Goal: Task Accomplishment & Management: Contribute content

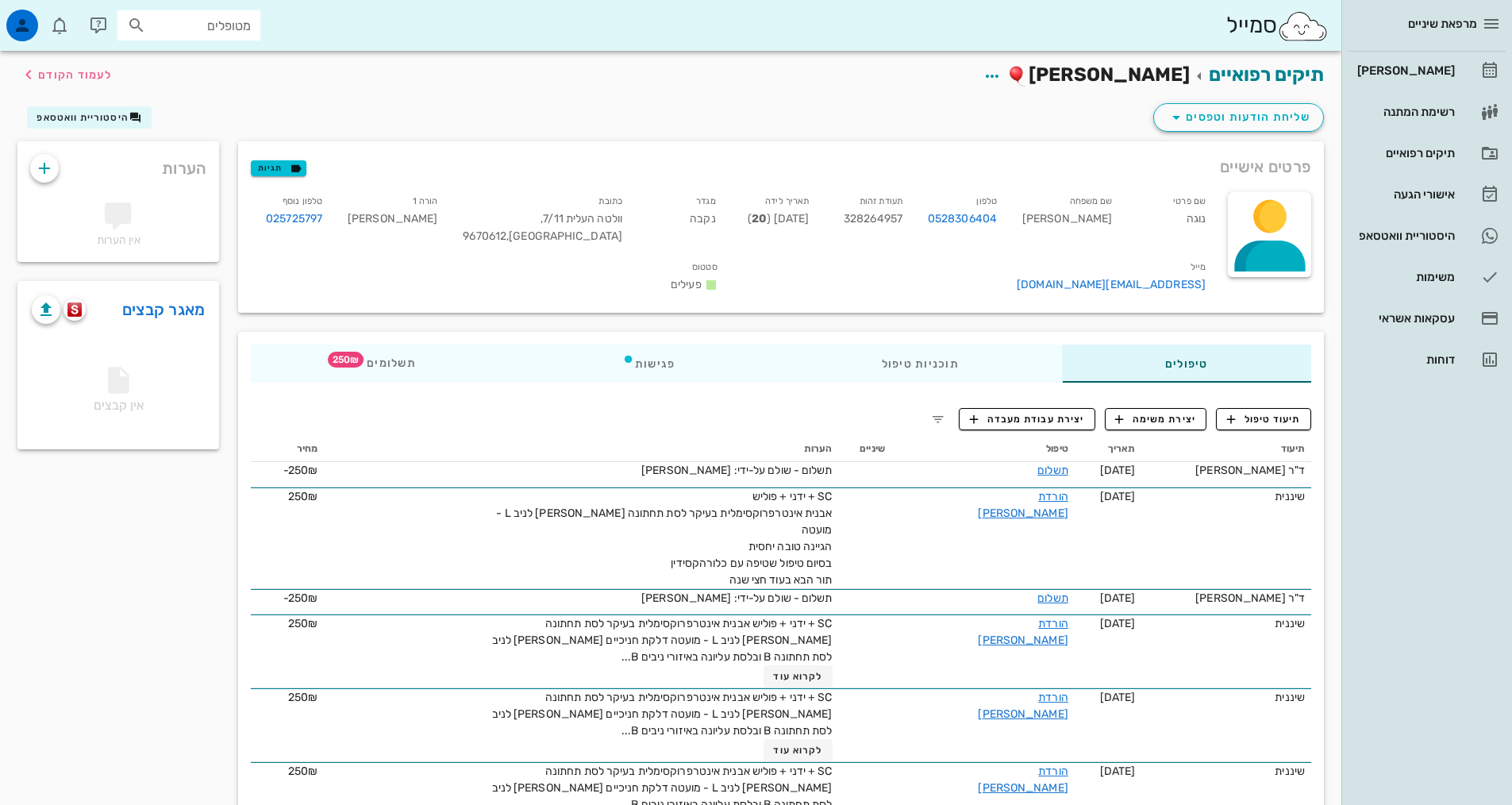
scroll to position [159, 0]
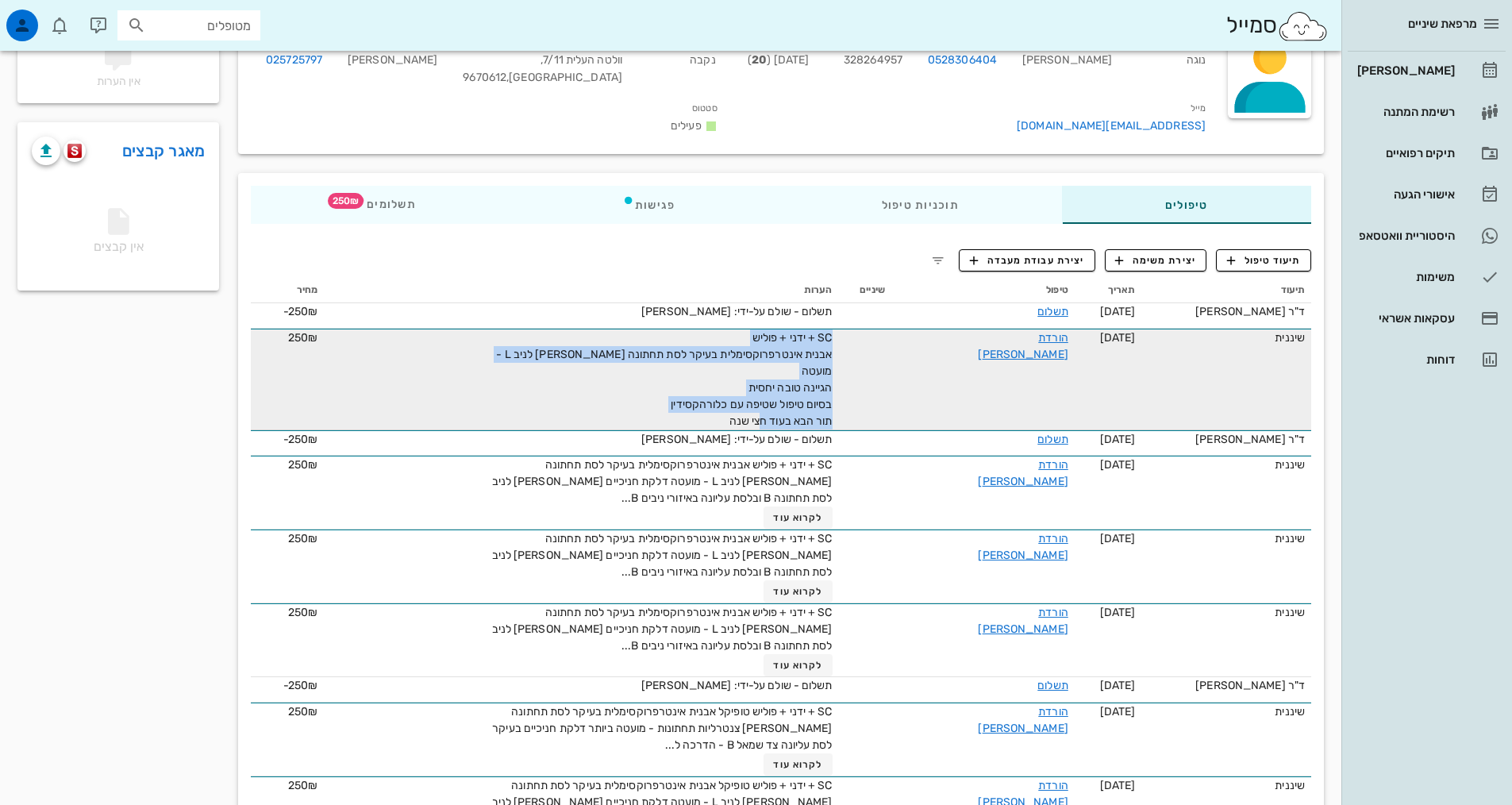
drag, startPoint x: 754, startPoint y: 400, endPoint x: 871, endPoint y: 328, distance: 137.4
click at [838, 328] on td "SC + ידני + פוליש אבנית אינטרפרוקסימלית בעיקר לסת תחתונה בין ניב לניב L - מועטה…" at bounding box center [580, 379] width 514 height 102
copy span "SC + ידני + פוליש אבנית אינטרפרוקסימלית בעיקר לסת תחתונה בין ניב לניב L - מועטה…"
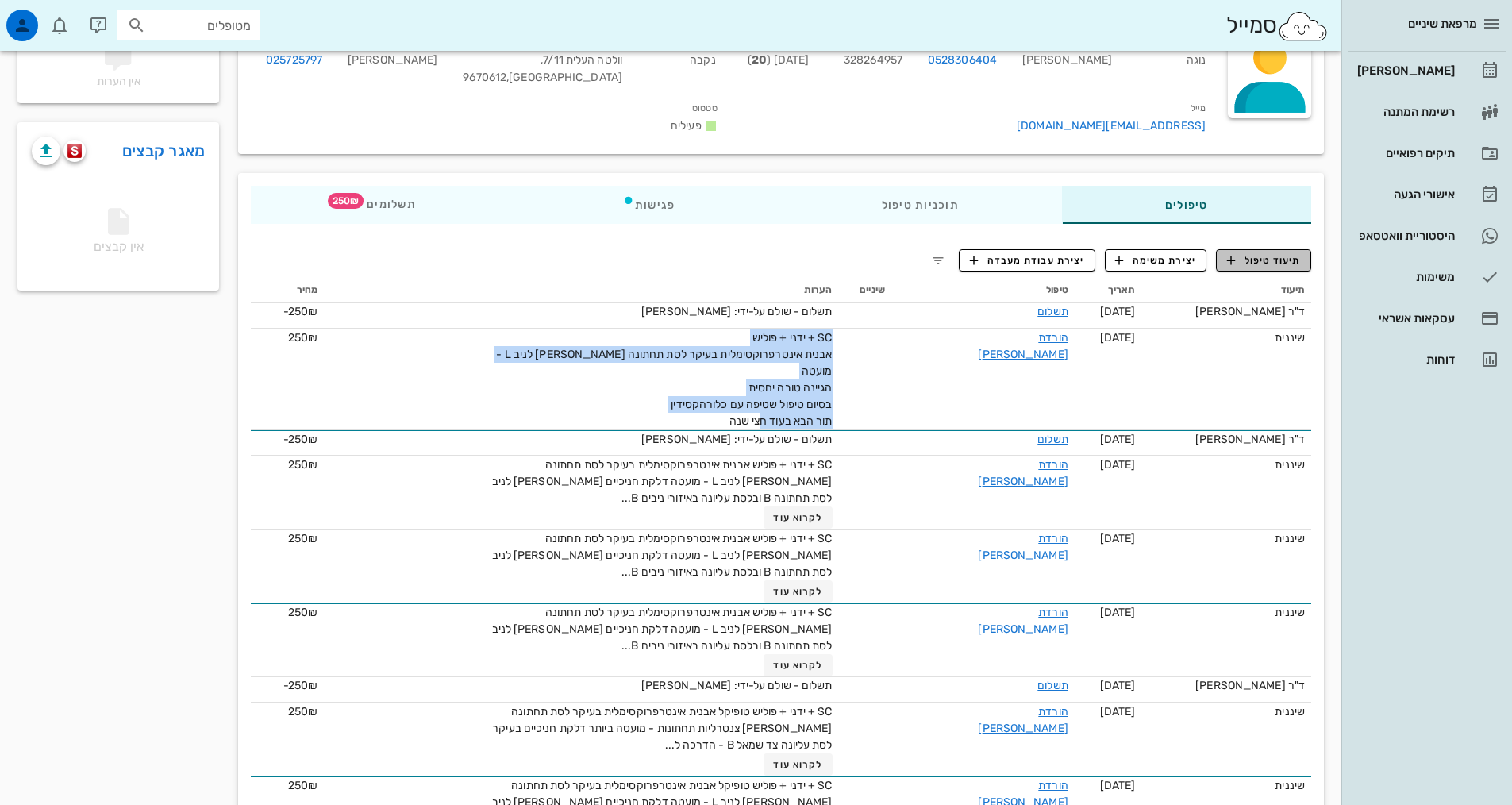
click at [1262, 262] on span "תיעוד טיפול" at bounding box center [1264, 260] width 74 height 15
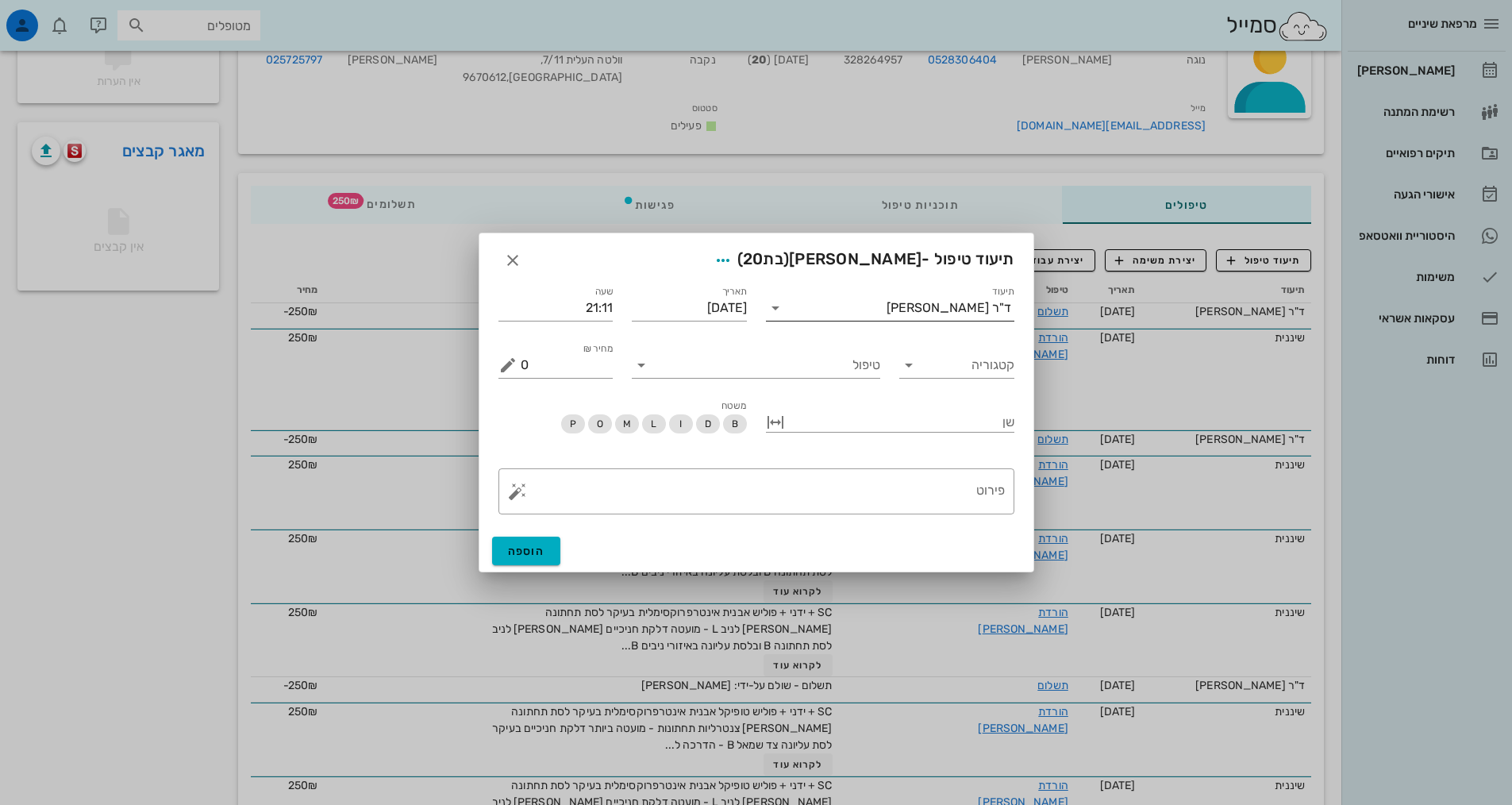
click at [968, 309] on div "ד"ר [PERSON_NAME]" at bounding box center [948, 308] width 125 height 15
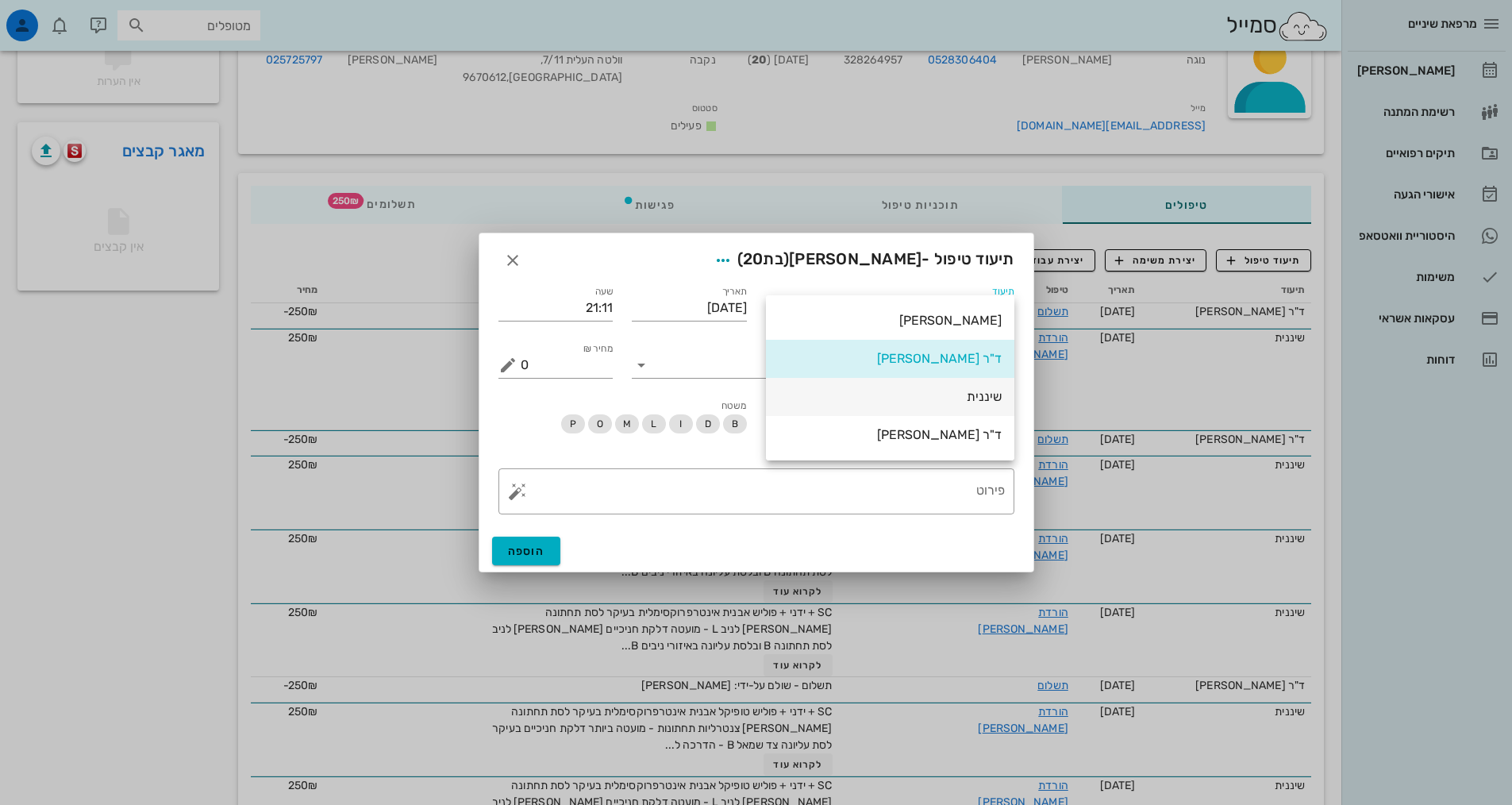
click at [988, 395] on div "שיננית" at bounding box center [889, 396] width 223 height 15
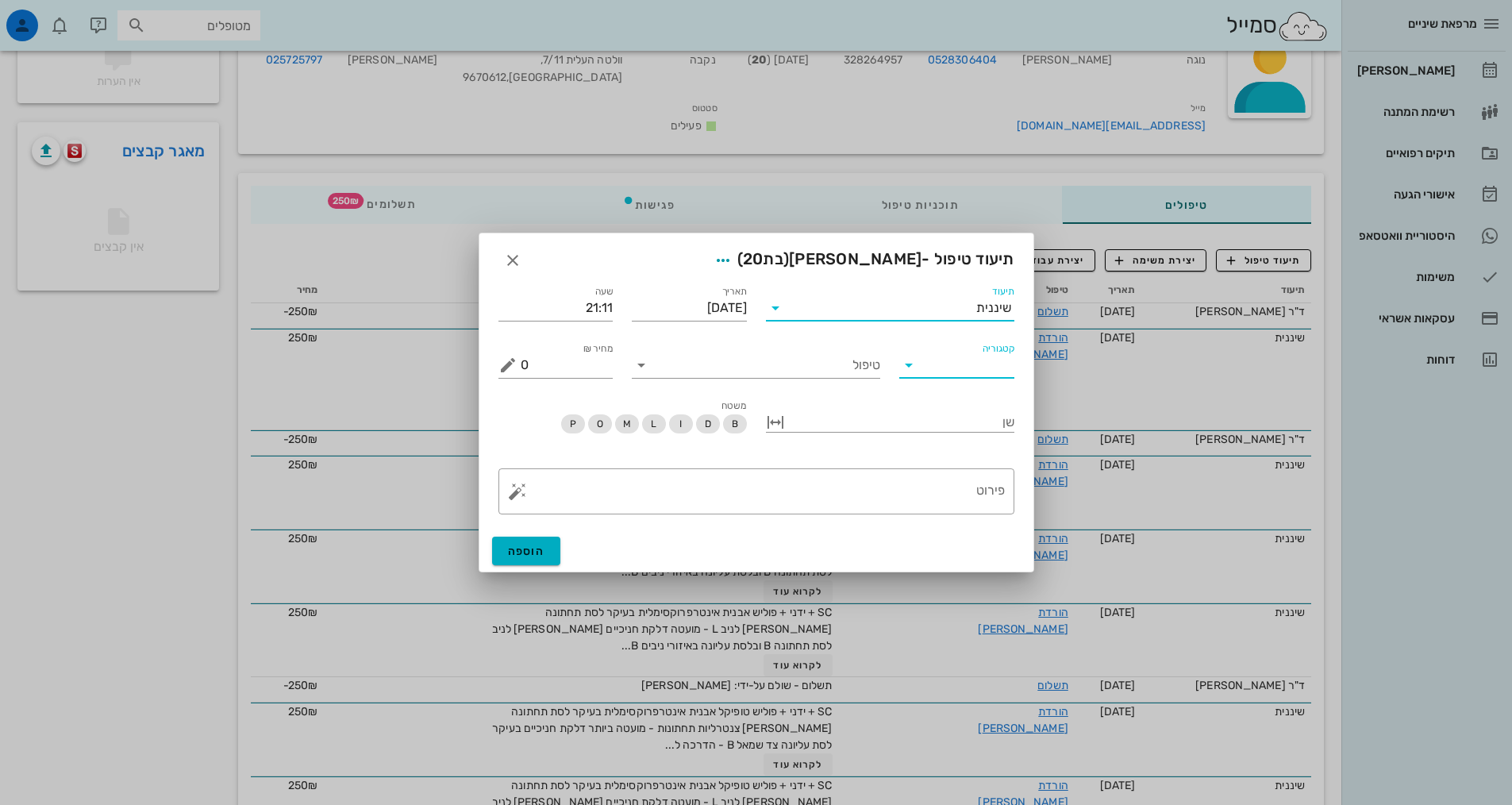
click at [932, 373] on input "קטגוריה" at bounding box center [970, 365] width 90 height 26
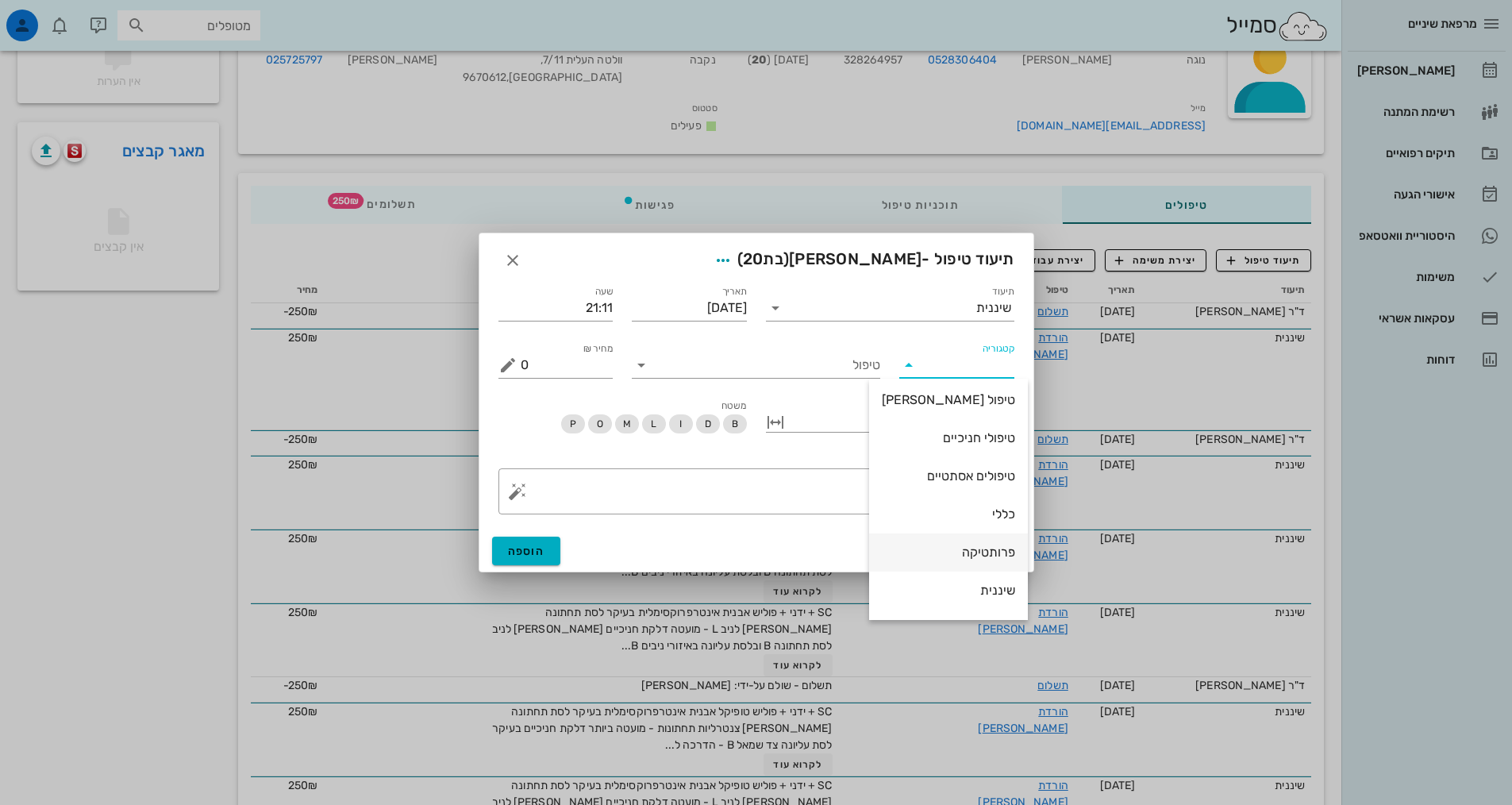
scroll to position [152, 0]
click at [966, 520] on div "שיננית" at bounding box center [948, 518] width 133 height 15
type input "שיננית"
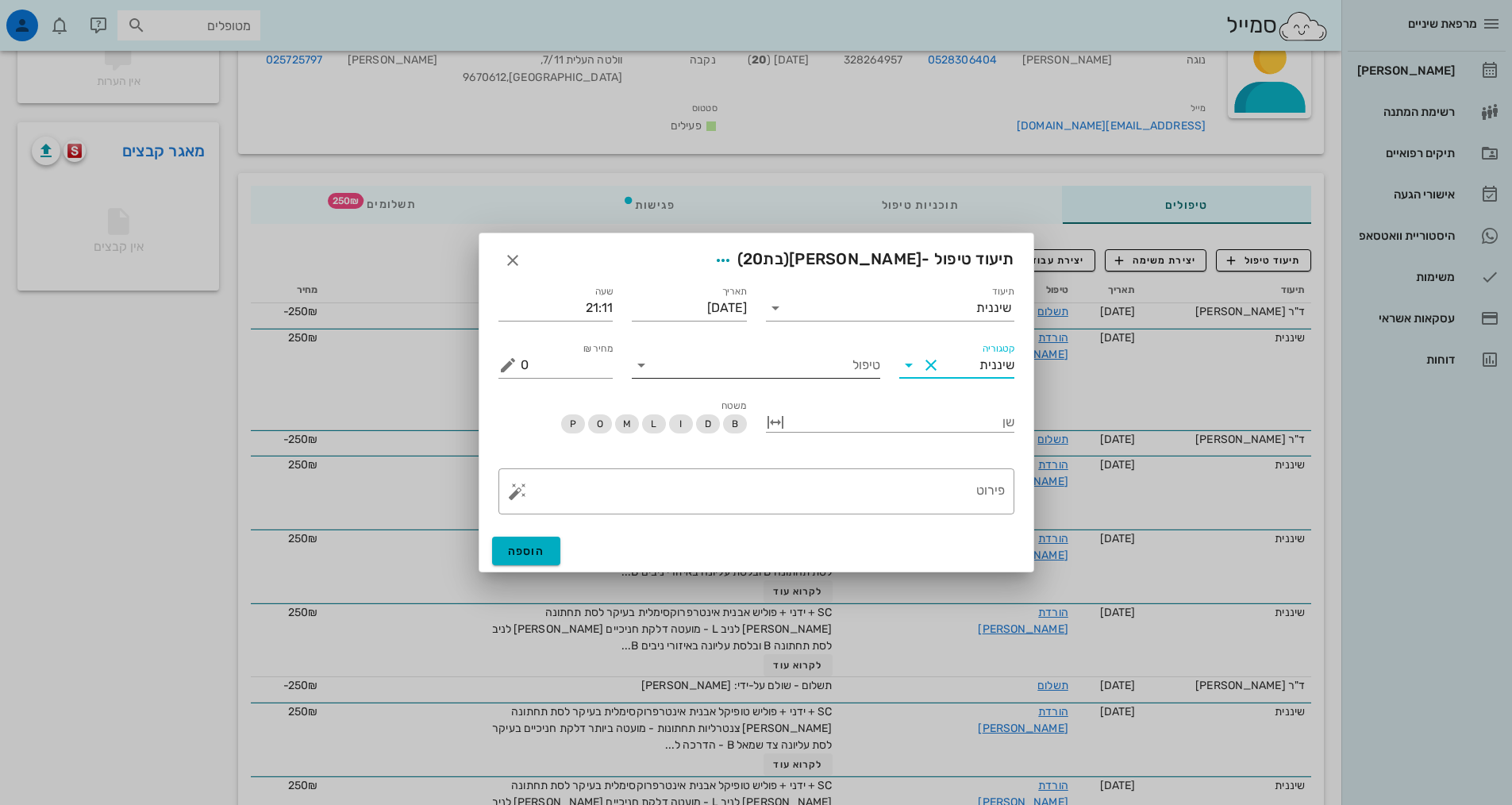
click at [857, 369] on input "טיפול" at bounding box center [767, 365] width 226 height 26
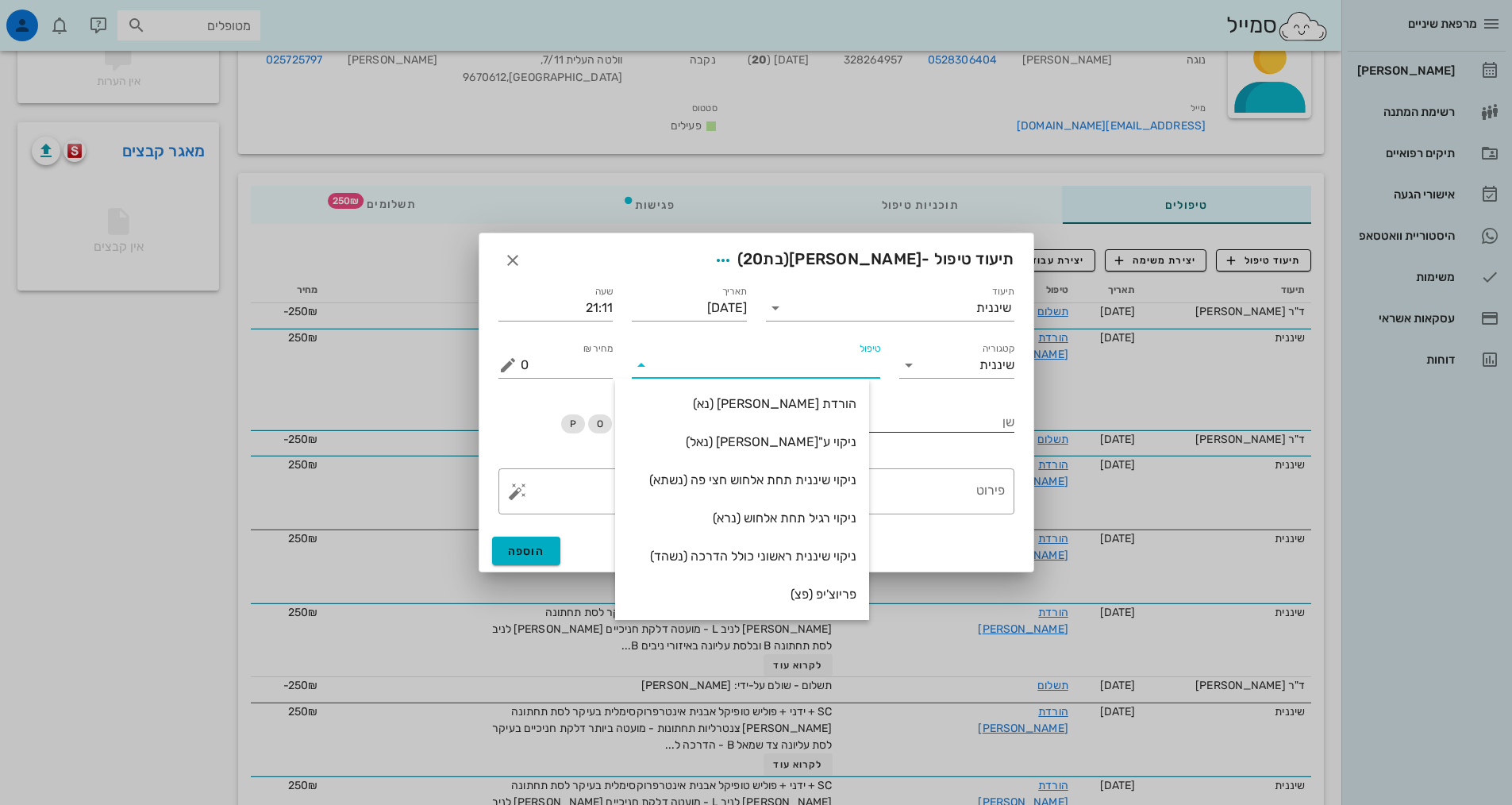
click at [849, 411] on div "הורדת [PERSON_NAME] (נא)" at bounding box center [741, 403] width 228 height 15
type input "250"
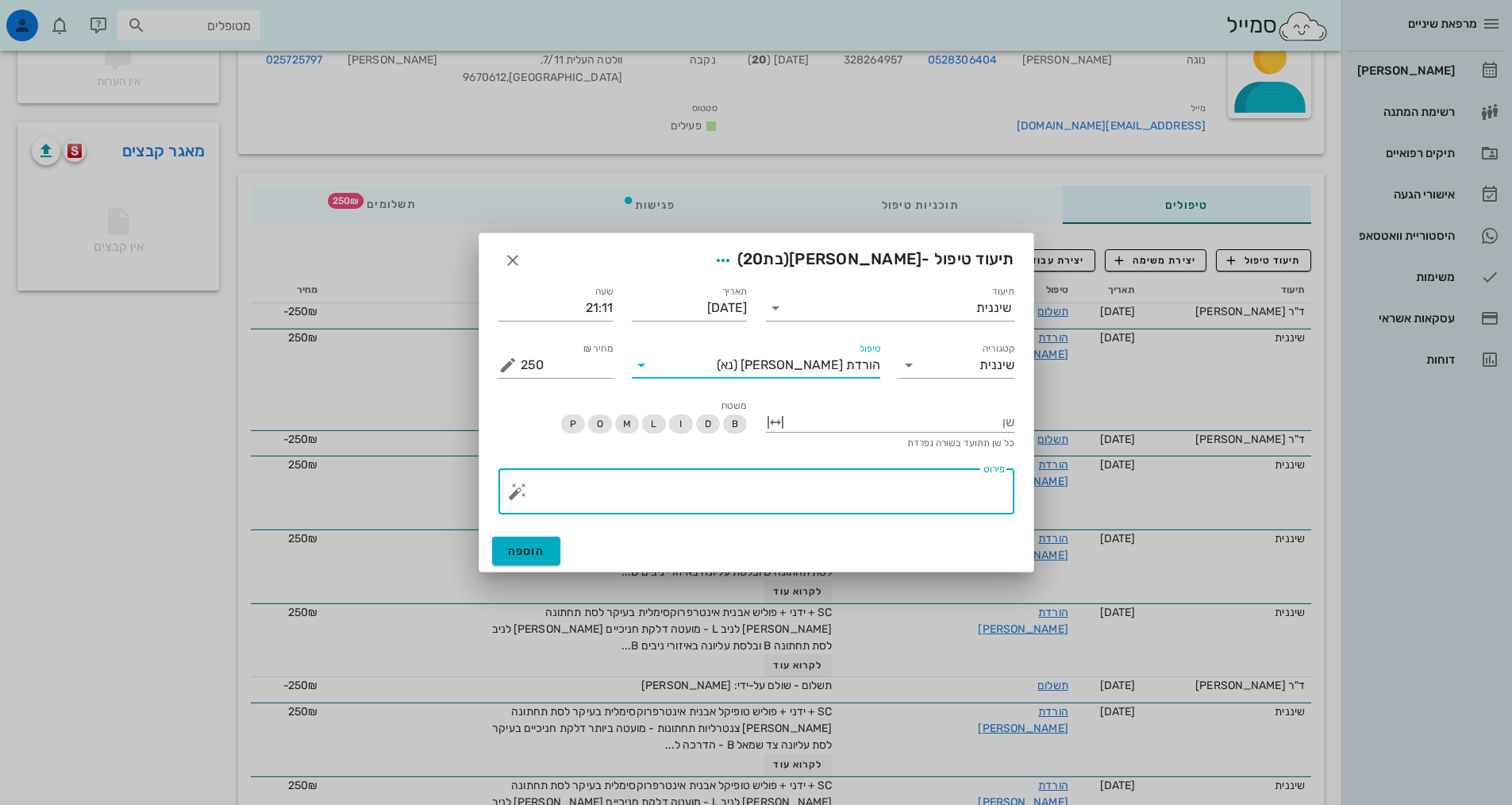
click at [897, 489] on textarea "פירוט" at bounding box center [762, 496] width 484 height 39
paste textarea "SC + ידני + פוליש אבנית אינטרפרוקסימלית בעיקר לסת תחתונה בין ניב לניב L - מועטה…"
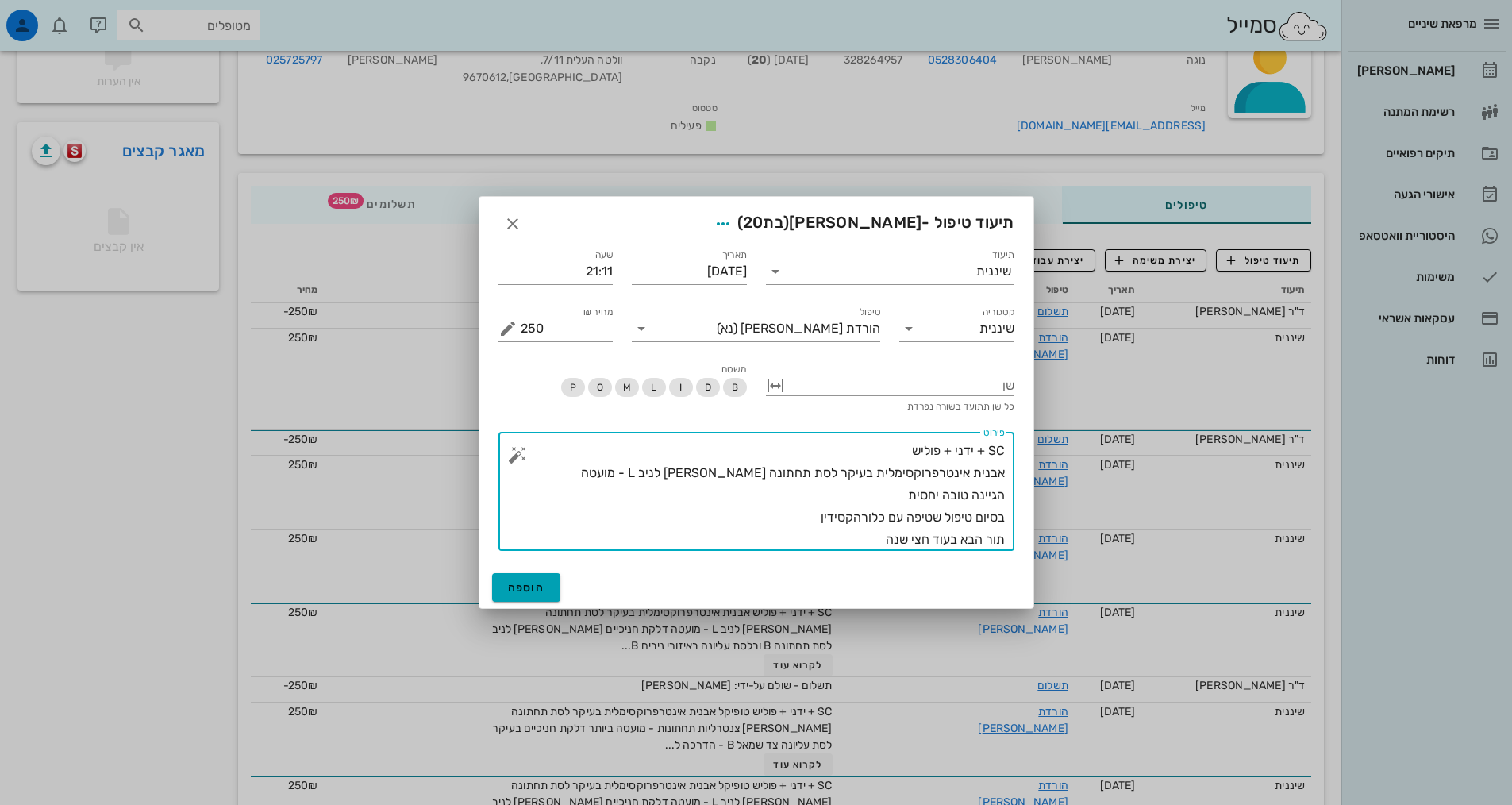
type textarea "SC + ידני + פוליש אבנית אינטרפרוקסימלית בעיקר לסת תחתונה בין ניב לניב L - מועטה…"
click at [539, 583] on span "הוספה" at bounding box center [526, 588] width 38 height 14
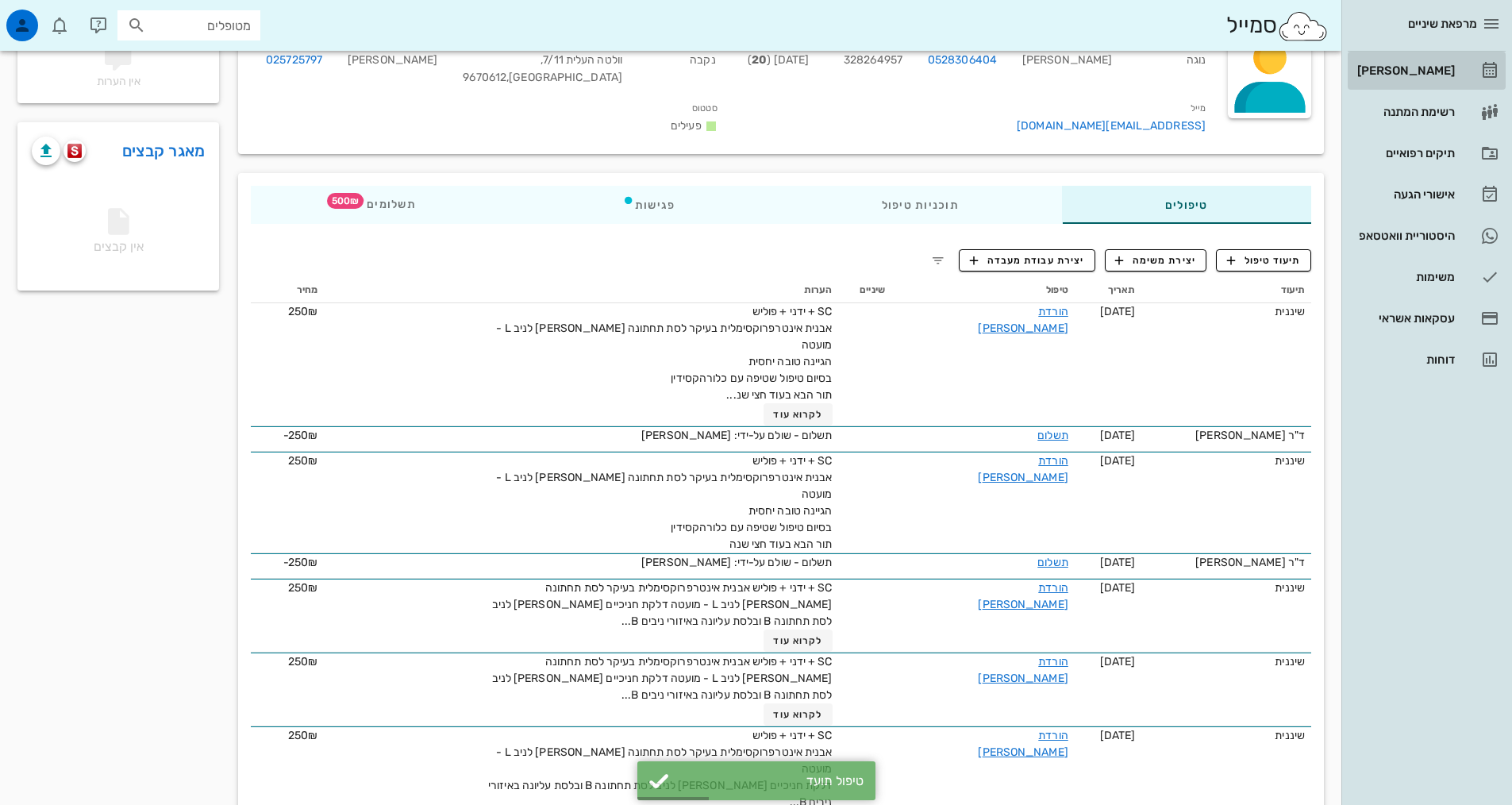
click at [1428, 69] on div "[PERSON_NAME]" at bounding box center [1404, 71] width 101 height 13
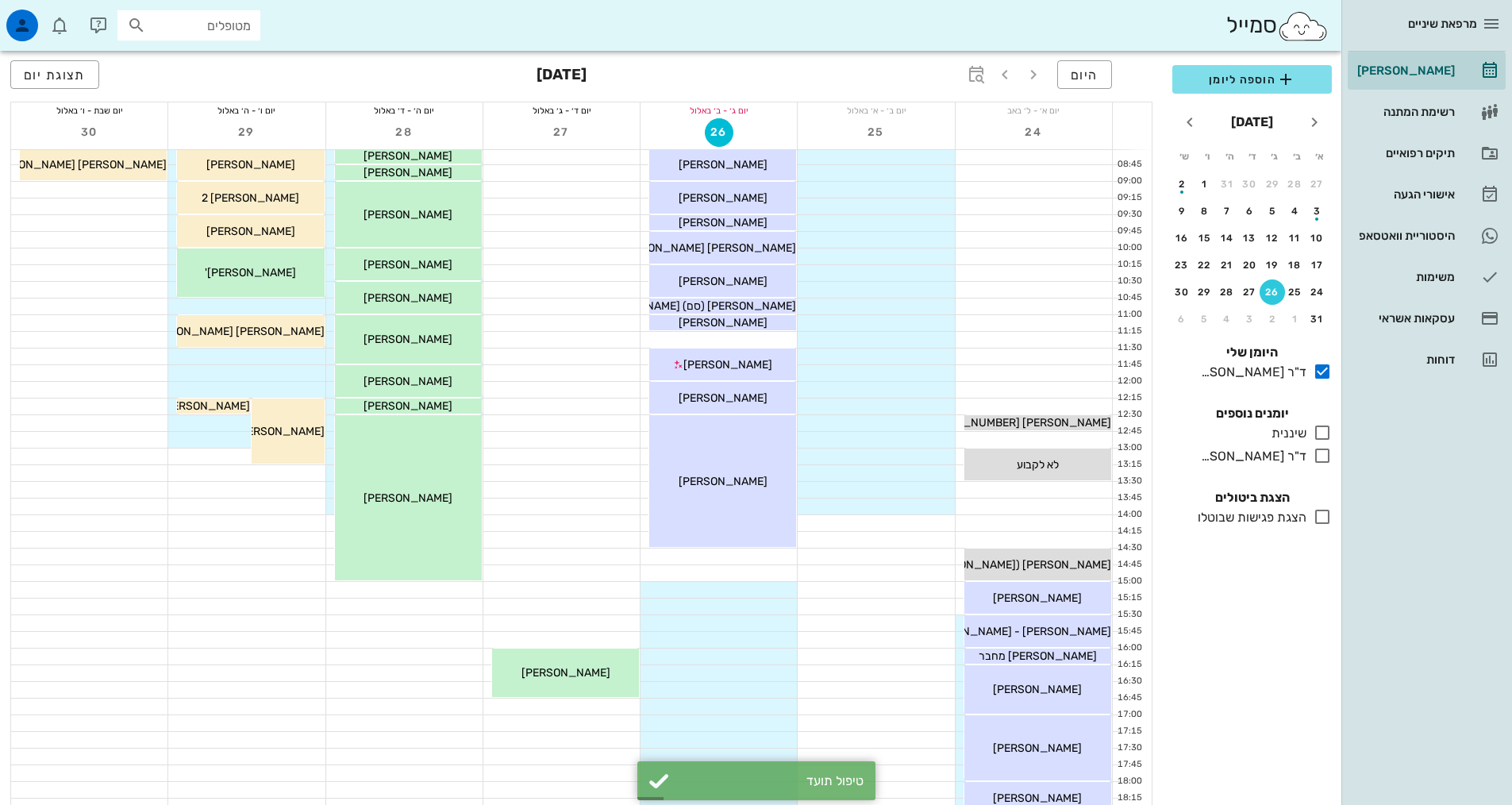
scroll to position [238, 0]
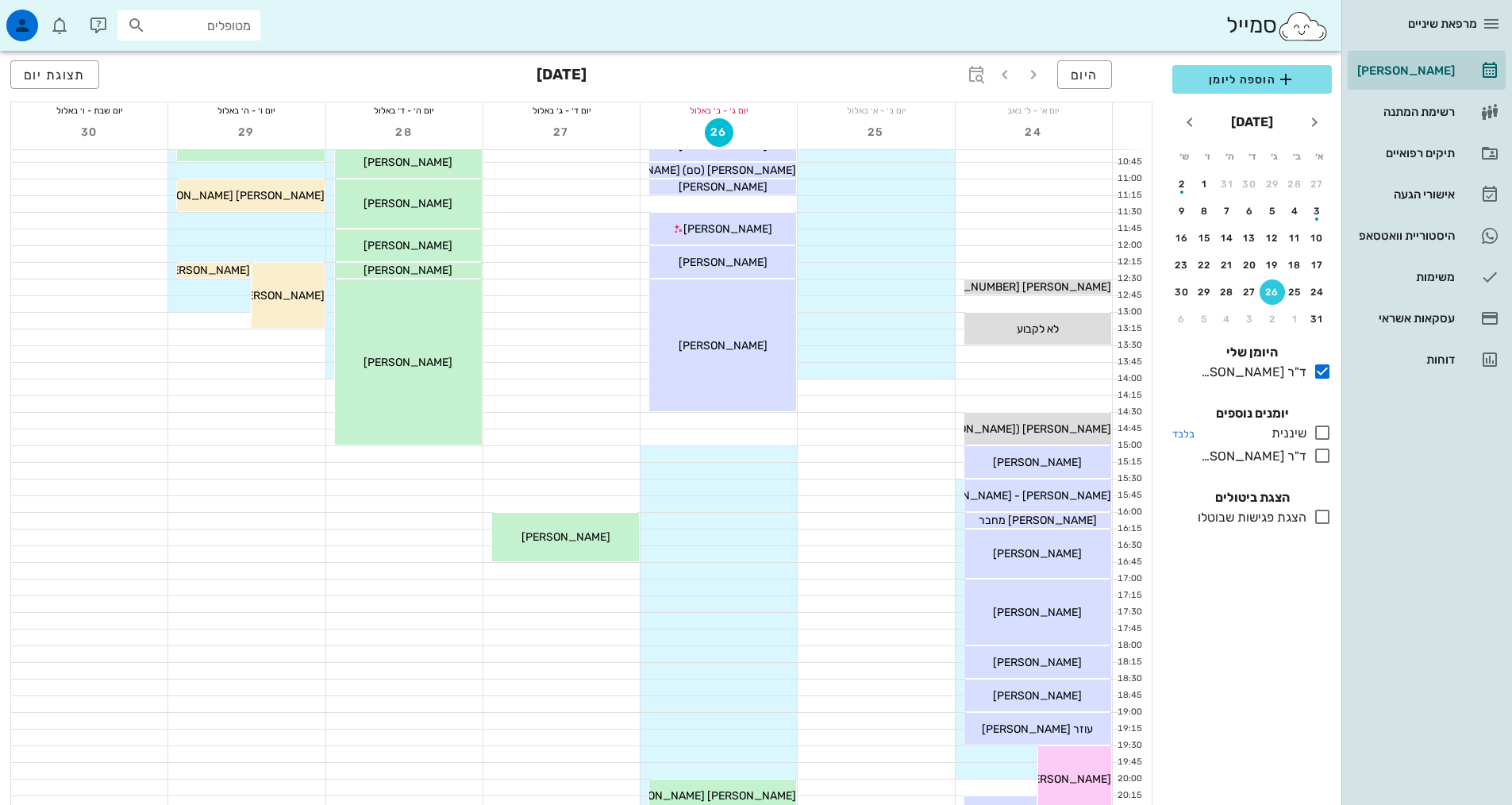
click at [1324, 432] on icon at bounding box center [1321, 433] width 19 height 19
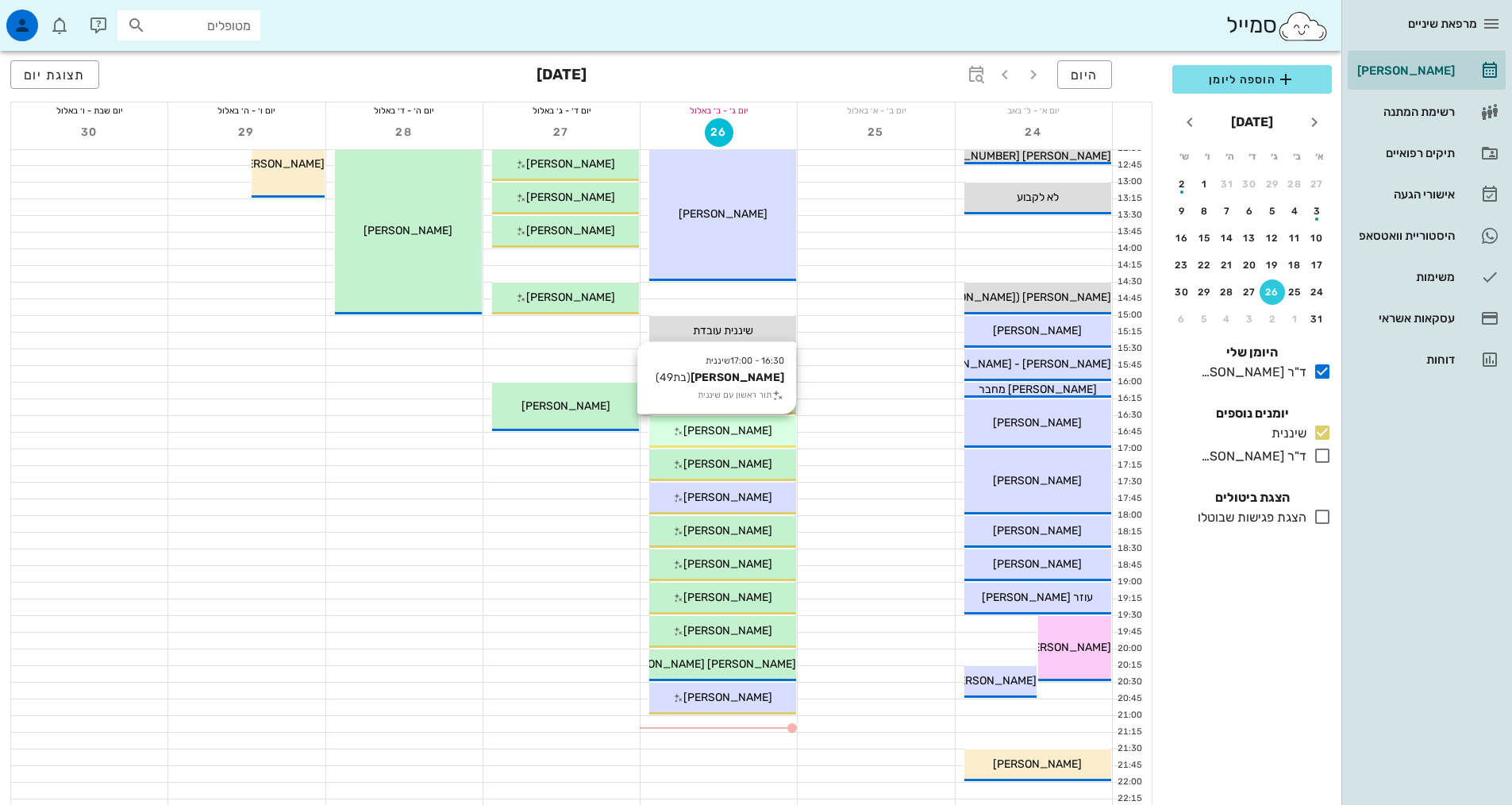
scroll to position [397, 0]
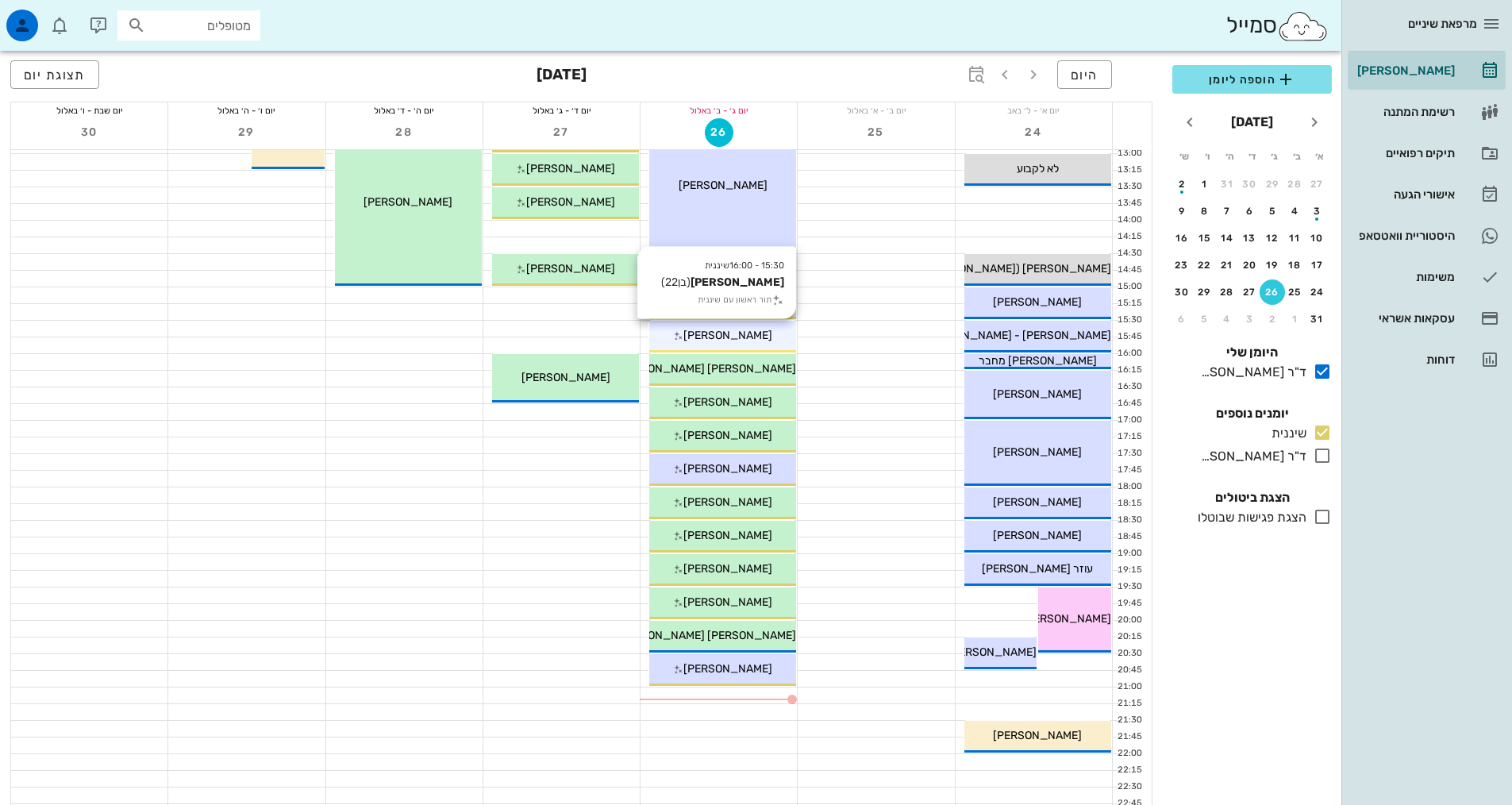
click at [751, 336] on span "[PERSON_NAME]" at bounding box center [728, 335] width 89 height 14
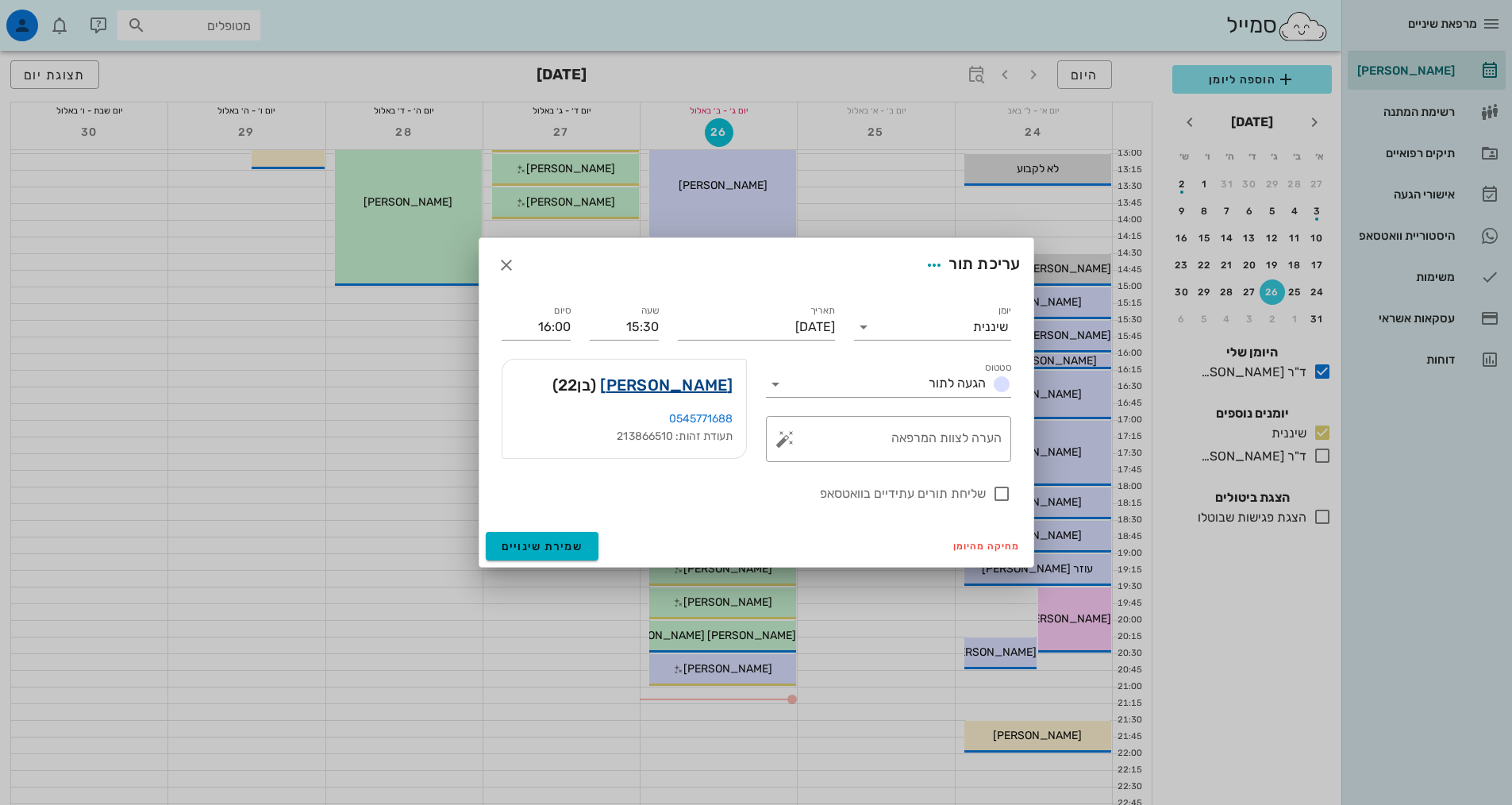
click at [731, 383] on link "איתמר פדהצור" at bounding box center [666, 385] width 133 height 26
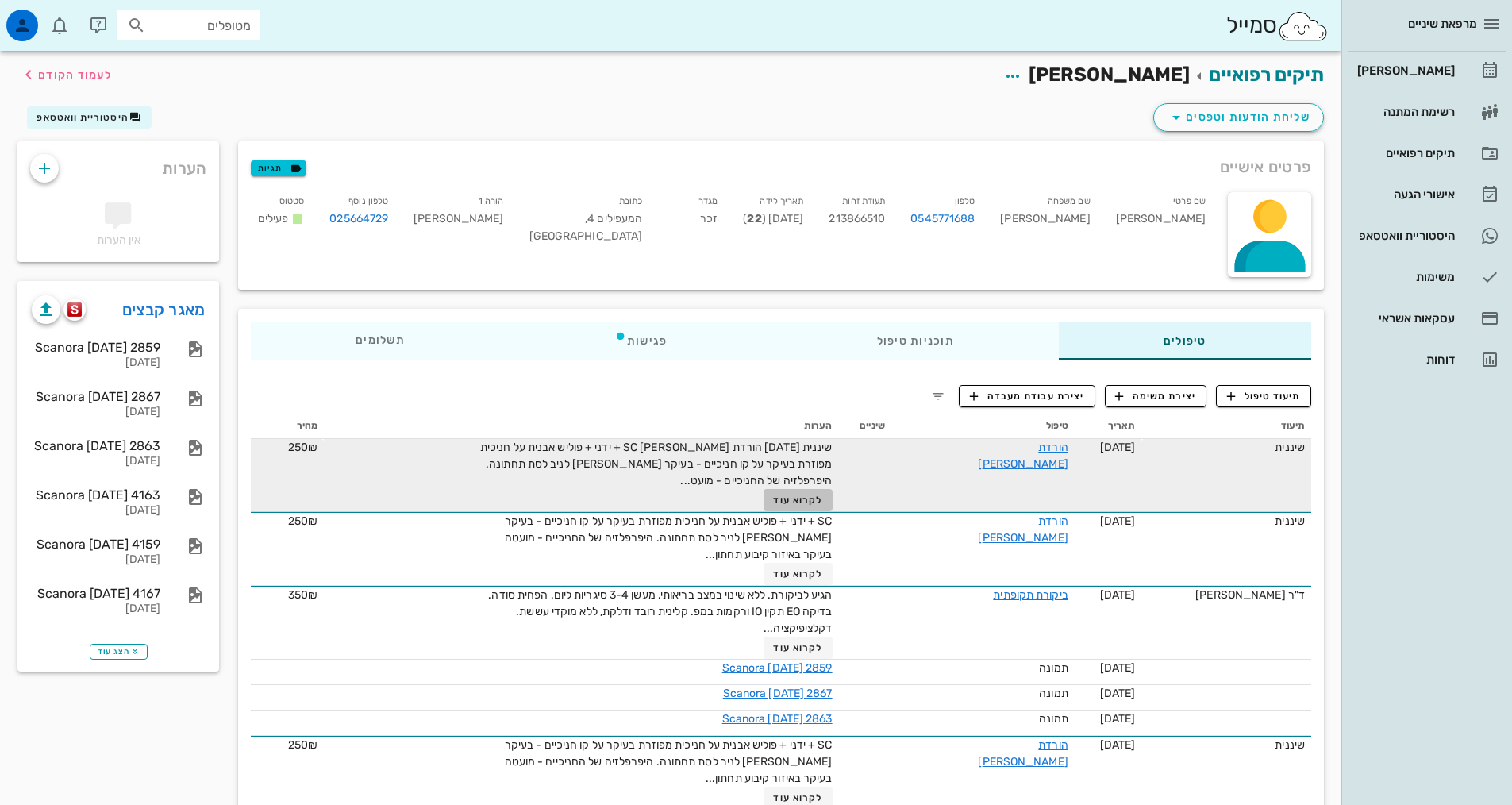
click at [822, 502] on span "לקרוא עוד" at bounding box center [797, 500] width 49 height 11
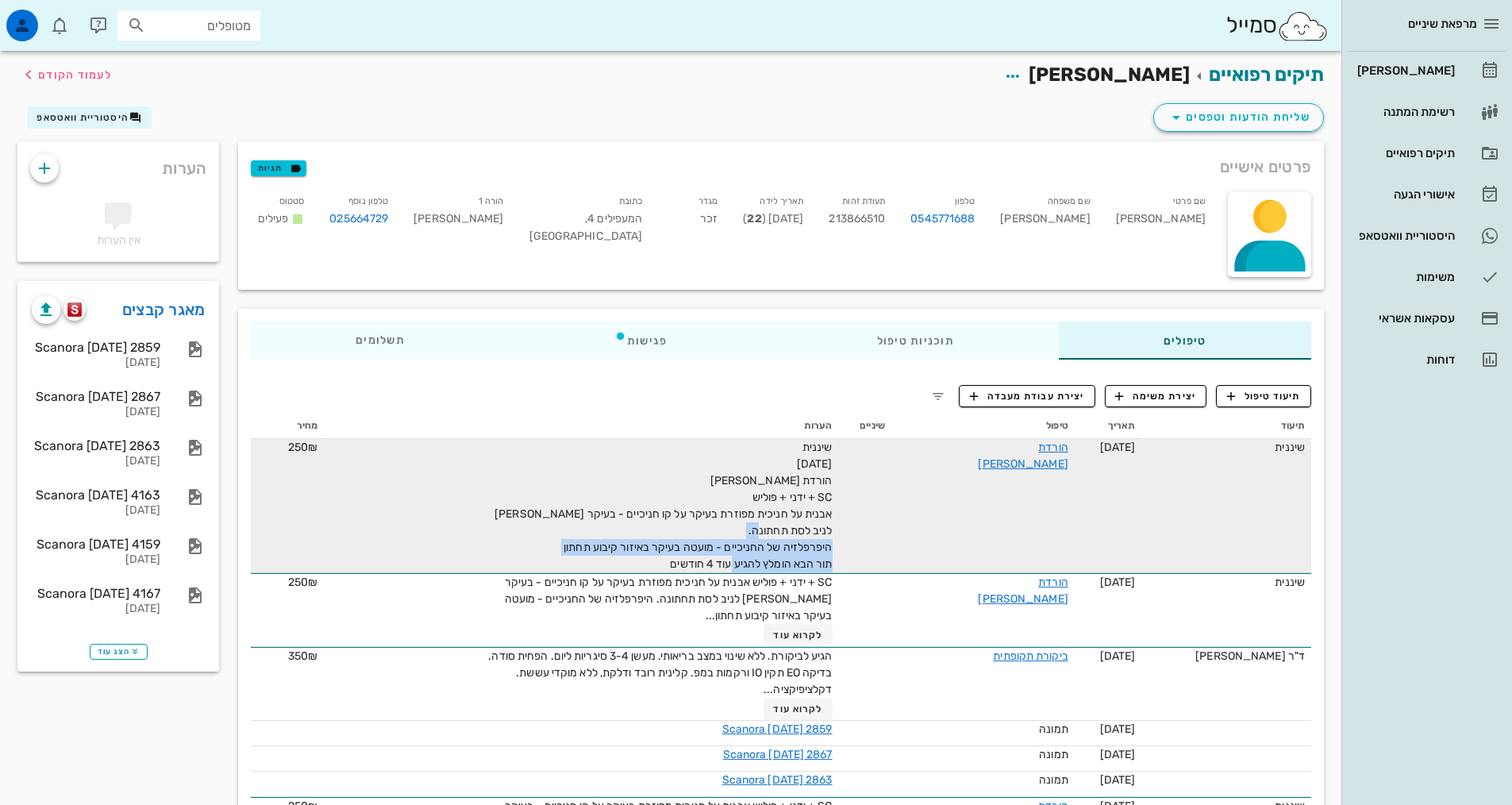
drag, startPoint x: 684, startPoint y: 568, endPoint x: 820, endPoint y: 554, distance: 136.7
click at [820, 554] on div "שיננית 25-03-2025 הורדת אבן SC + ידני + פוליש אבנית על חניכית מפוזרת בעיקר על ק…" at bounding box center [654, 505] width 357 height 133
click at [671, 510] on span "שיננית 25-03-2025 הורדת אבן SC + ידני + פוליש אבנית על חניכית מפוזרת בעיקר על ק…" at bounding box center [663, 506] width 337 height 130
drag, startPoint x: 696, startPoint y: 561, endPoint x: 867, endPoint y: 481, distance: 188.8
click at [838, 481] on td "שיננית 25-03-2025 הורדת אבן SC + ידני + פוליש אבנית על חניכית מפוזרת בעיקר על ק…" at bounding box center [580, 506] width 514 height 134
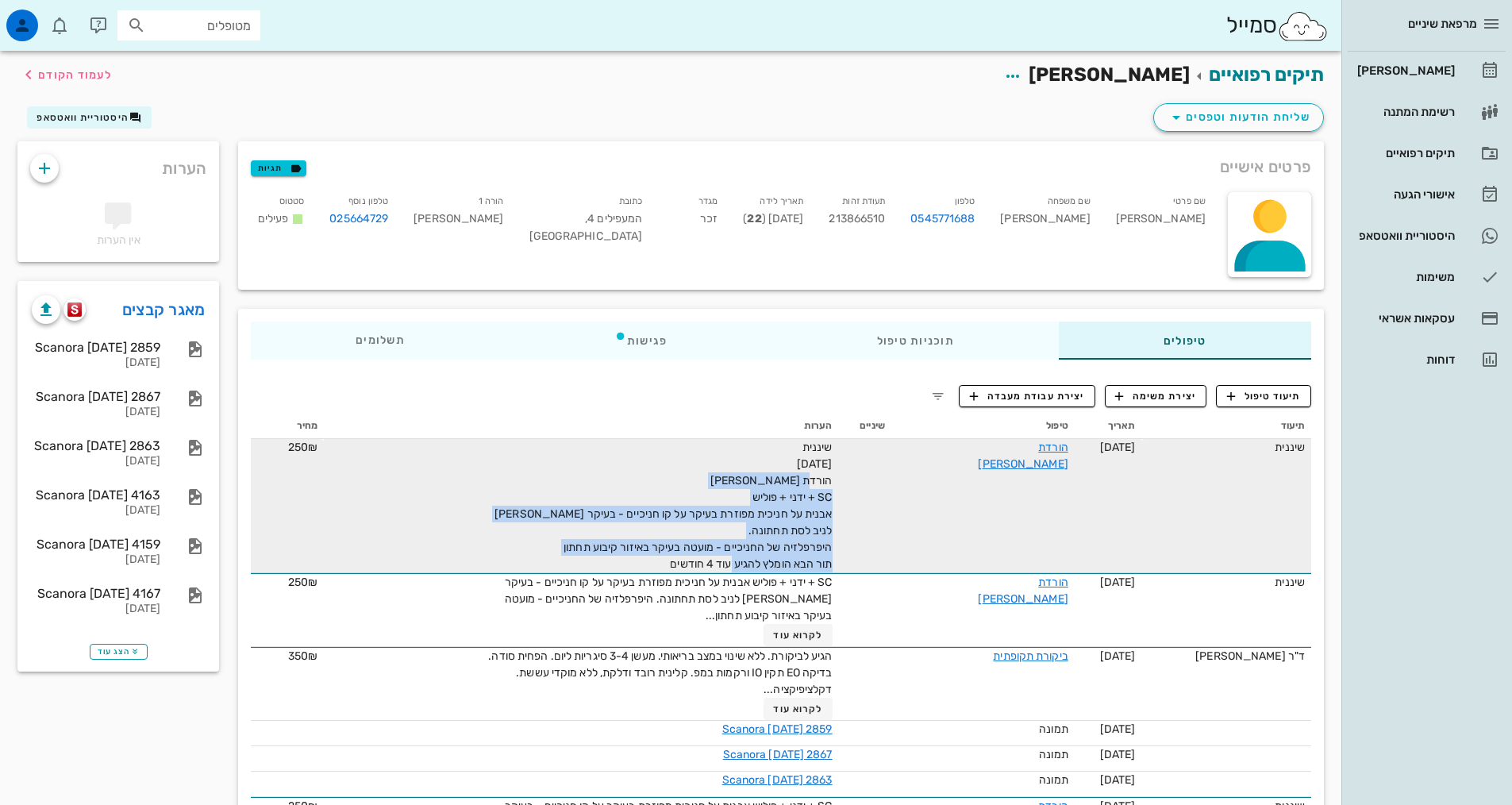
copy span "הורדת אבן SC + ידני + פוליש אבנית על חניכית מפוזרת בעיקר על קו חניכיים - בעיקר …"
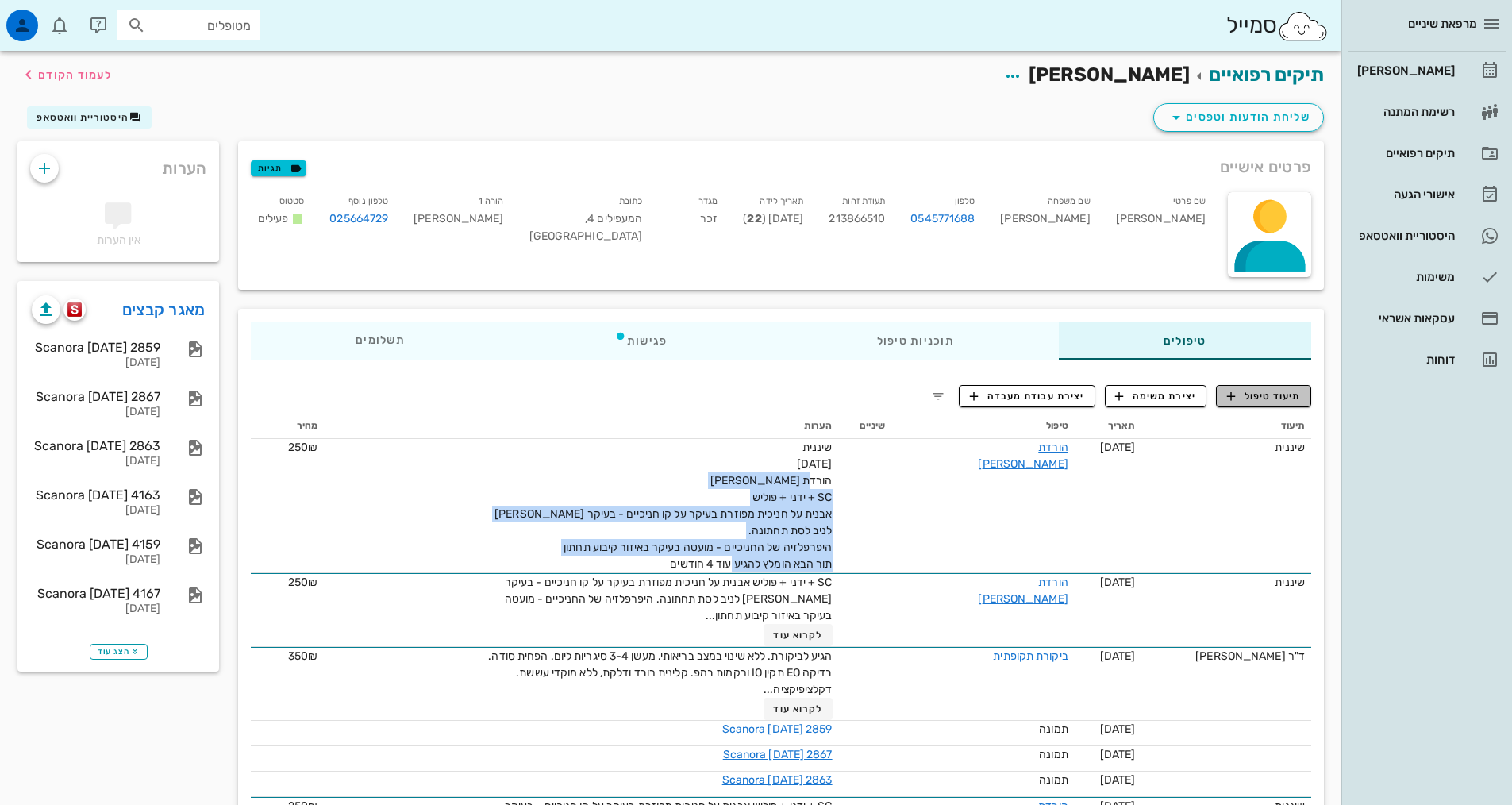
click at [1290, 394] on span "תיעוד טיפול" at bounding box center [1264, 396] width 74 height 15
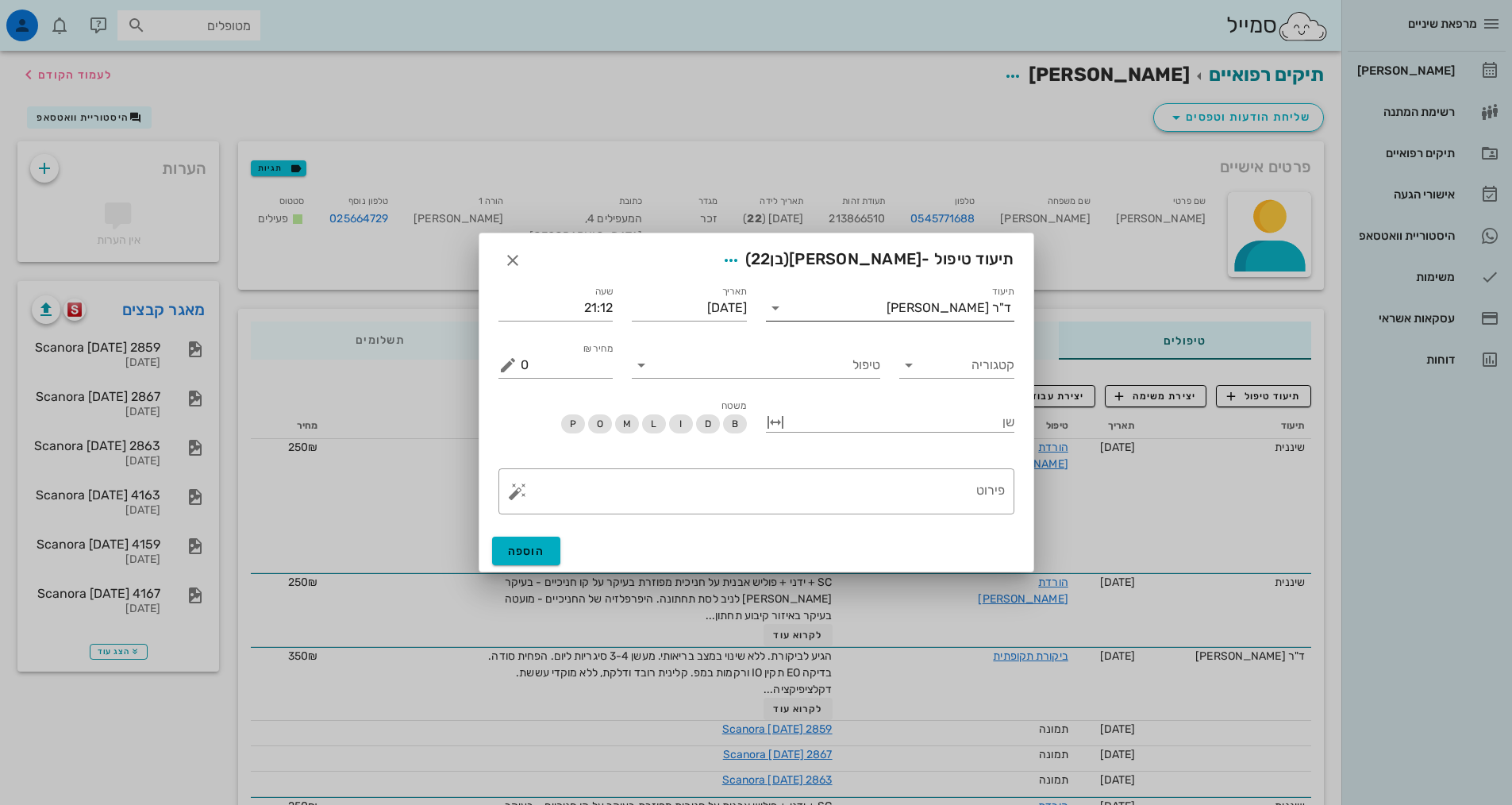
click at [919, 321] on div "תיעוד ד"ר אלדד אירני" at bounding box center [890, 308] width 248 height 26
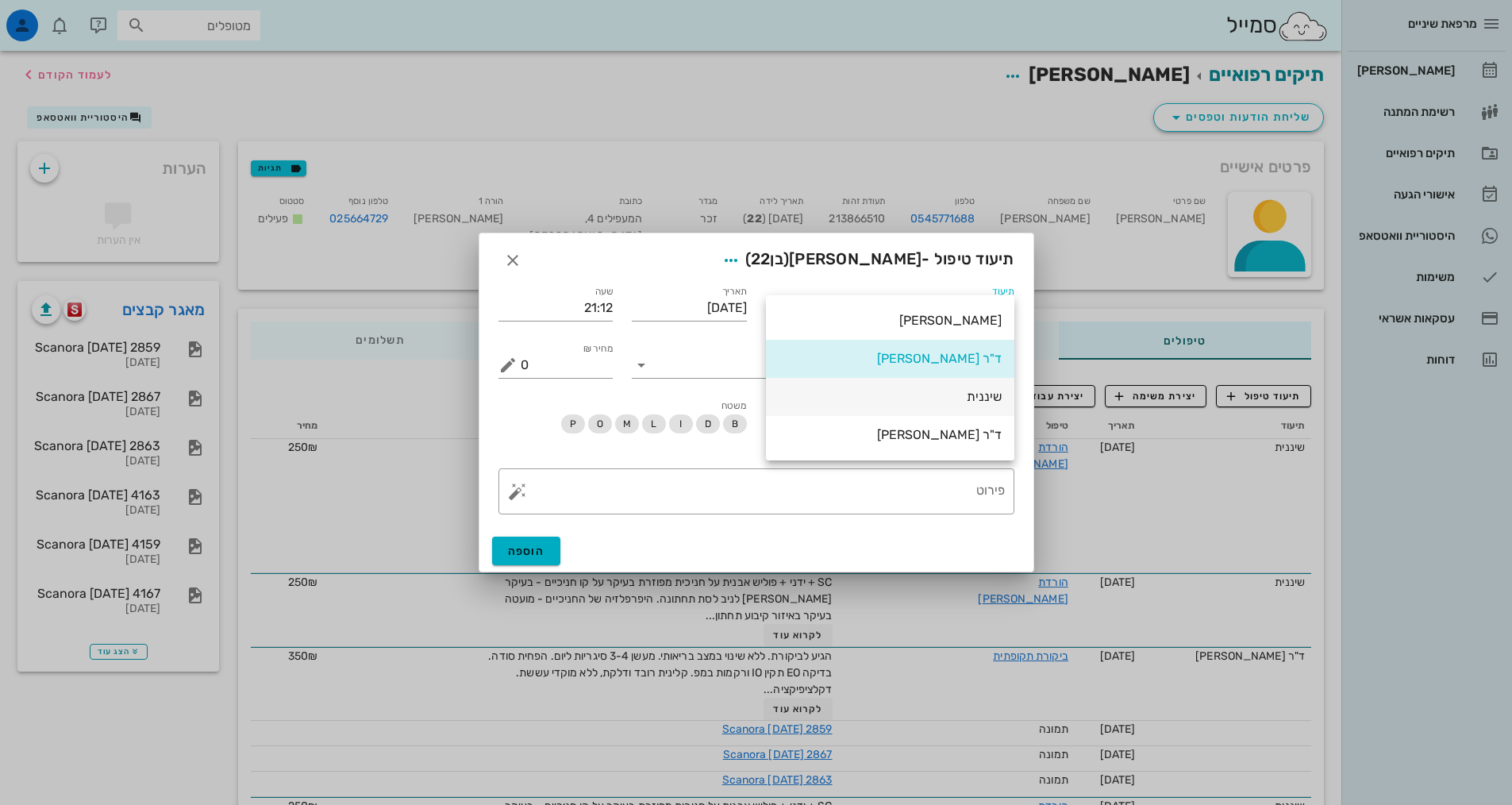
click at [982, 403] on div "שיננית" at bounding box center [889, 396] width 223 height 15
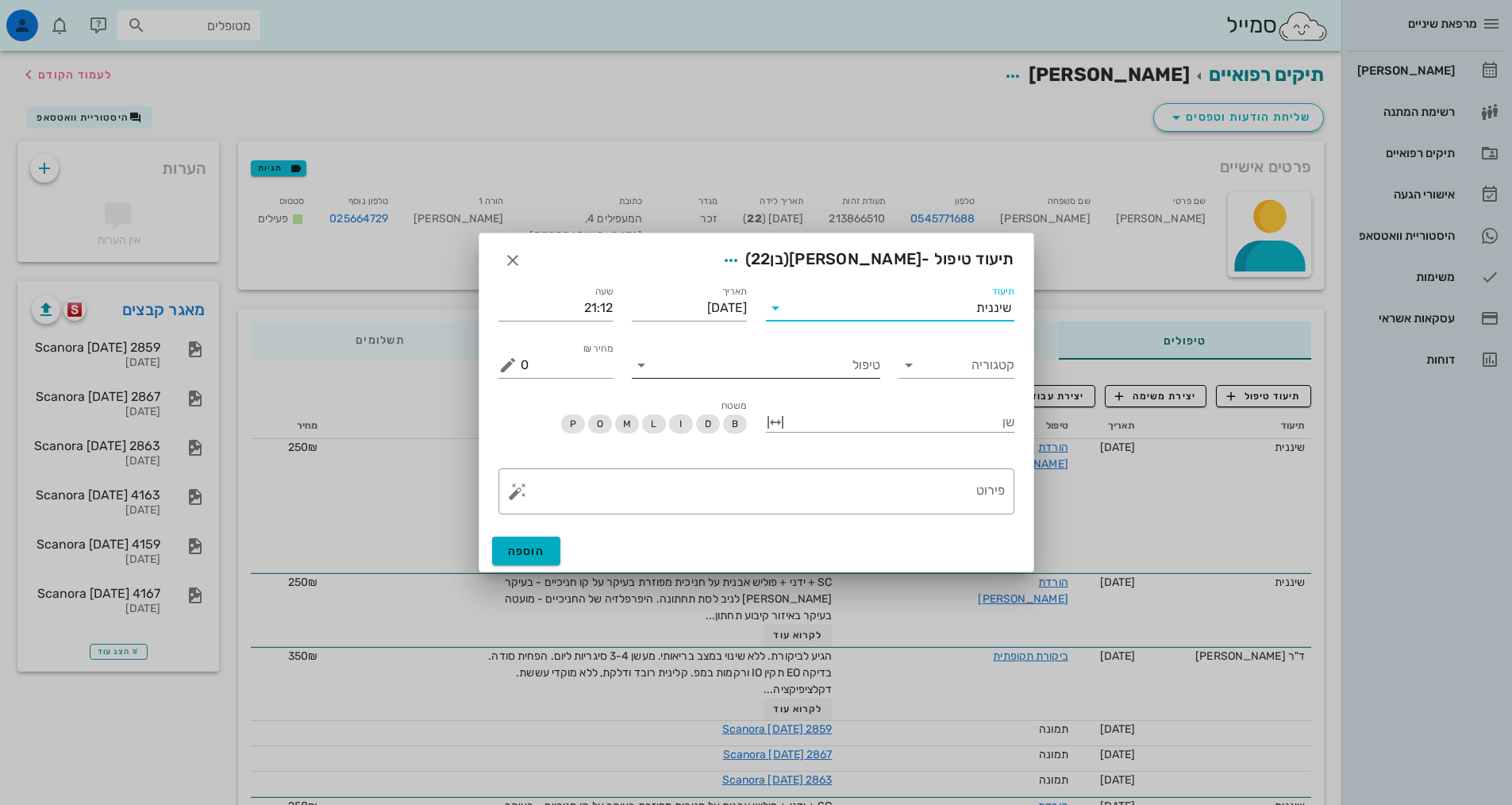
click at [849, 362] on input "טיפול" at bounding box center [767, 365] width 226 height 26
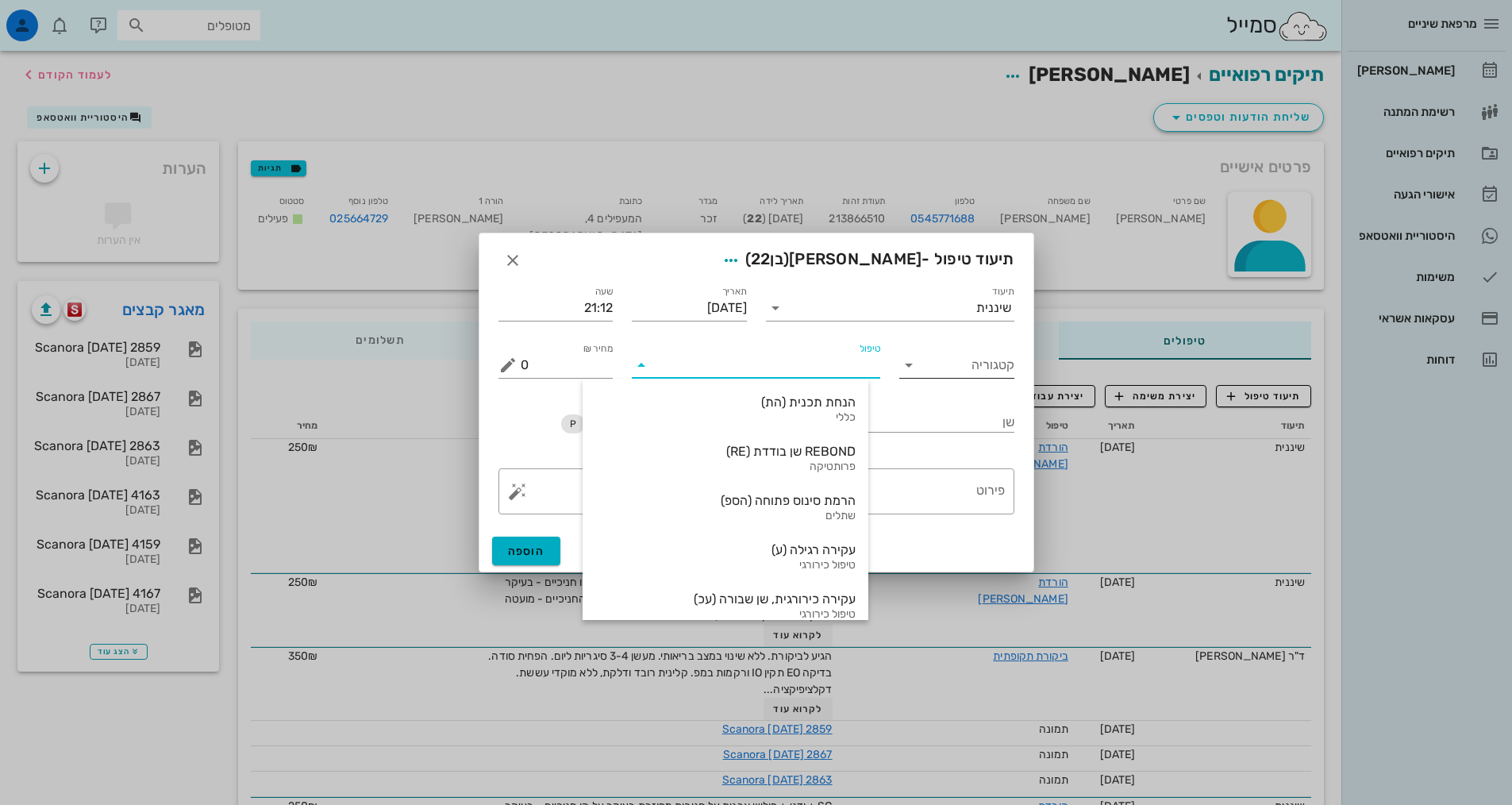
click at [923, 376] on div "קטגוריה" at bounding box center [957, 365] width 115 height 26
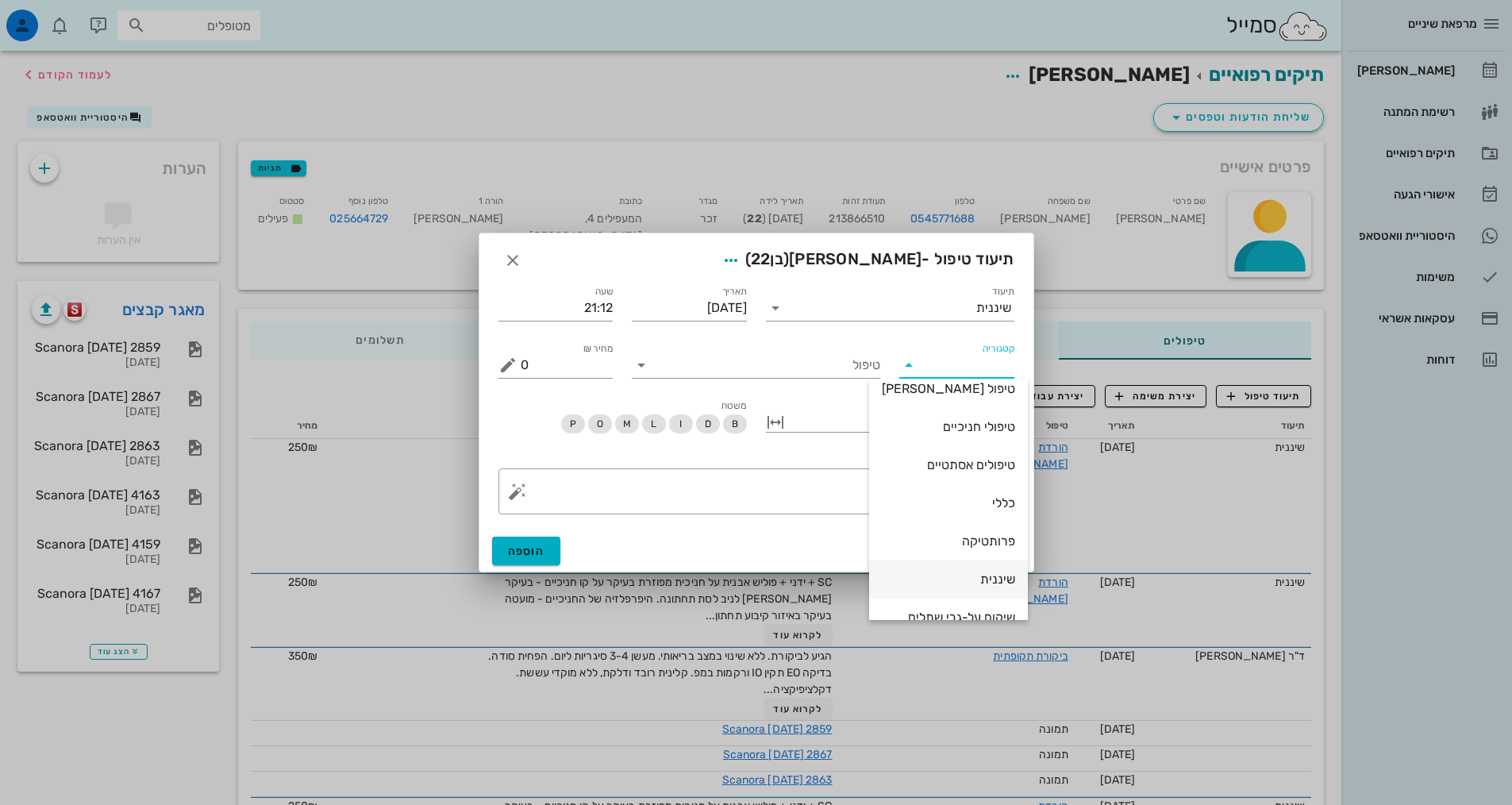
scroll to position [152, 0]
click at [980, 519] on div "שיננית" at bounding box center [948, 518] width 133 height 15
type input "שיננית"
click at [837, 372] on input "טיפול" at bounding box center [767, 365] width 226 height 26
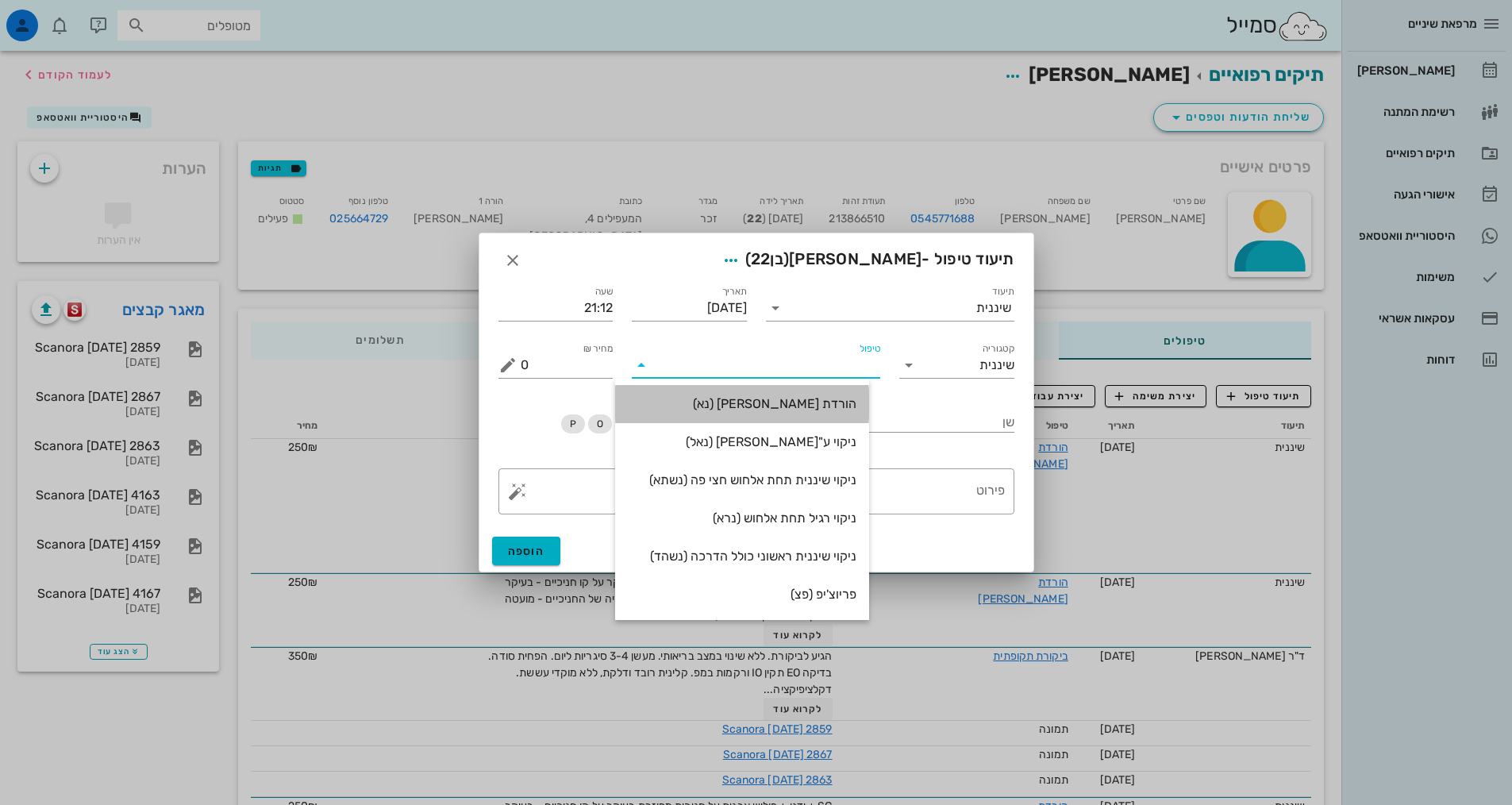
click at [854, 397] on div "הורדת [PERSON_NAME] (נא)" at bounding box center [741, 403] width 228 height 15
type input "250"
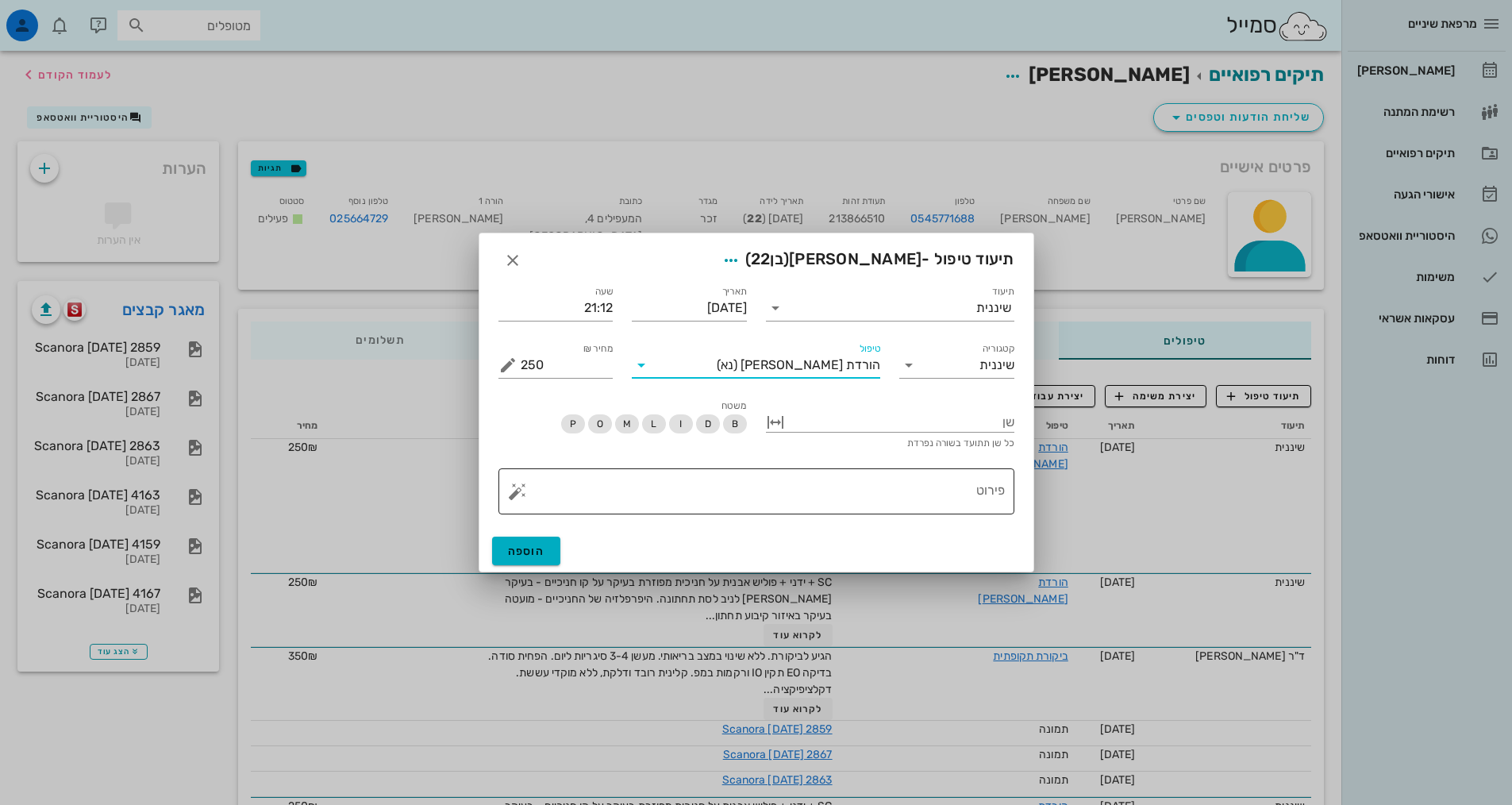
click at [881, 487] on textarea "פירוט" at bounding box center [762, 496] width 484 height 39
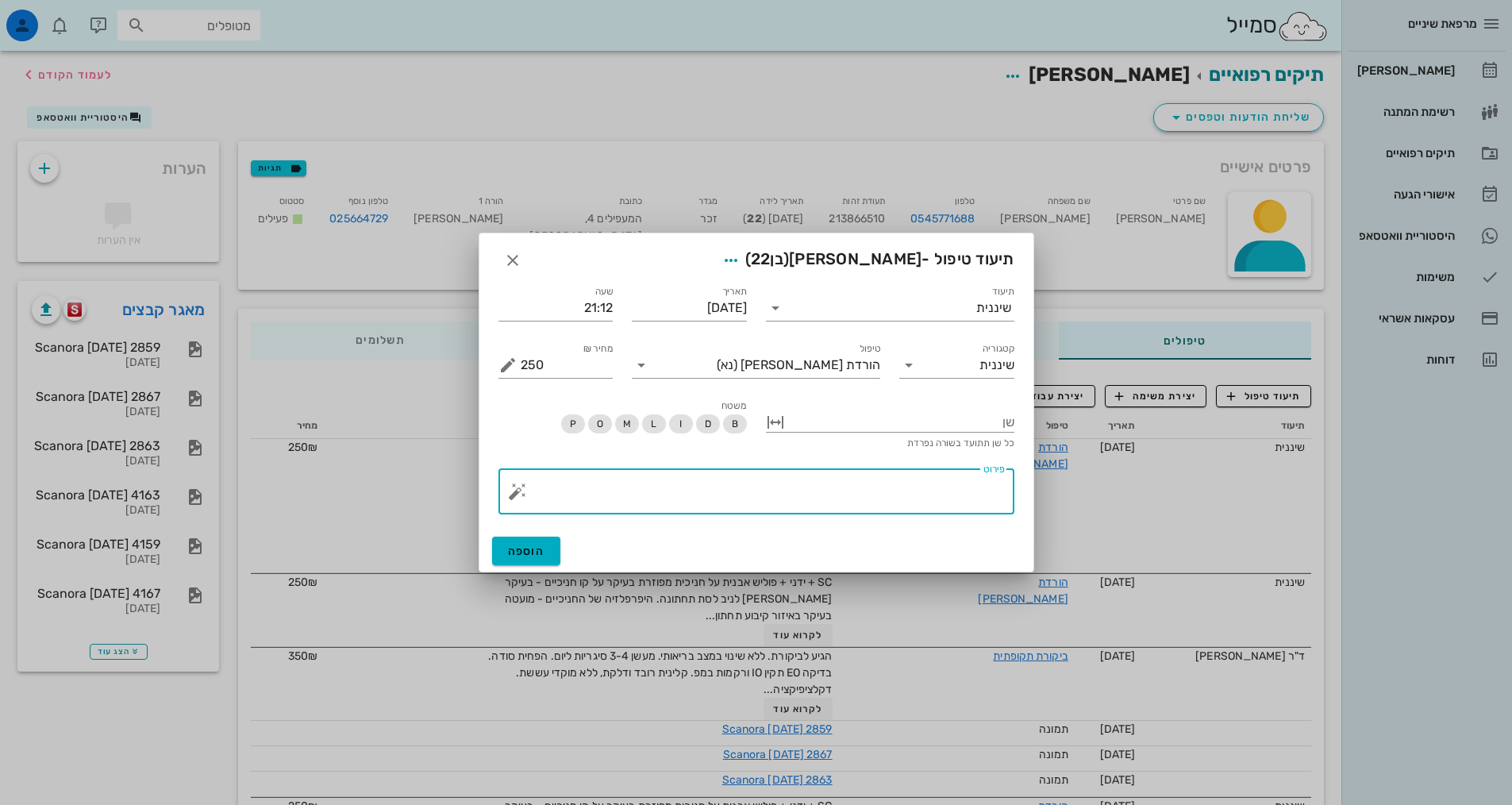
paste textarea "הורדת אבן SC + ידני + פוליש אבנית על חניכית מפוזרת בעיקר על קו חניכיים - בעיקר …"
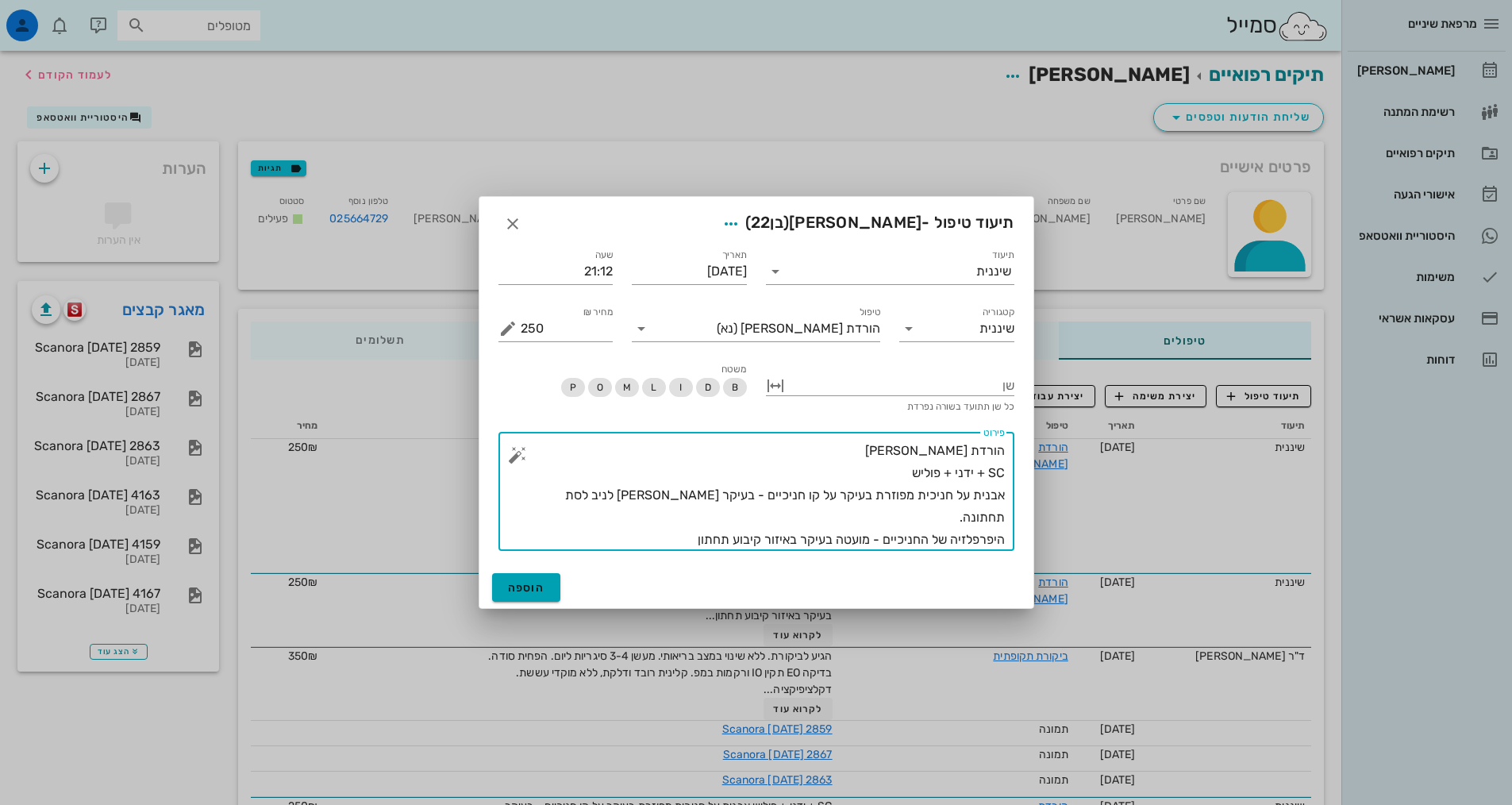
type textarea "הורדת אבן SC + ידני + פוליש אבנית על חניכית מפוזרת בעיקר על קו חניכיים - בעיקר …"
click at [542, 588] on span "הוספה" at bounding box center [526, 588] width 38 height 14
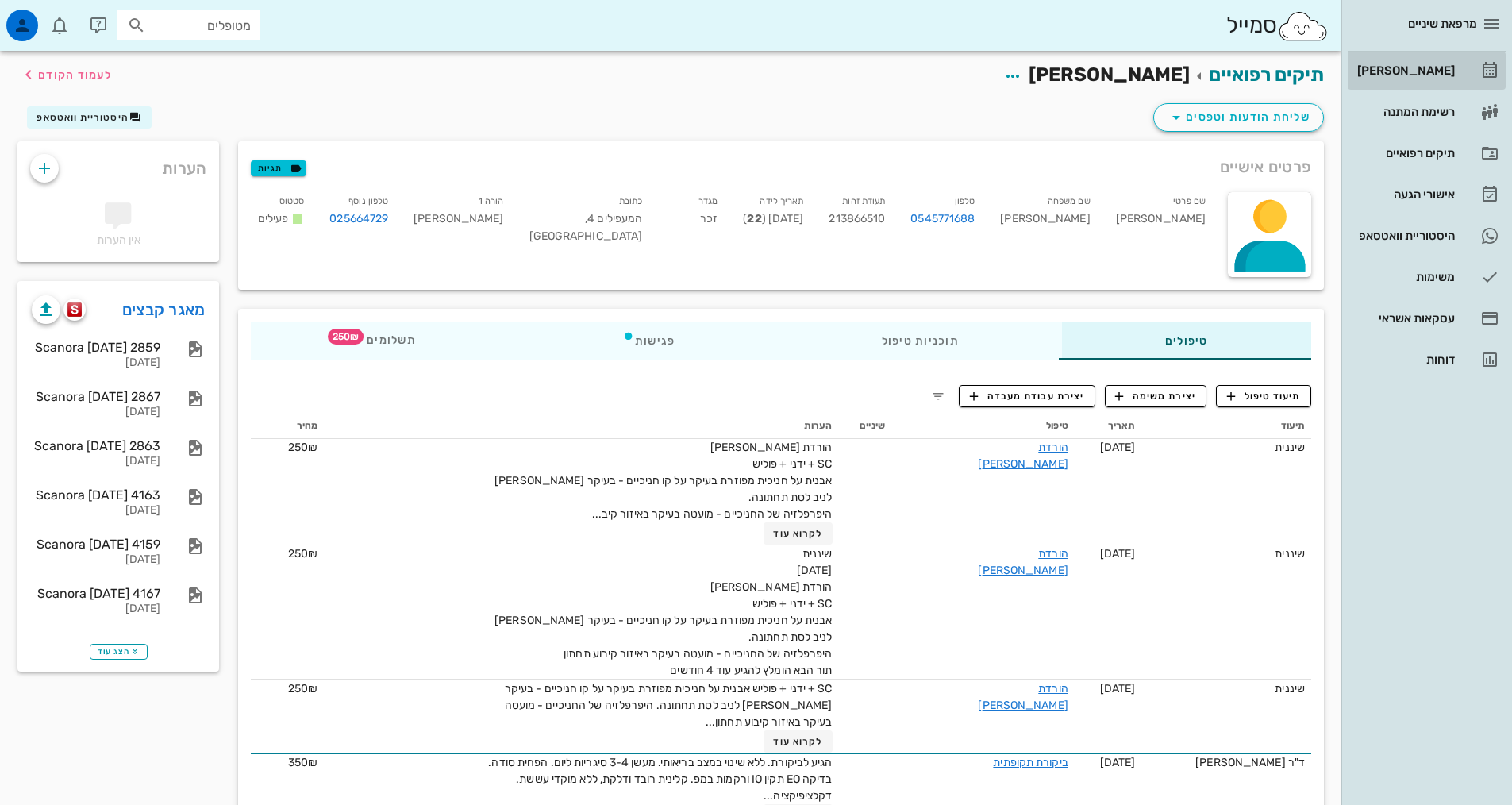
click at [1423, 58] on div "[PERSON_NAME]" at bounding box center [1404, 71] width 101 height 26
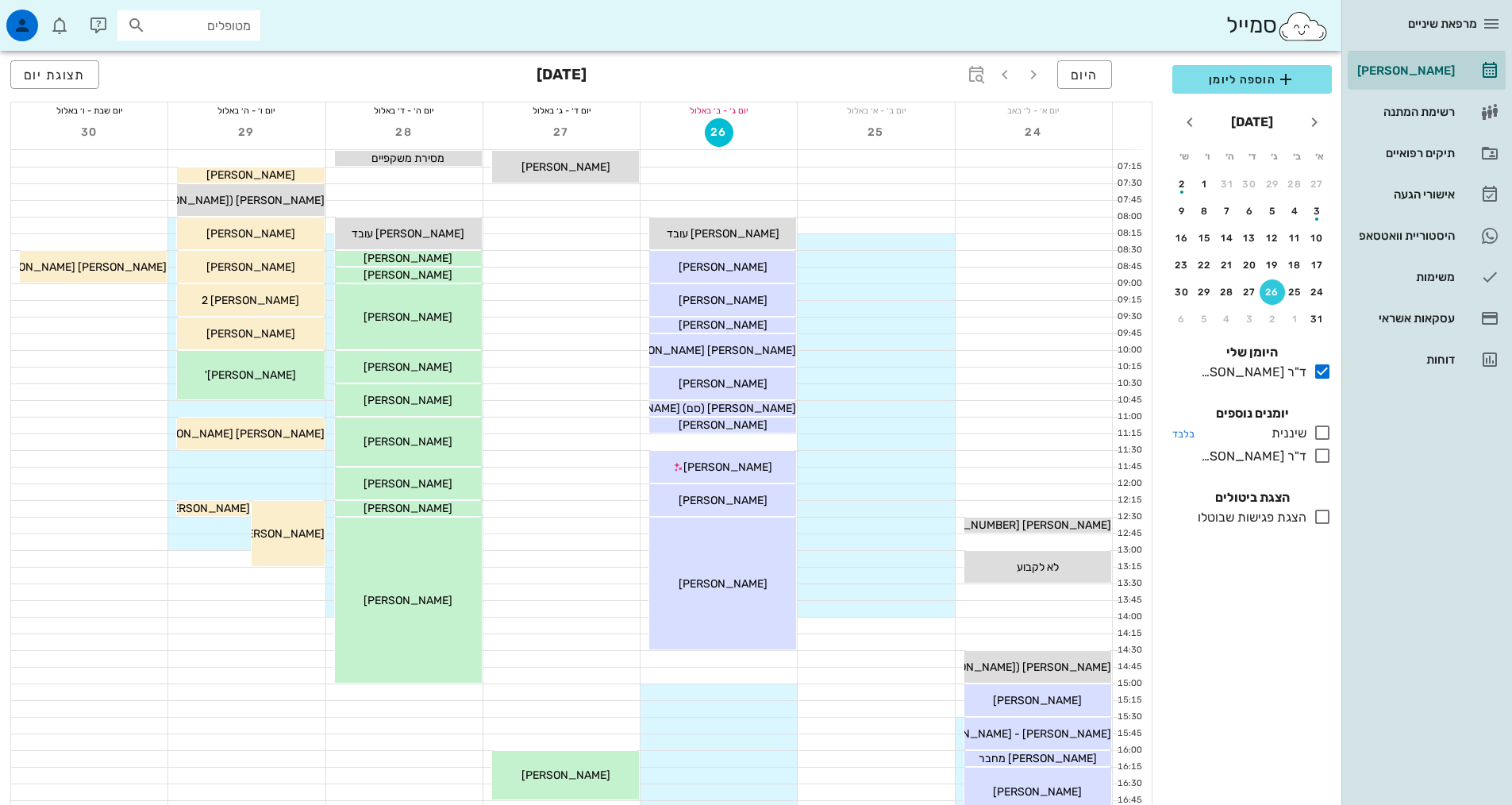
click at [1316, 434] on icon at bounding box center [1321, 433] width 19 height 19
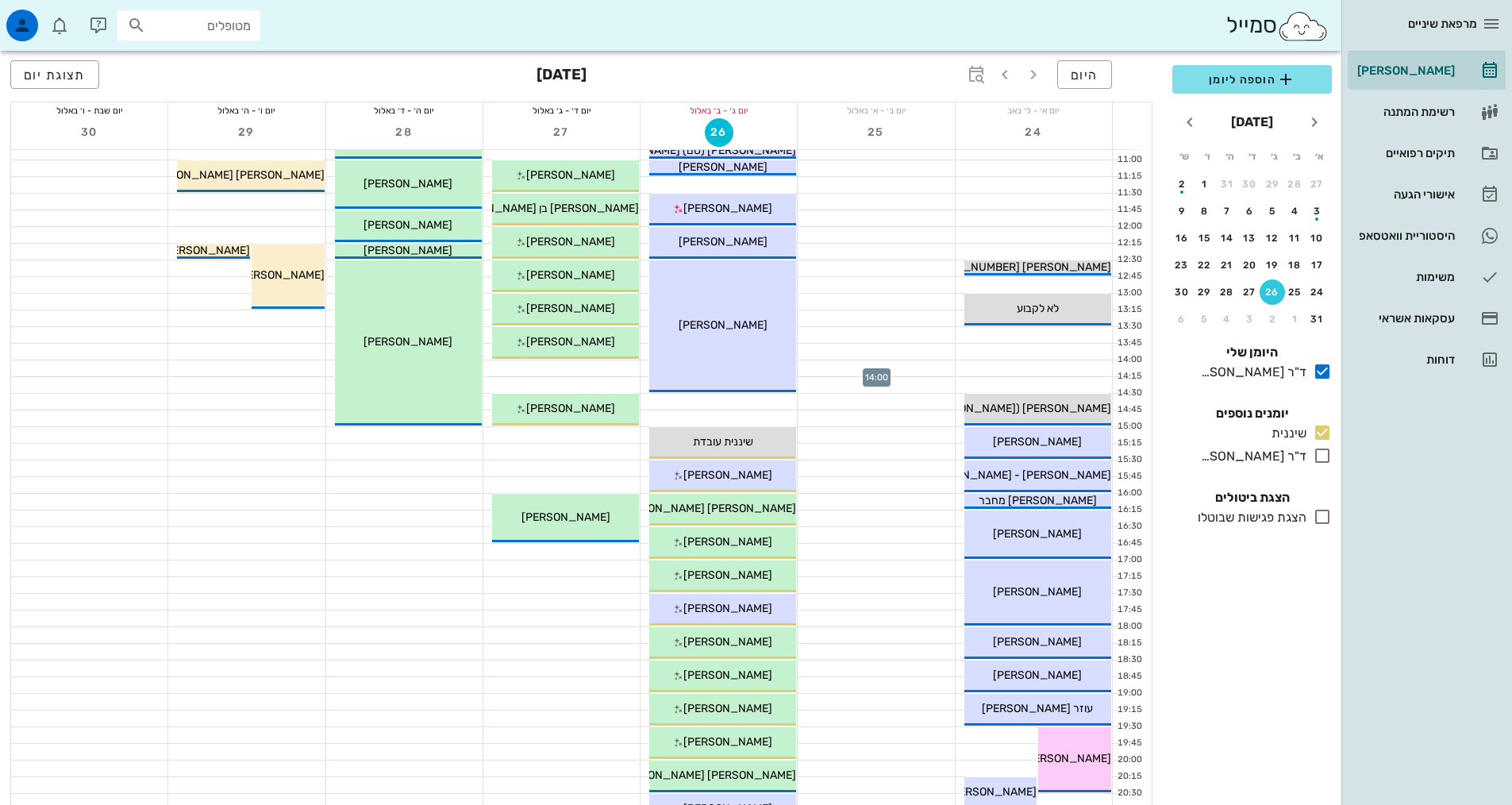
scroll to position [397, 0]
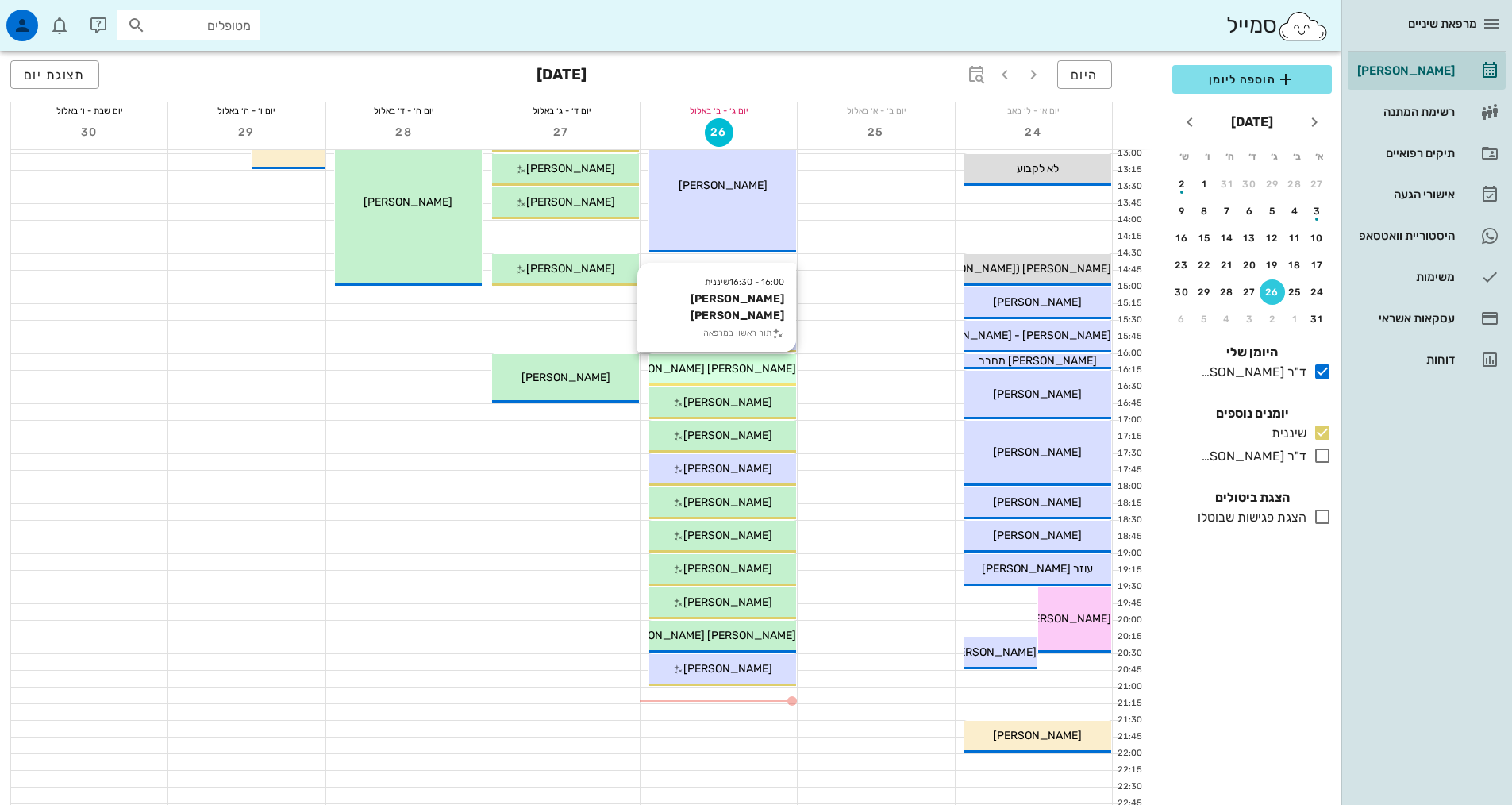
click at [761, 373] on div "[PERSON_NAME] [PERSON_NAME]" at bounding box center [722, 369] width 147 height 17
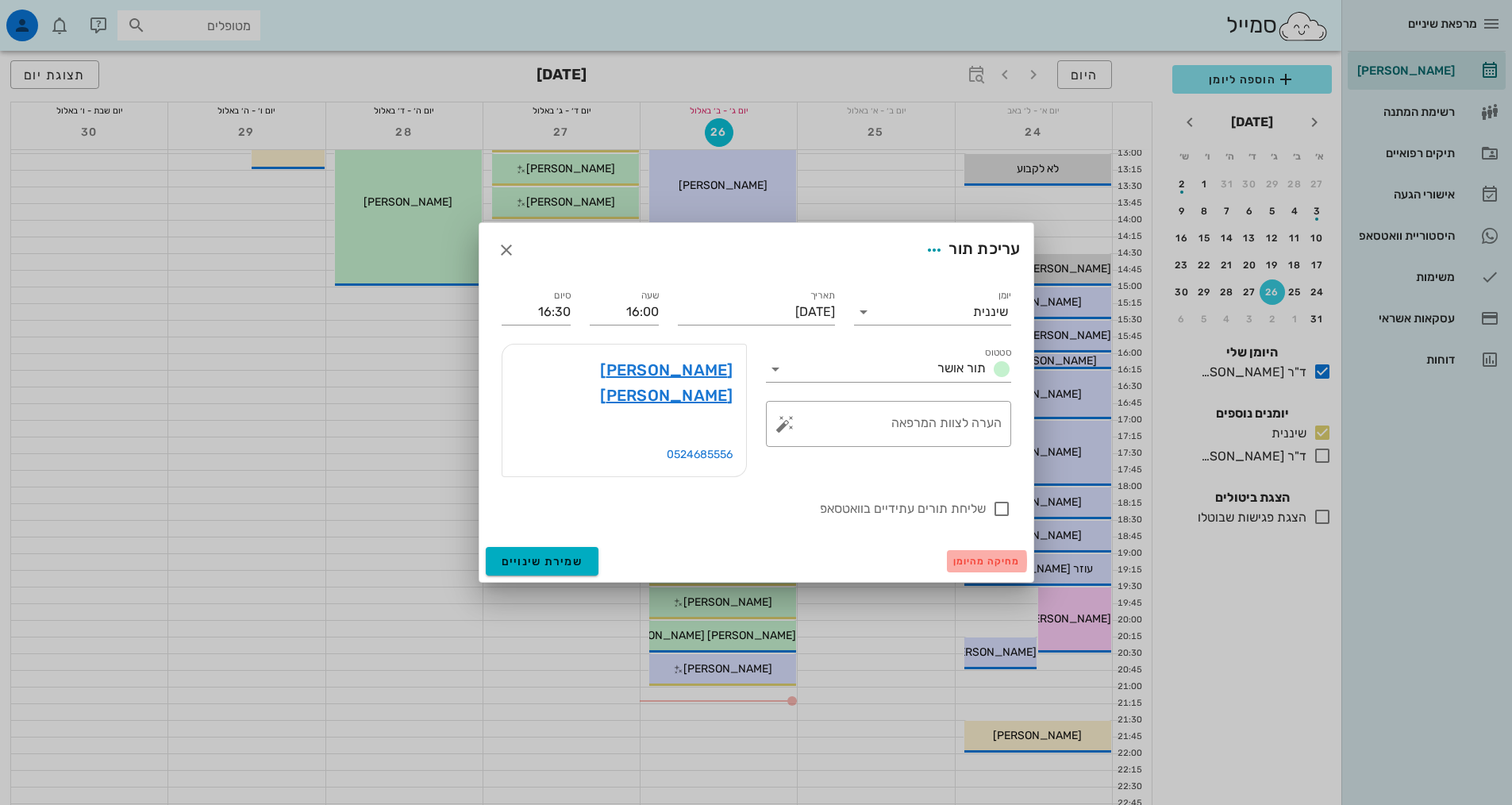
click at [1004, 550] on button "מחיקה מהיומן" at bounding box center [986, 561] width 80 height 22
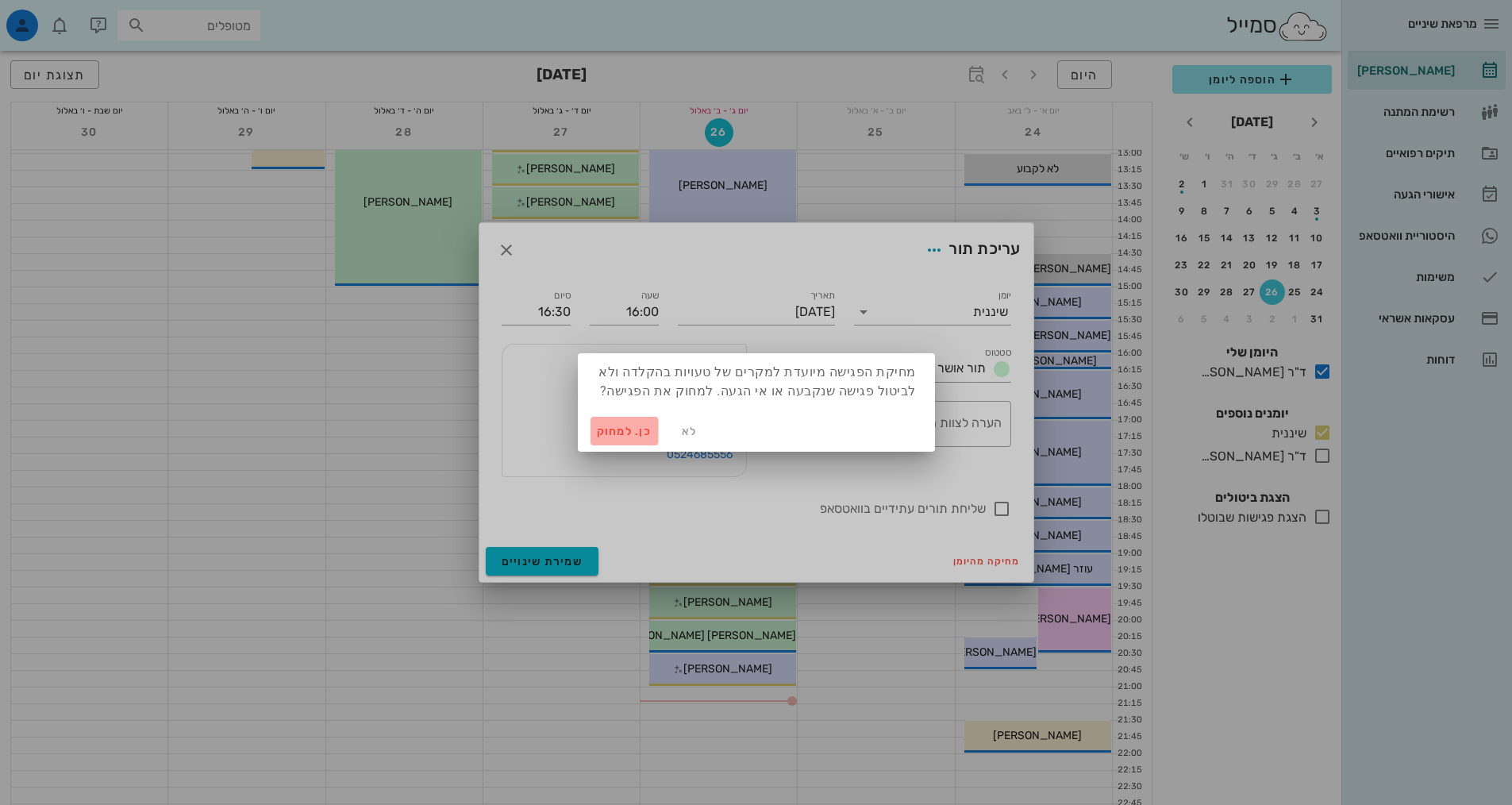
drag, startPoint x: 611, startPoint y: 429, endPoint x: 629, endPoint y: 433, distance: 18.4
click at [625, 432] on span "כן. למחוק" at bounding box center [624, 431] width 56 height 14
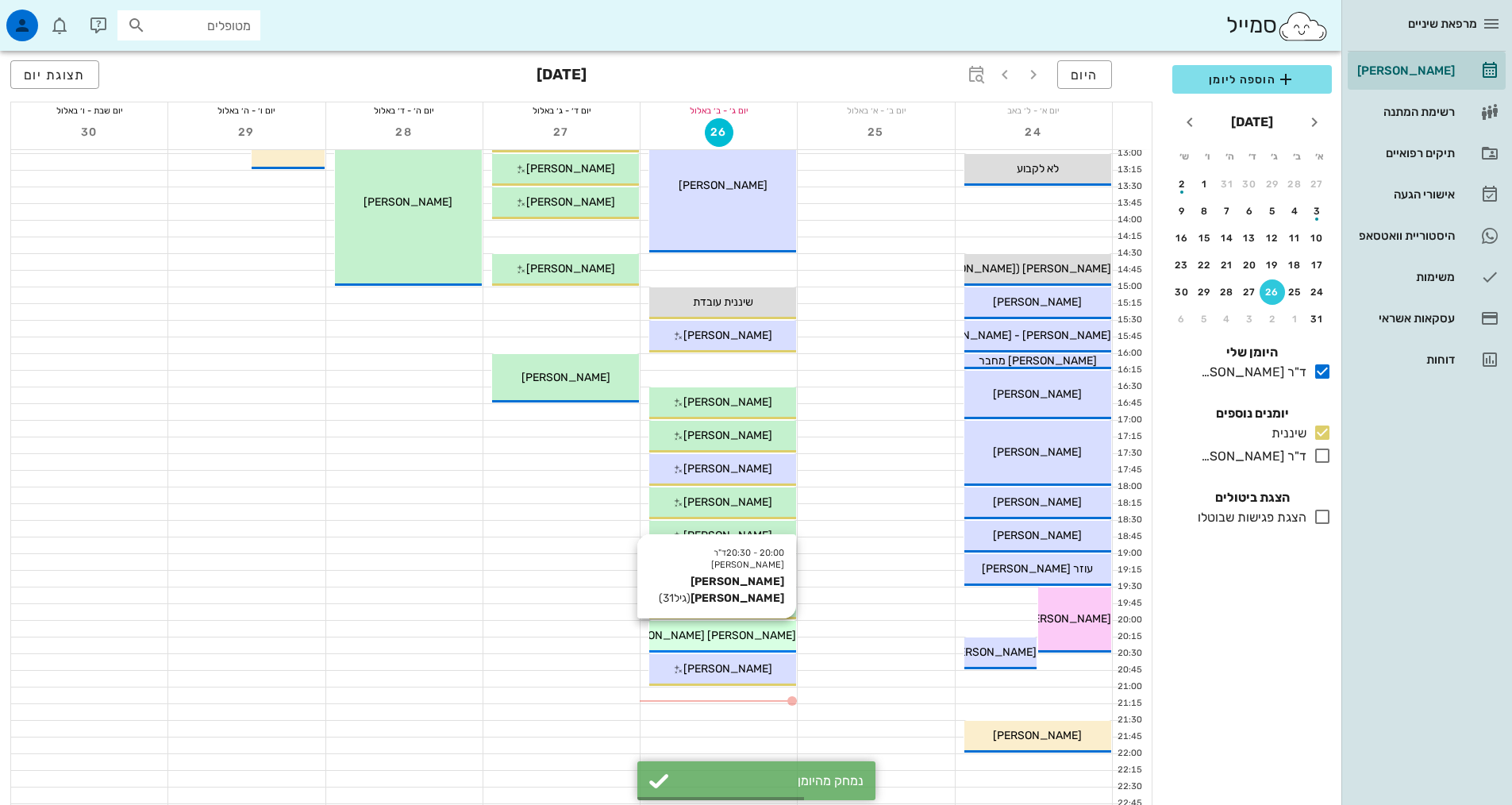
click at [772, 625] on div "20:00 - 20:30 ד"ר אלדד אירני הגר רביבו (גיל 31 ) הגר רביבו" at bounding box center [722, 636] width 147 height 32
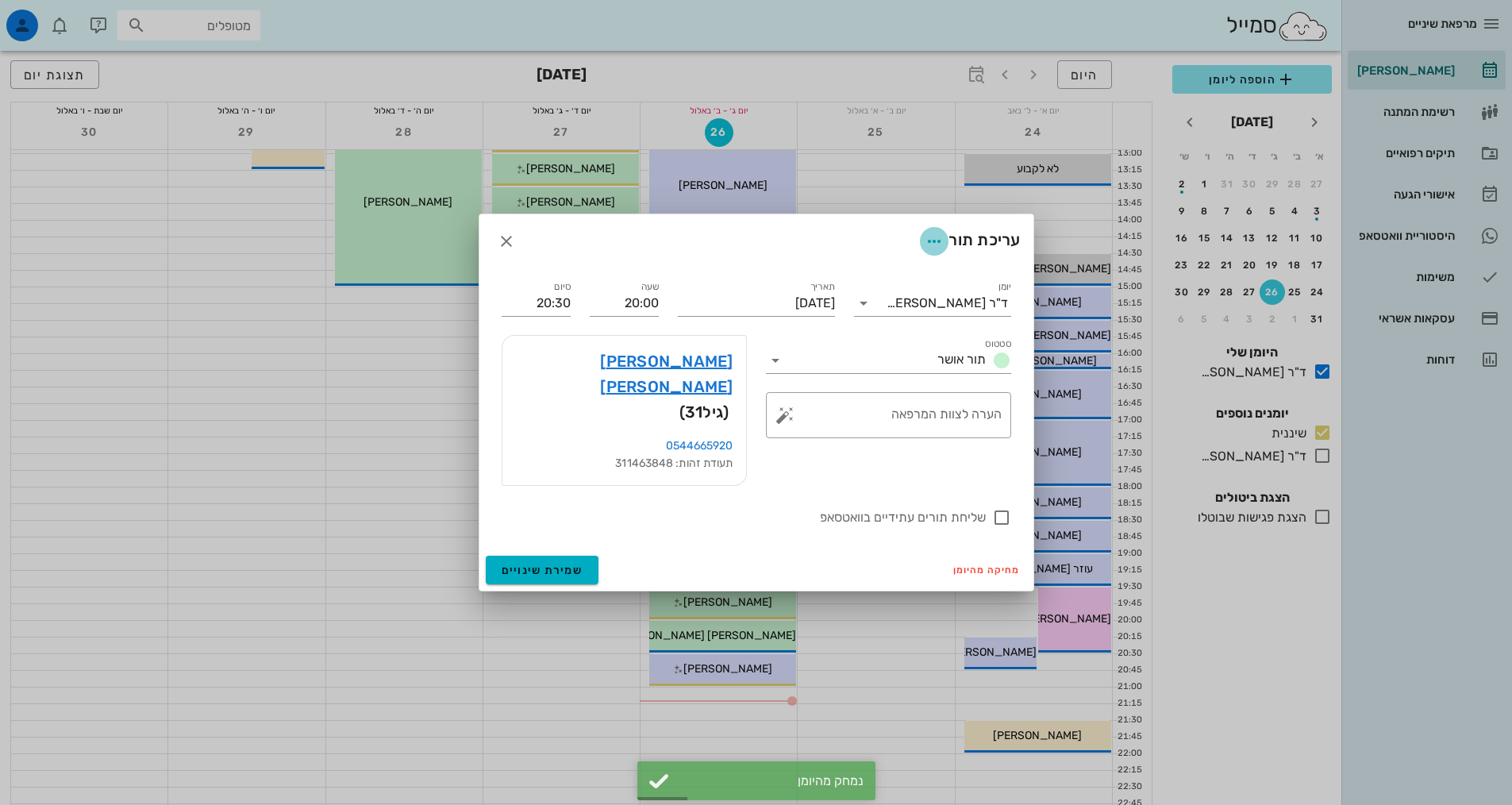
click at [934, 251] on icon "button" at bounding box center [934, 241] width 19 height 19
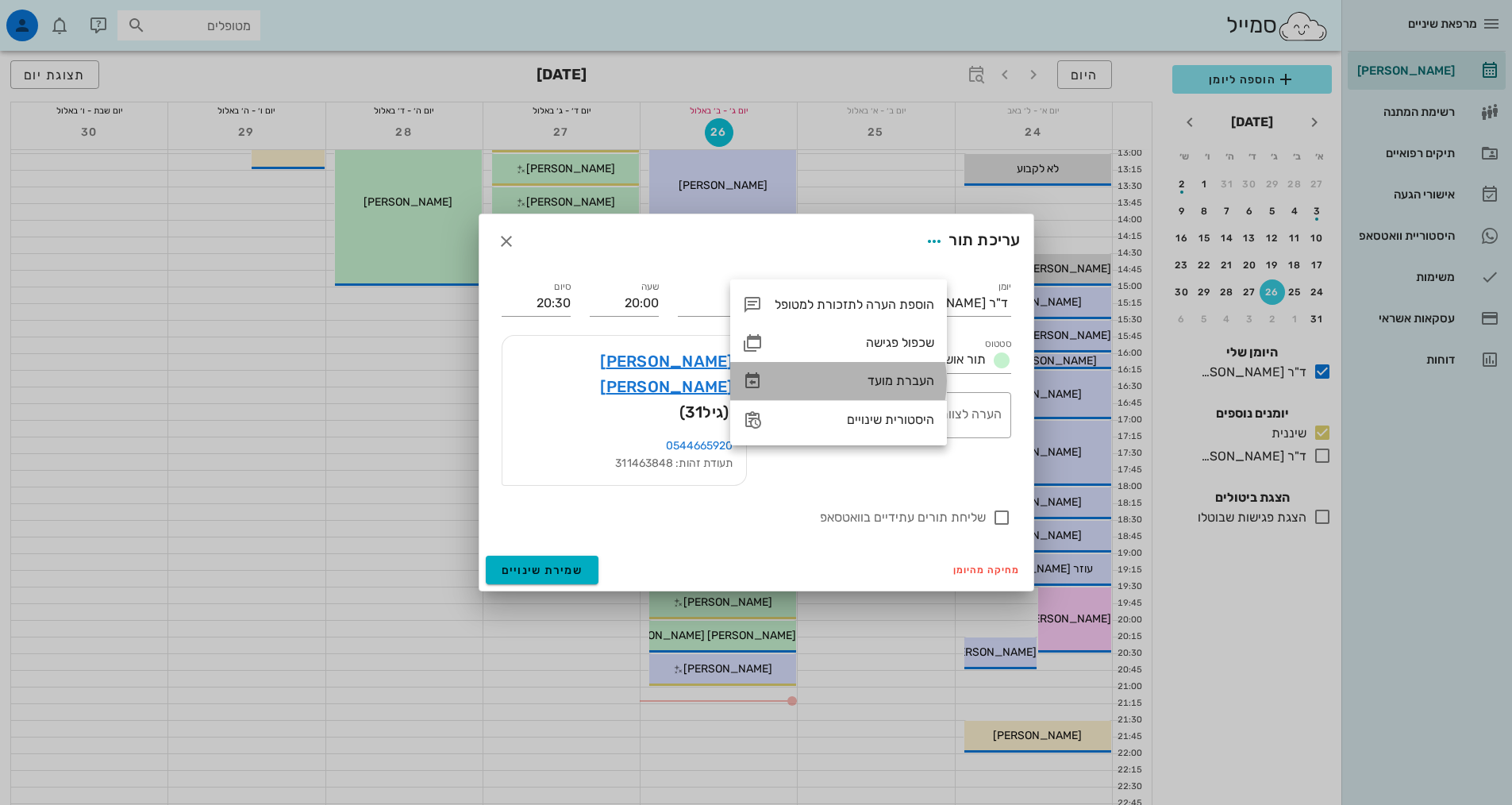
click at [917, 372] on div "העברת מועד" at bounding box center [838, 381] width 216 height 39
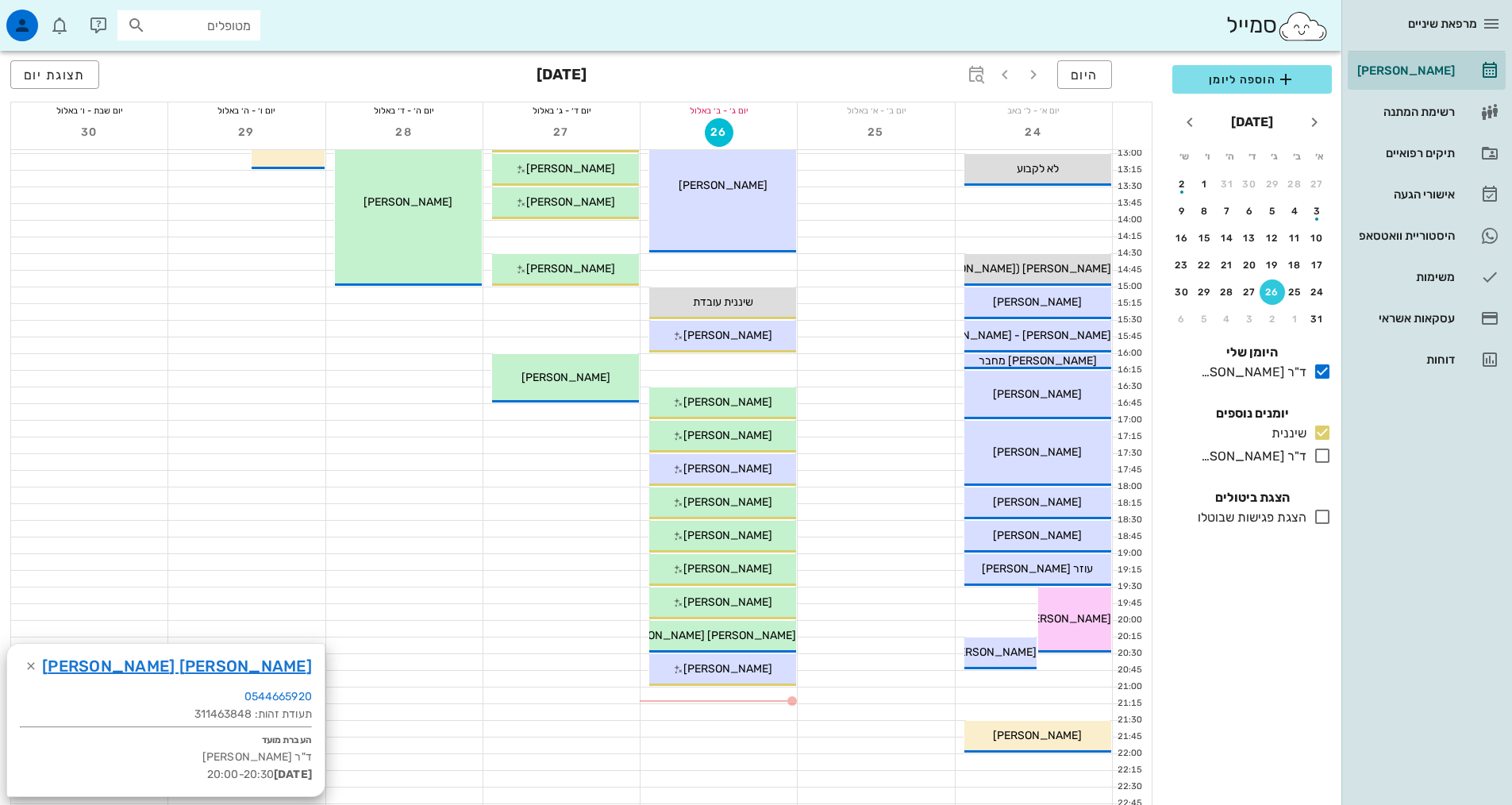
click at [769, 355] on div at bounding box center [718, 361] width 157 height 16
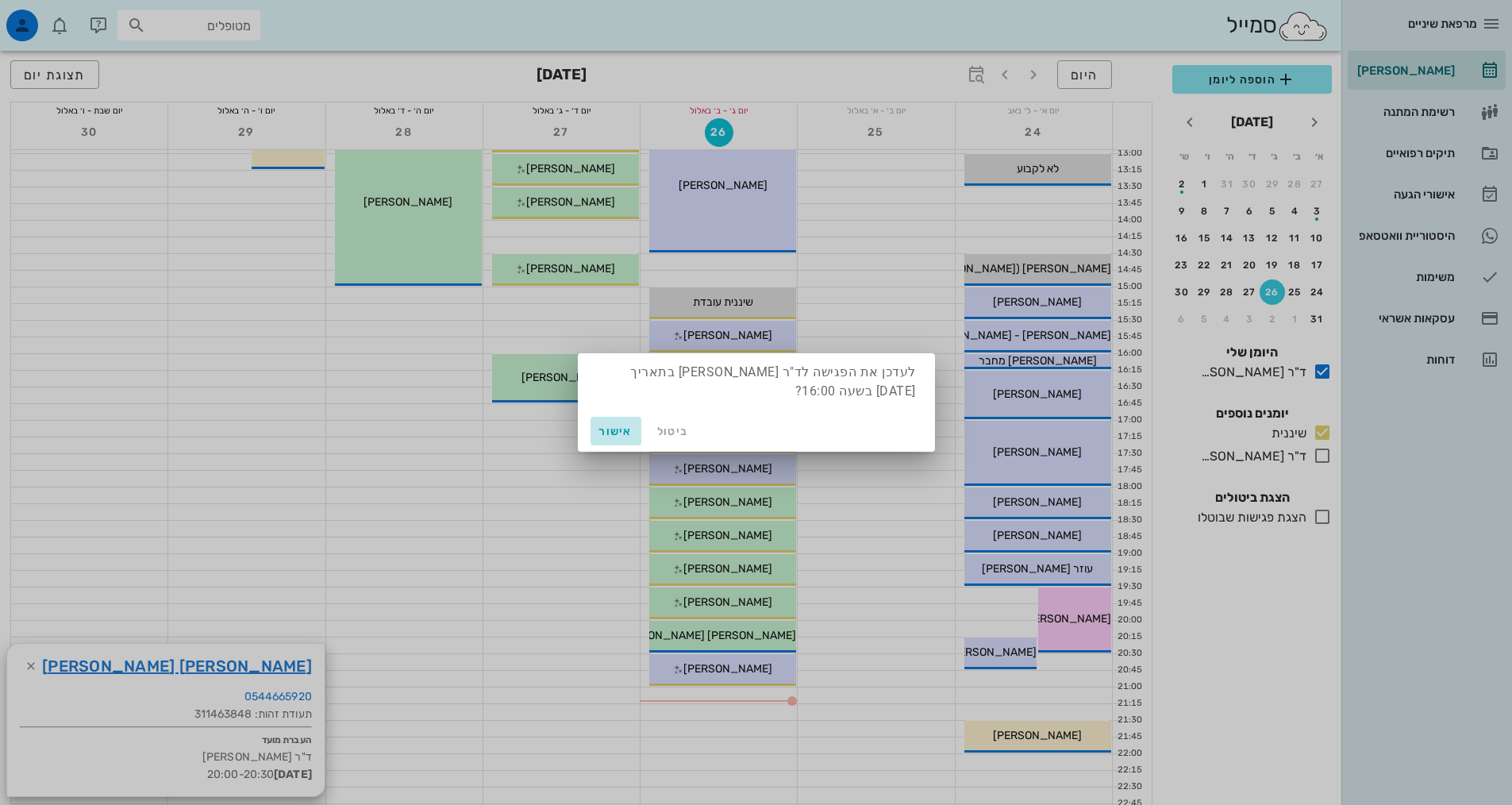
click at [619, 439] on button "אישור" at bounding box center [615, 431] width 50 height 28
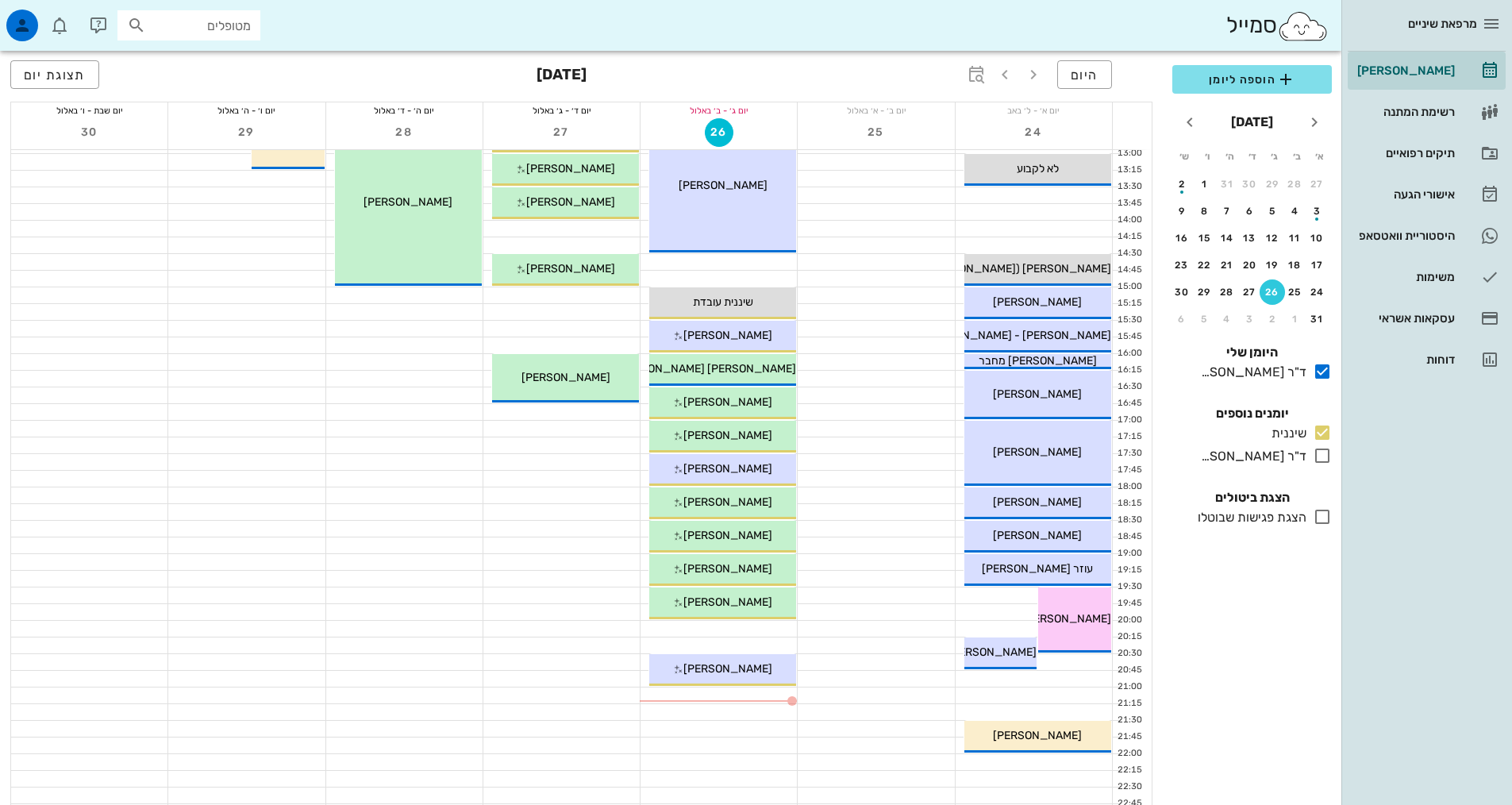
click at [811, 387] on div at bounding box center [875, 395] width 157 height 17
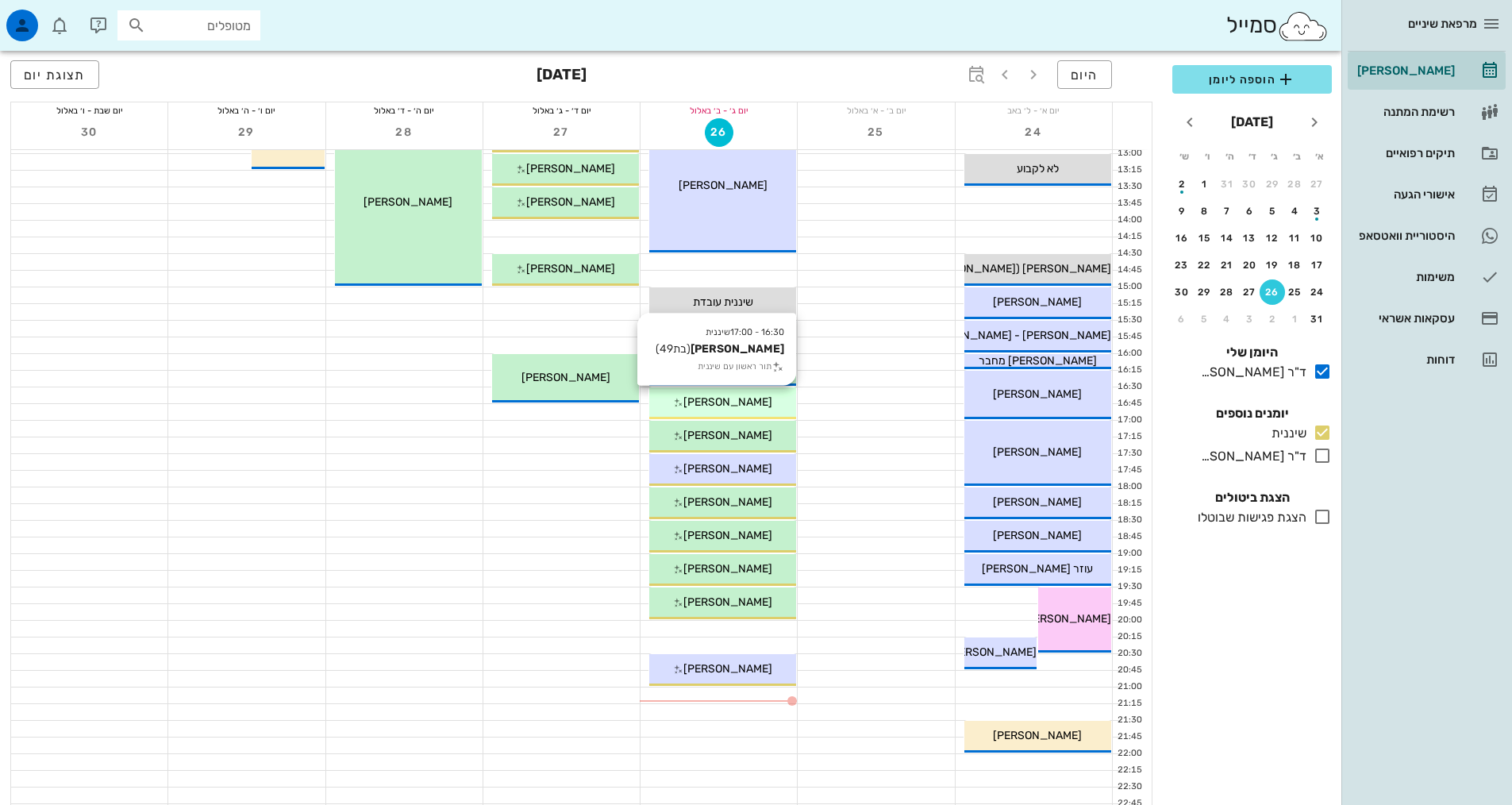
click at [749, 398] on span "[PERSON_NAME]" at bounding box center [728, 402] width 89 height 14
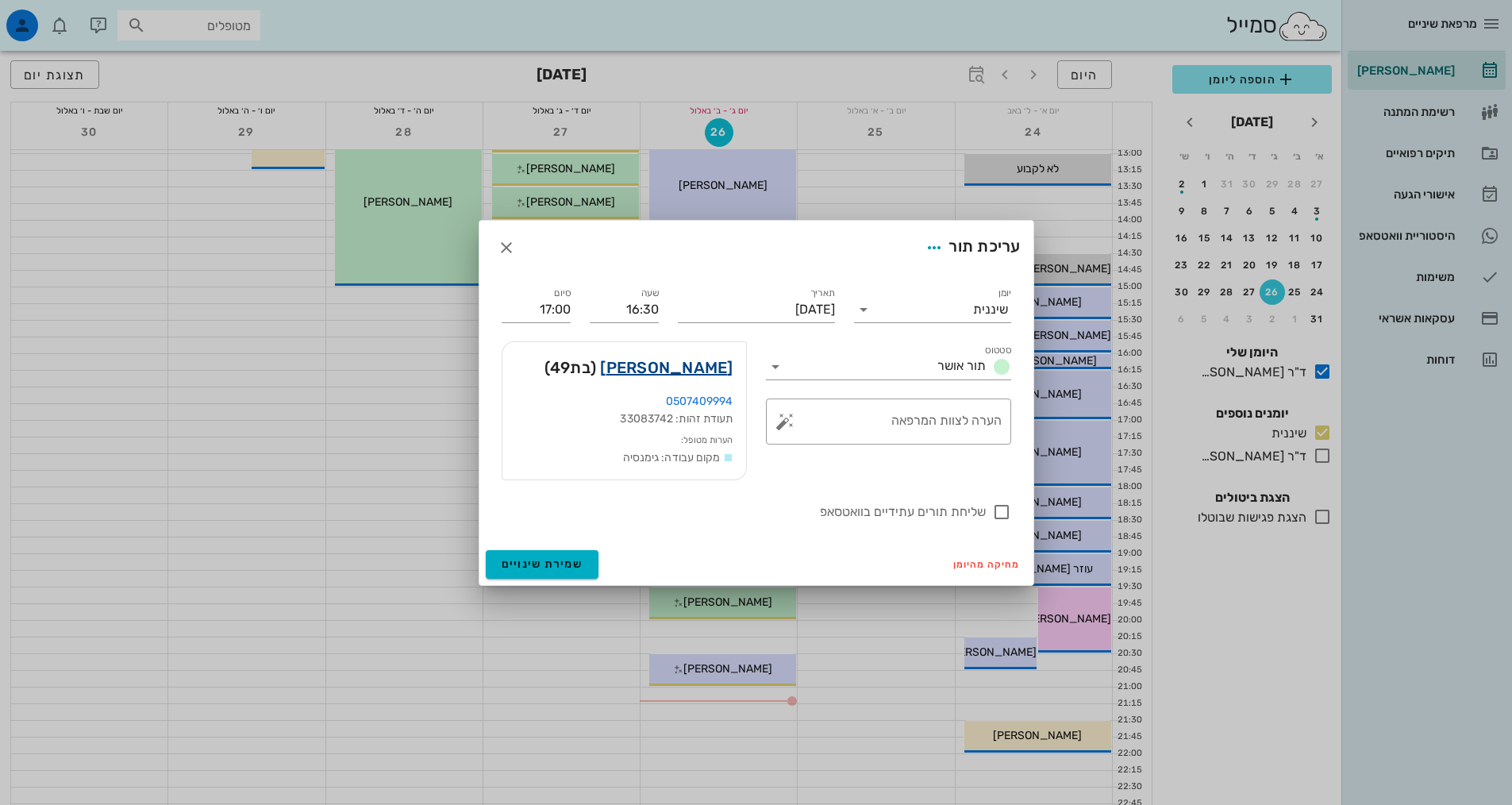
click at [693, 376] on link "לילך אטיה" at bounding box center [666, 368] width 133 height 26
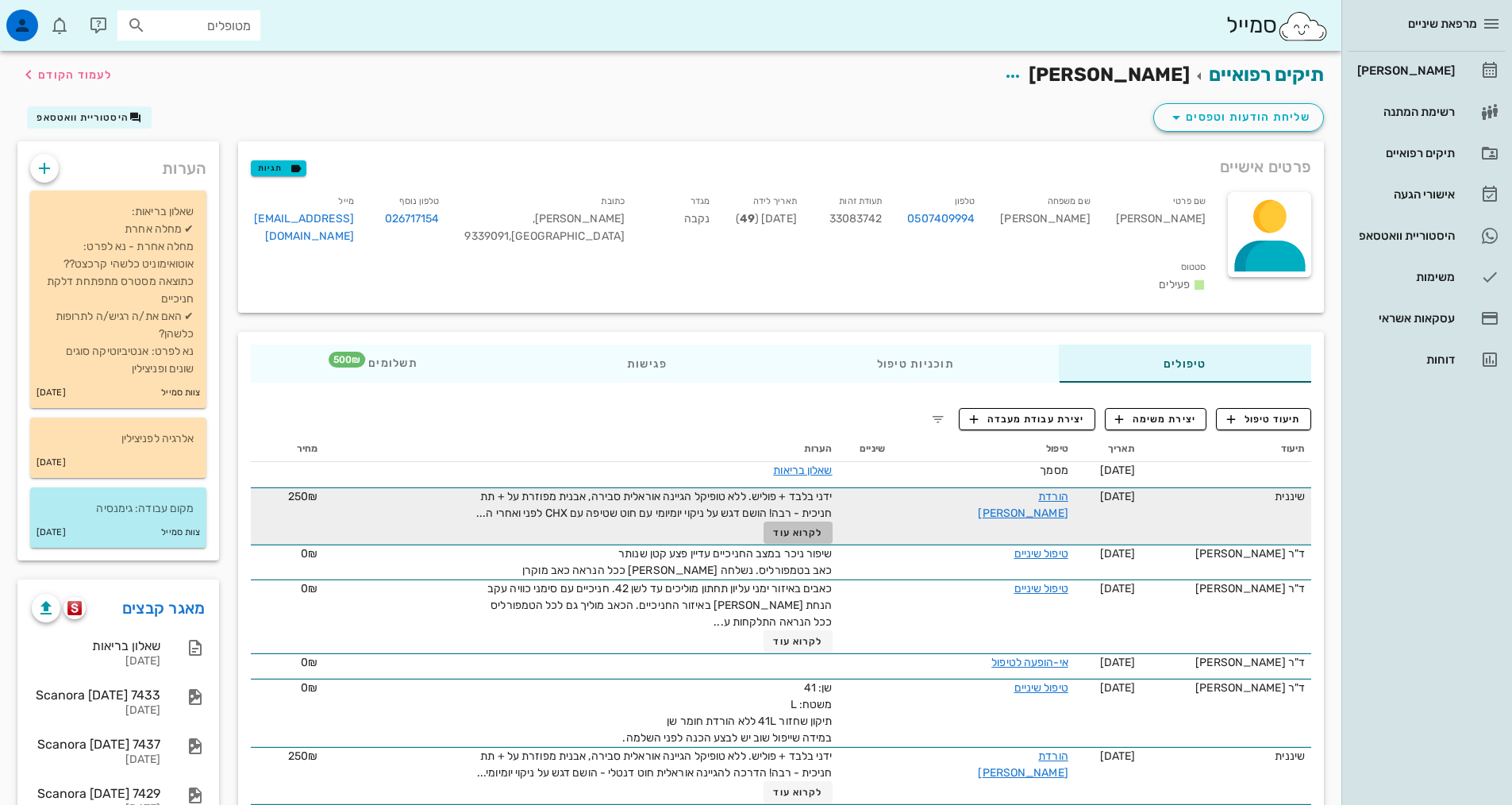
click at [794, 529] on span "לקרוא עוד" at bounding box center [797, 533] width 49 height 11
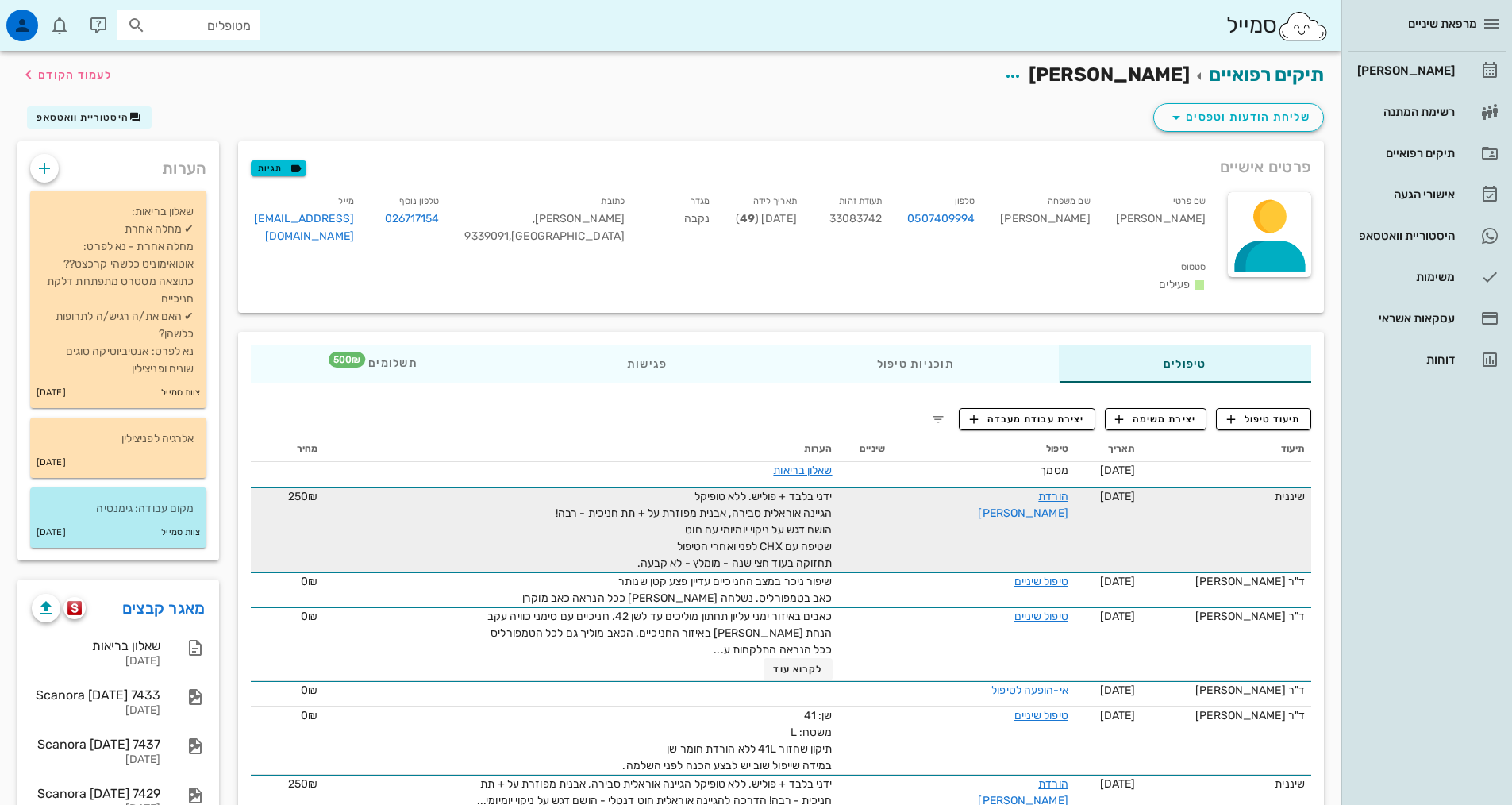
drag, startPoint x: 637, startPoint y: 536, endPoint x: 873, endPoint y: 502, distance: 238.4
click at [873, 502] on tr "שיננית 02-04-2024 הורדת אבן ידני בלבד + פוליש. ללא טופיקל הגיינה אוראלית סבירה,…" at bounding box center [781, 530] width 1060 height 85
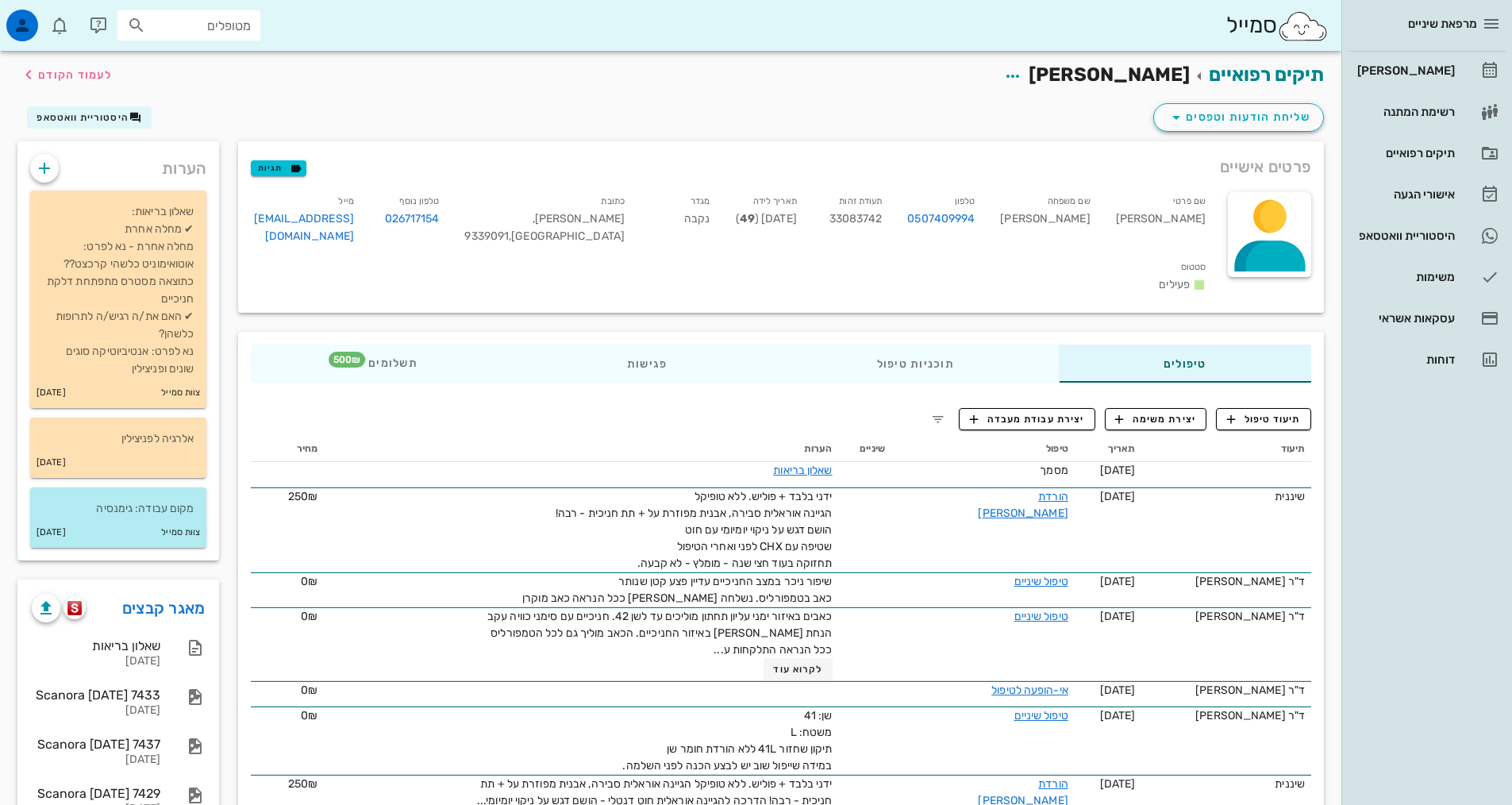
copy span "ידני בלבד + פוליש. ללא טופיקל הגיינה אוראלית סבירה, אבנית מפוזרת על + תת חניכית…"
click at [1269, 412] on span "תיעוד טיפול" at bounding box center [1264, 419] width 74 height 15
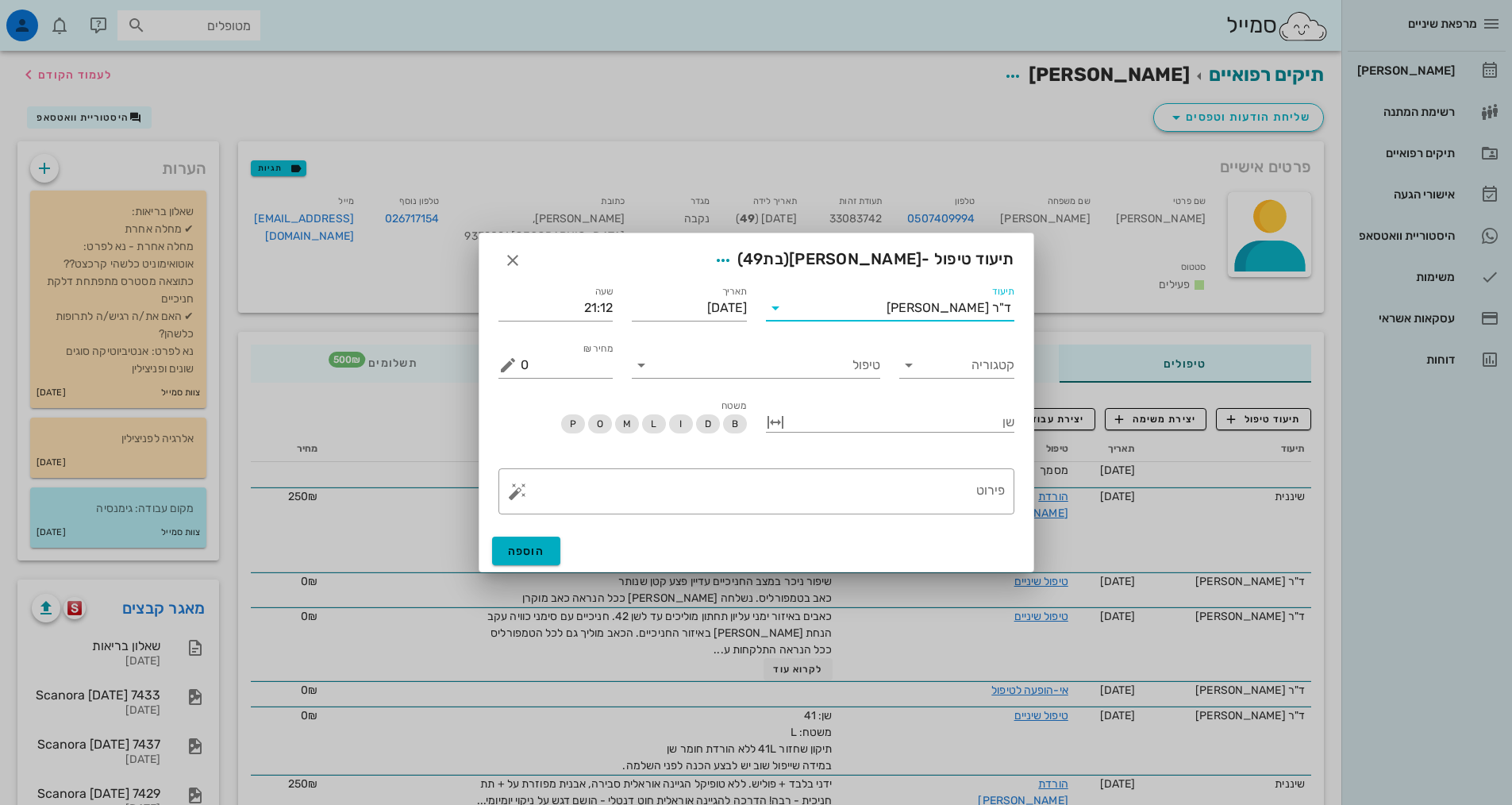
click at [849, 318] on input "תיעוד" at bounding box center [837, 308] width 98 height 26
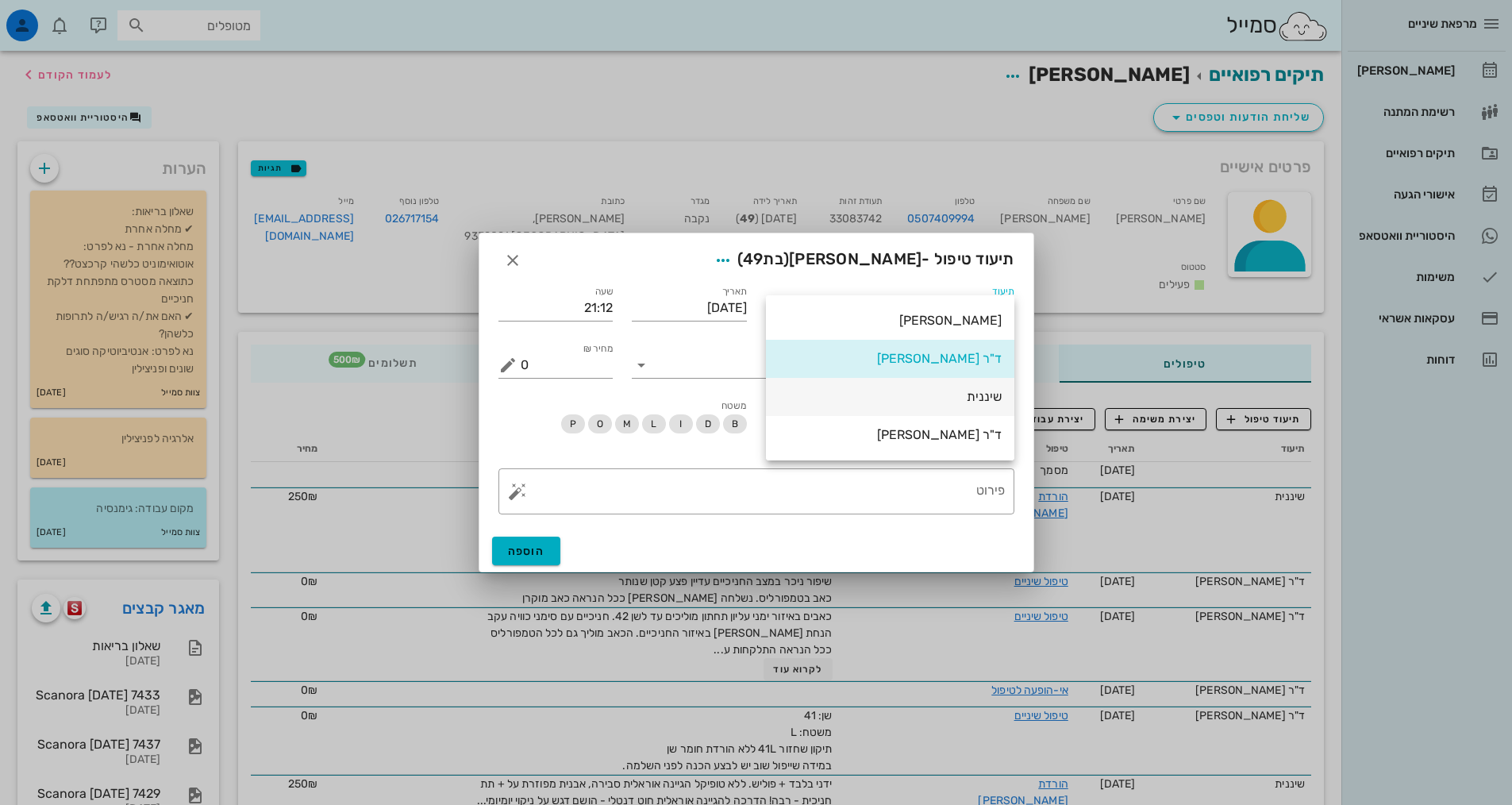
click at [960, 400] on div "שיננית" at bounding box center [889, 396] width 223 height 15
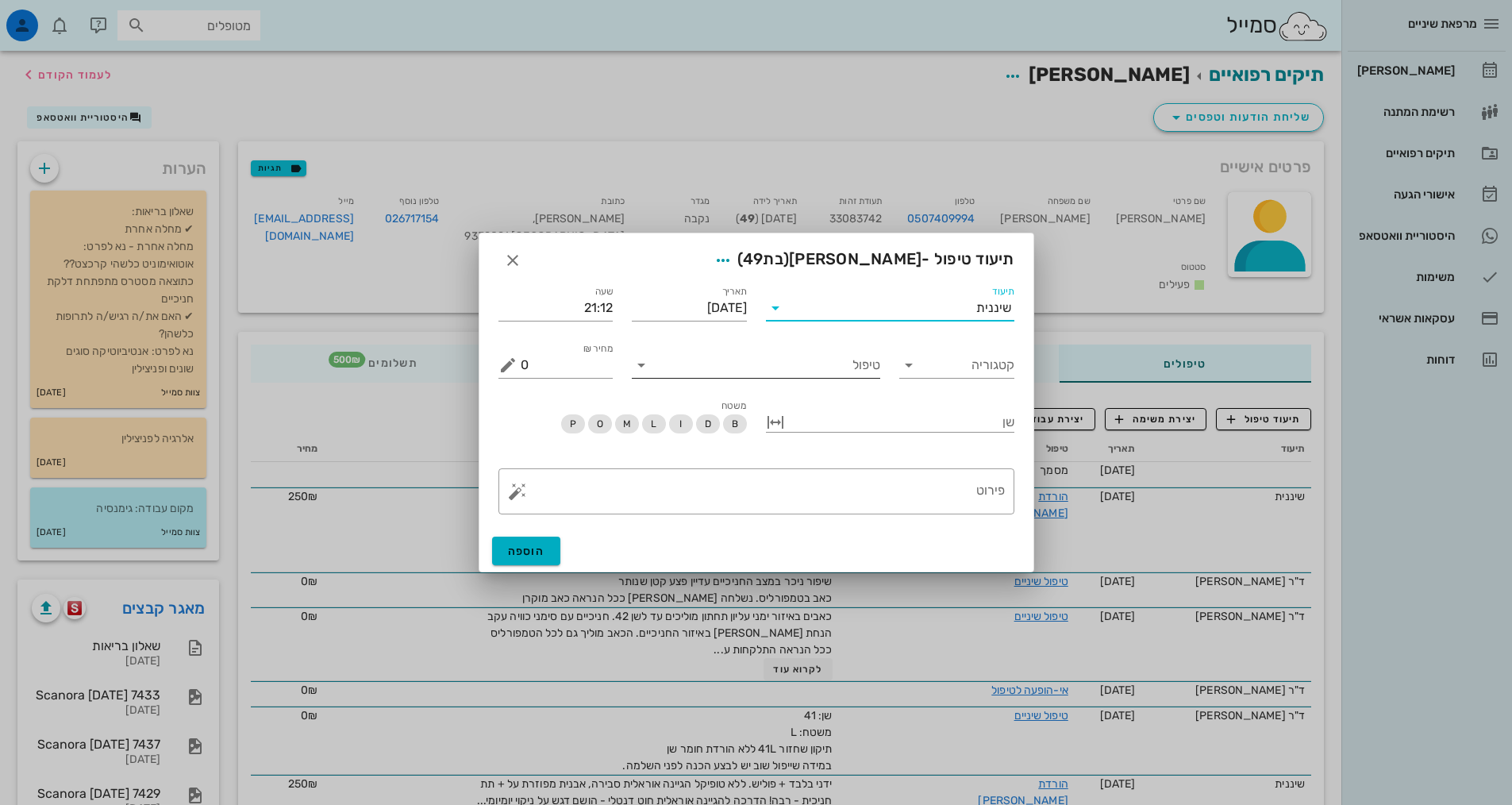
click at [827, 365] on input "טיפול" at bounding box center [767, 365] width 226 height 26
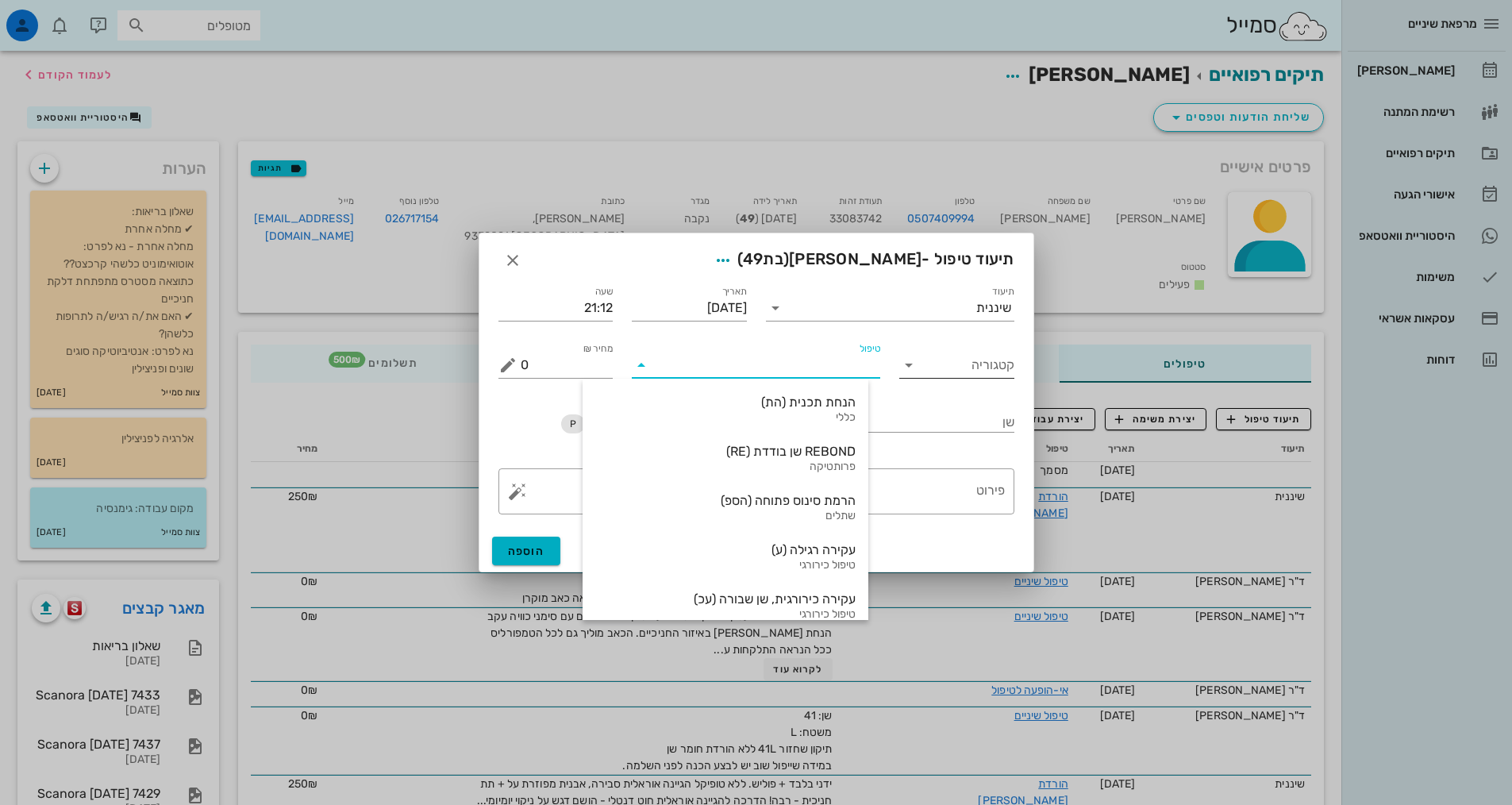
click at [971, 376] on input "קטגוריה" at bounding box center [970, 365] width 90 height 26
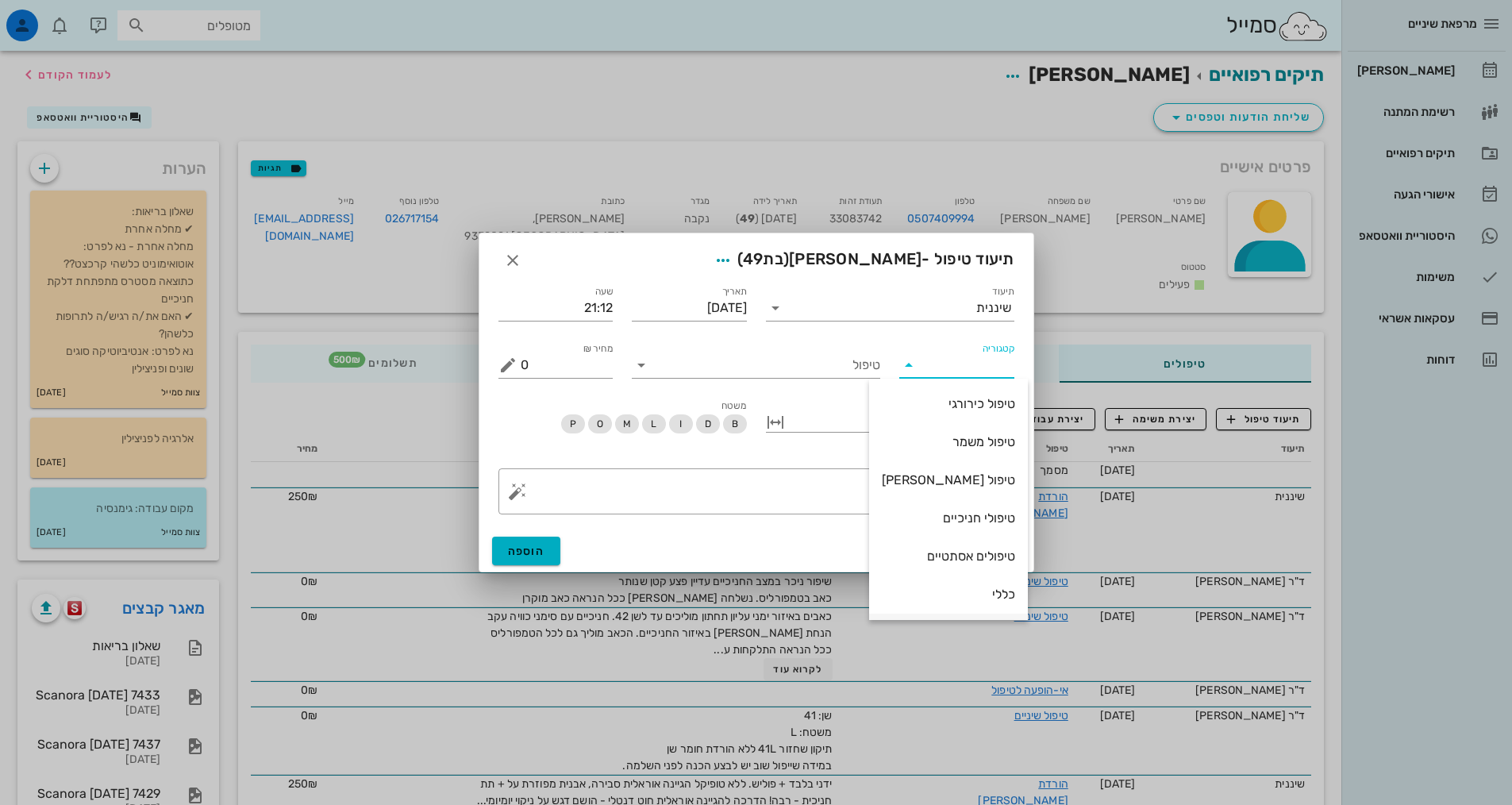
scroll to position [152, 0]
click at [975, 515] on div "שיננית" at bounding box center [948, 518] width 133 height 15
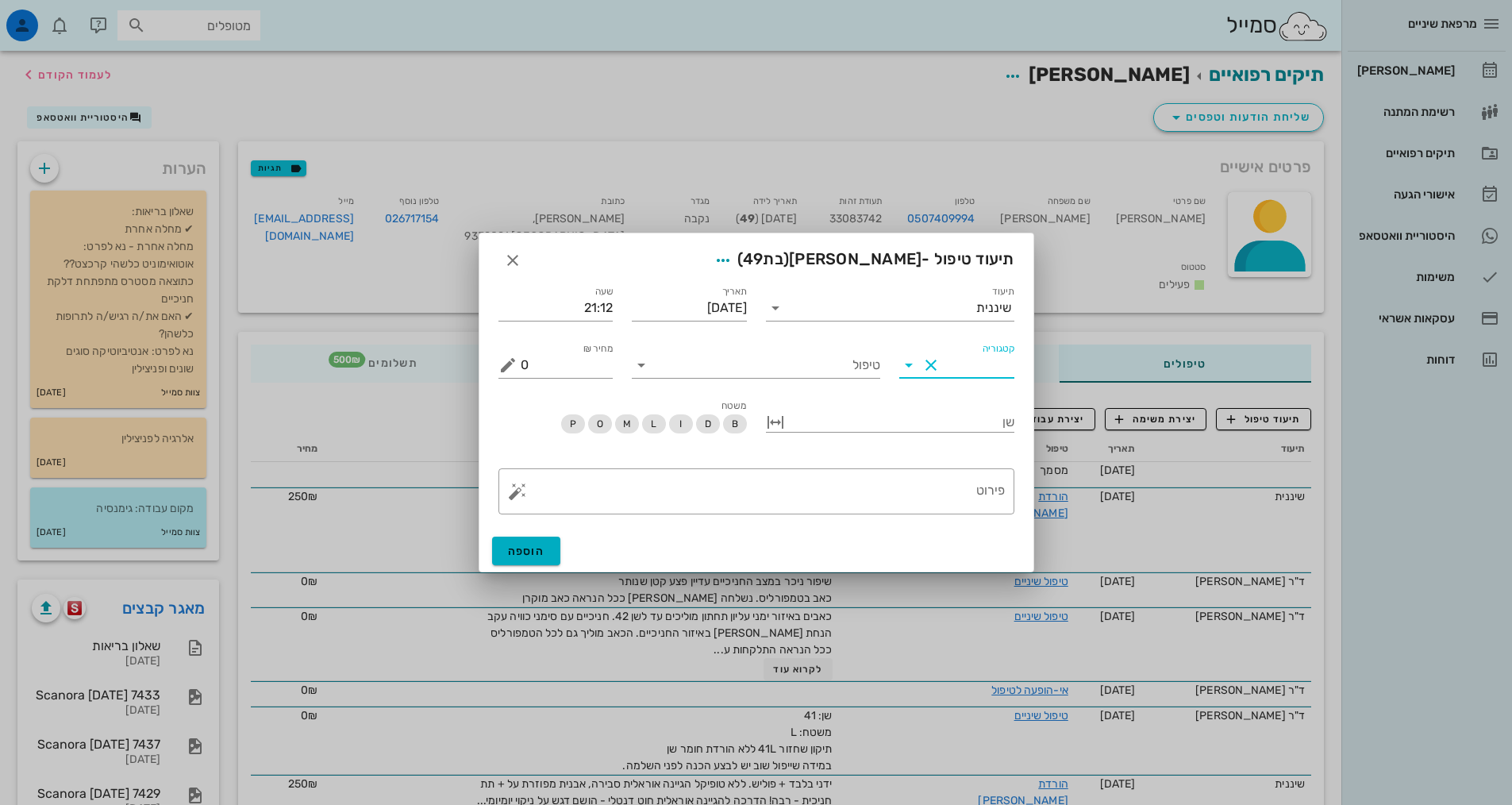
type input "שיננית"
click at [874, 367] on input "טיפול" at bounding box center [767, 365] width 226 height 26
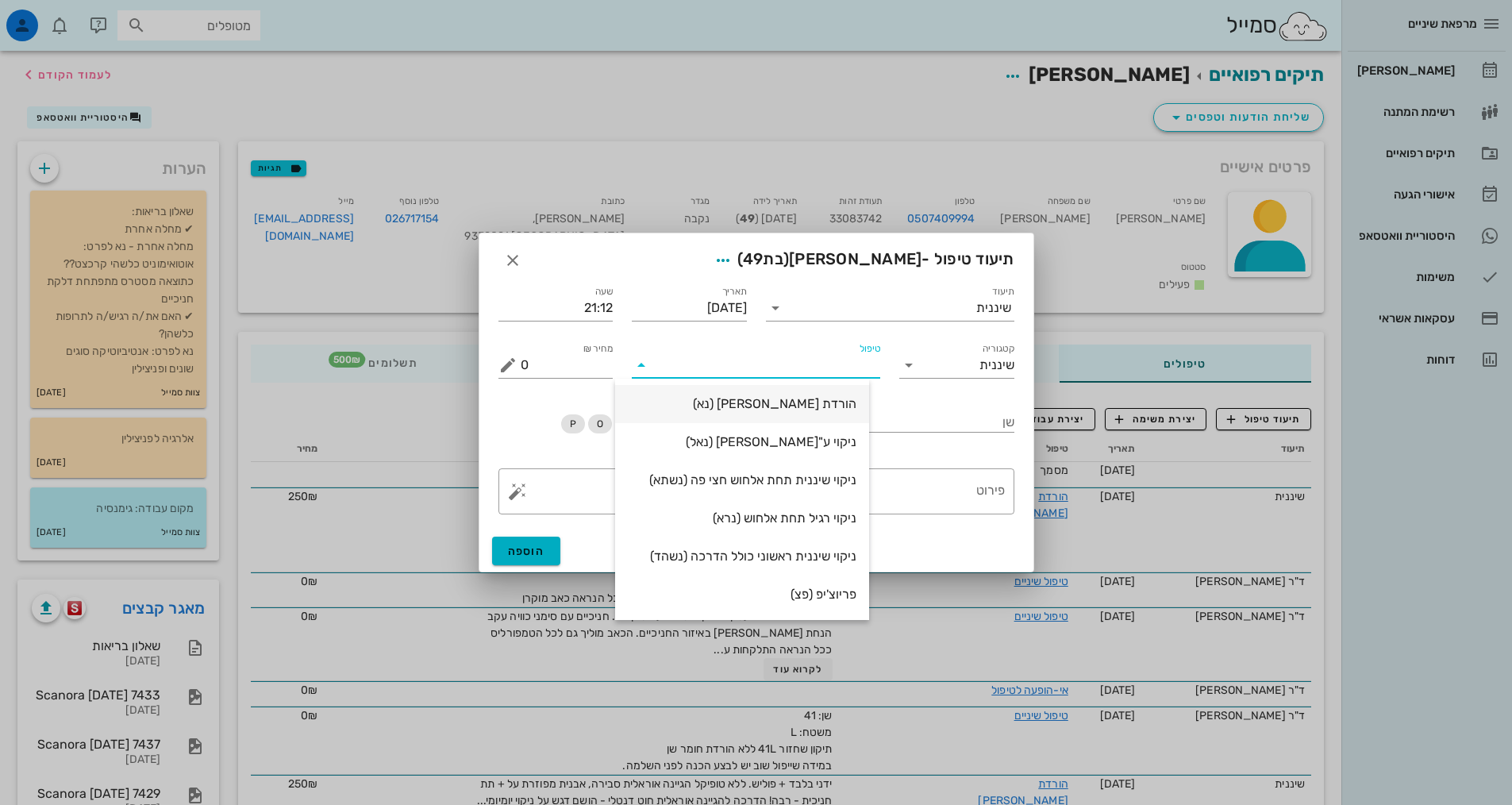
click at [856, 405] on div "הורדת [PERSON_NAME] (נא)" at bounding box center [741, 403] width 228 height 15
type input "250"
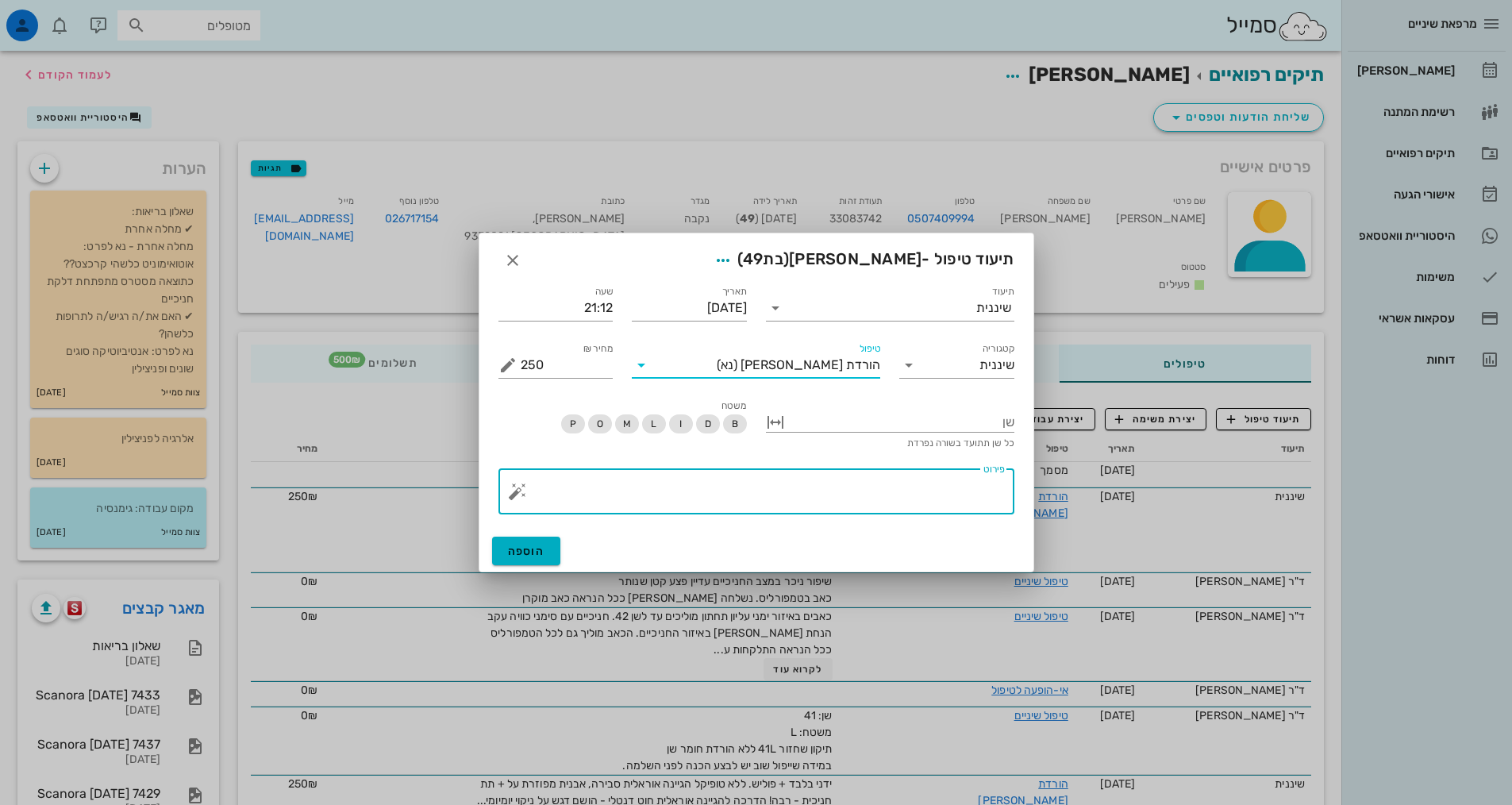
click at [861, 498] on textarea "פירוט" at bounding box center [762, 496] width 484 height 39
paste textarea "ידני בלבד + פוליש. ללא טופיקל הגיינה אוראלית סבירה, אבנית מפוזרת על + תת חניכית…"
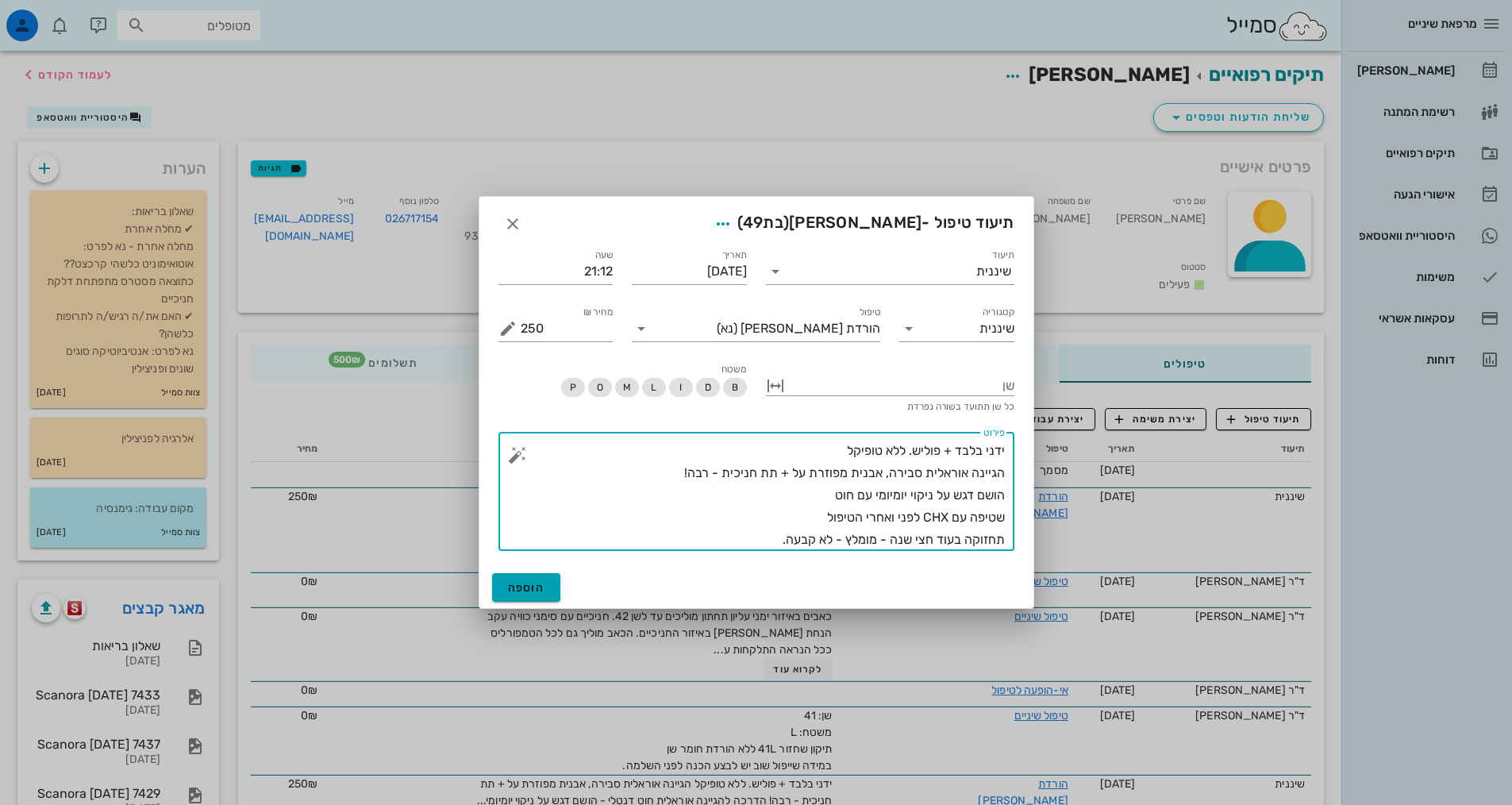
type textarea "ידני בלבד + פוליש. ללא טופיקל הגיינה אוראלית סבירה, אבנית מפוזרת על + תת חניכית…"
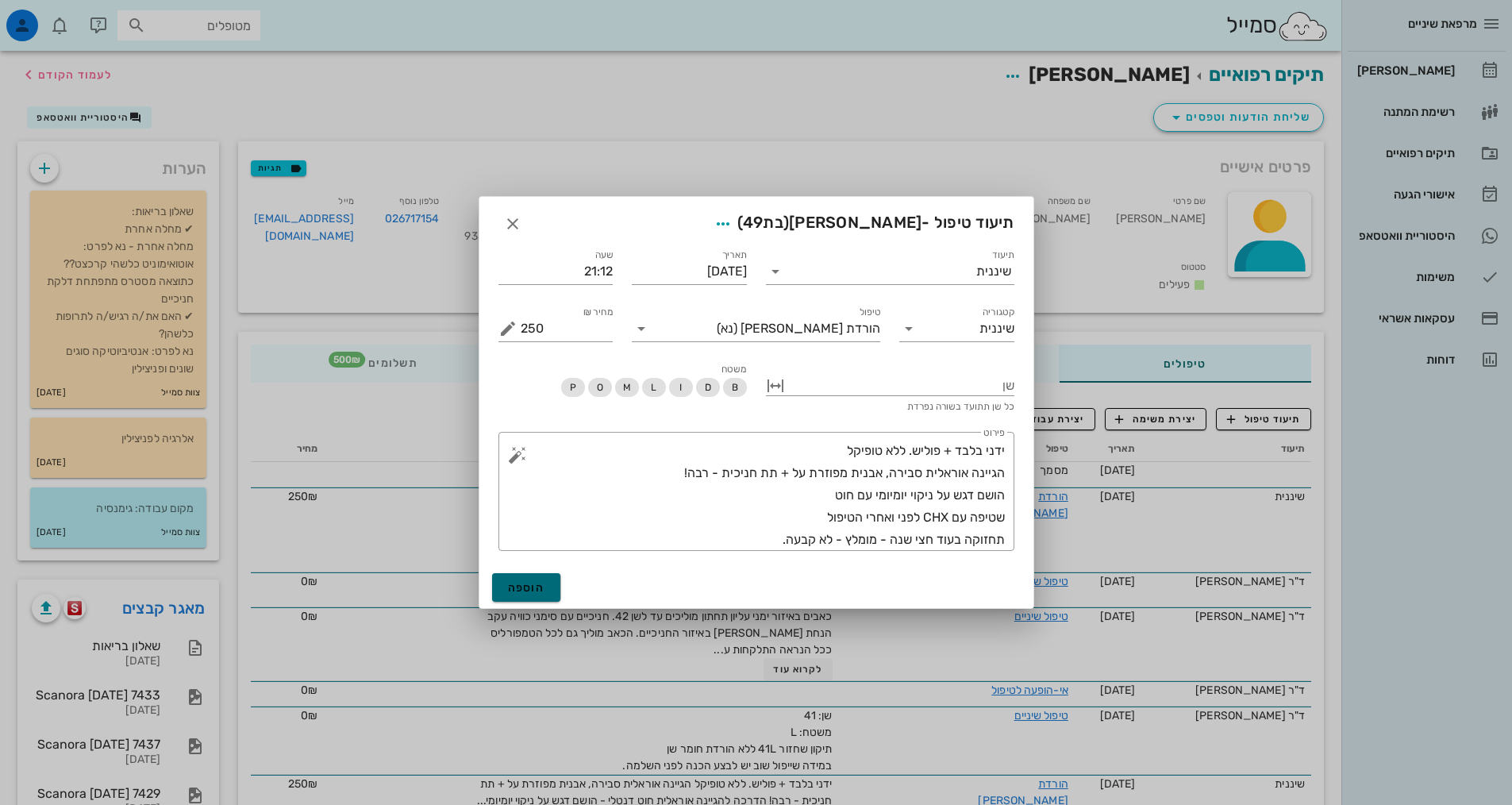
drag, startPoint x: 542, startPoint y: 590, endPoint x: 572, endPoint y: 593, distance: 30.1
click at [553, 590] on button "הוספה" at bounding box center [526, 587] width 69 height 28
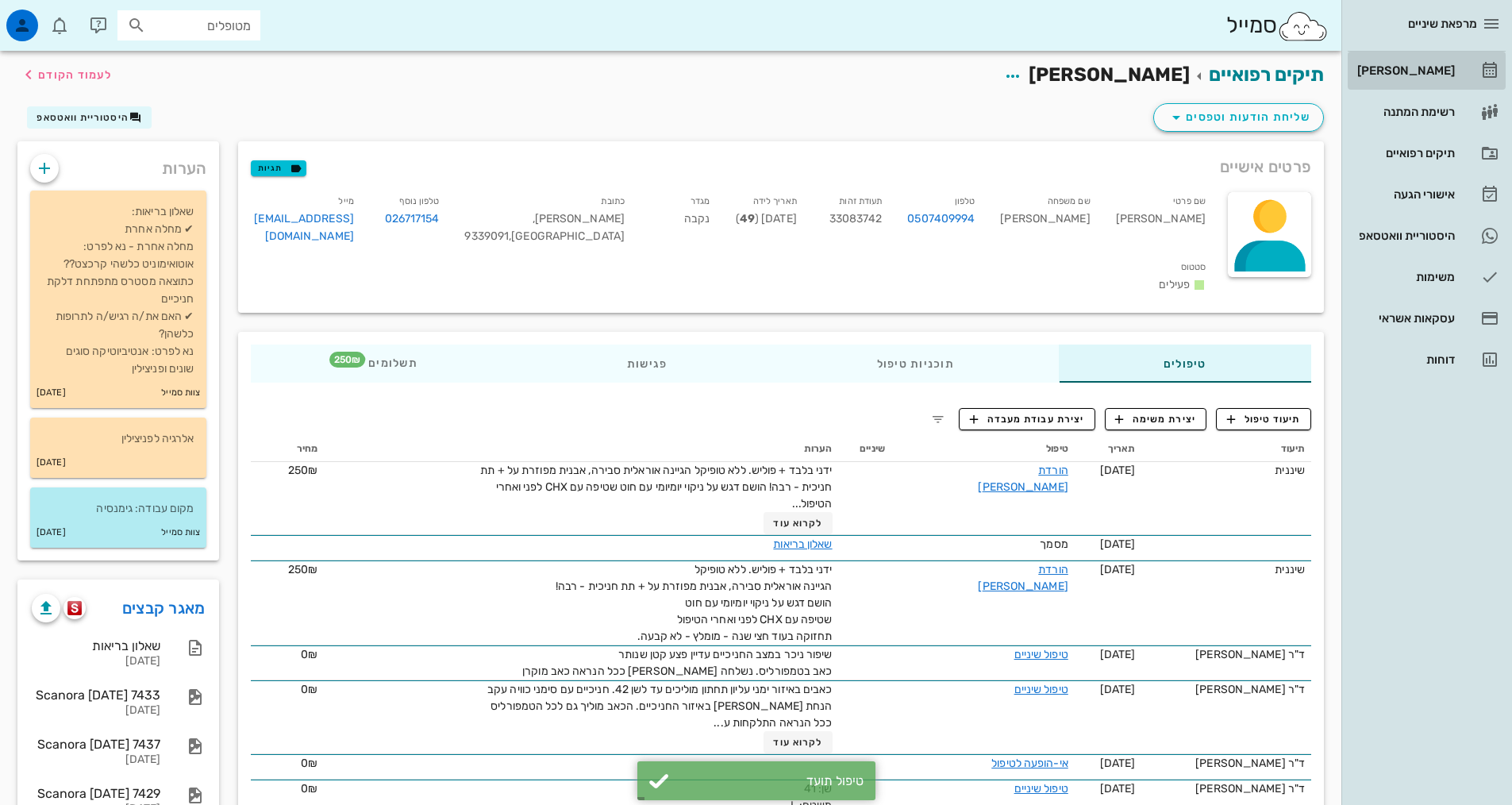
click at [1415, 75] on div "[PERSON_NAME]" at bounding box center [1404, 71] width 101 height 13
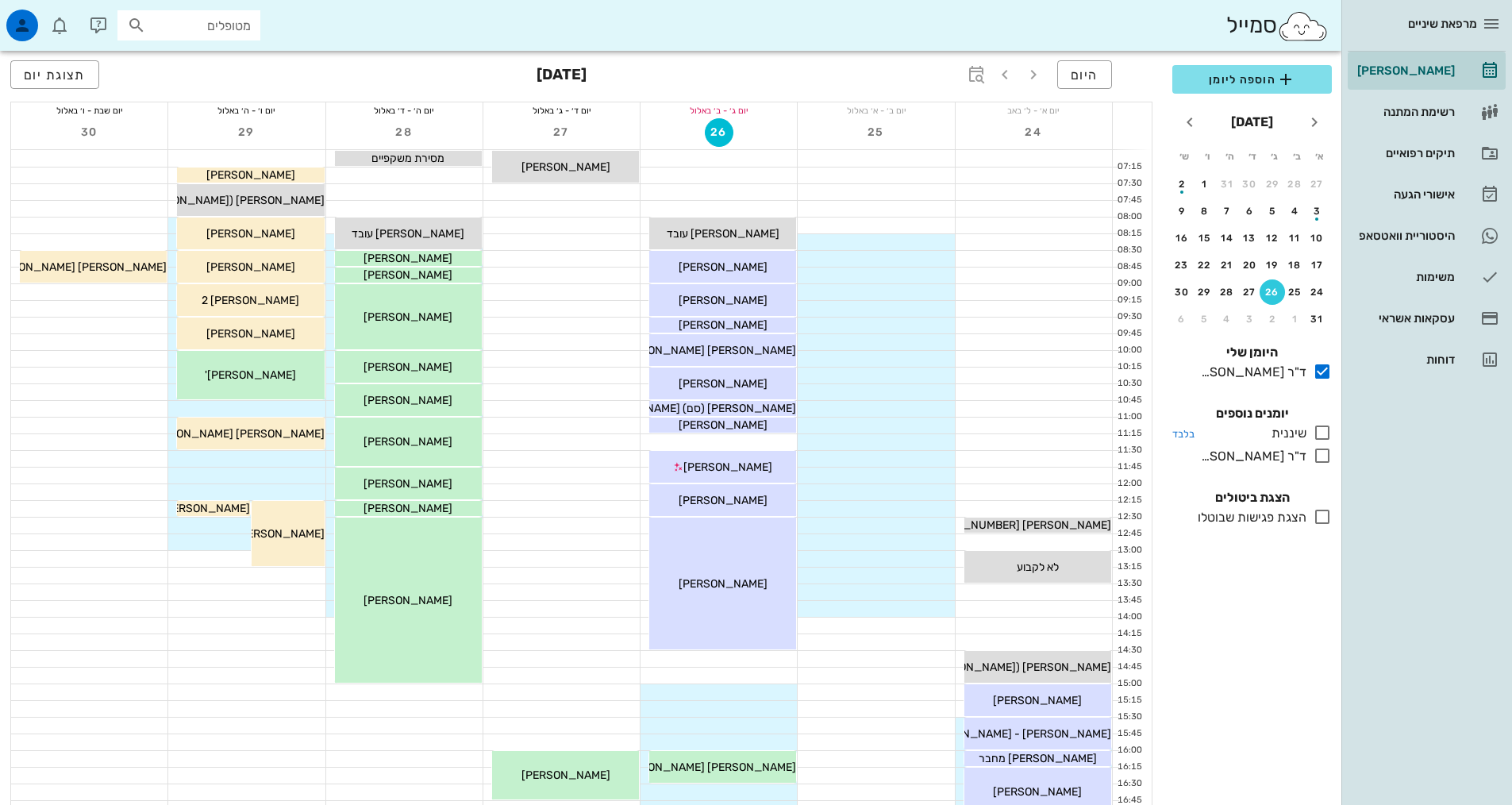
click at [1323, 431] on icon at bounding box center [1321, 433] width 19 height 19
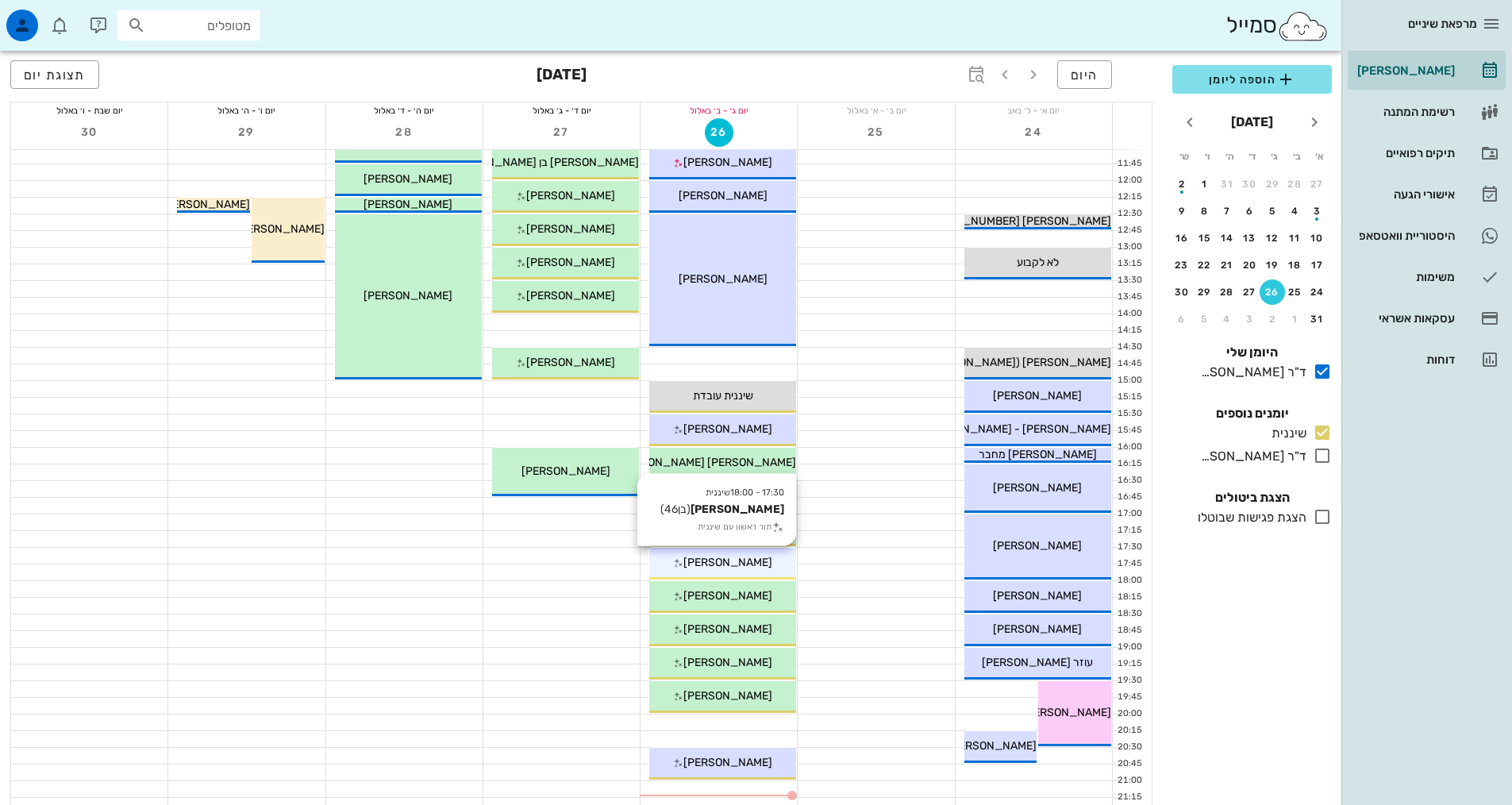
scroll to position [317, 0]
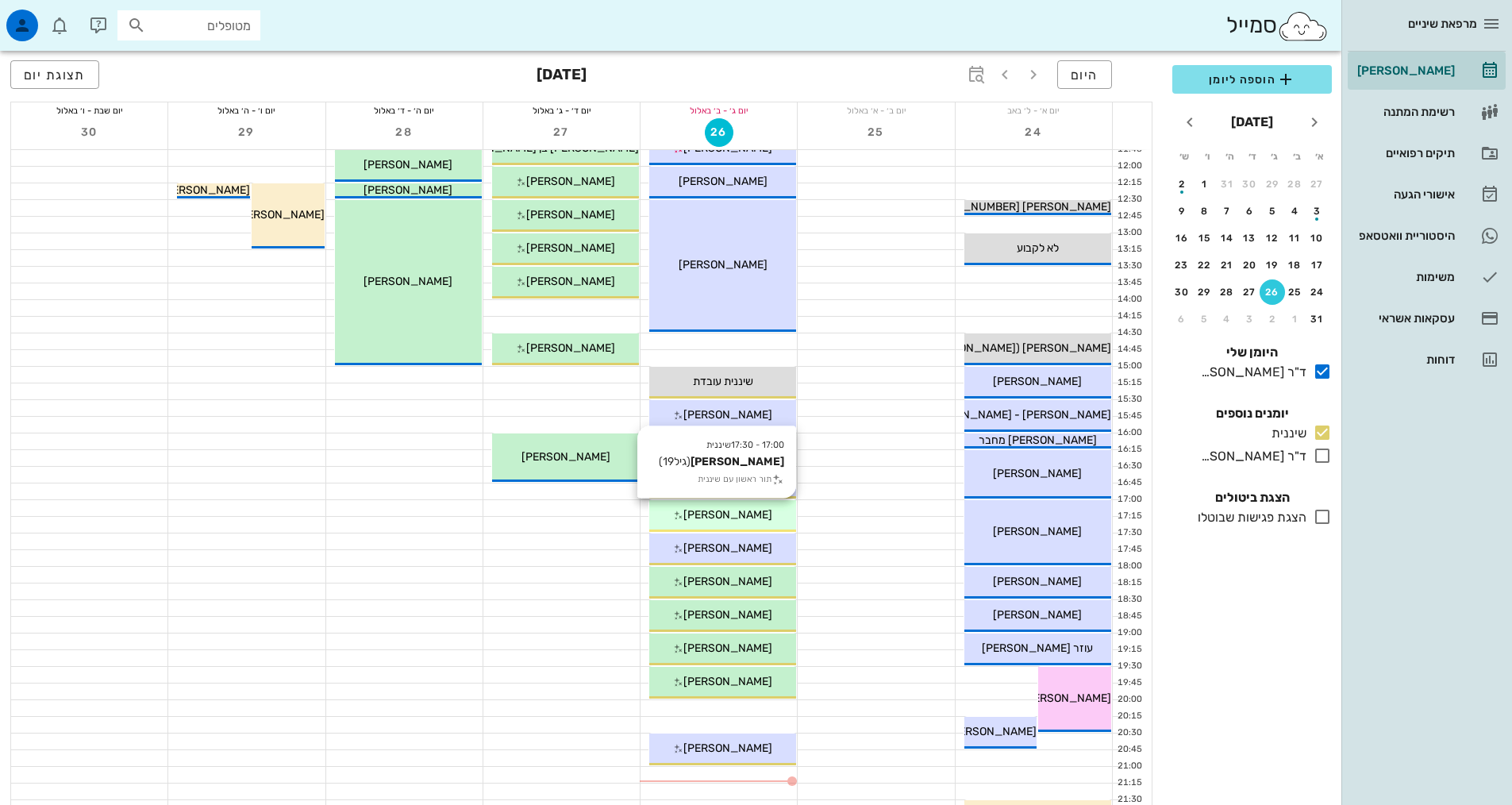
click at [748, 519] on span "[PERSON_NAME]" at bounding box center [728, 514] width 89 height 14
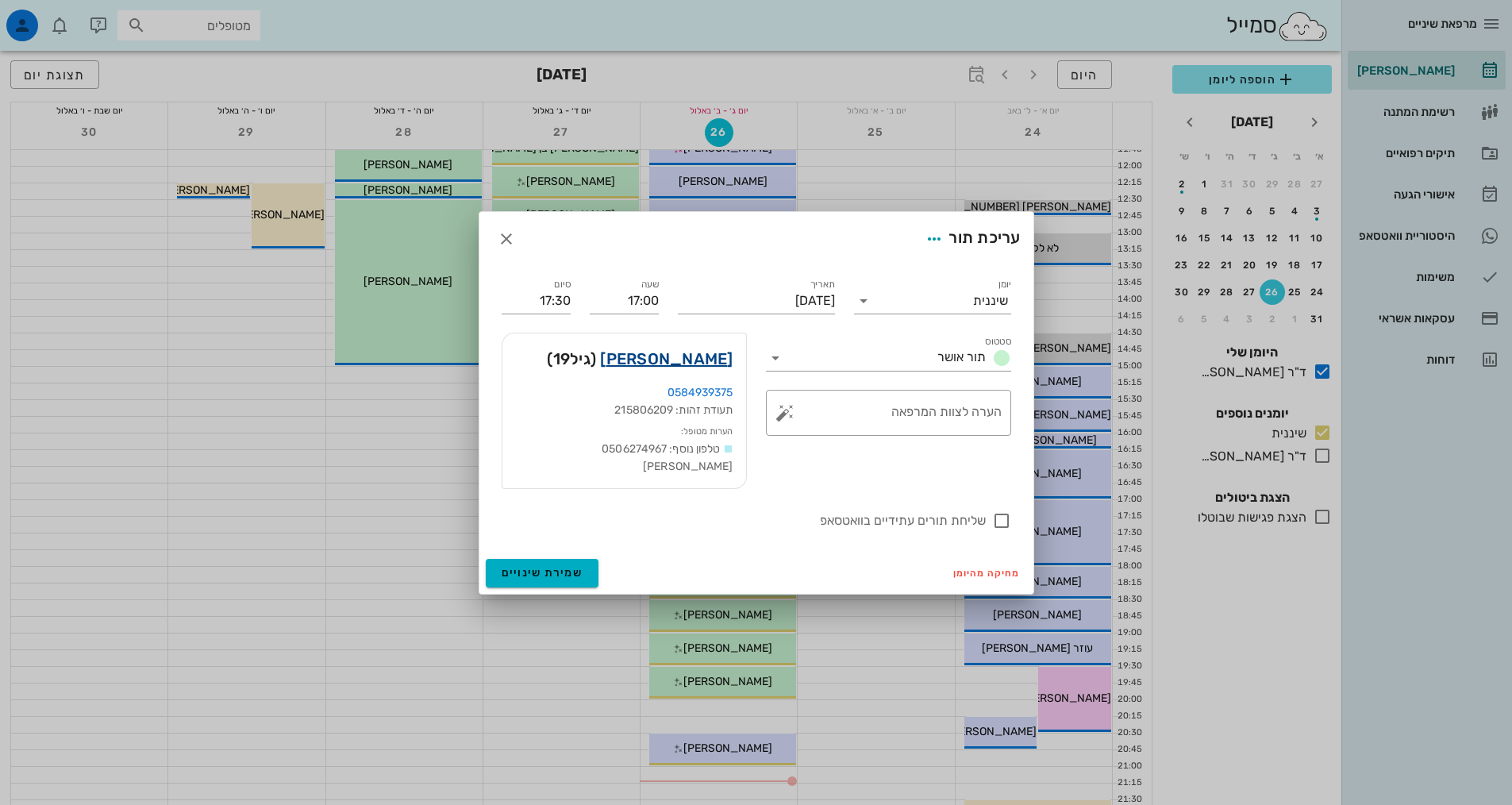
click at [689, 366] on link "מור אטיה" at bounding box center [666, 359] width 133 height 26
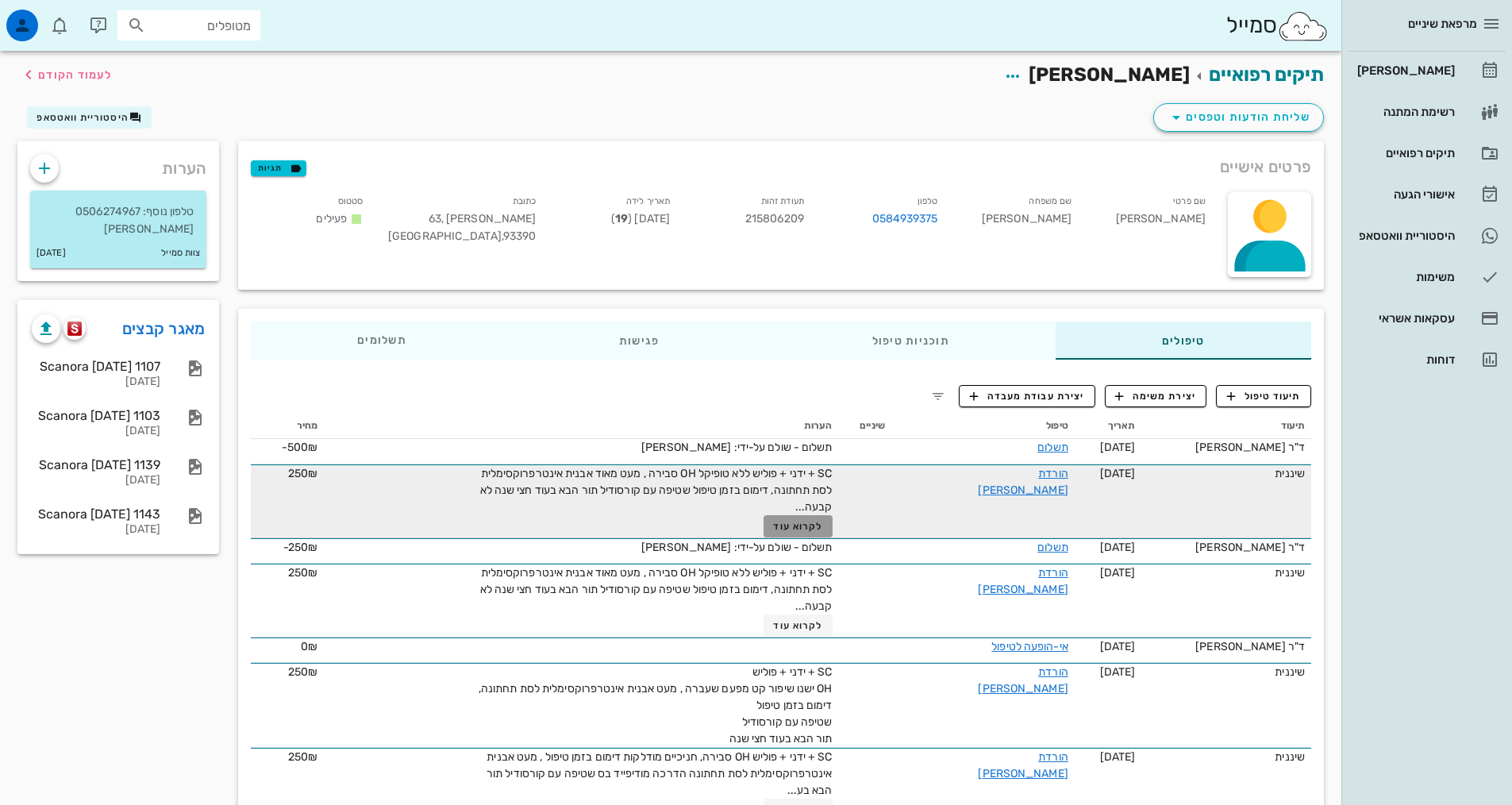
click at [828, 516] on button "לקרוא עוד" at bounding box center [797, 526] width 69 height 22
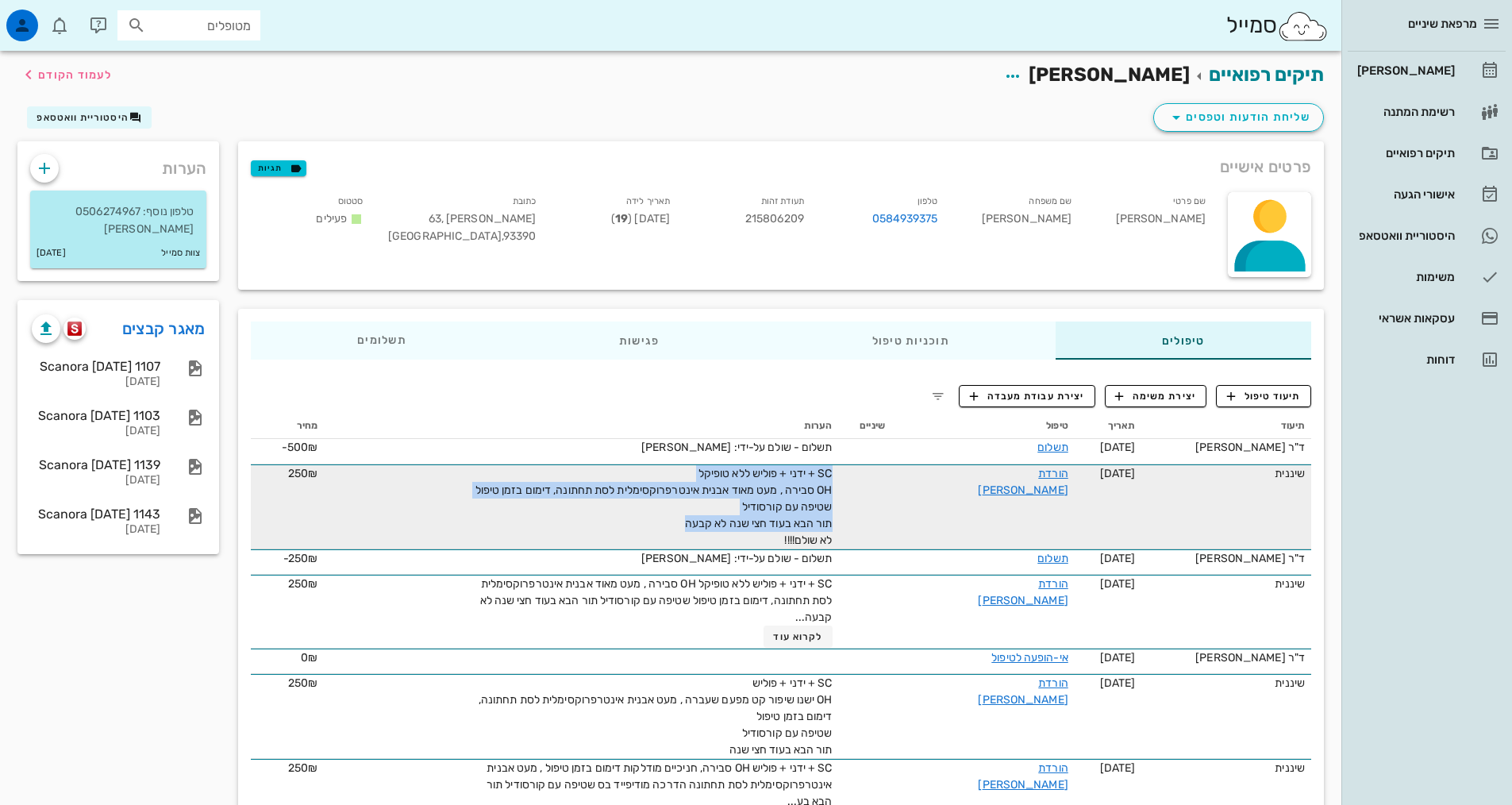
drag, startPoint x: 707, startPoint y: 536, endPoint x: 872, endPoint y: 470, distance: 177.7
click at [838, 470] on td "SC + ידני + פוליש ללא טופיקל OH סבירה , מעט מאוד אבנית אינטרפרוקסימלית לסת תחתו…" at bounding box center [580, 507] width 514 height 85
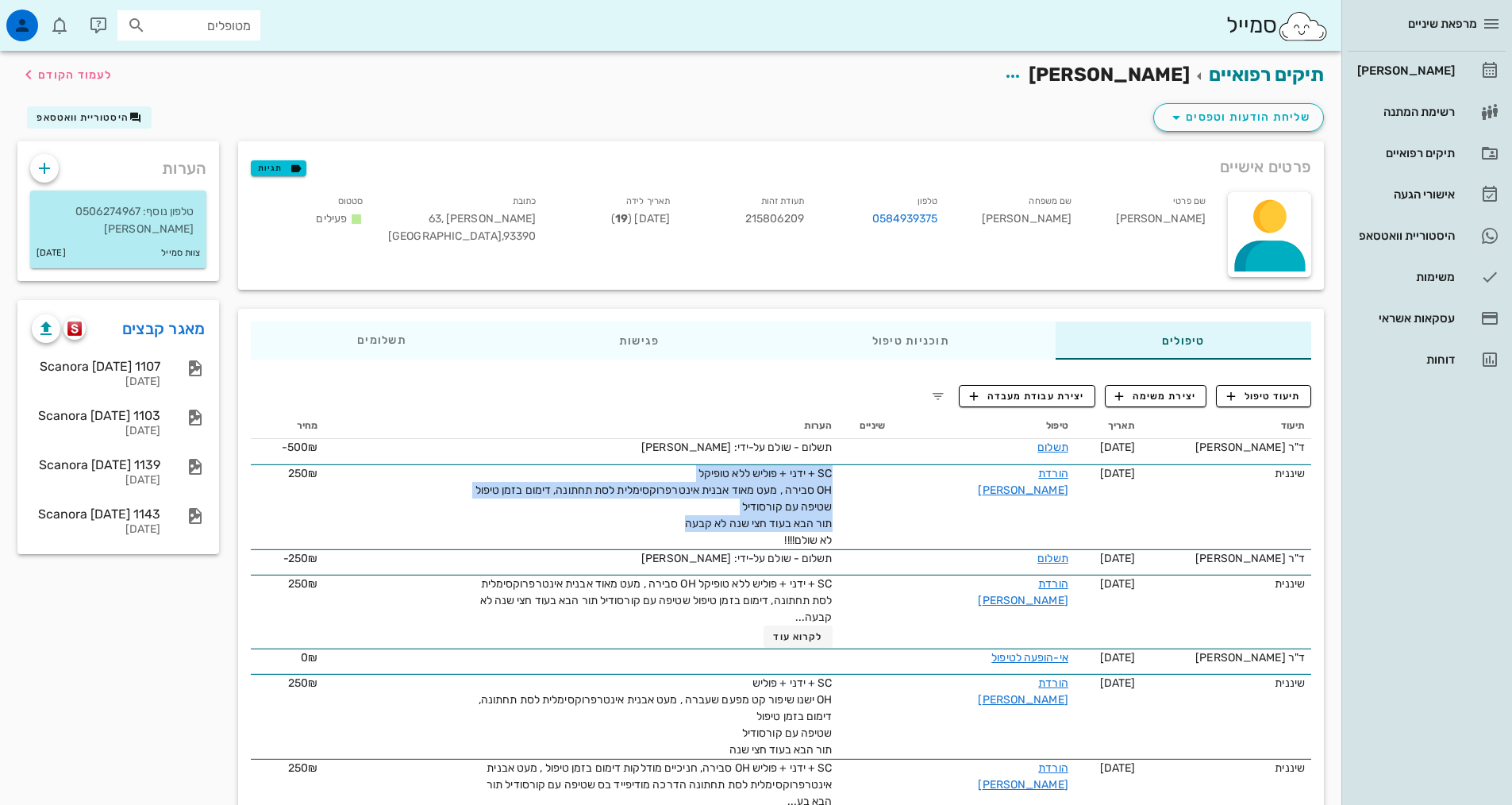
copy span "SC + ידני + פוליש ללא טופיקל OH סבירה , מעט מאוד אבנית אינטרפרוקסימלית לסת תחתו…"
click at [1266, 394] on span "תיעוד טיפול" at bounding box center [1264, 396] width 74 height 15
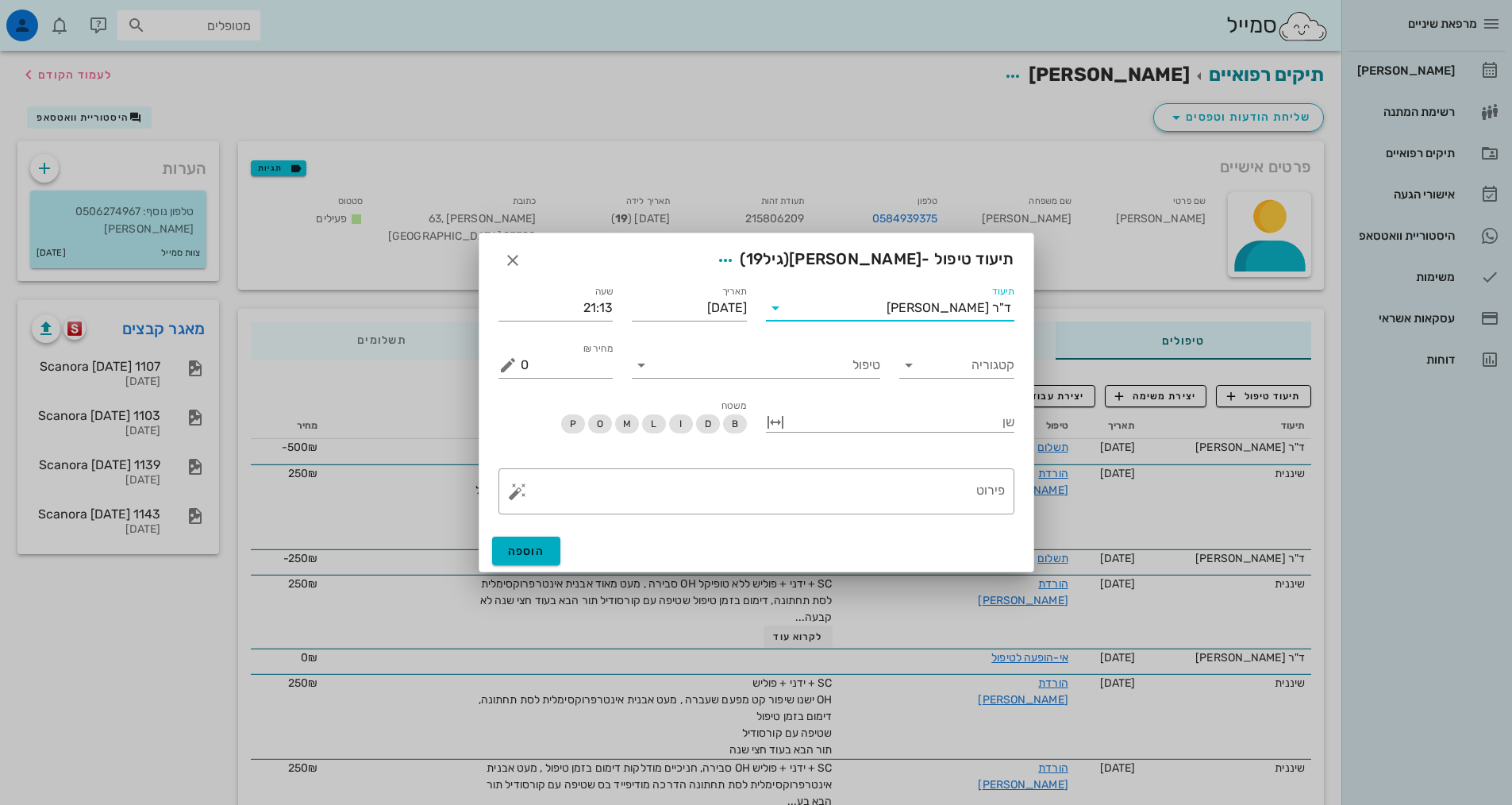
click at [873, 310] on input "תיעוד" at bounding box center [837, 308] width 98 height 26
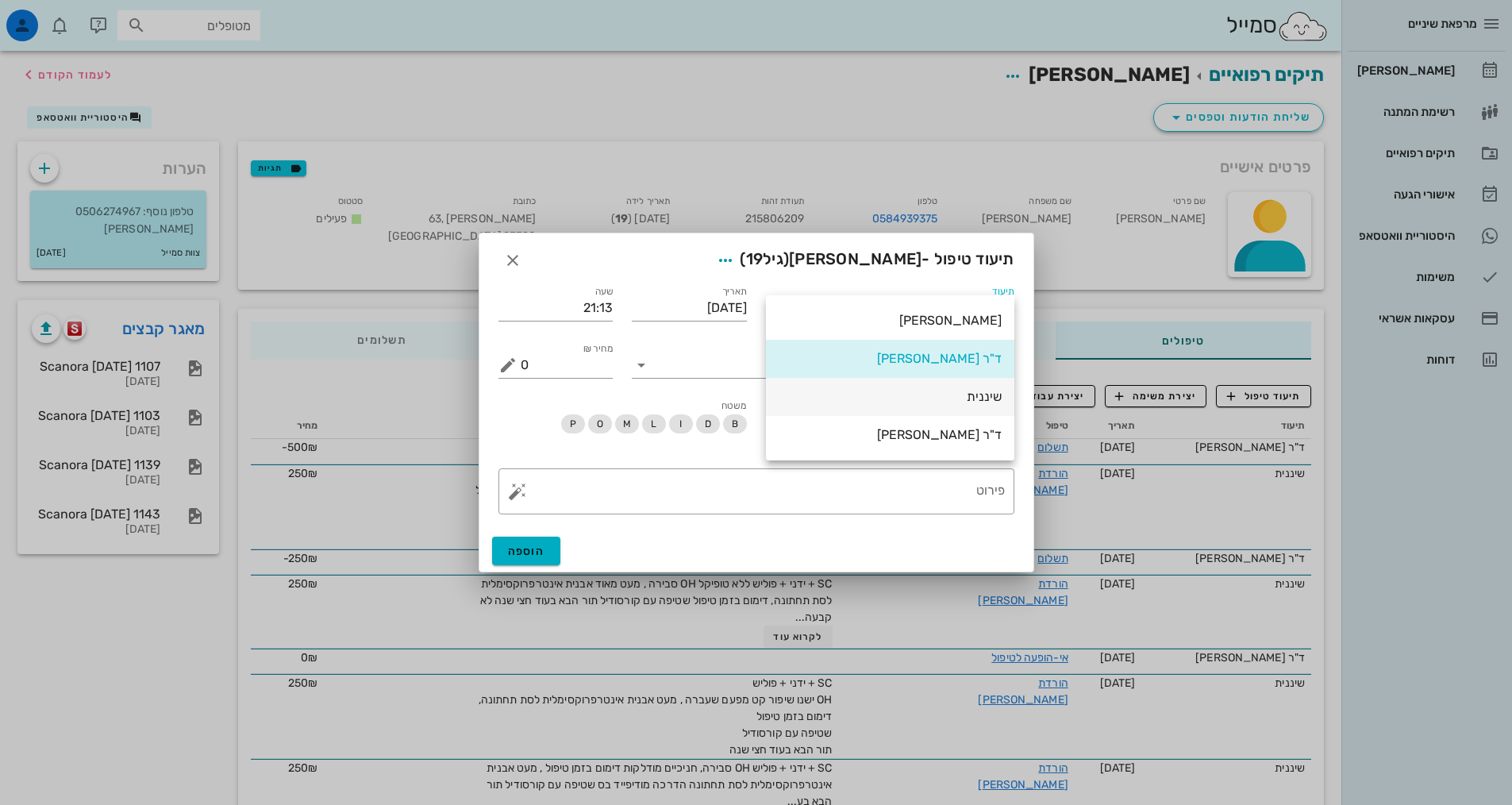
click at [958, 397] on div "שיננית" at bounding box center [889, 396] width 223 height 15
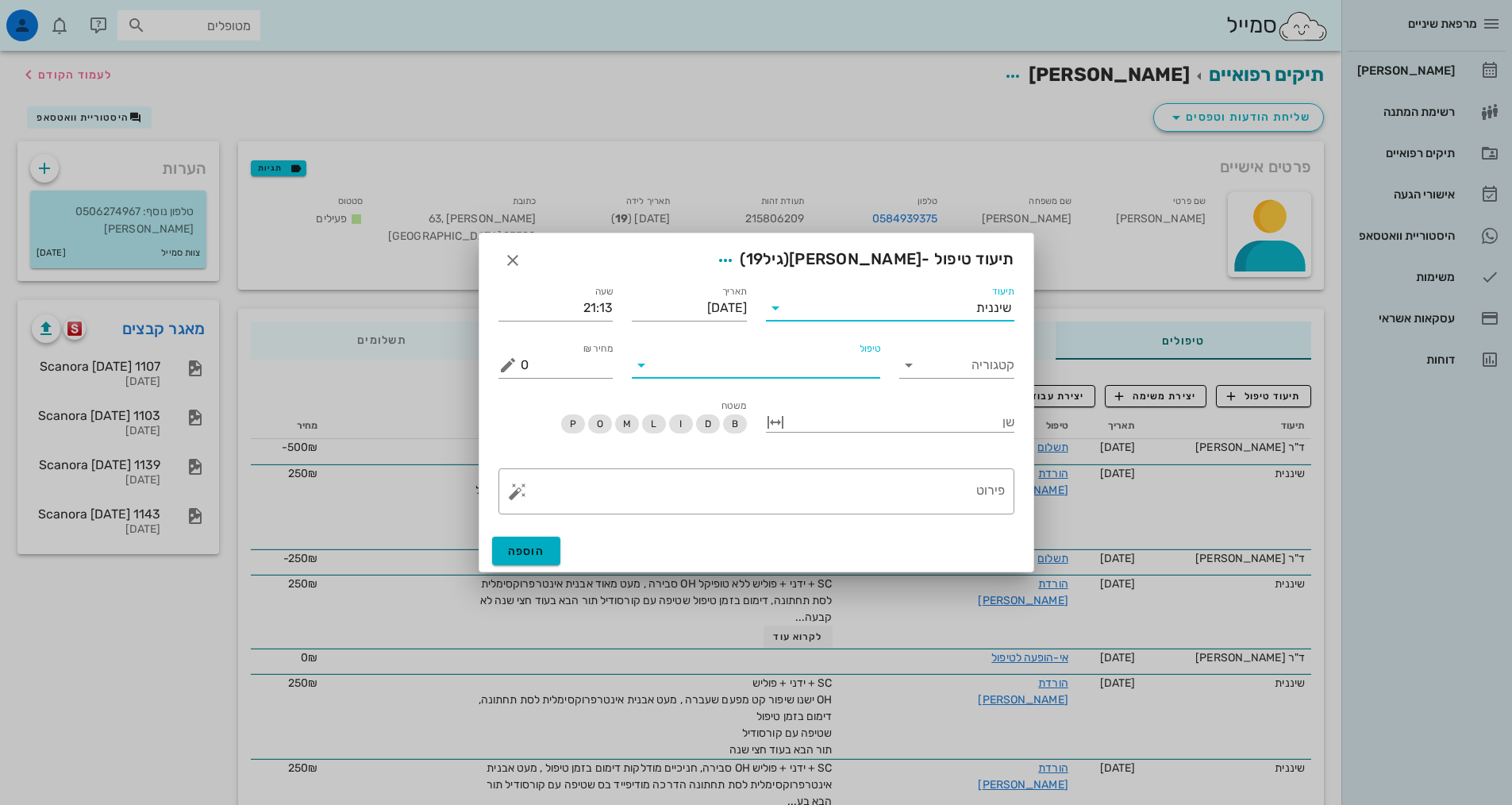
click at [819, 358] on input "טיפול" at bounding box center [767, 365] width 226 height 26
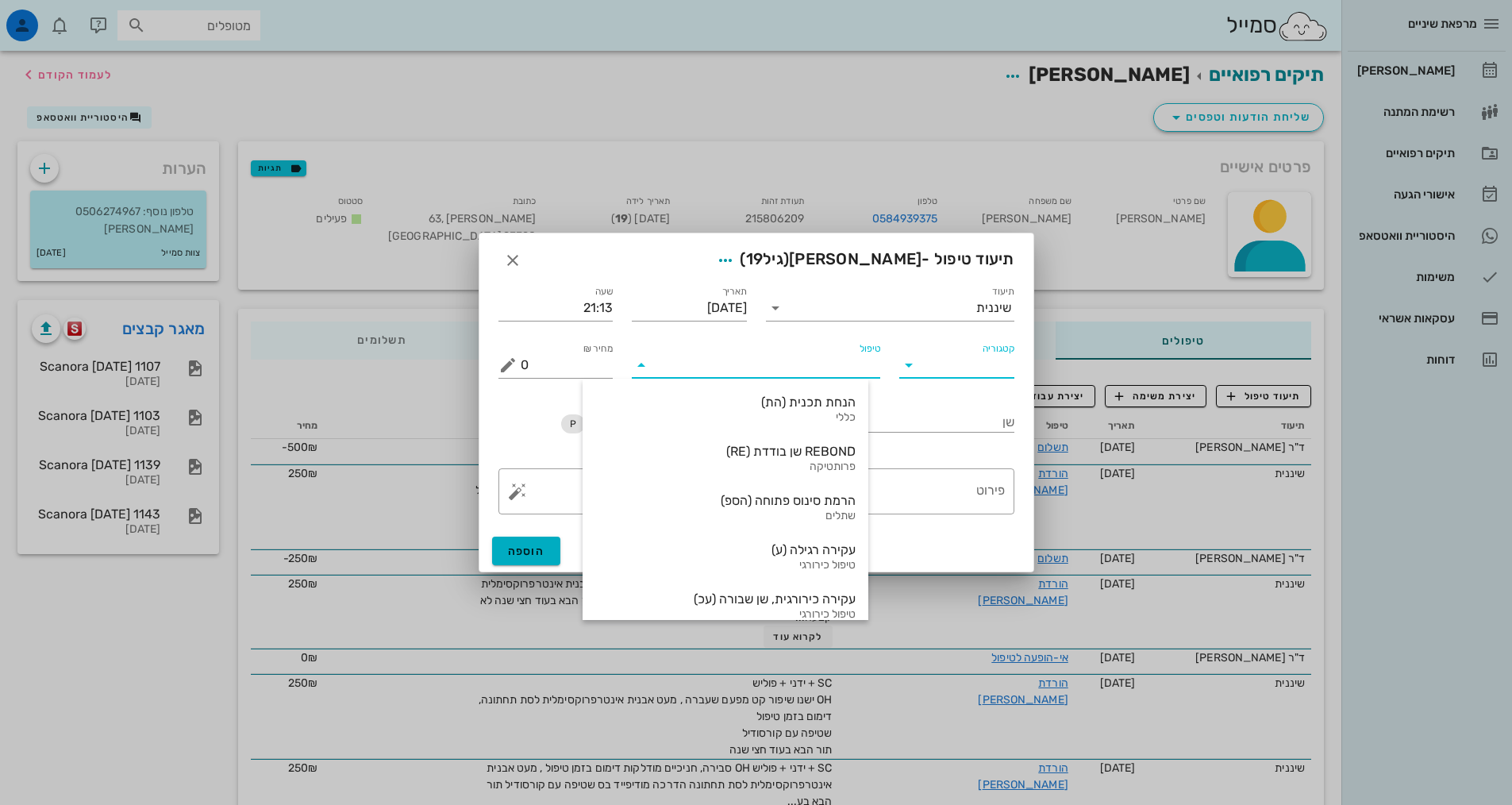
click at [968, 371] on input "קטגוריה" at bounding box center [970, 365] width 90 height 26
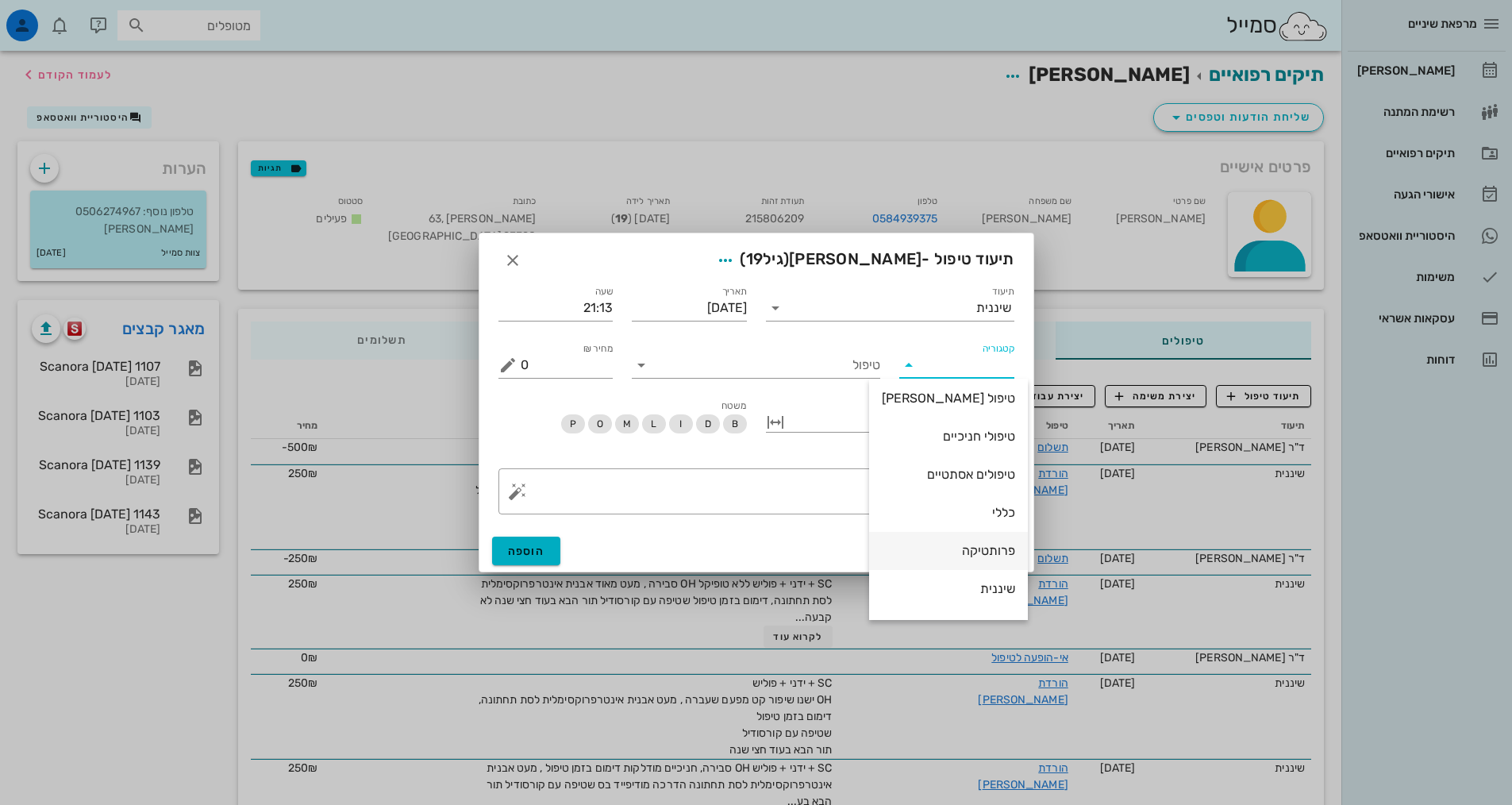
scroll to position [152, 0]
drag, startPoint x: 997, startPoint y: 516, endPoint x: 886, endPoint y: 459, distance: 124.8
click at [997, 516] on div "שיננית" at bounding box center [948, 518] width 133 height 15
type input "שיננית"
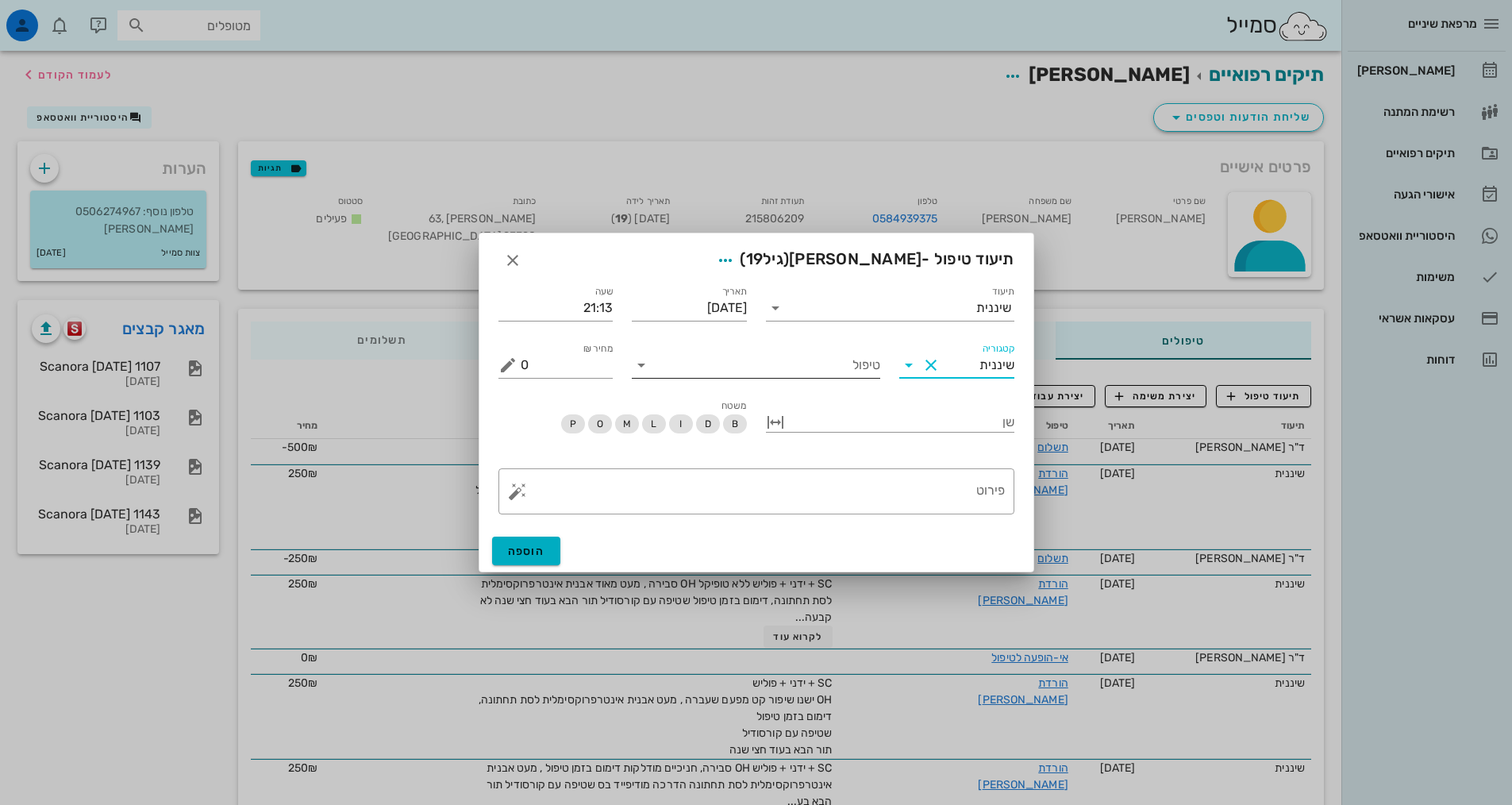
click at [873, 370] on input "טיפול" at bounding box center [767, 365] width 226 height 26
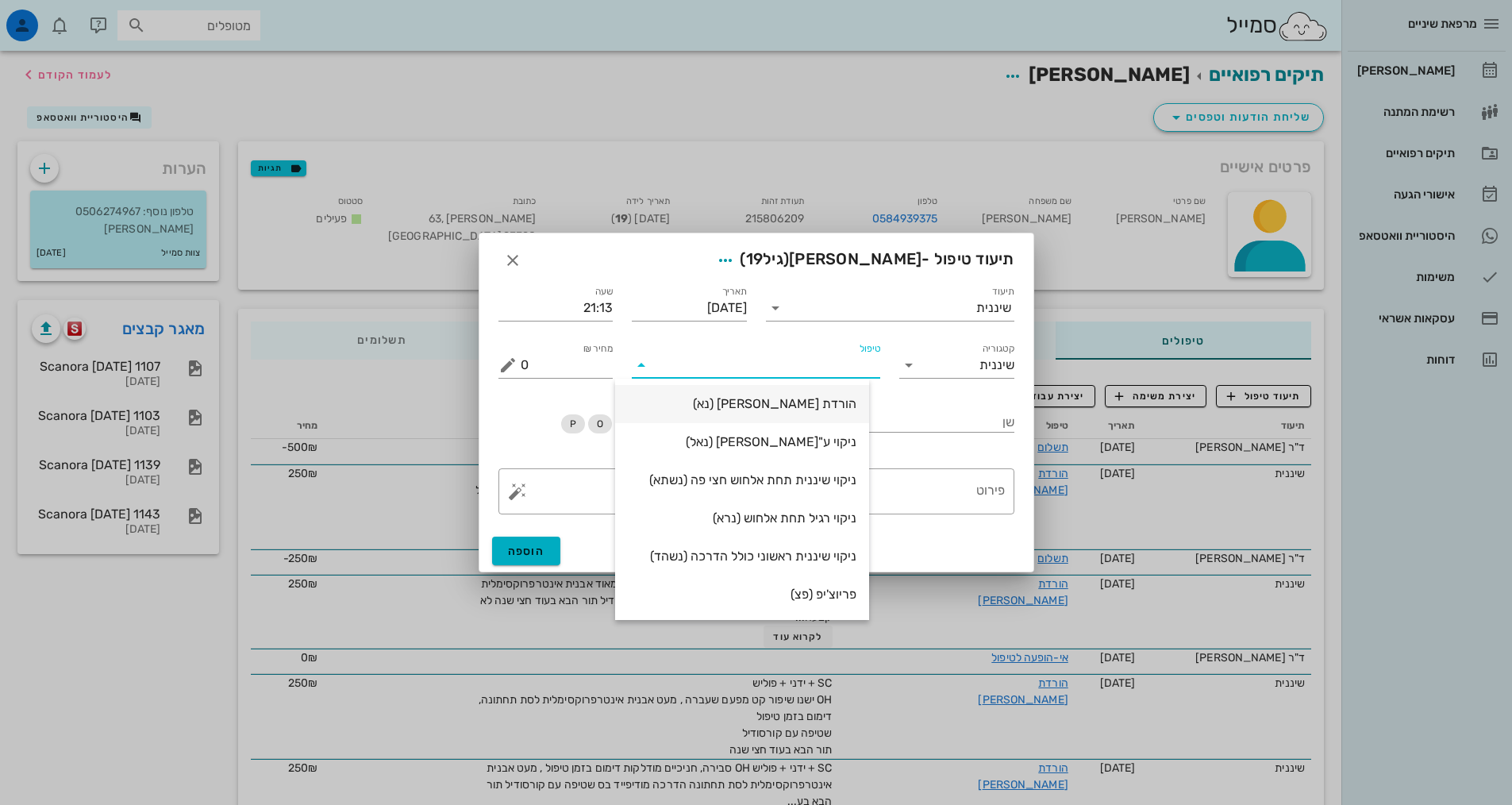
click at [848, 405] on div "הורדת [PERSON_NAME] (נא)" at bounding box center [741, 403] width 228 height 15
type input "250"
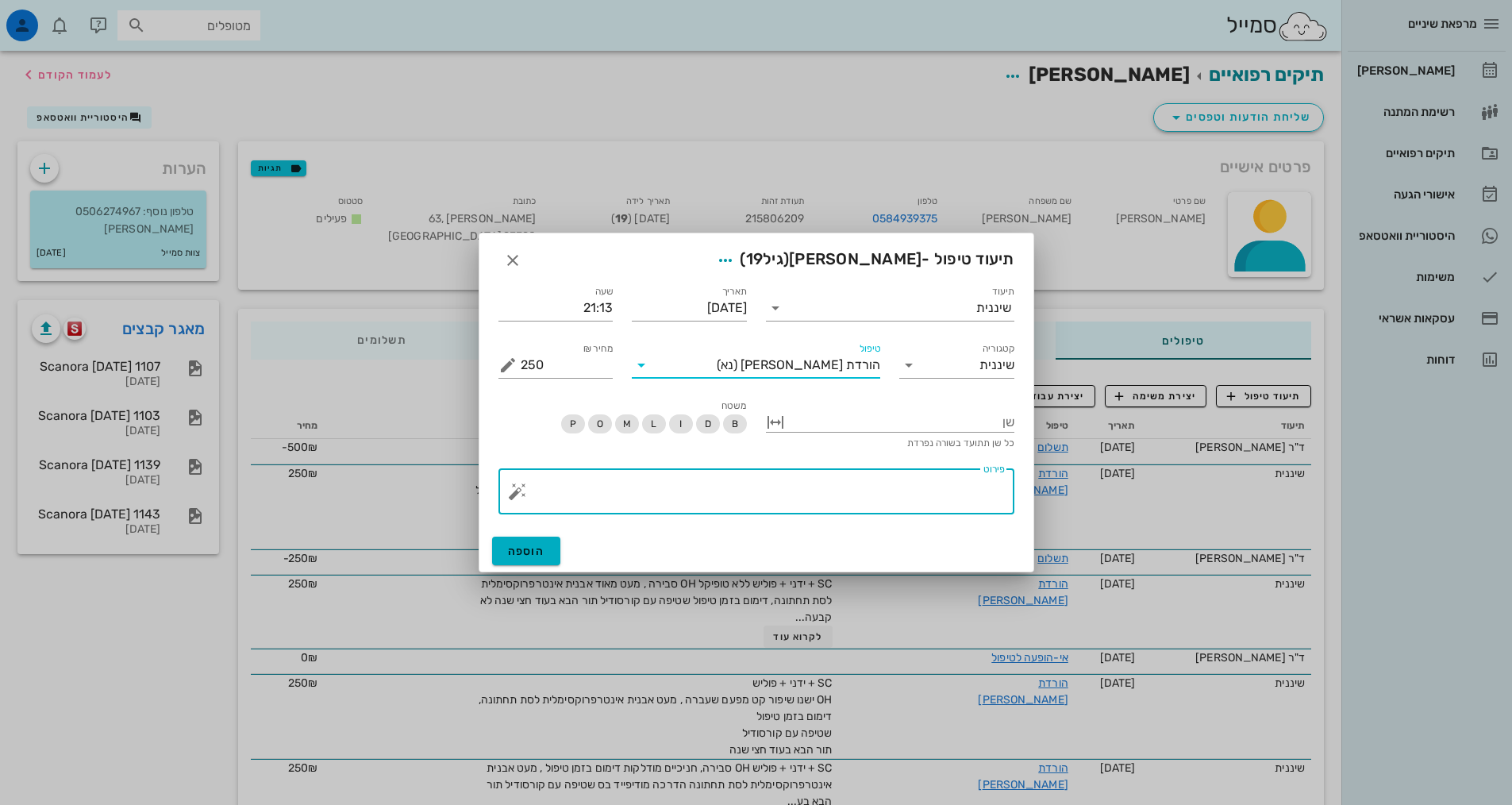
click at [879, 500] on textarea "פירוט" at bounding box center [762, 496] width 484 height 39
paste textarea "SC + ידני + פוליש ללא טופיקל OH סבירה , מעט מאוד אבנית אינטרפרוקסימלית לסת תחתו…"
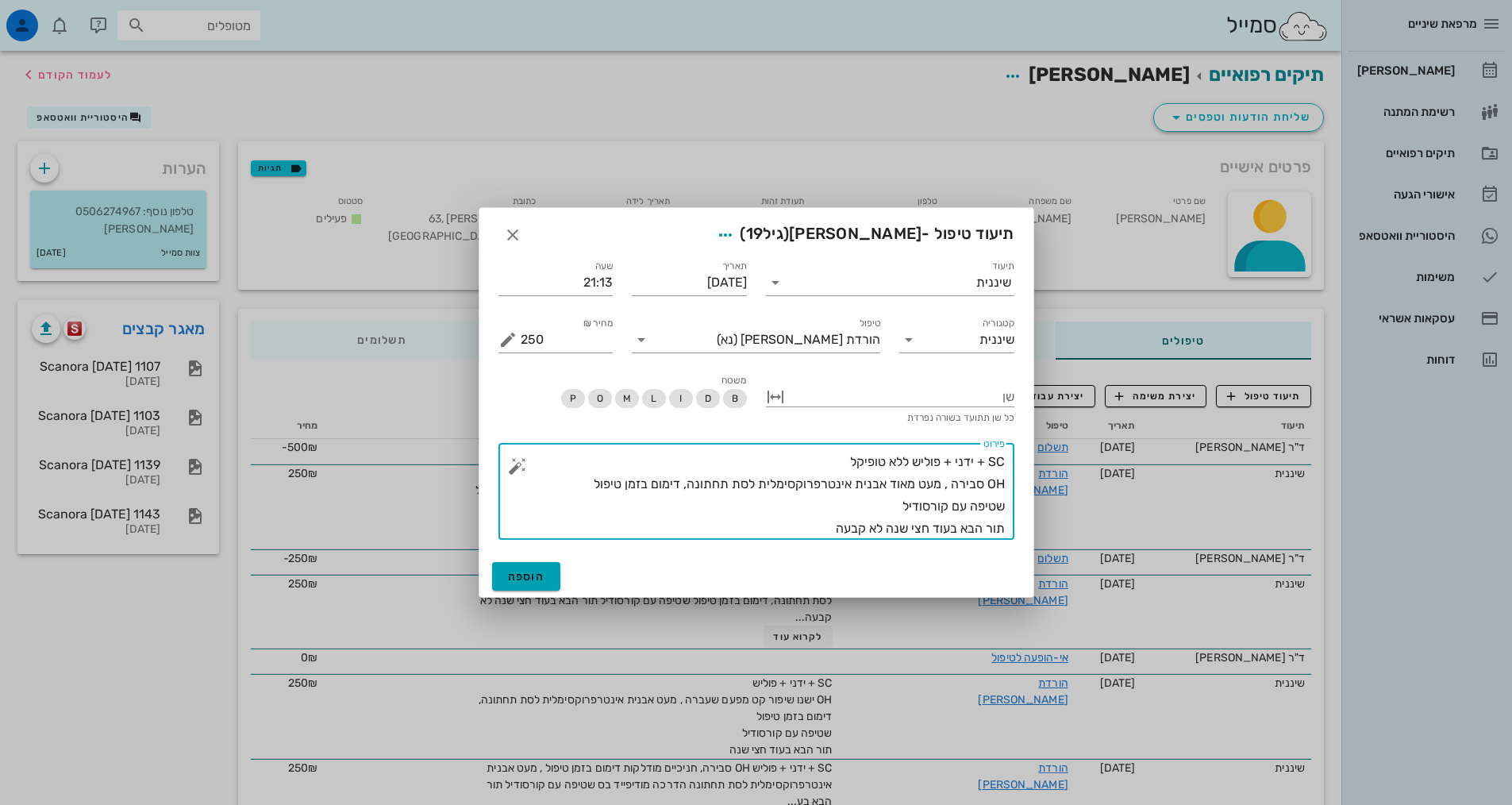
type textarea "SC + ידני + פוליש ללא טופיקל OH סבירה , מעט מאוד אבנית אינטרפרוקסימלית לסת תחתו…"
drag, startPoint x: 535, startPoint y: 574, endPoint x: 543, endPoint y: 572, distance: 8.2
click at [535, 573] on span "הוספה" at bounding box center [526, 577] width 38 height 14
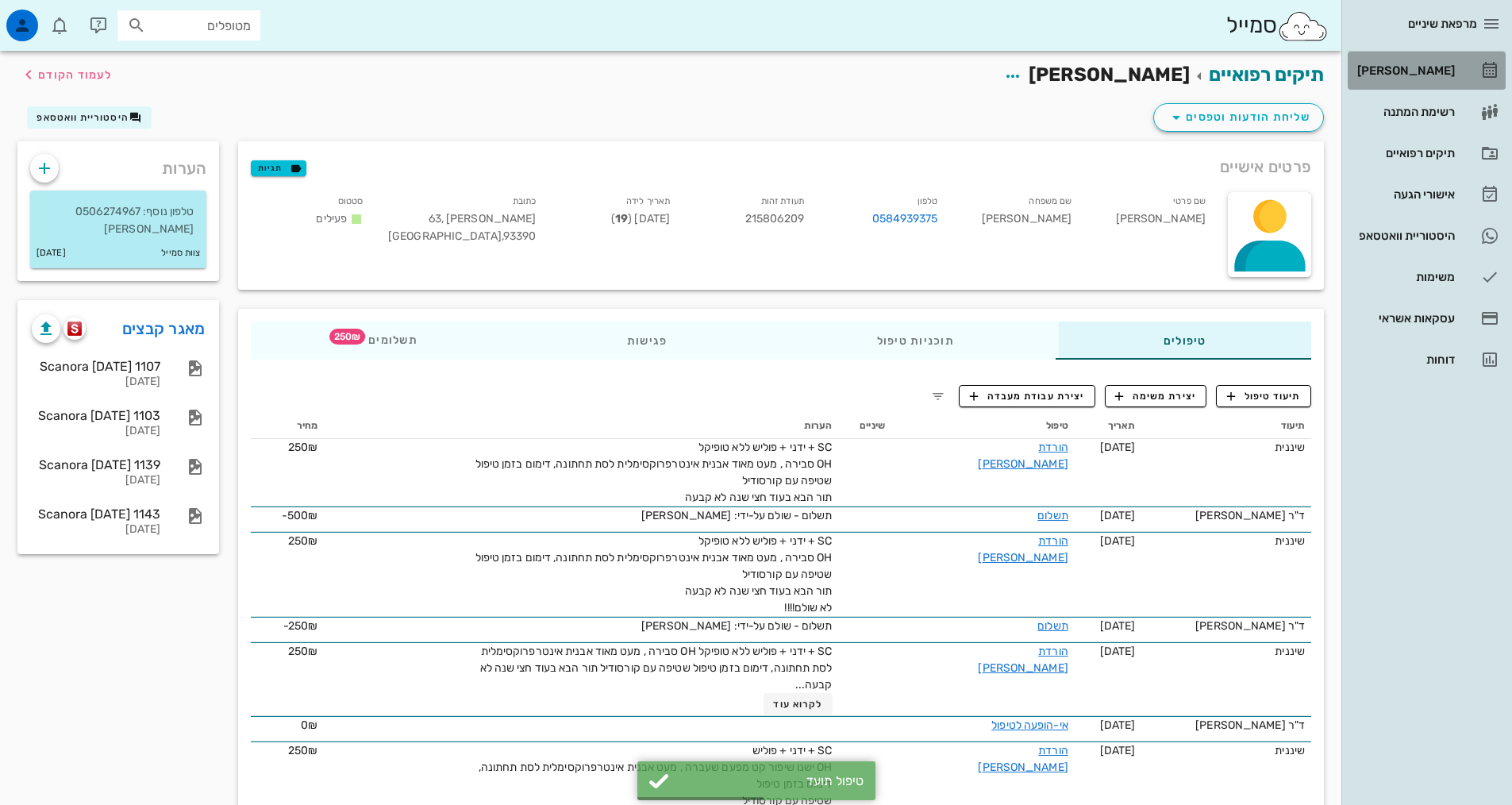
drag, startPoint x: 1439, startPoint y: 63, endPoint x: 1462, endPoint y: 451, distance: 388.7
click at [1440, 63] on div "[PERSON_NAME]" at bounding box center [1404, 71] width 101 height 26
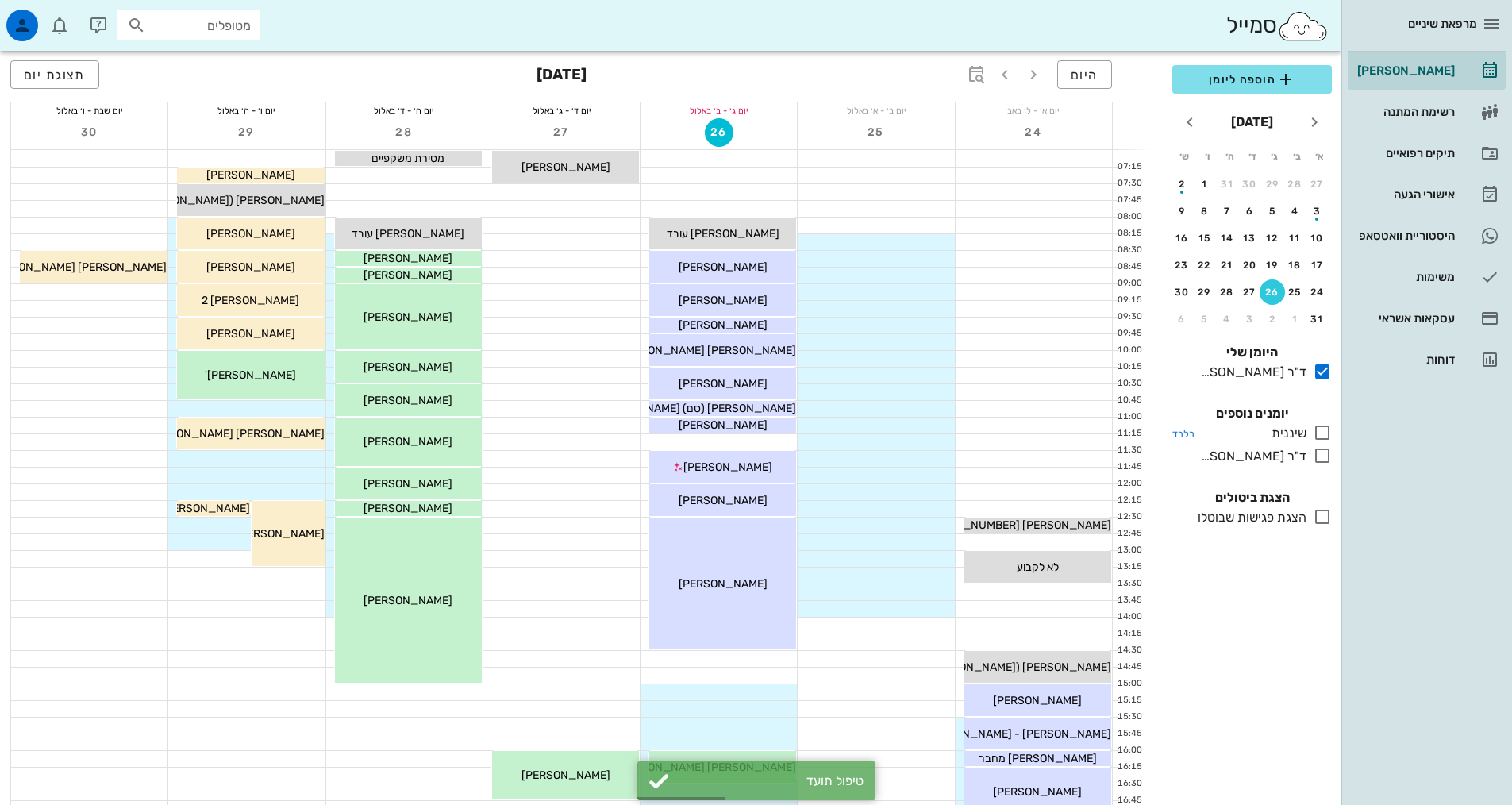
click at [1321, 436] on icon at bounding box center [1321, 433] width 19 height 19
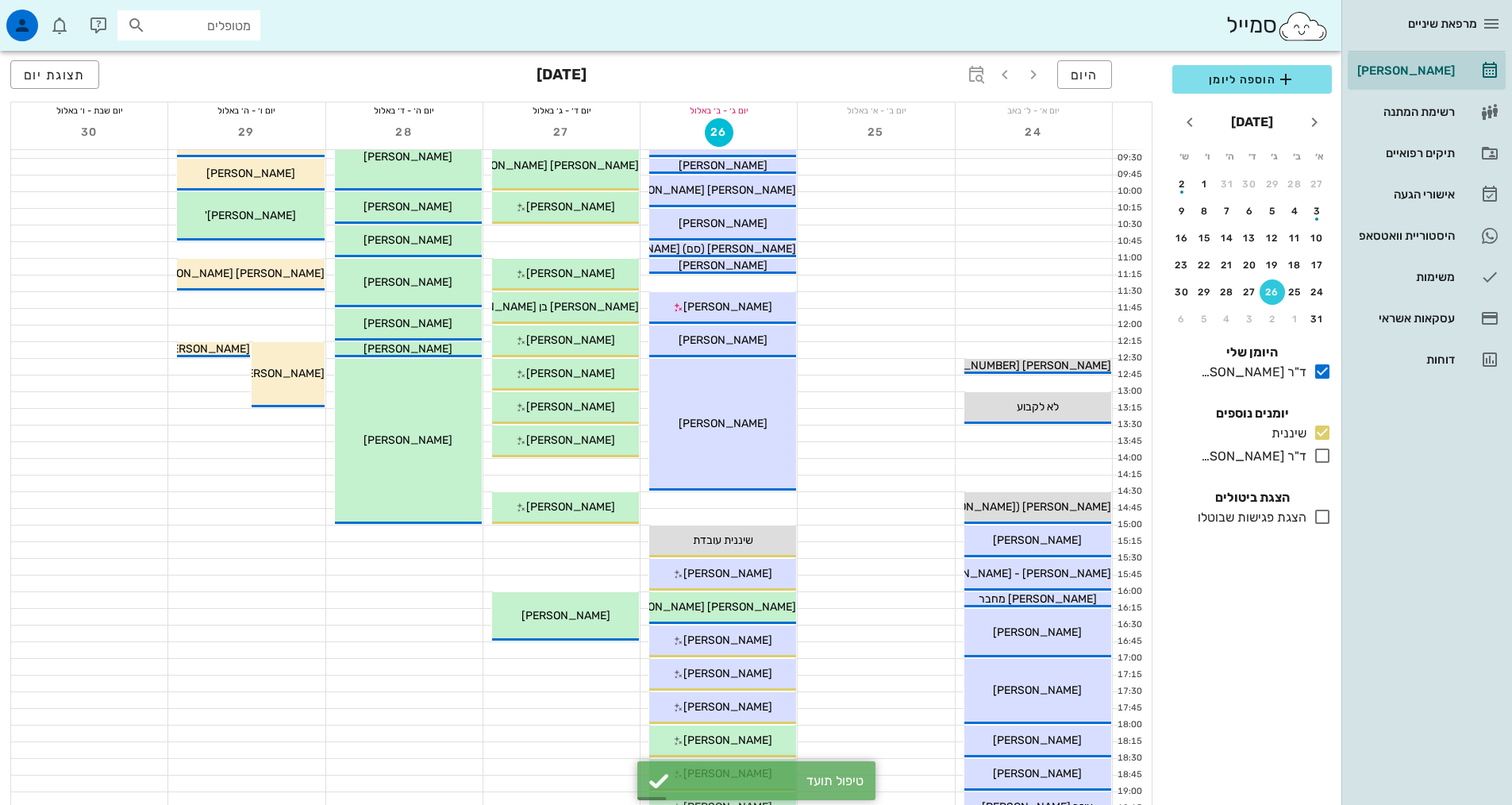
scroll to position [397, 0]
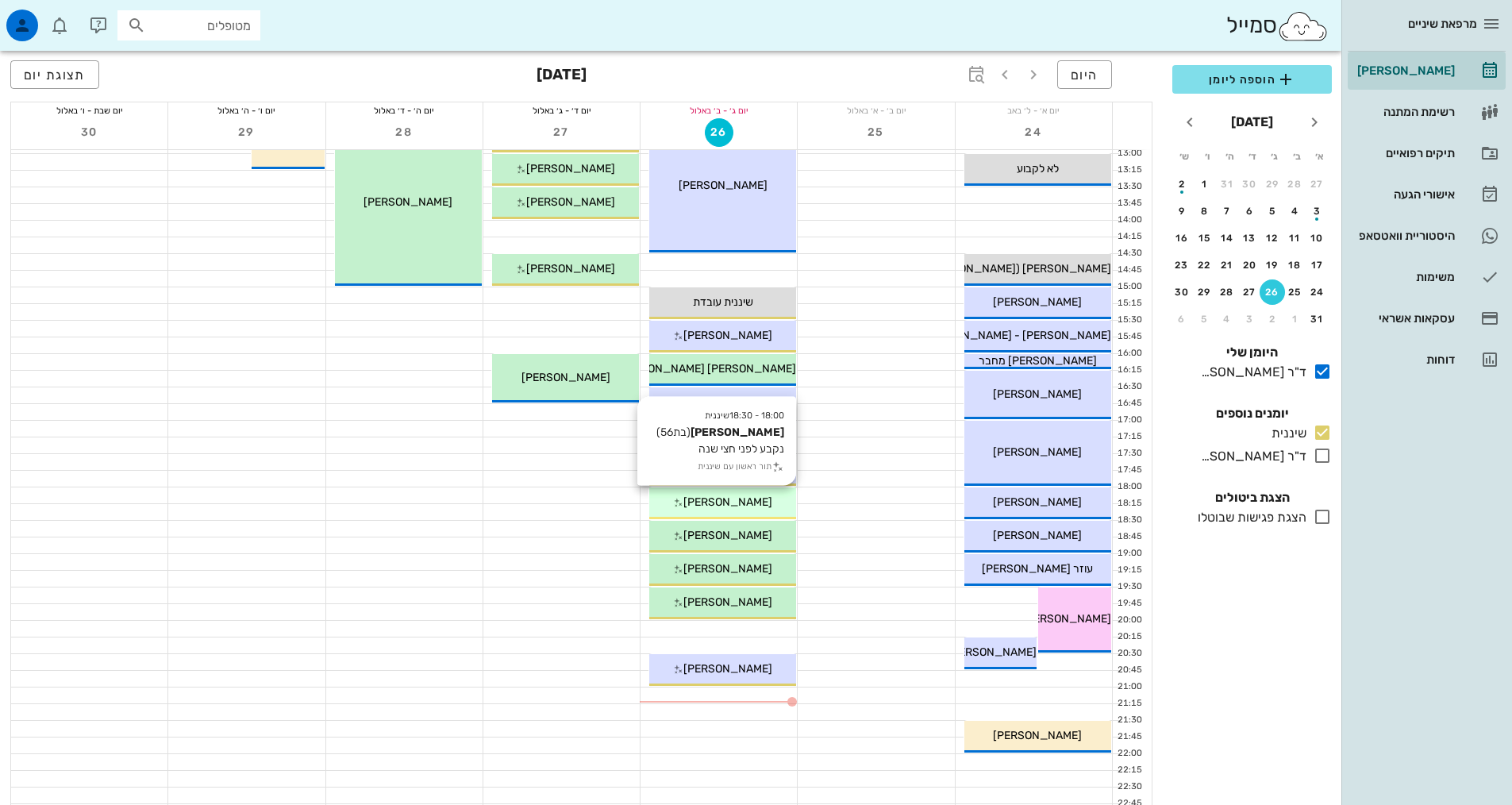
click at [780, 495] on div "[PERSON_NAME]" at bounding box center [722, 502] width 147 height 17
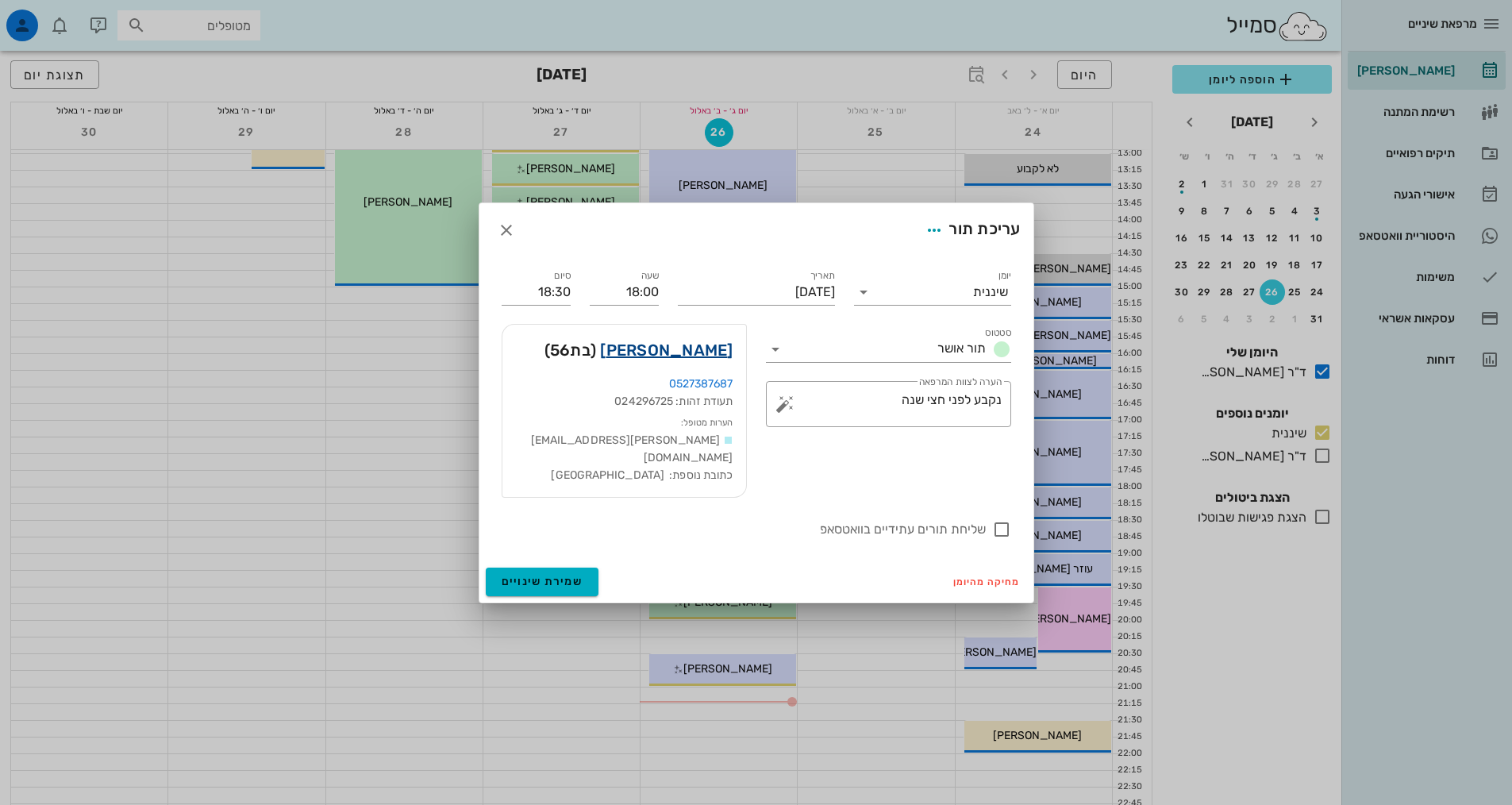
click at [689, 353] on link "דנה קוגלמס" at bounding box center [666, 350] width 133 height 26
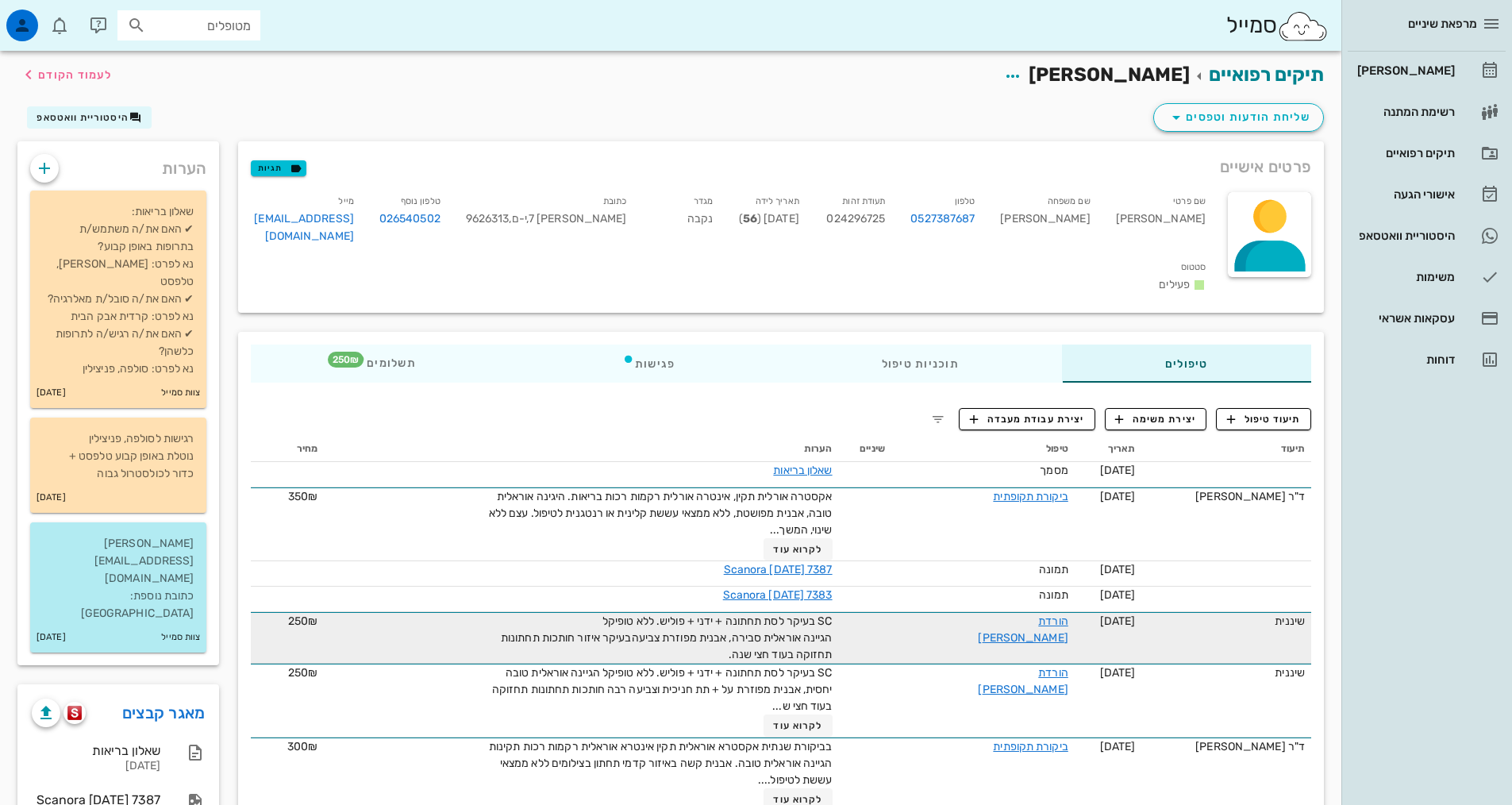
scroll to position [80, 0]
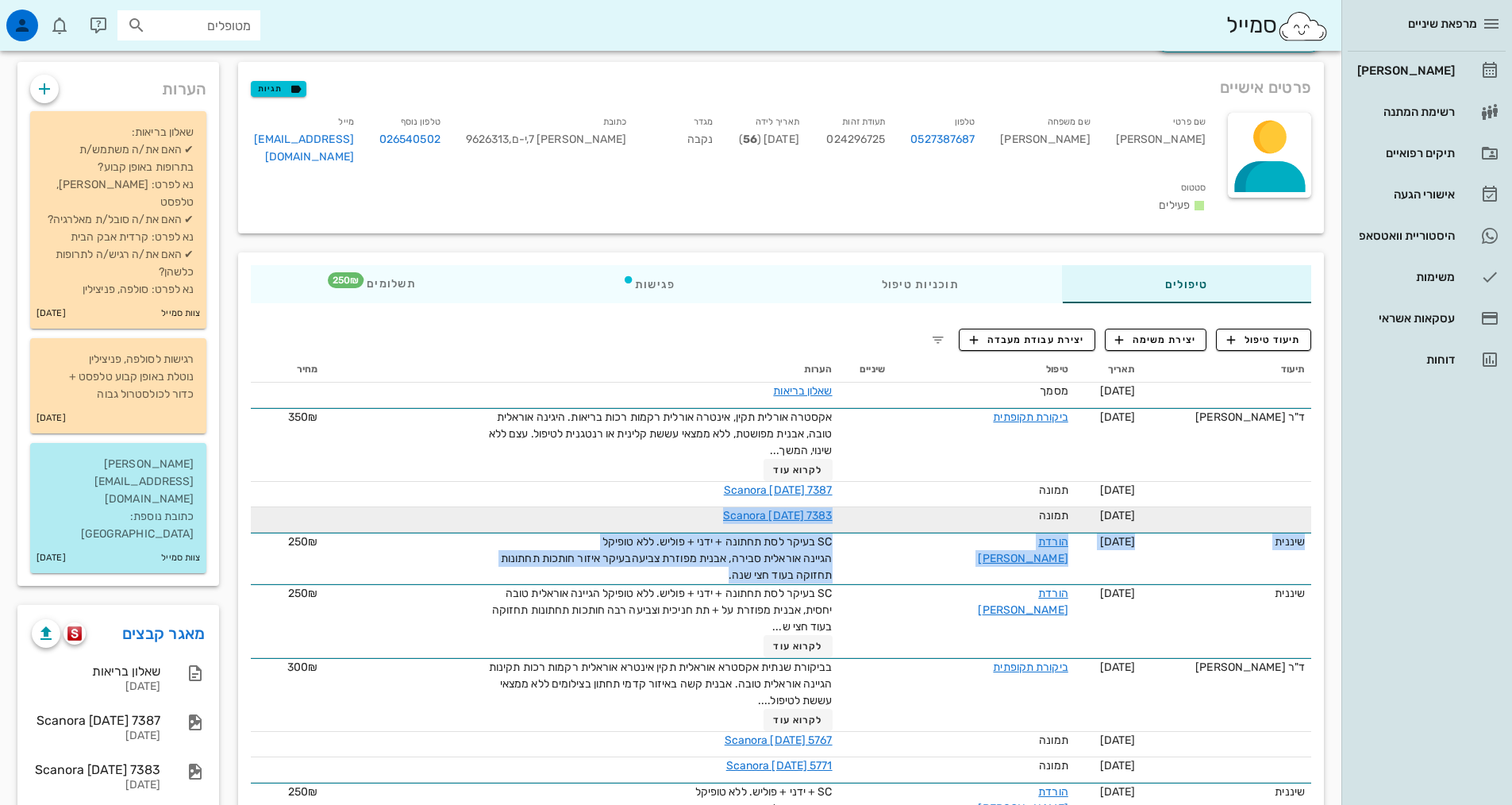
drag, startPoint x: 748, startPoint y: 547, endPoint x: 932, endPoint y: 499, distance: 190.2
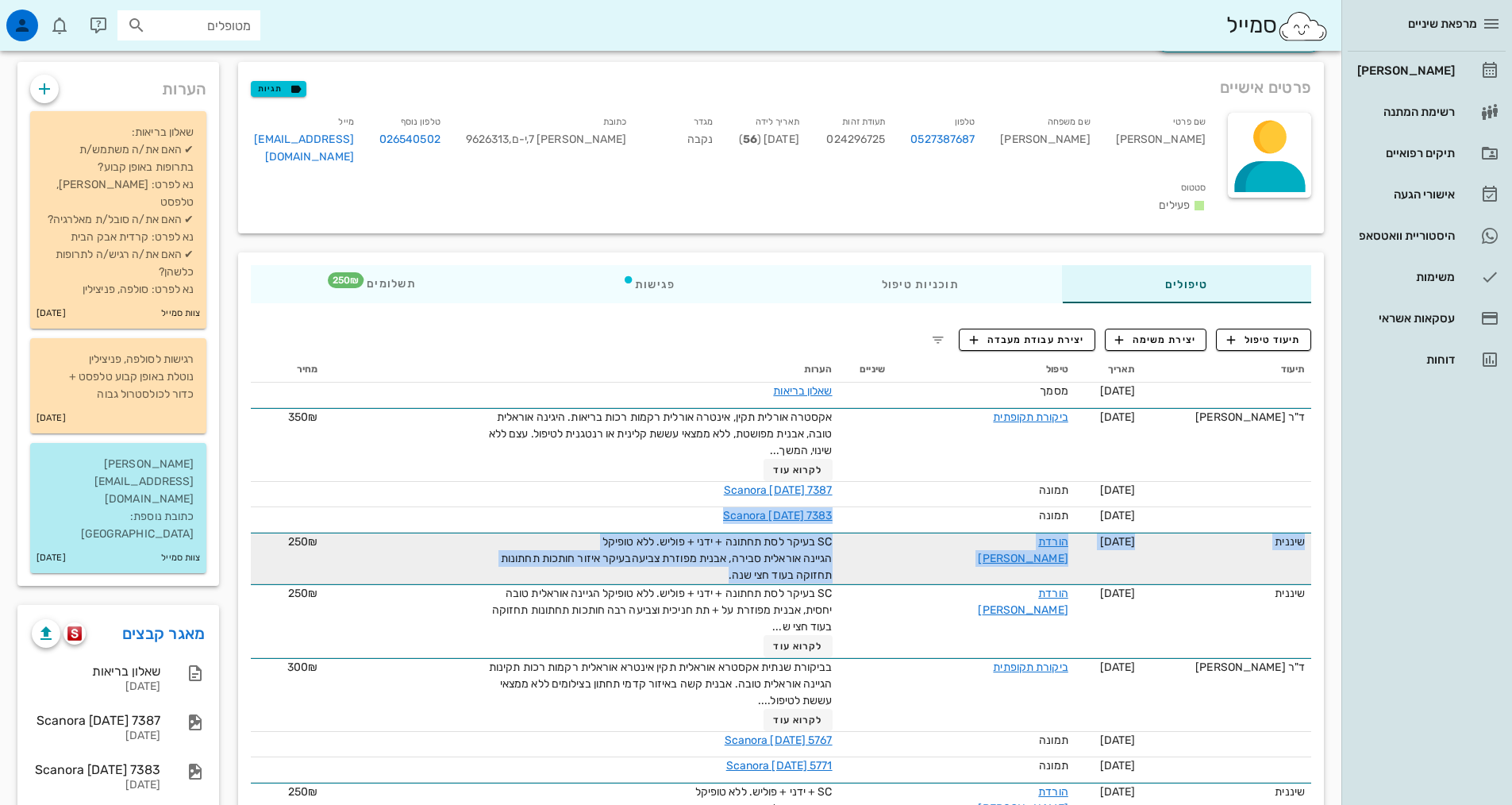
click at [827, 538] on span "SC בעיקר לסת תחתונה + ידני + פוליש. ללא טופיקל הגיינה אוראלית סבירה, אבנית מפוז…" at bounding box center [666, 558] width 332 height 47
drag, startPoint x: 751, startPoint y: 554, endPoint x: 894, endPoint y: 529, distance: 145.2
click at [894, 533] on tr "שיננית 25-02-2025 הורדת אבן SC בעיקר לסת תחתונה + ידני + פוליש. ללא טופיקל הגיי…" at bounding box center [781, 558] width 1060 height 51
copy span "SC בעיקר לסת תחתונה + ידני + פוליש. ללא טופיקל הגיינה אוראלית סבירה, אבנית מפוז…"
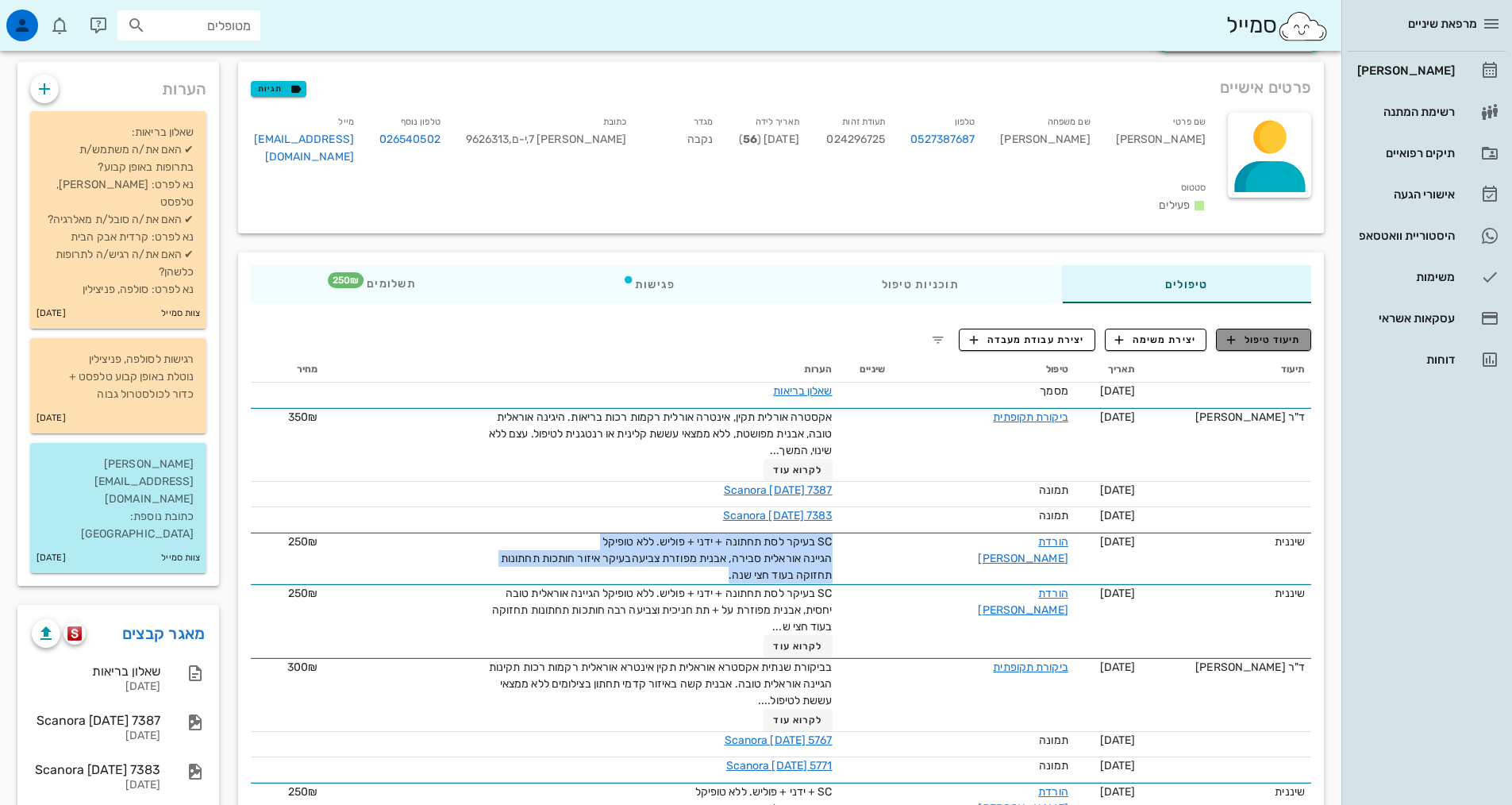
click at [1241, 333] on span "תיעוד טיפול" at bounding box center [1264, 340] width 74 height 15
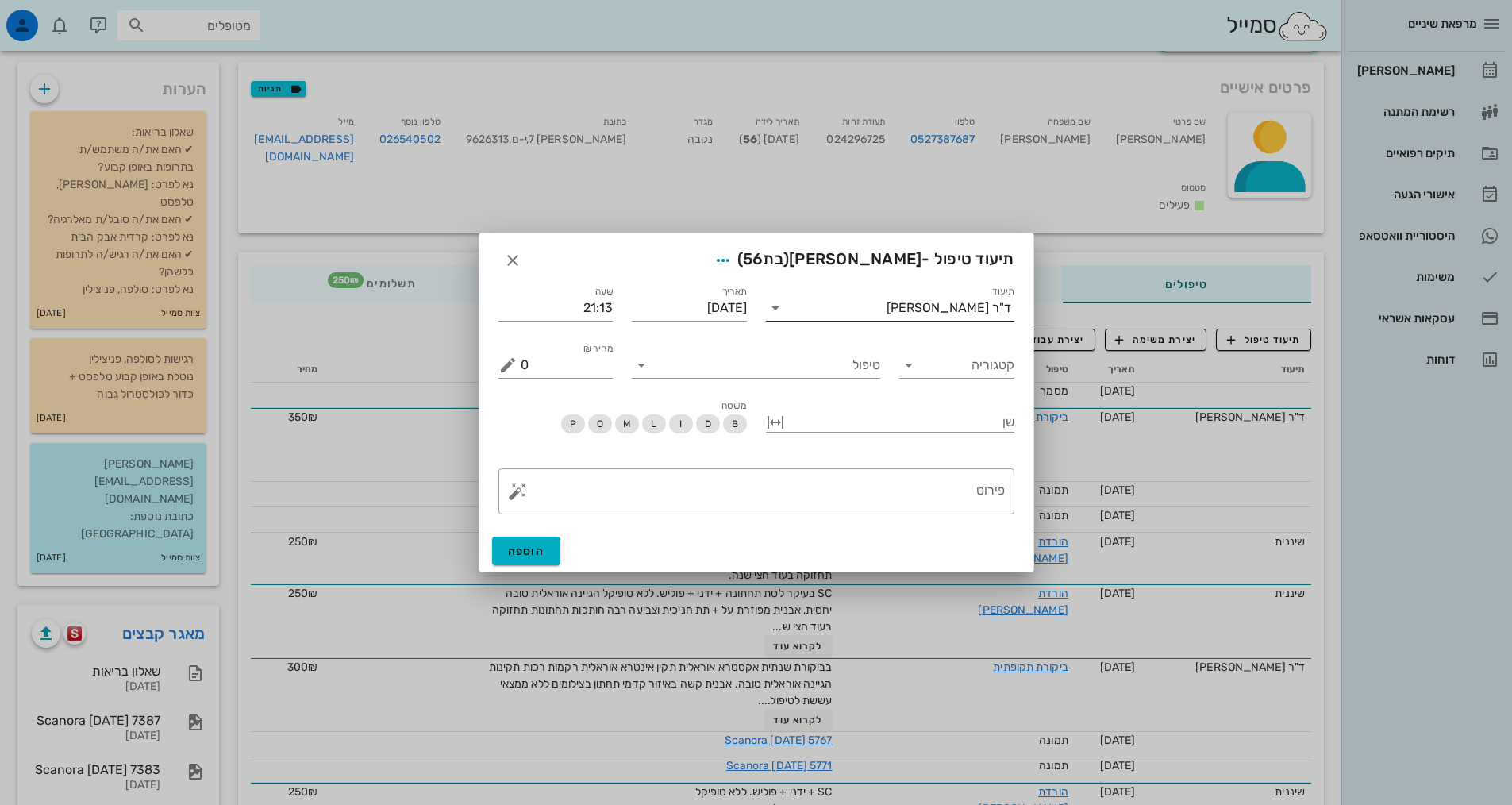
click at [886, 304] on input "תיעוד" at bounding box center [837, 308] width 98 height 26
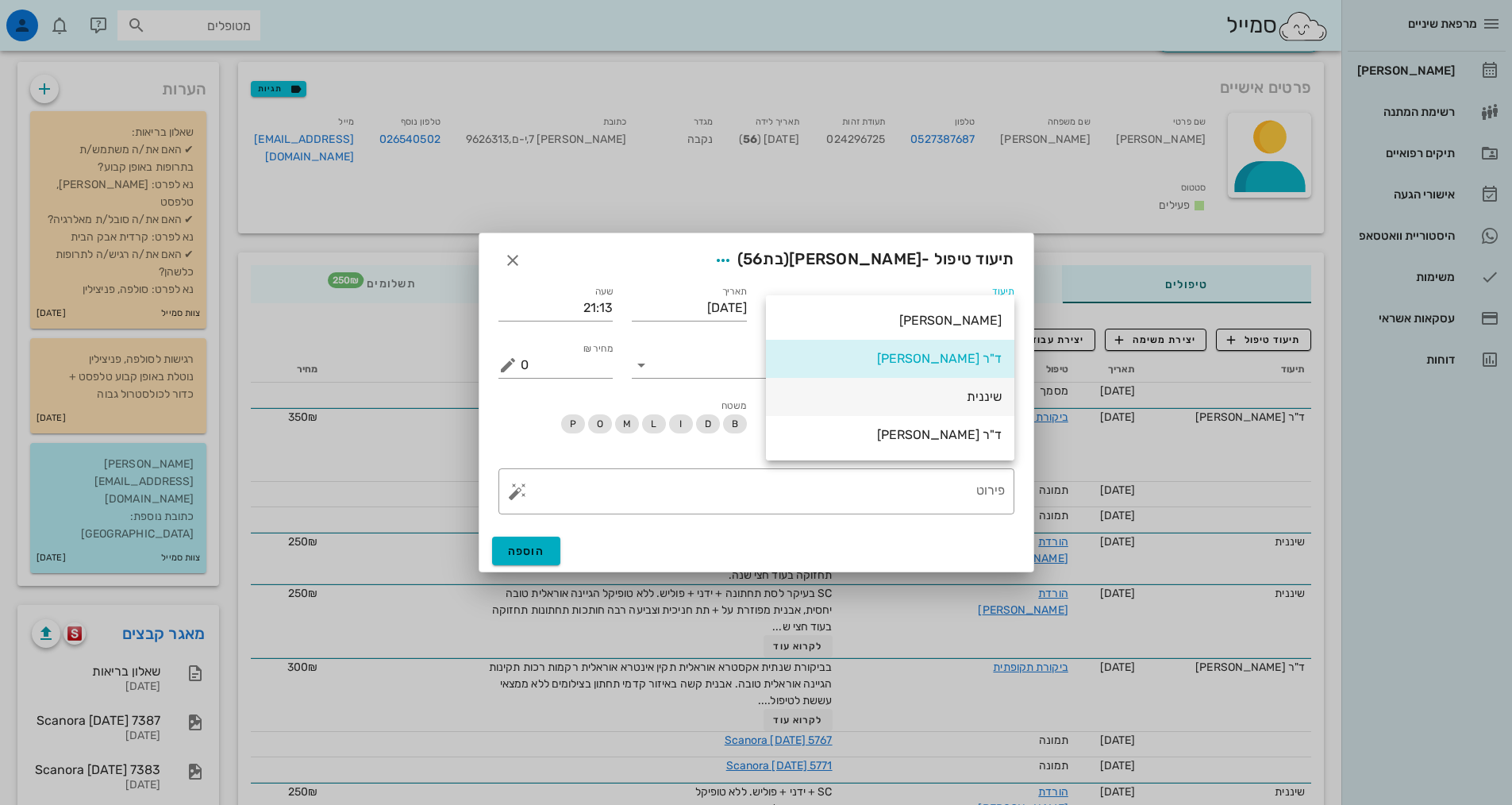
click at [981, 398] on div "שיננית" at bounding box center [889, 396] width 223 height 15
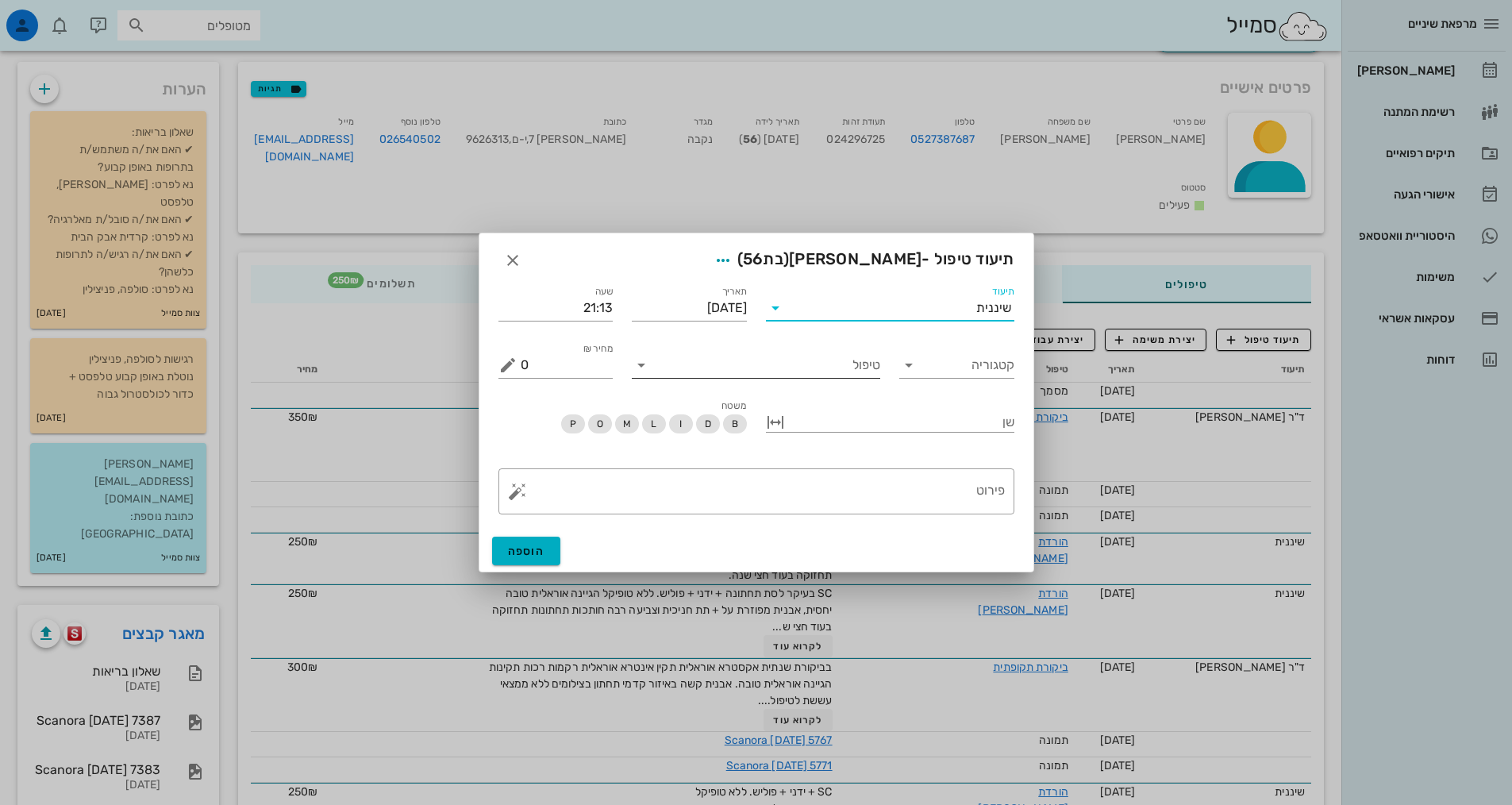
click at [811, 369] on input "טיפול" at bounding box center [767, 365] width 226 height 26
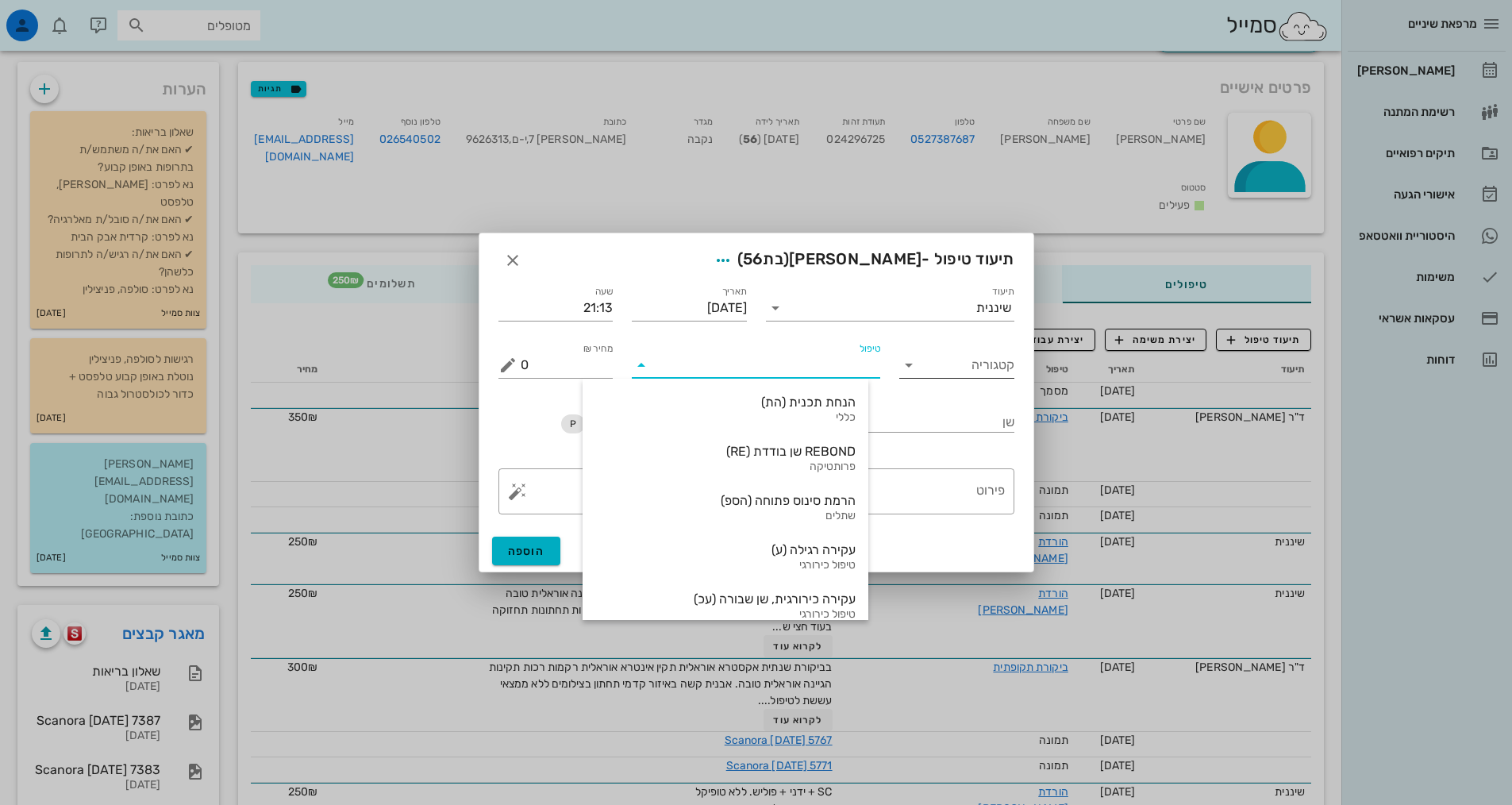
click at [948, 366] on input "קטגוריה" at bounding box center [970, 365] width 90 height 26
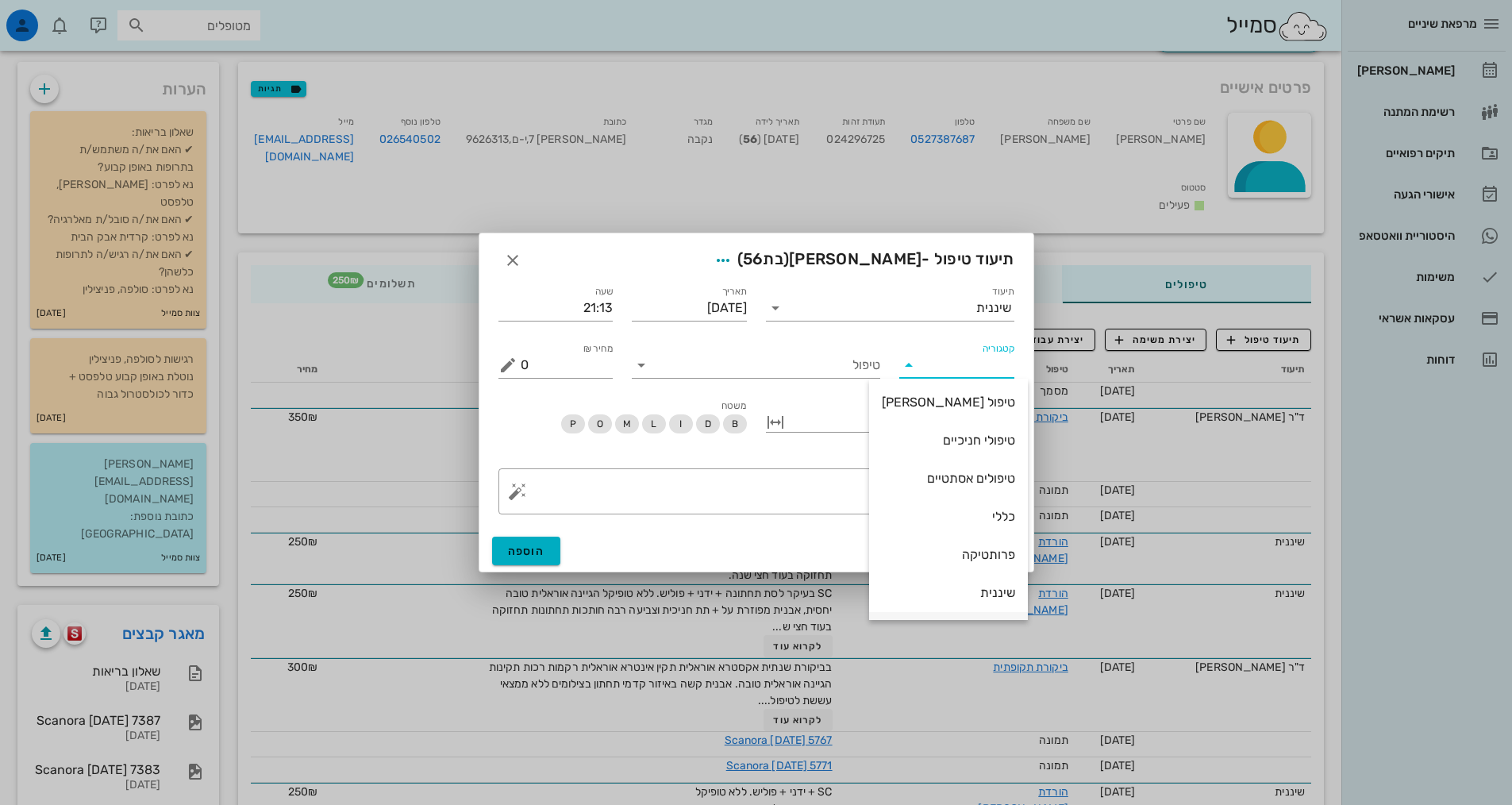
scroll to position [152, 0]
click at [990, 522] on div "שיננית" at bounding box center [948, 518] width 133 height 15
type input "שיננית"
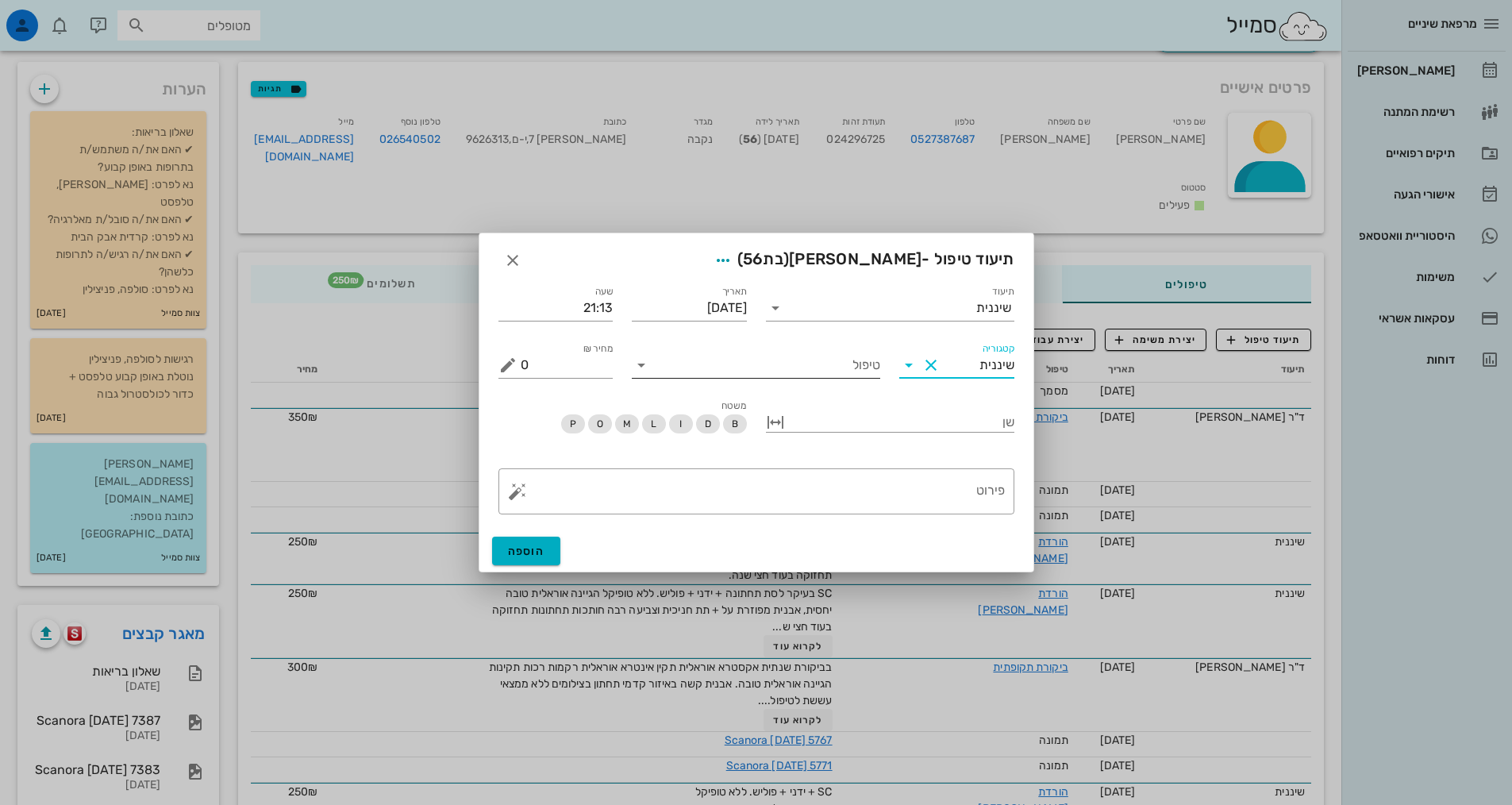
click at [815, 363] on input "טיפול" at bounding box center [767, 365] width 226 height 26
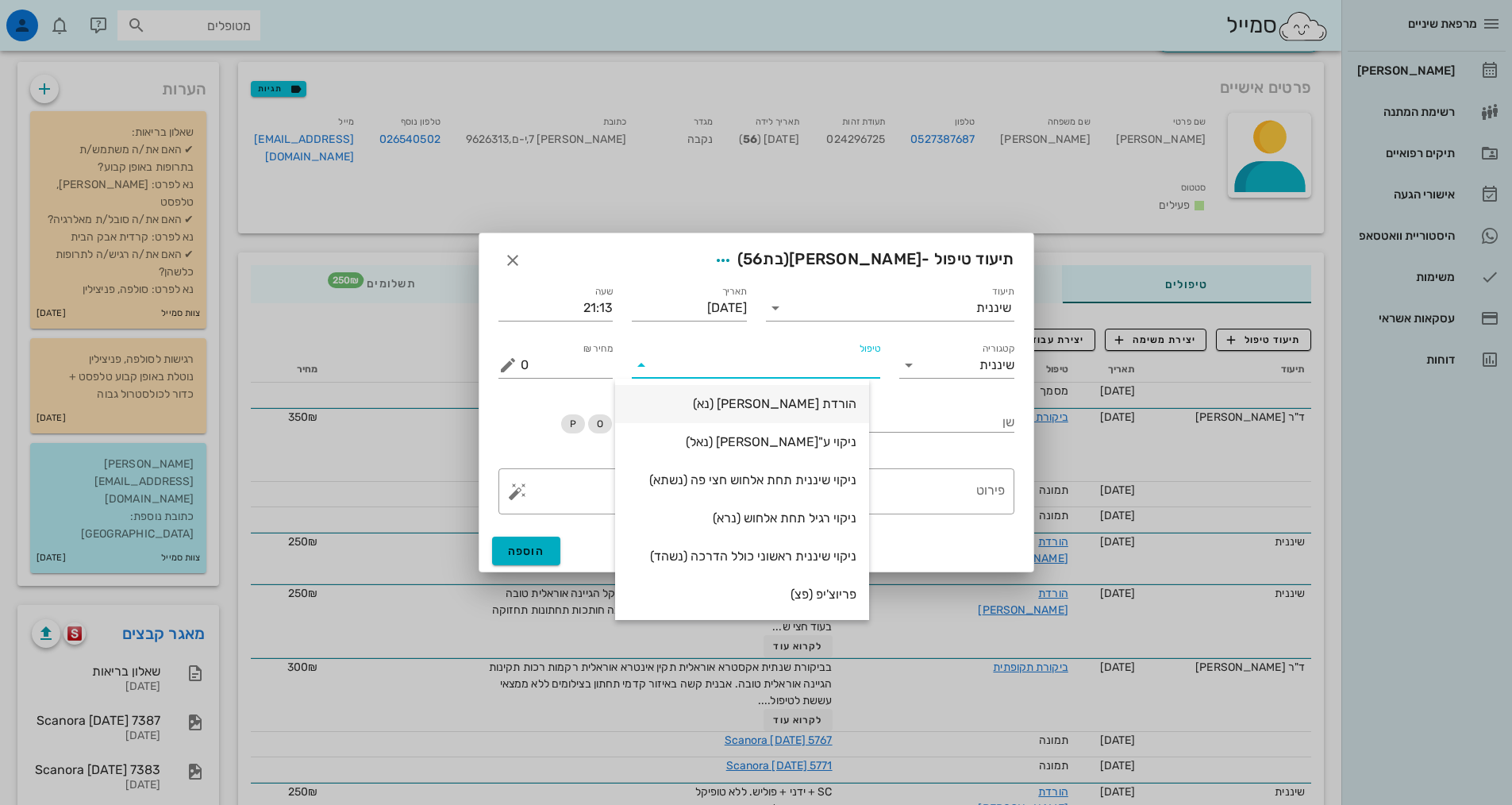
click at [851, 415] on div "הורדת [PERSON_NAME] (נא)" at bounding box center [741, 403] width 228 height 34
type input "250"
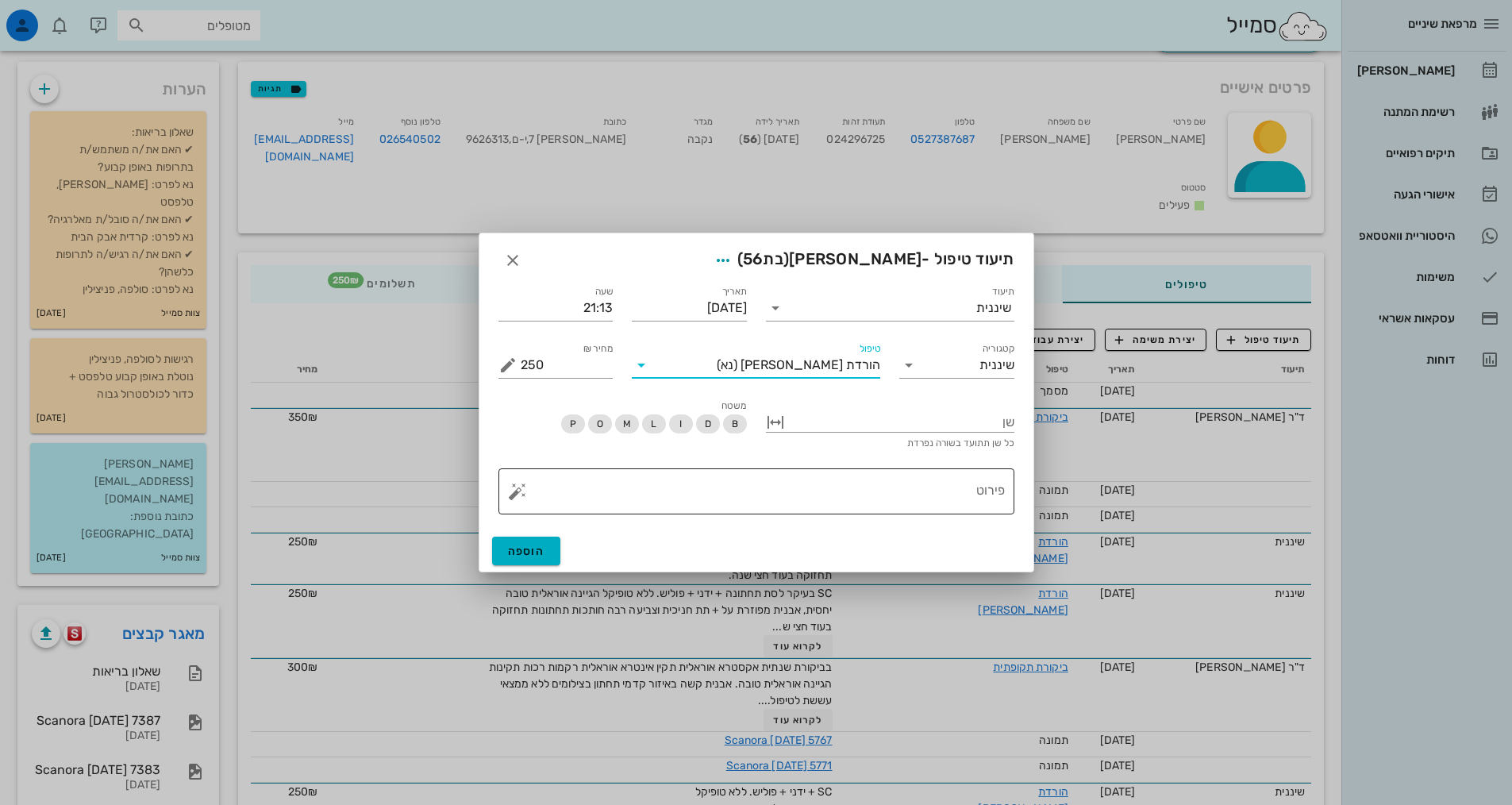
click at [894, 490] on textarea "פירוט" at bounding box center [762, 496] width 484 height 39
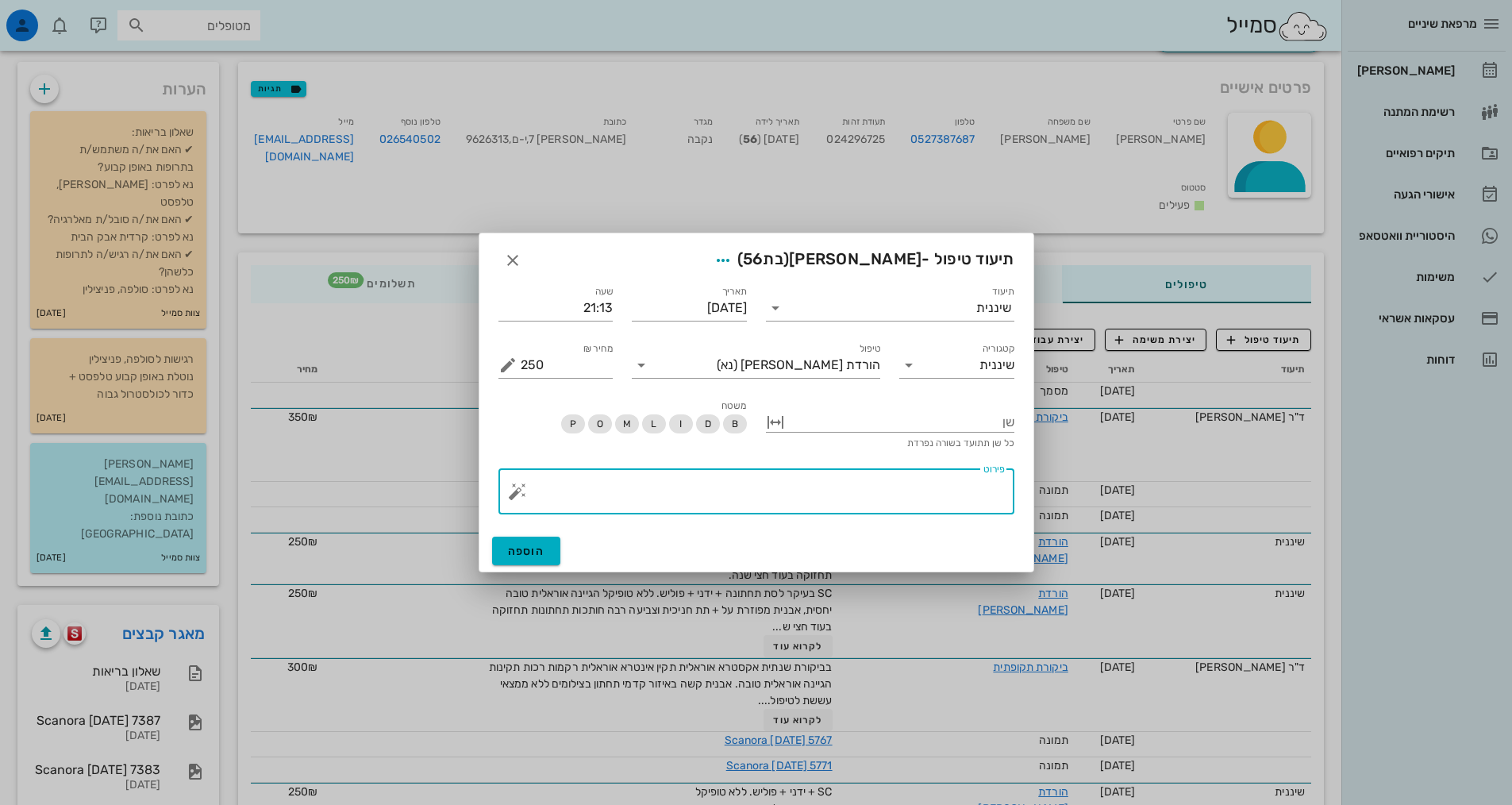
paste textarea "SC בעיקר לסת תחתונה + ידני + פוליש. ללא טופיקל הגיינה אוראלית סבירה, אבנית מפוז…"
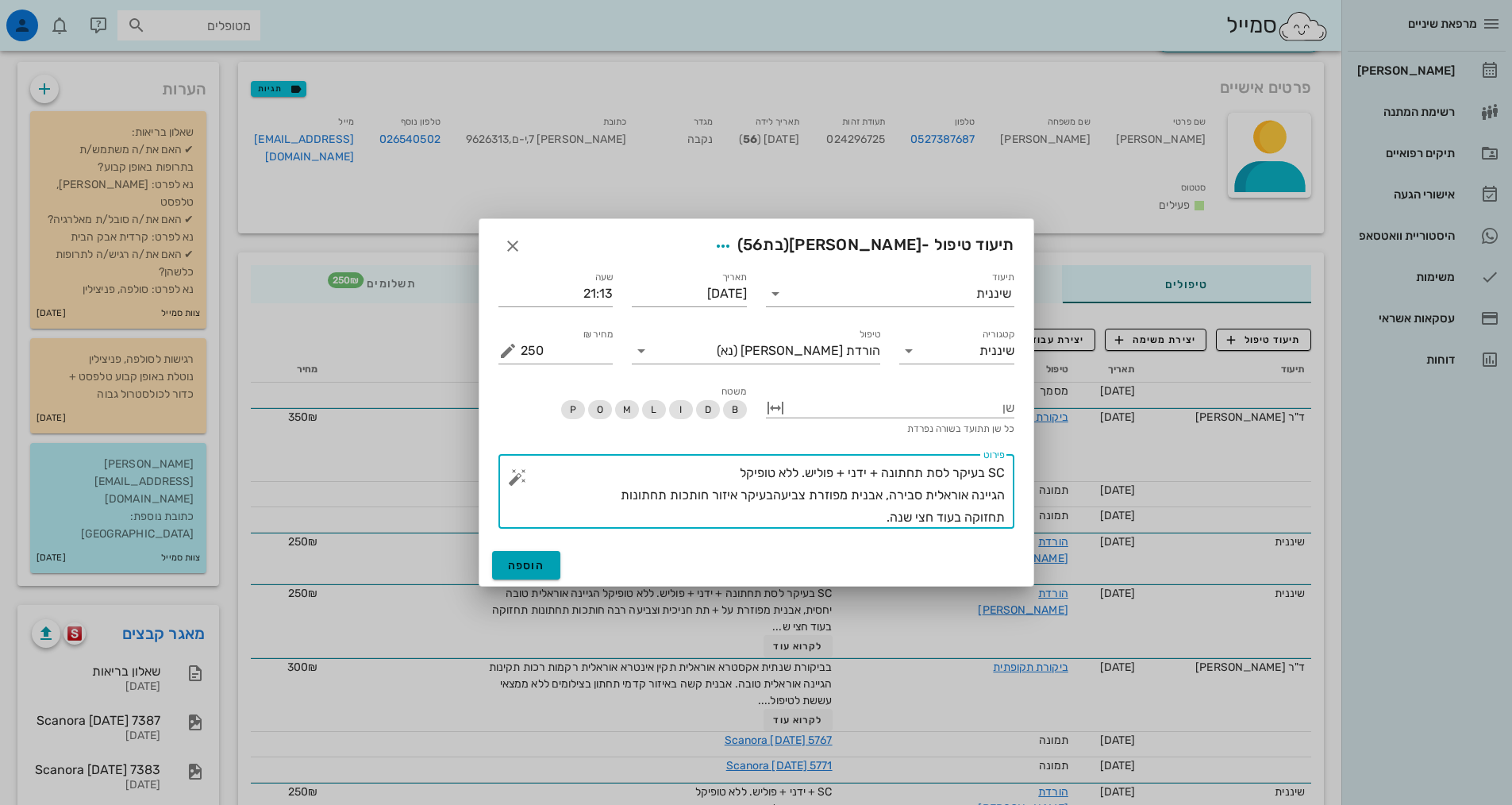
type textarea "SC בעיקר לסת תחתונה + ידני + פוליש. ללא טופיקל הגיינה אוראלית סבירה, אבנית מפוז…"
click at [540, 566] on span "הוספה" at bounding box center [526, 566] width 38 height 14
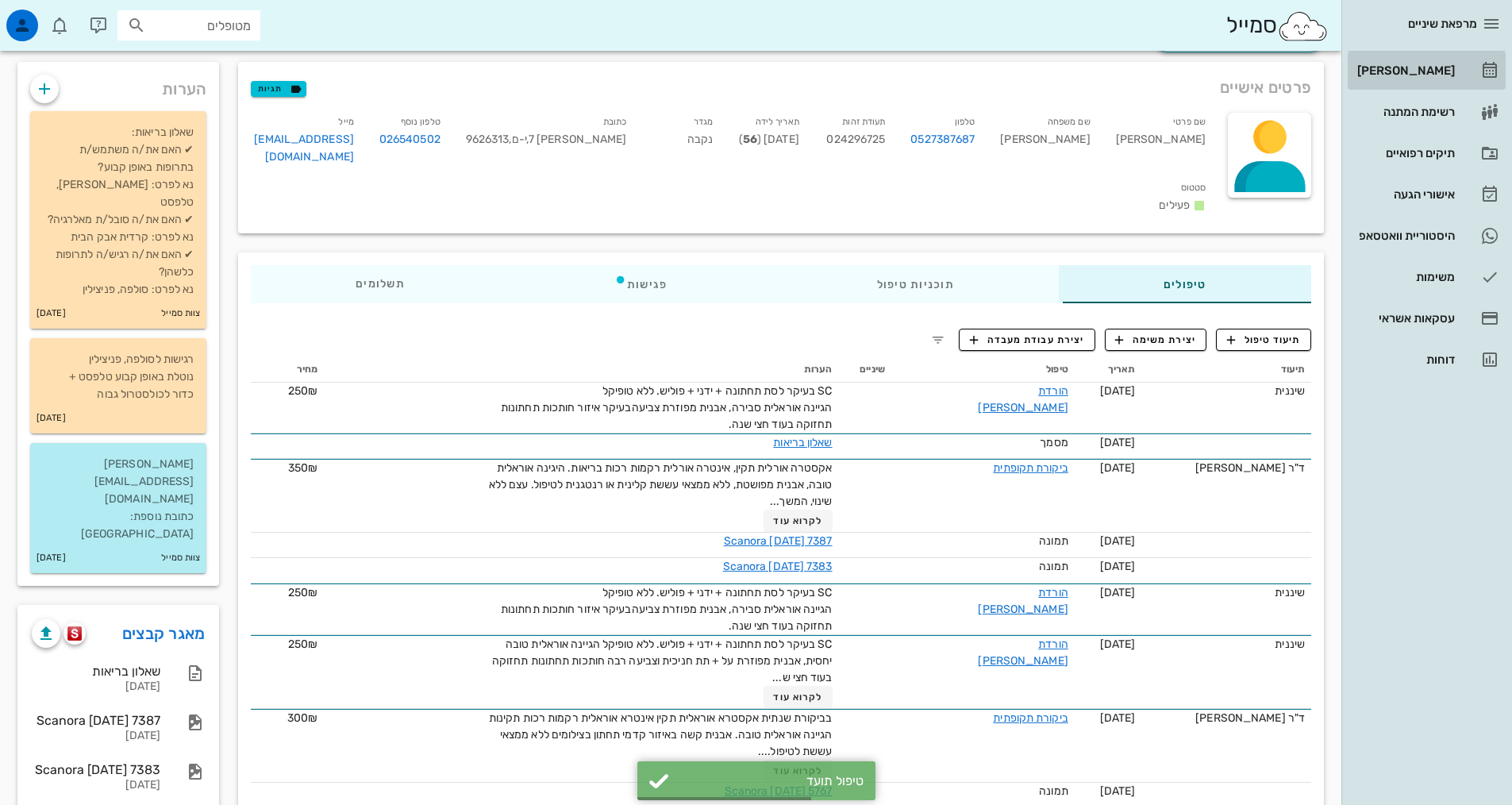
click at [1420, 83] on div "[PERSON_NAME]" at bounding box center [1404, 71] width 101 height 26
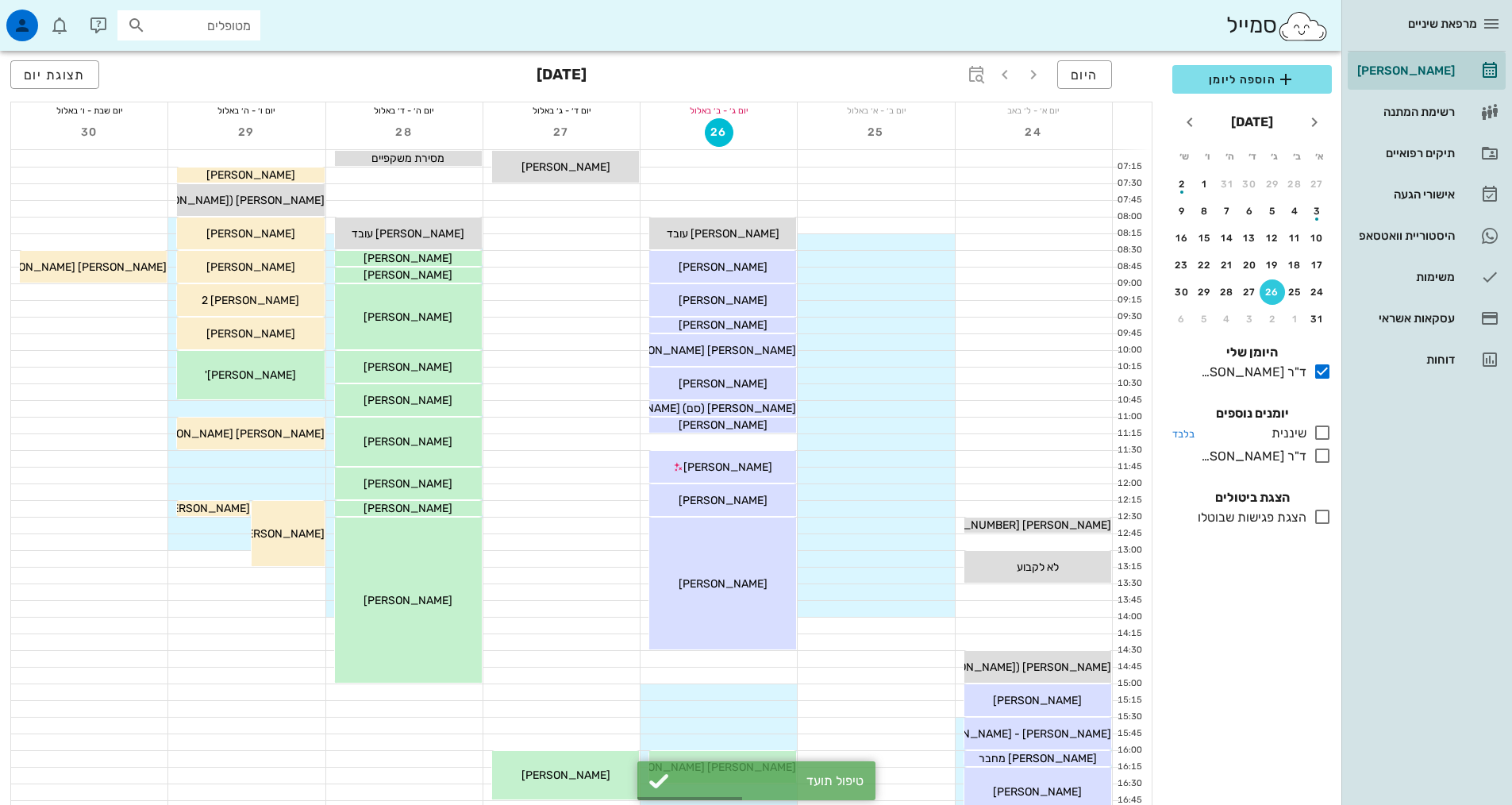
click at [1323, 431] on icon at bounding box center [1321, 433] width 19 height 19
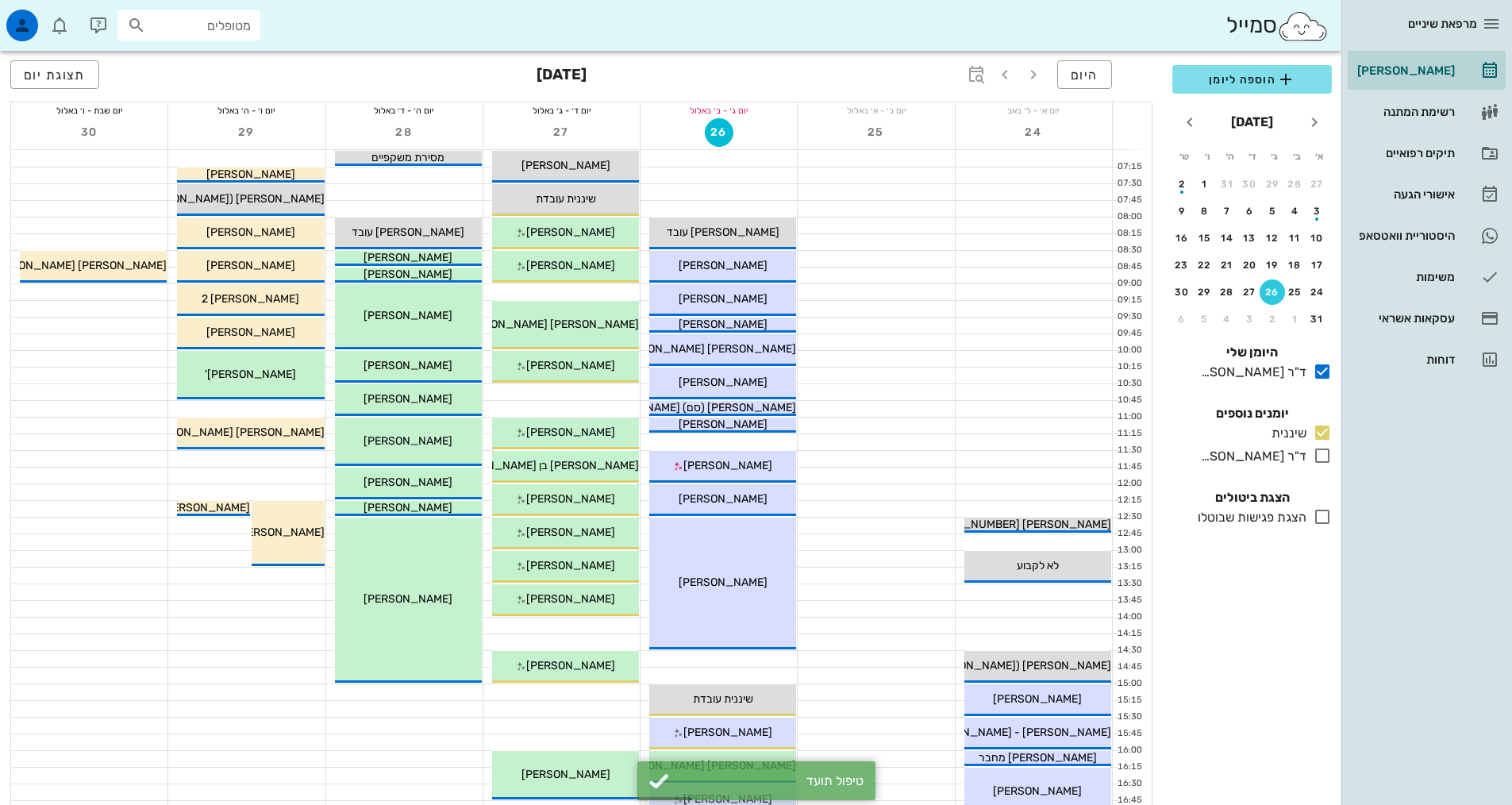
scroll to position [317, 0]
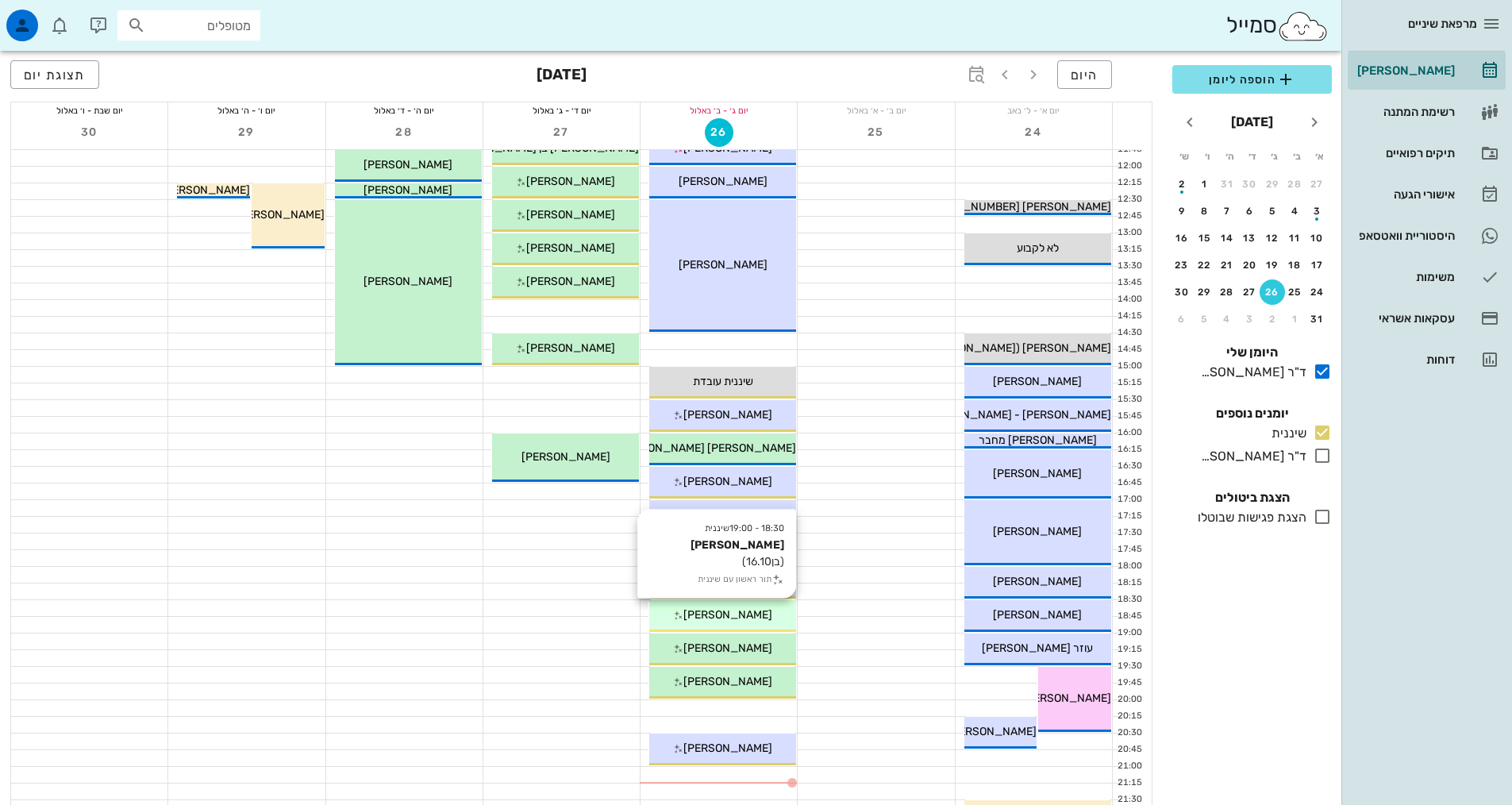
click at [771, 607] on div "[PERSON_NAME]" at bounding box center [722, 615] width 147 height 17
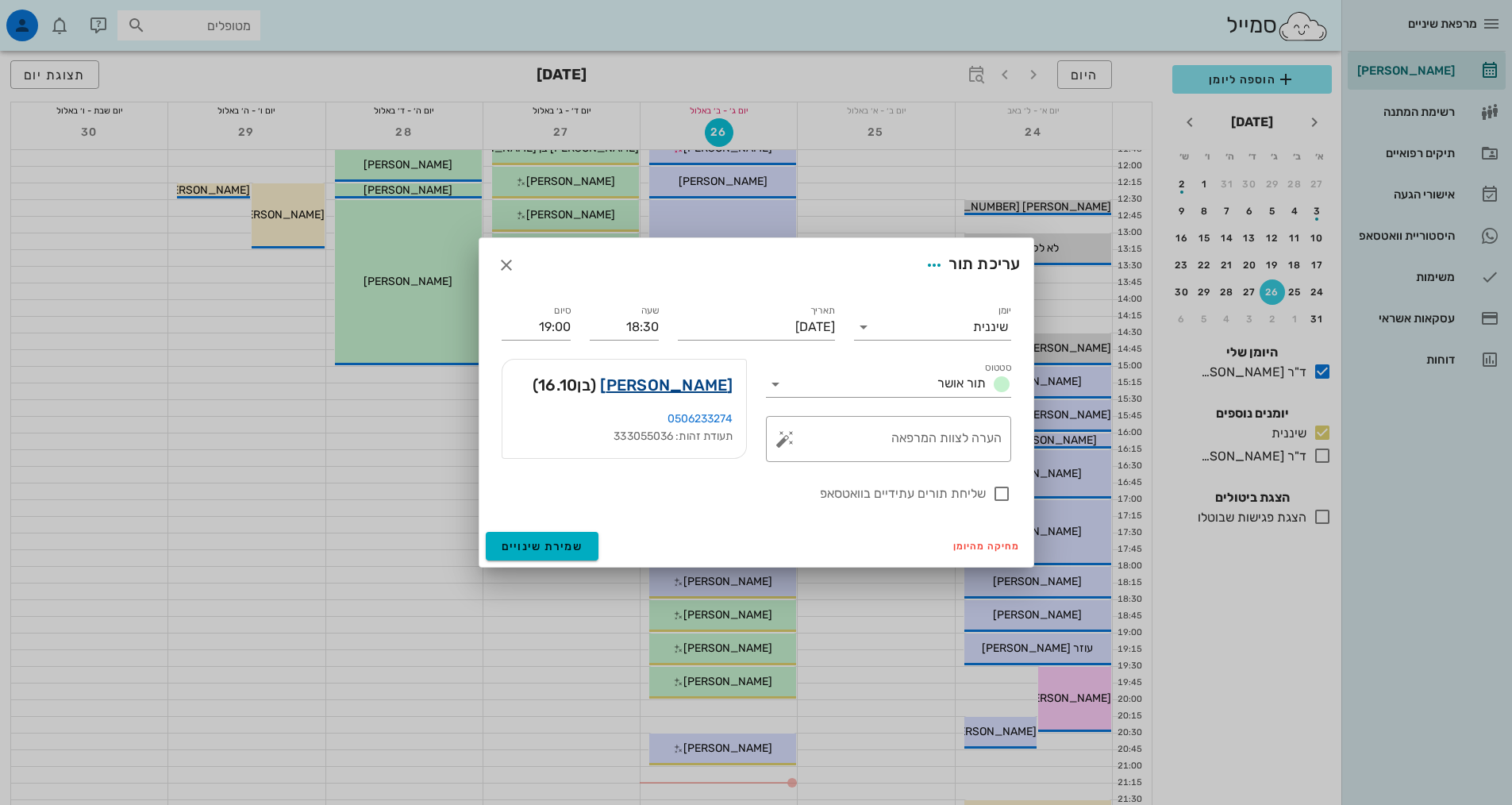
click at [702, 386] on link "[PERSON_NAME]" at bounding box center [666, 385] width 133 height 26
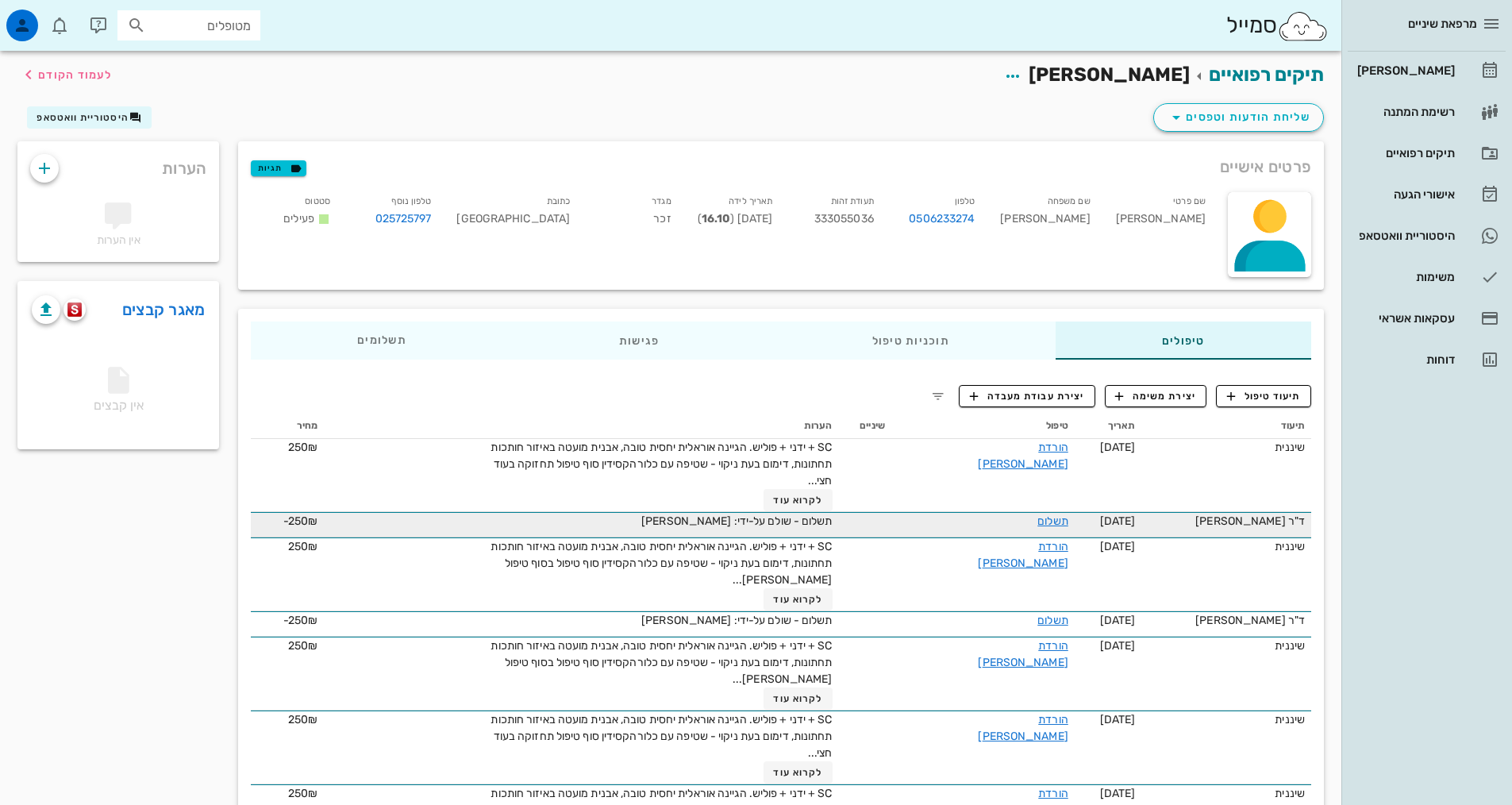
click at [838, 513] on td "תשלום - שולם על-ידי: [PERSON_NAME]" at bounding box center [580, 525] width 514 height 26
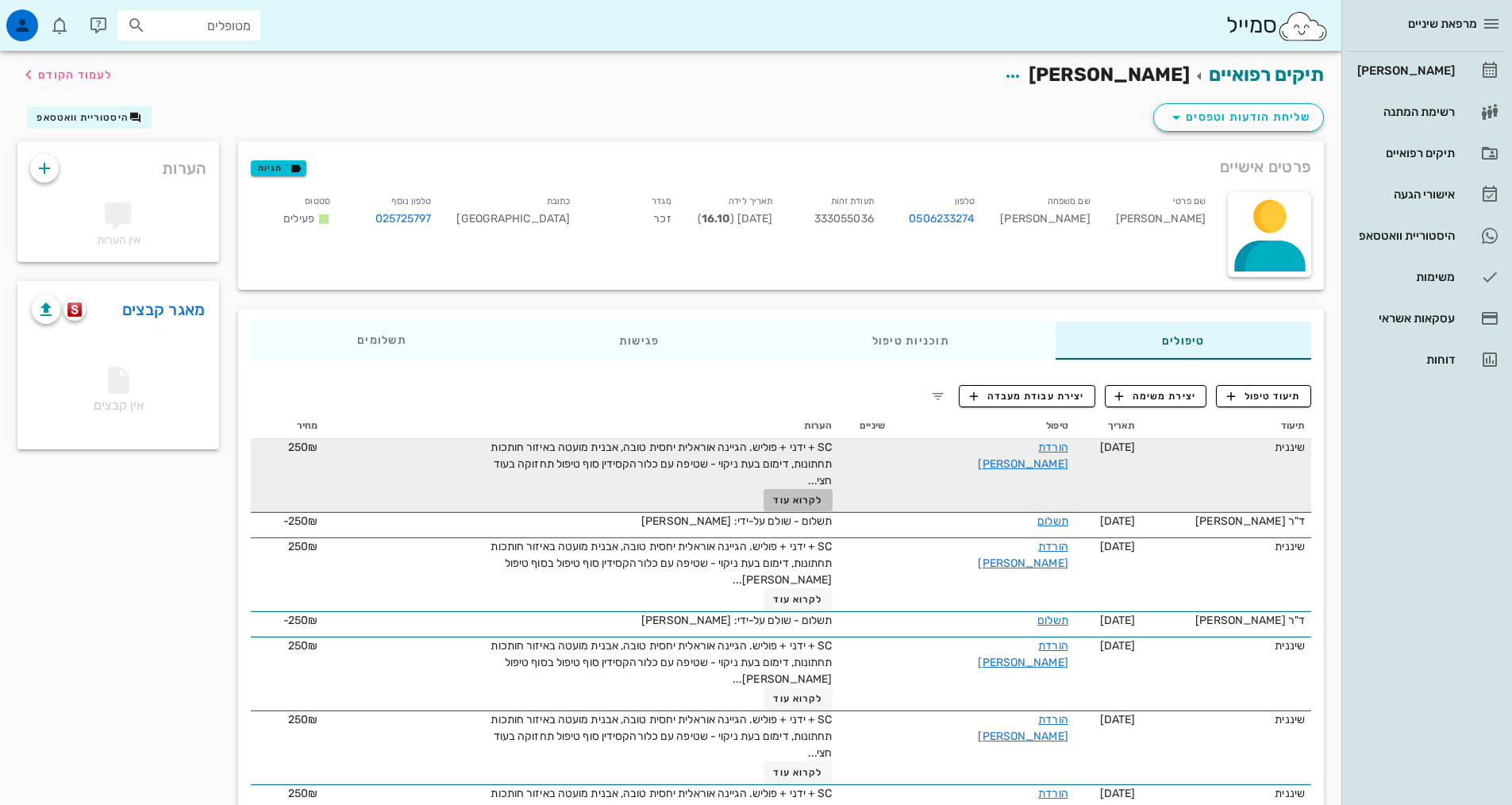
click at [822, 501] on span "לקרוא עוד" at bounding box center [797, 500] width 49 height 11
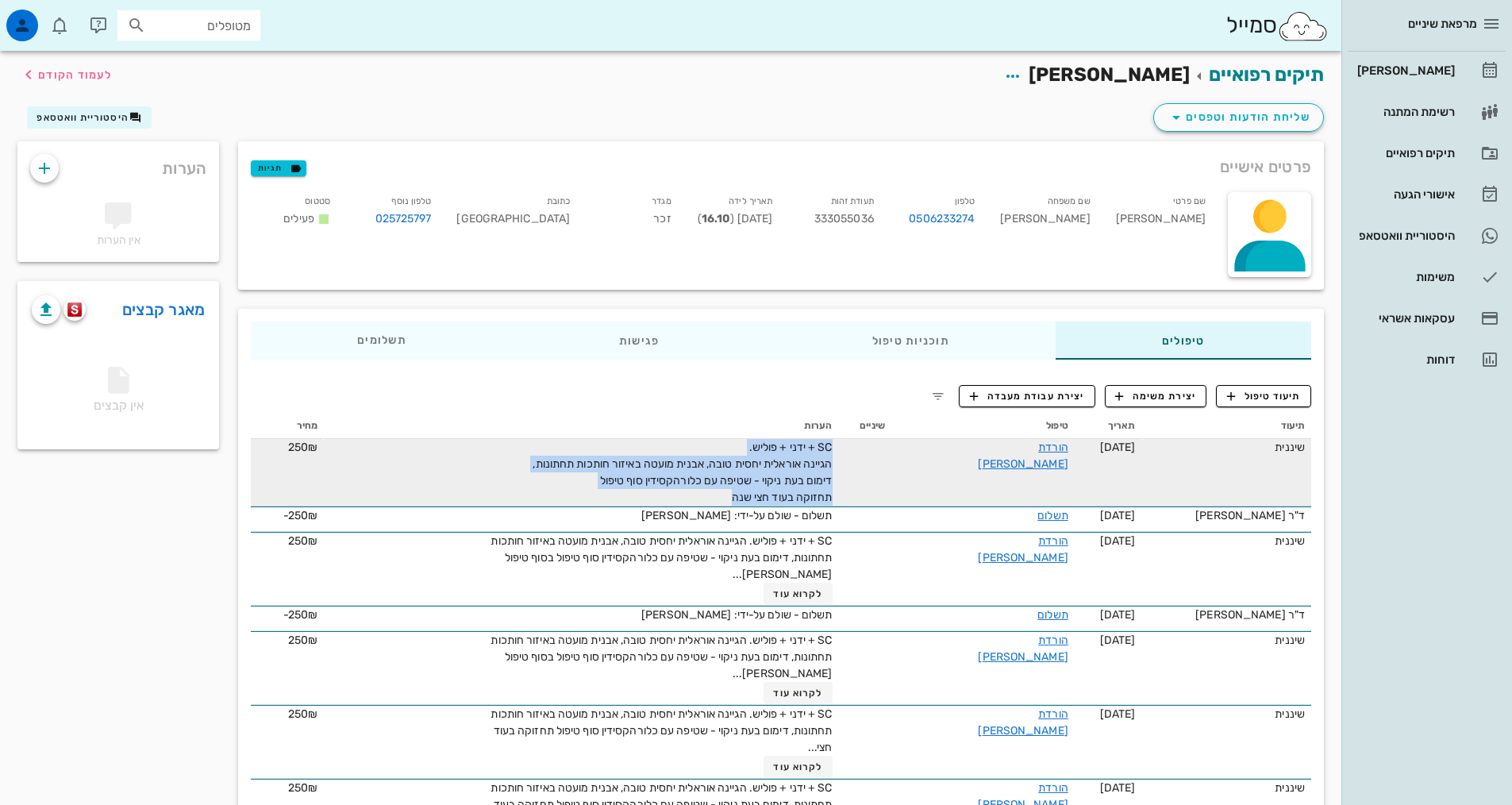
drag, startPoint x: 782, startPoint y: 496, endPoint x: 921, endPoint y: 455, distance: 144.9
click at [921, 455] on tr "שיננית 04-03-2025 הורדת אבן SC + ידני + פוליש. הגיינה אוראלית יחסית טובה, אבנית…" at bounding box center [781, 473] width 1060 height 68
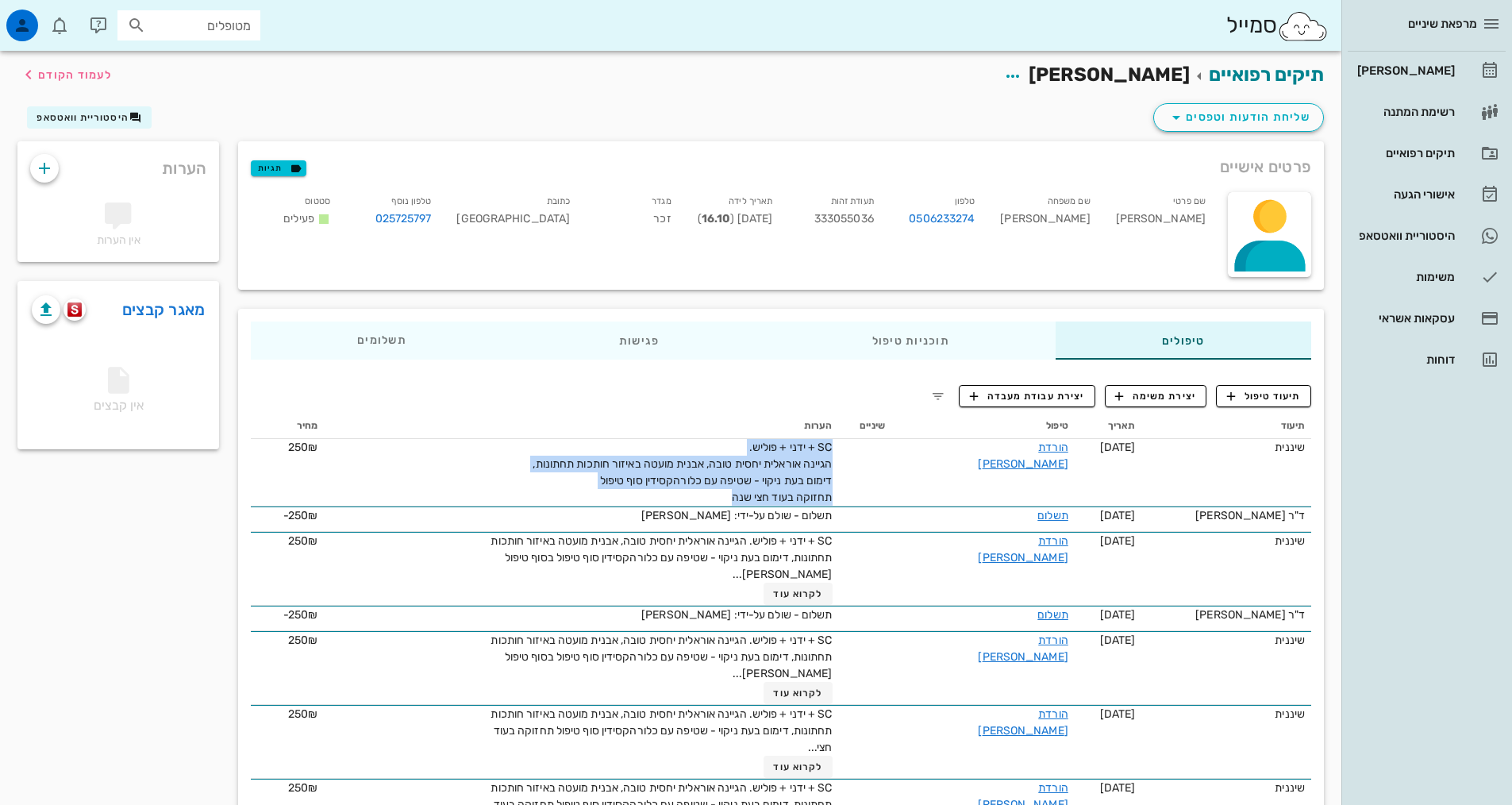
copy span "SC + ידני + פוליש. הגיינה אוראלית יחסית טובה, אבנית מועטה באיזור חותכות תחתונות…"
click at [1244, 395] on span "תיעוד טיפול" at bounding box center [1264, 396] width 74 height 15
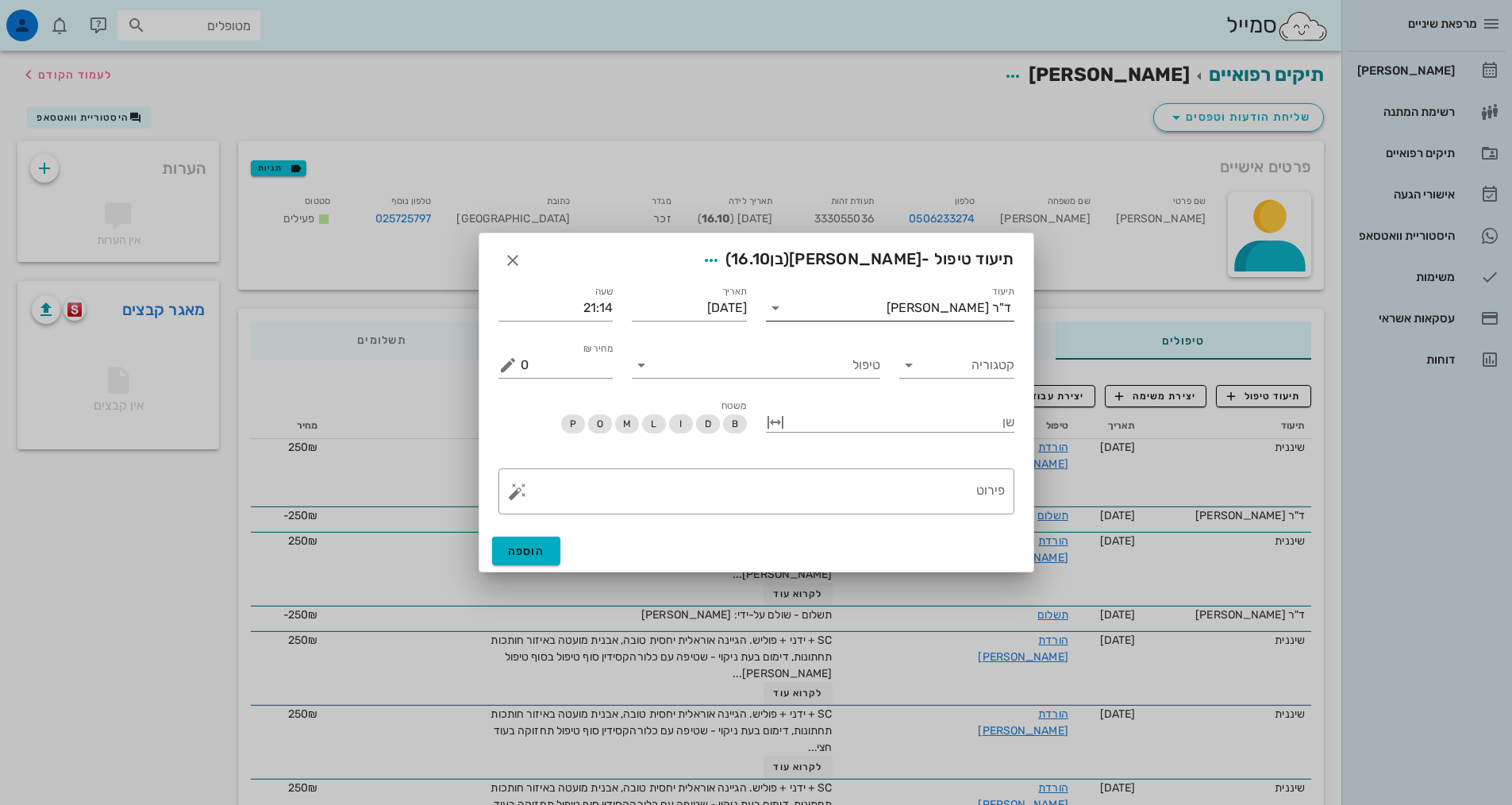
click at [981, 304] on div "ד"ר [PERSON_NAME]" at bounding box center [948, 308] width 125 height 15
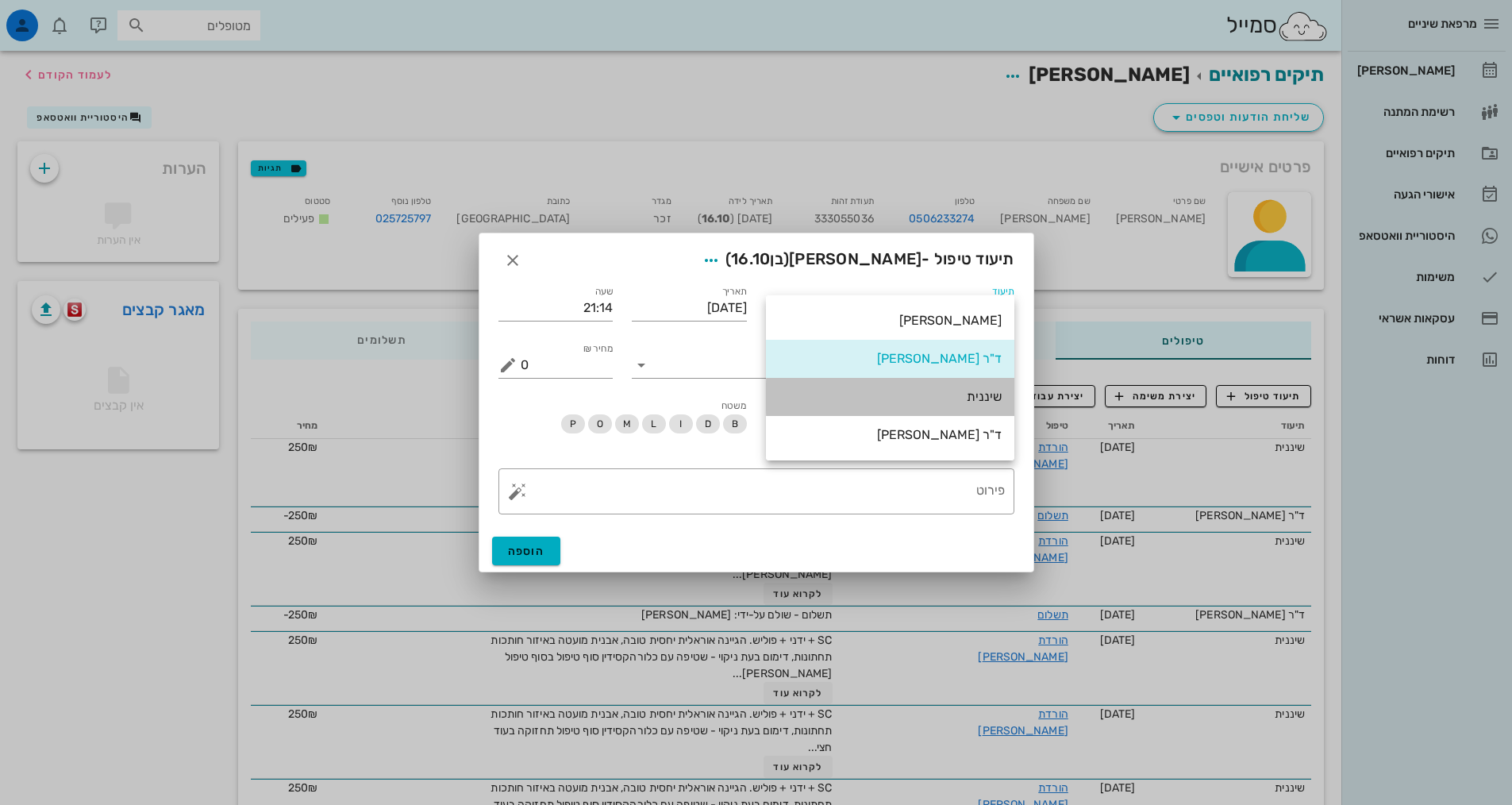
click at [989, 395] on div "שיננית" at bounding box center [889, 396] width 223 height 15
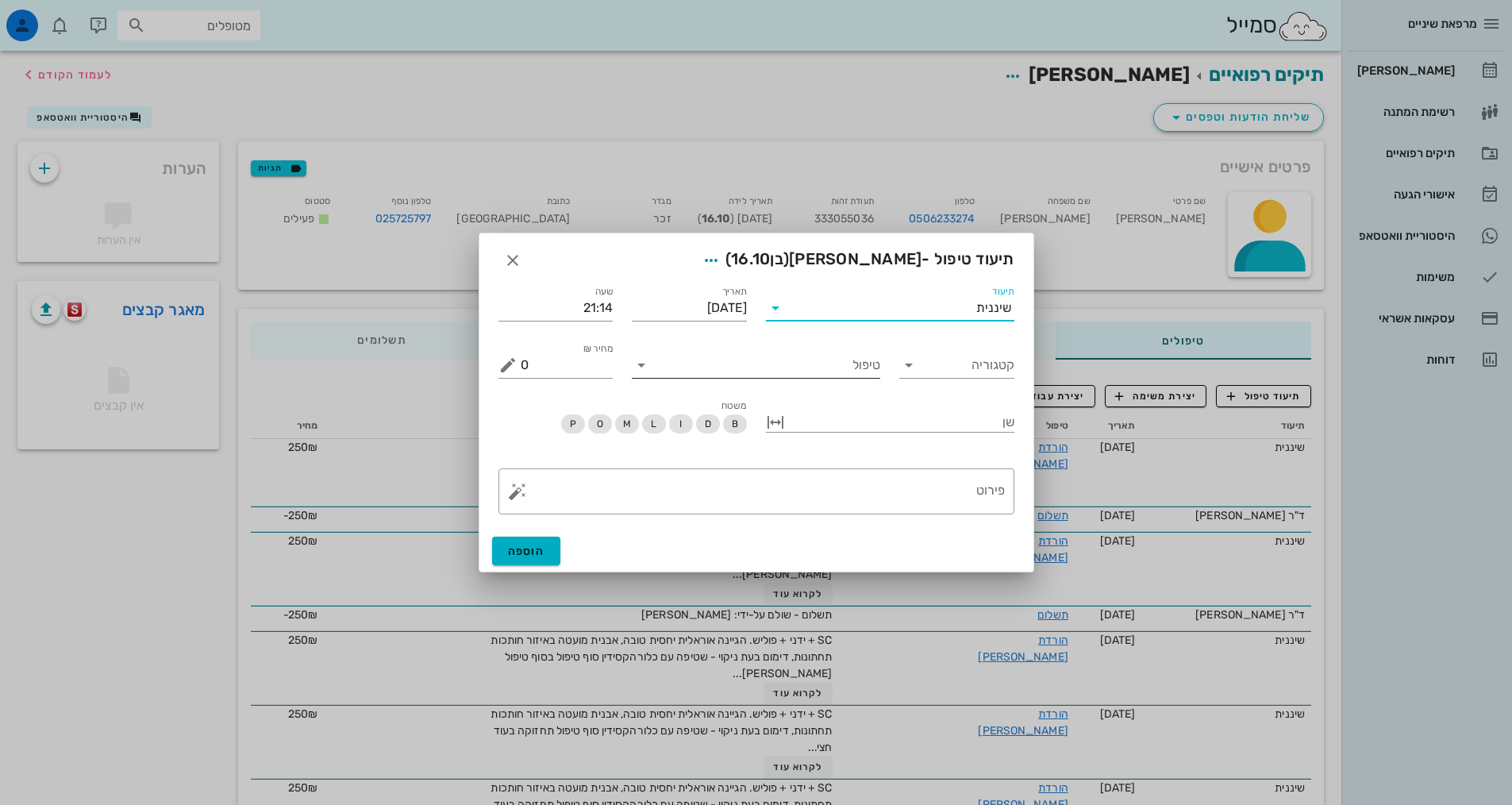
click at [850, 370] on input "טיפול" at bounding box center [767, 365] width 226 height 26
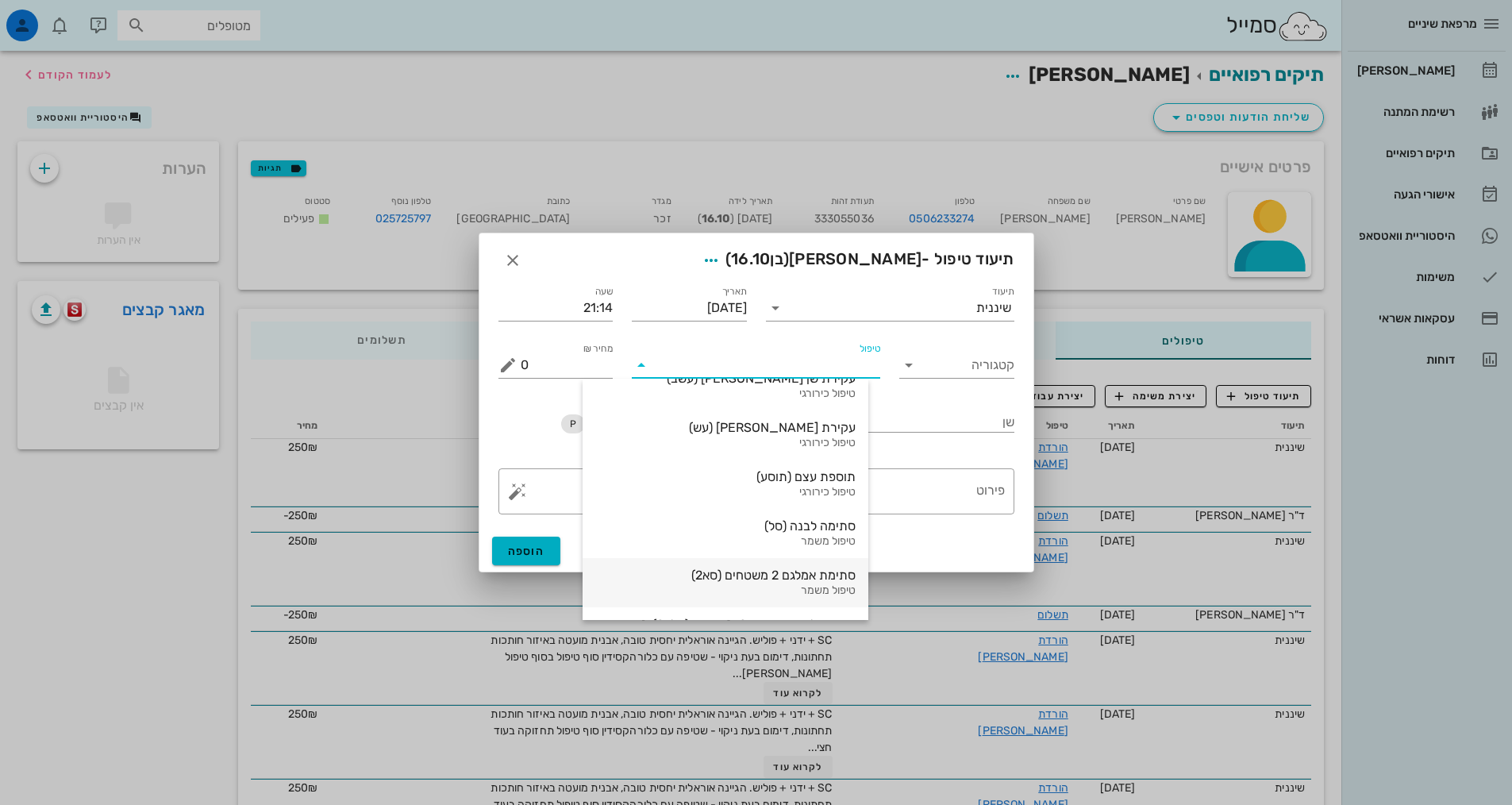
scroll to position [397, 0]
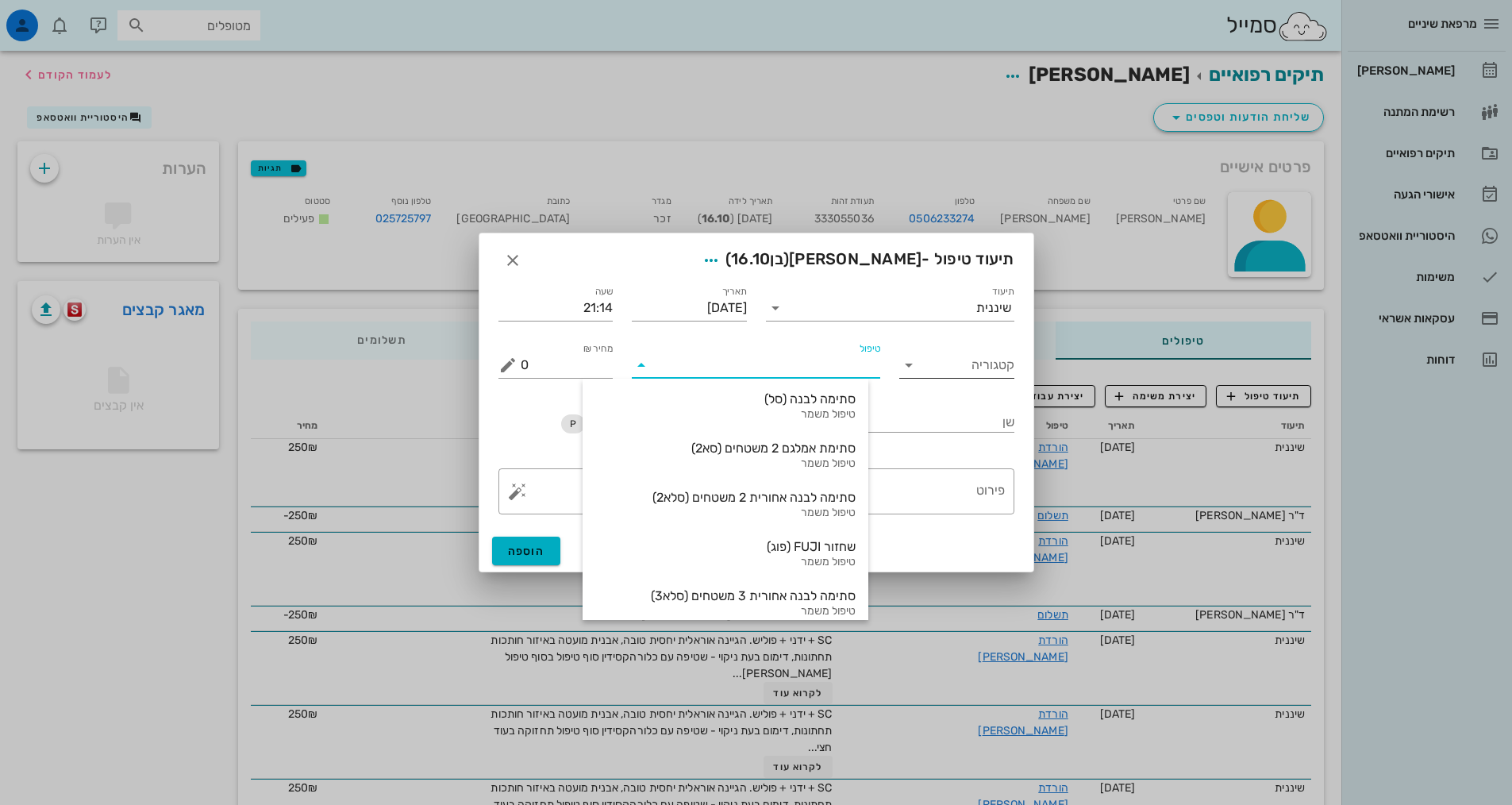
click at [978, 370] on input "קטגוריה" at bounding box center [970, 365] width 90 height 26
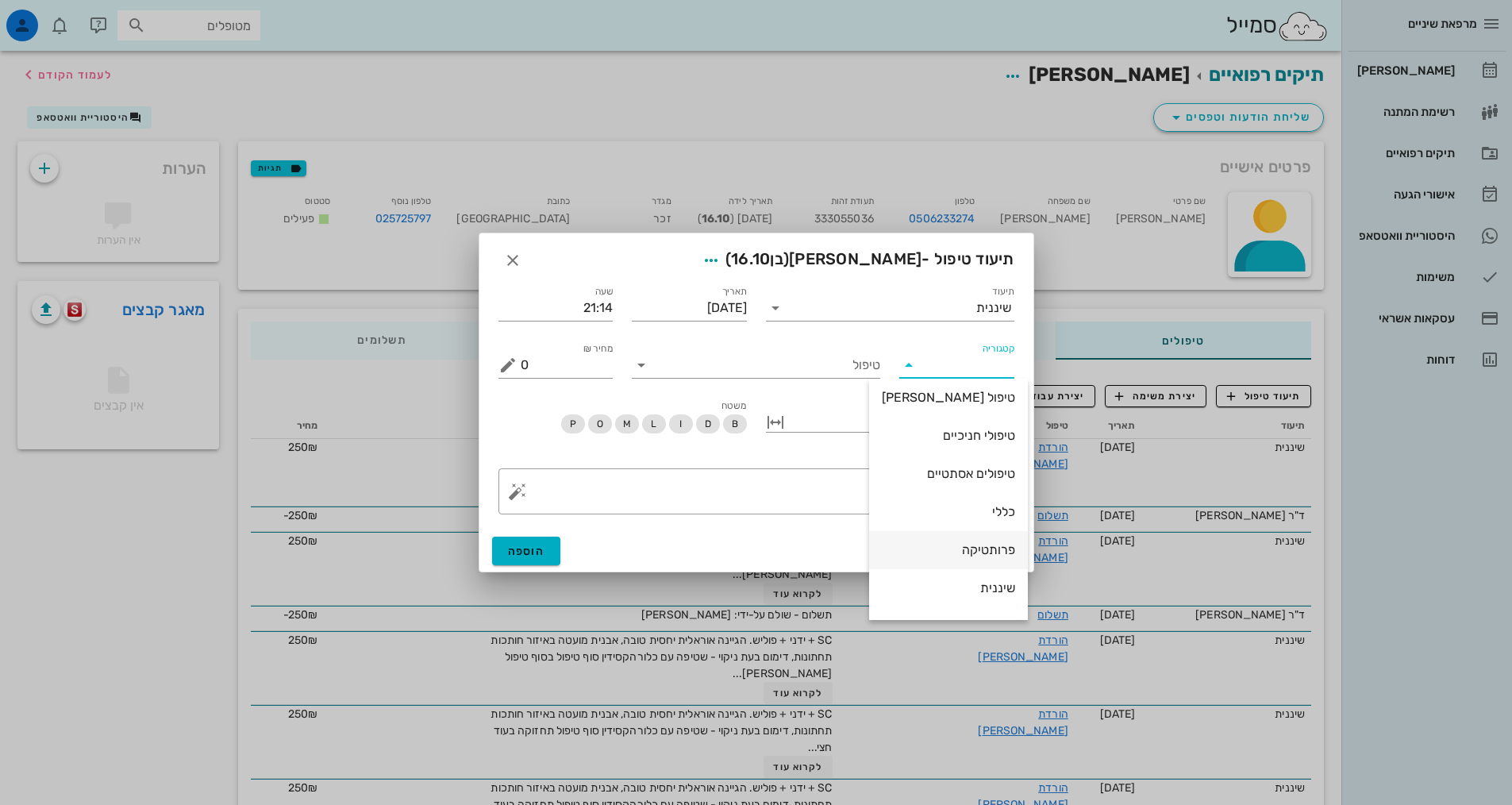
scroll to position [152, 0]
click at [974, 518] on div "שיננית" at bounding box center [948, 518] width 133 height 15
type input "שיננית"
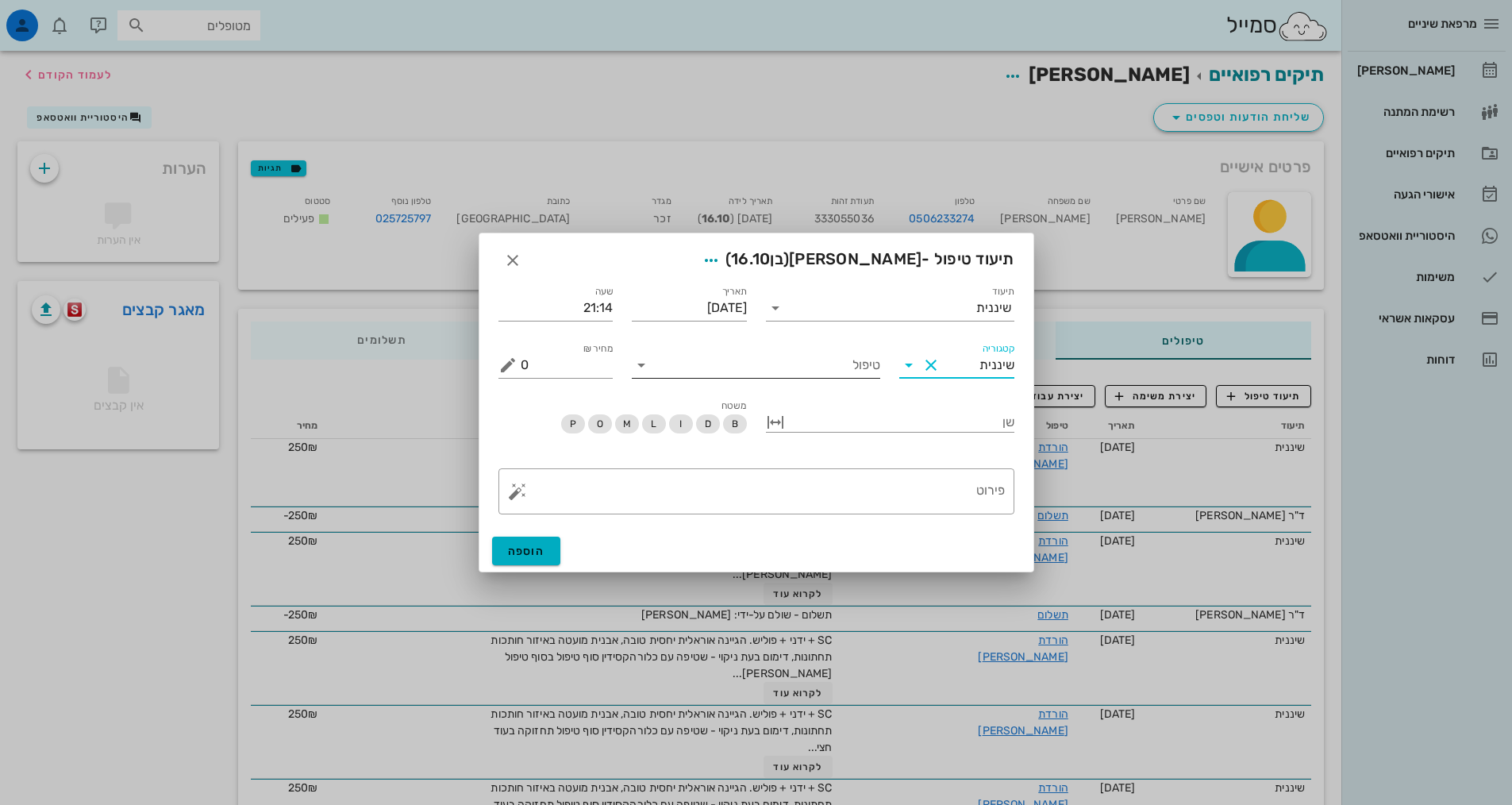
click at [856, 376] on input "טיפול" at bounding box center [767, 365] width 226 height 26
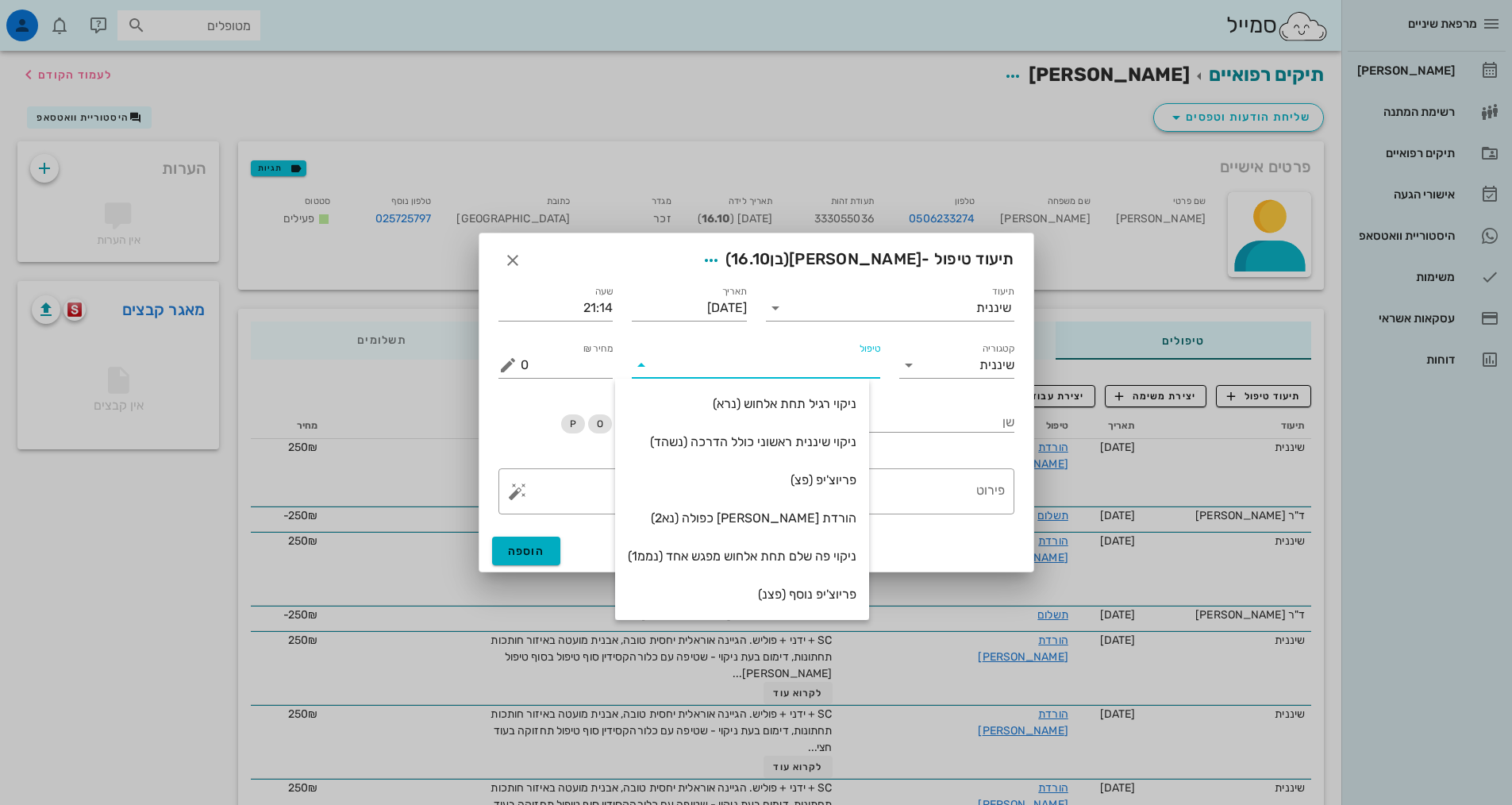
scroll to position [115, 0]
click at [840, 406] on div "ניקוי רגיל תחת אלחוש (נרא)" at bounding box center [741, 403] width 228 height 15
type input "350"
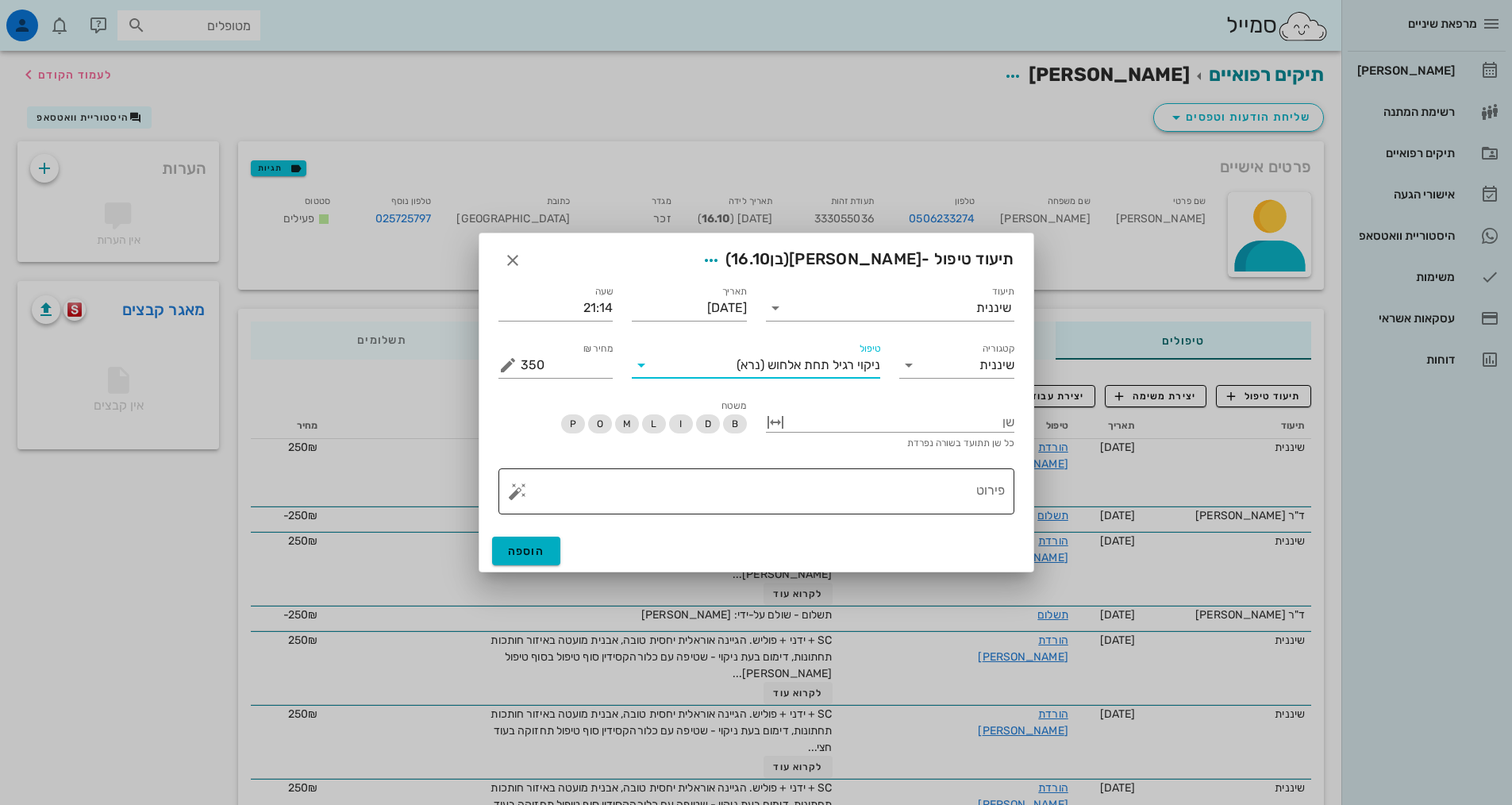
click at [889, 485] on textarea "פירוט" at bounding box center [762, 496] width 484 height 39
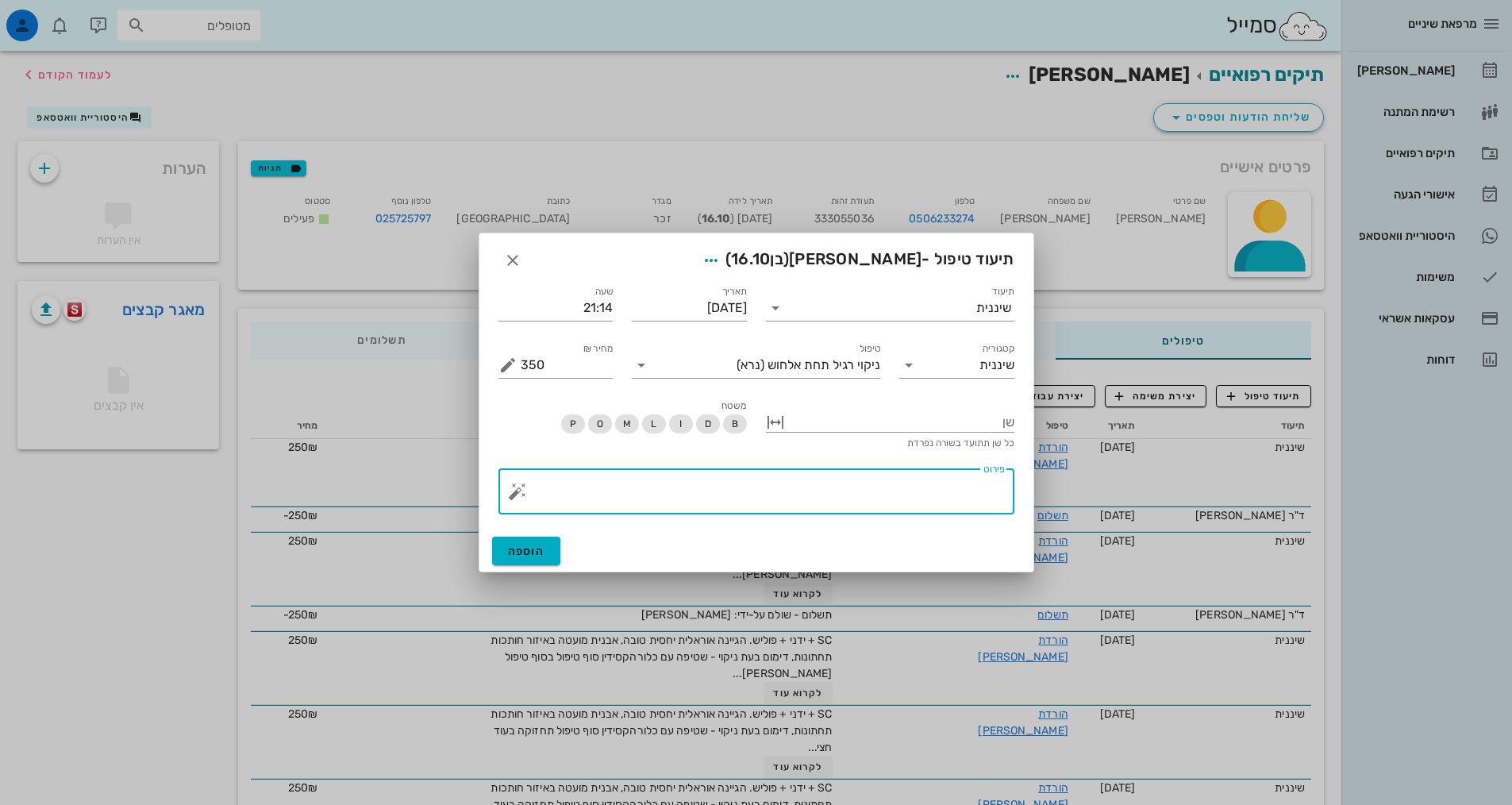
paste textarea "SC + ידני + פוליש. הגיינה אוראלית יחסית טובה, אבנית מועטה באיזור חותכות תחתונות…"
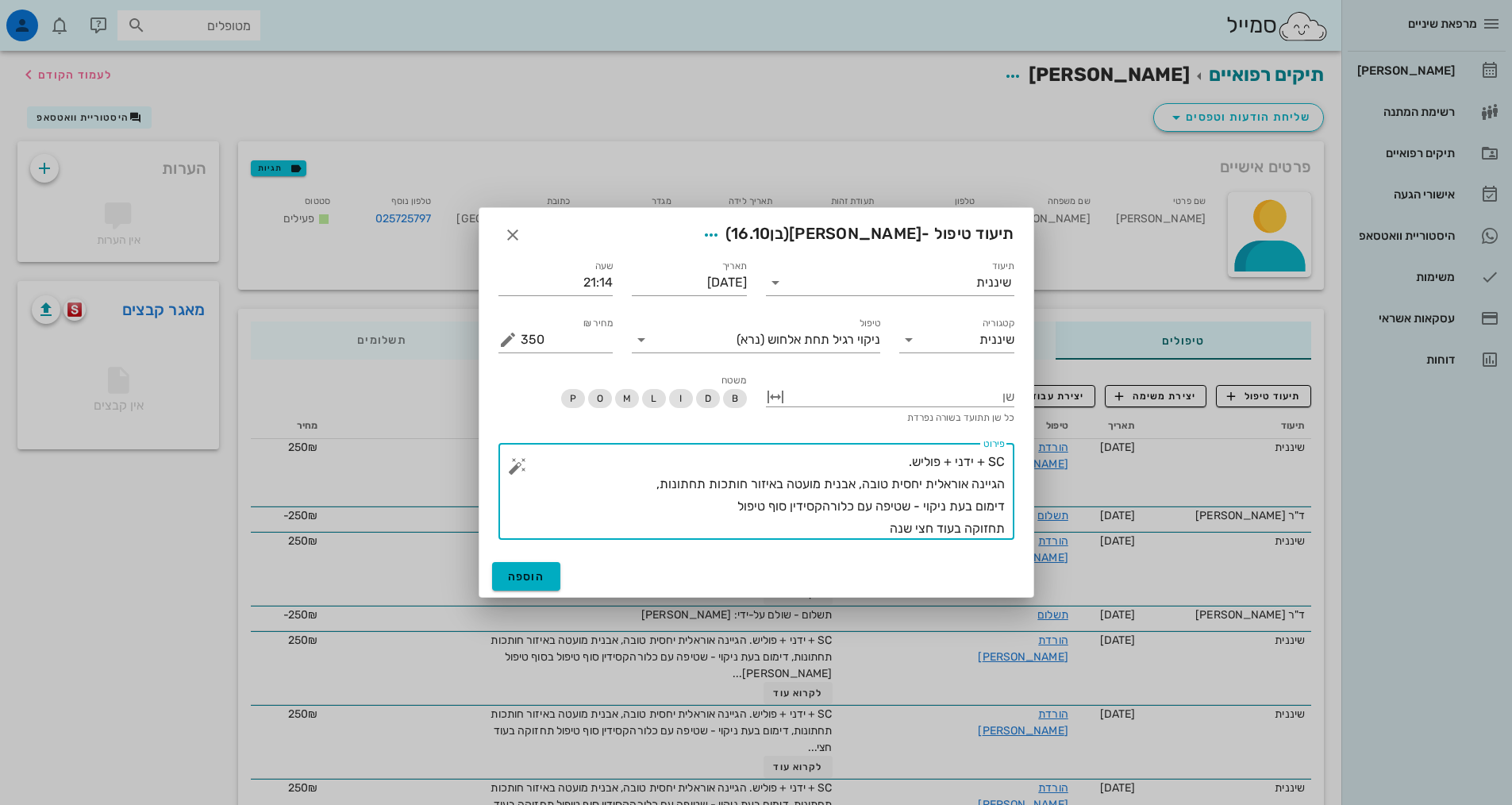
click at [872, 454] on textarea "SC + ידני + פוליש. הגיינה אוראלית יחסית טובה, אבנית מועטה באיזור חותכות תחתונות…" at bounding box center [762, 495] width 484 height 89
type textarea "SC + ידני + פוליש. טופיקל הגיינה אוראלית יחסית טובה, אבנית מועטה באיזור חותכות …"
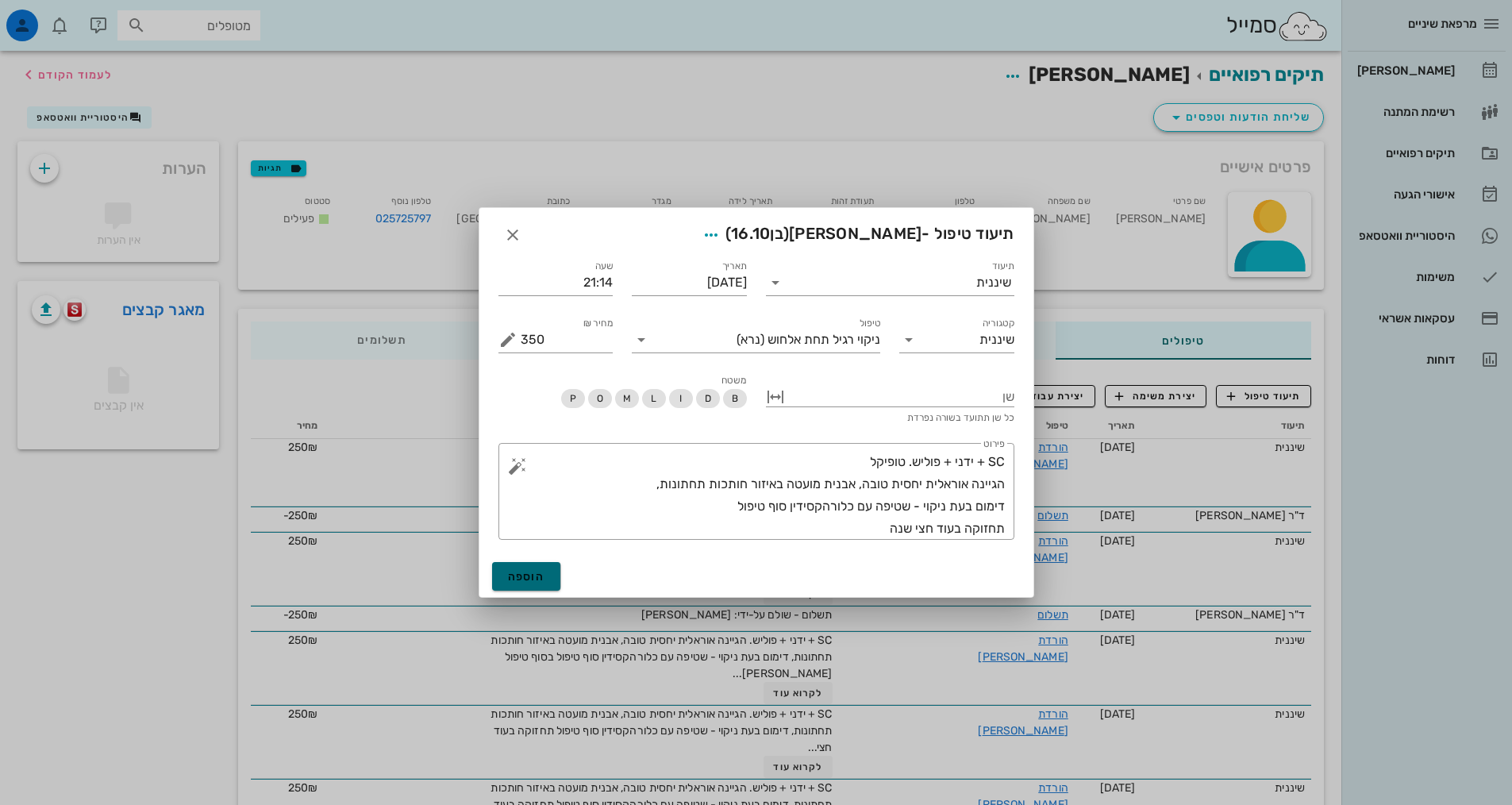
click at [518, 563] on button "הוספה" at bounding box center [526, 576] width 69 height 28
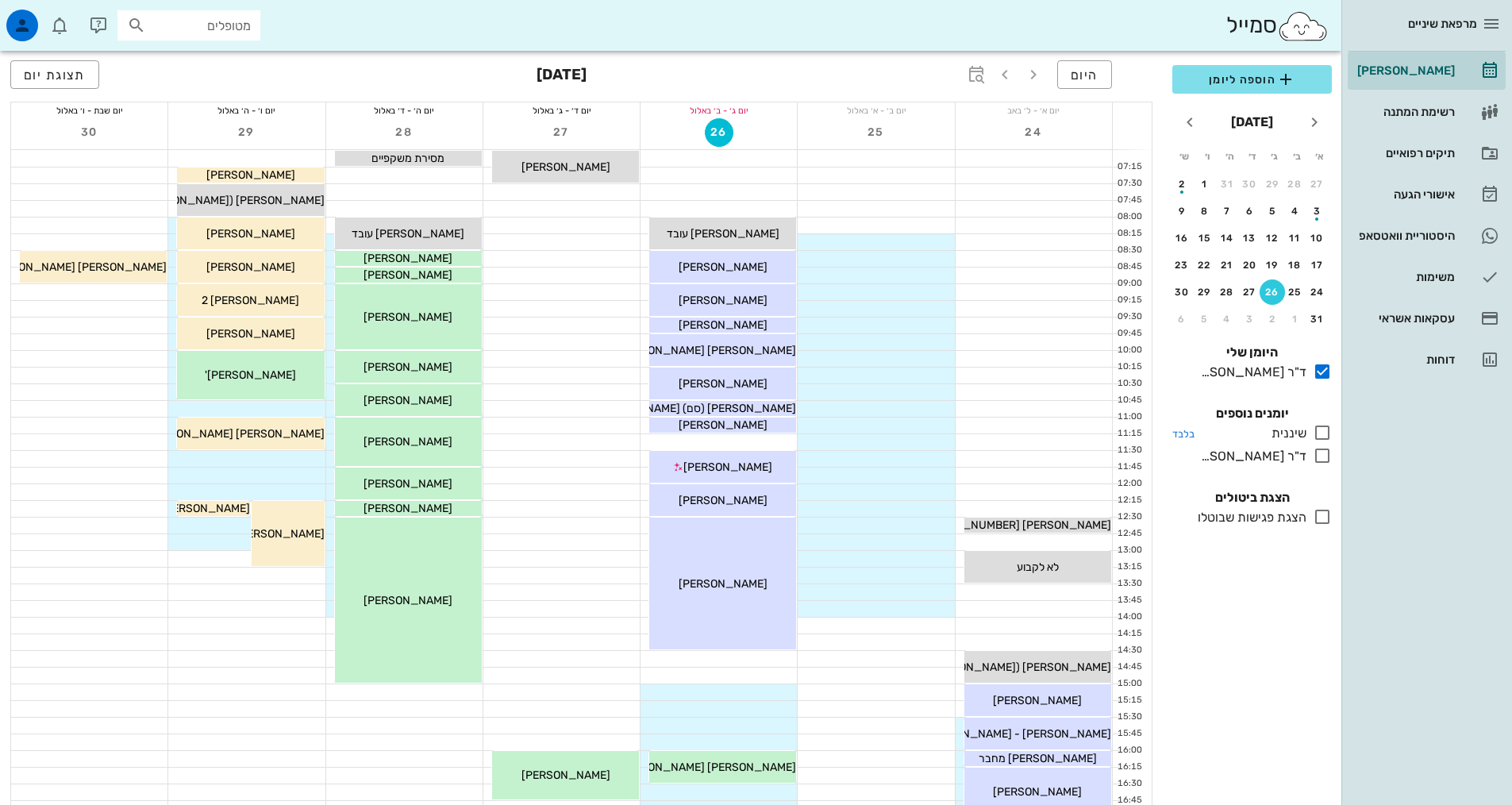
click at [1324, 427] on icon at bounding box center [1321, 433] width 19 height 19
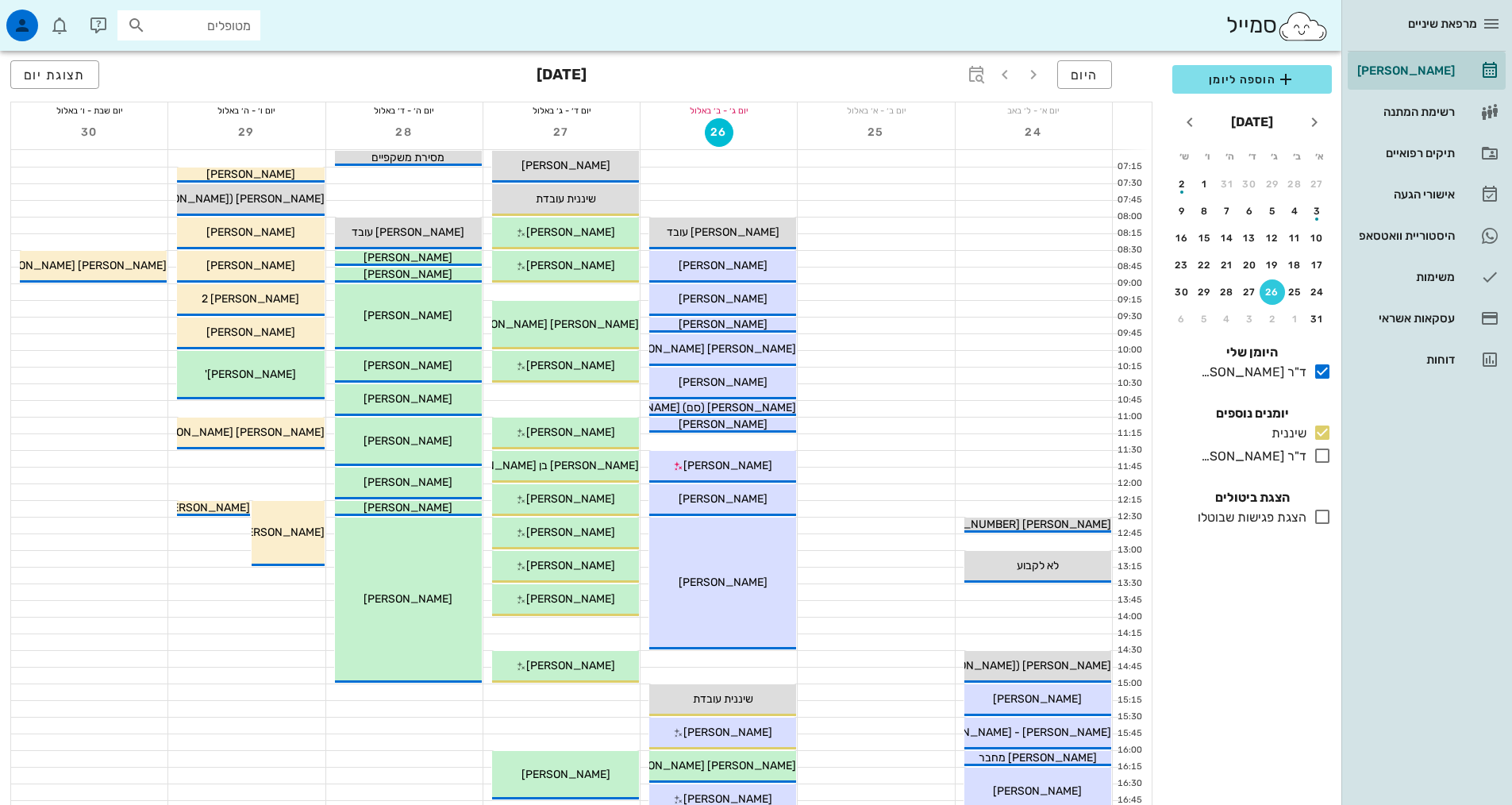
scroll to position [317, 0]
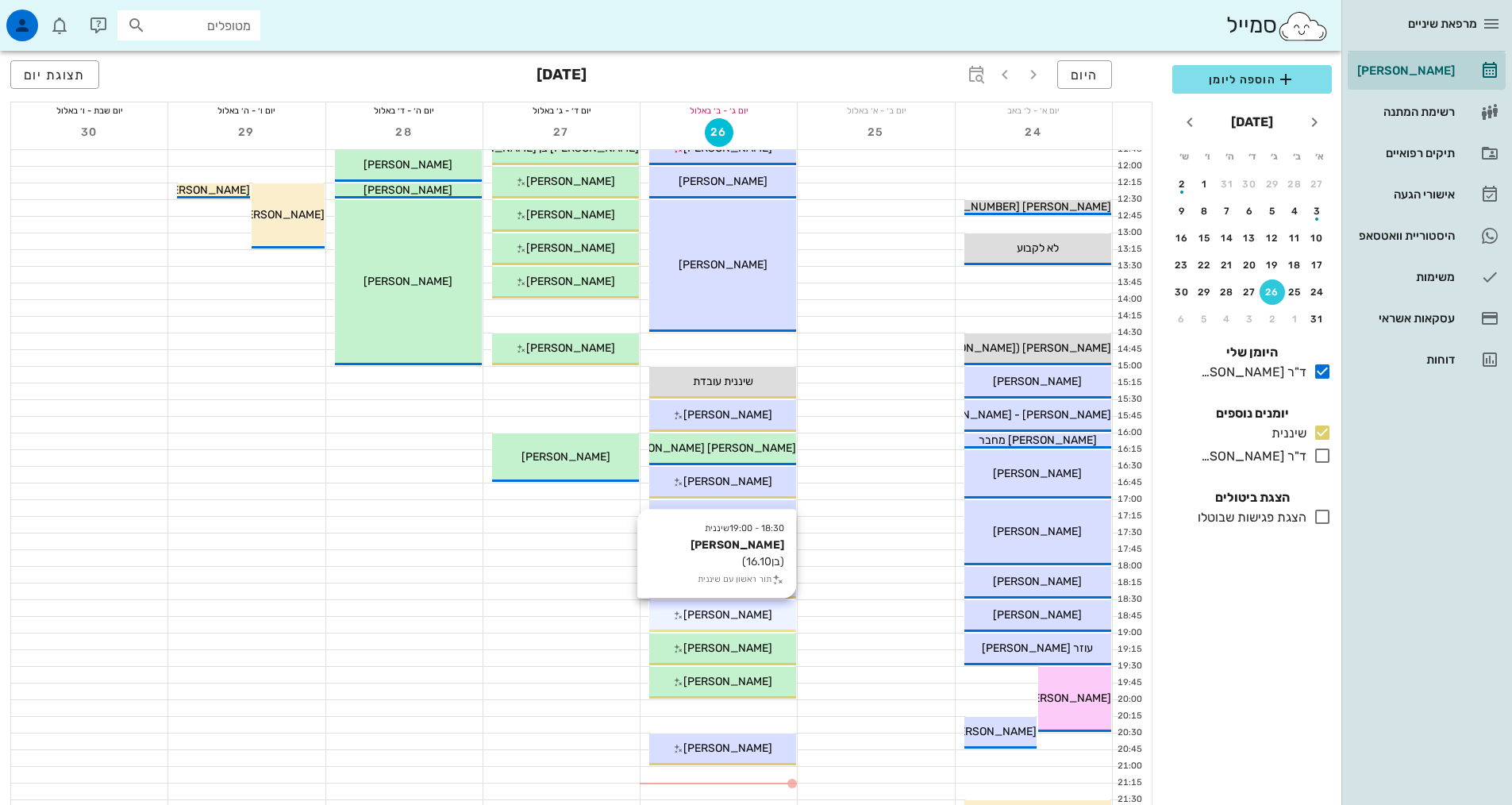
click at [754, 622] on div "[PERSON_NAME]" at bounding box center [722, 615] width 147 height 17
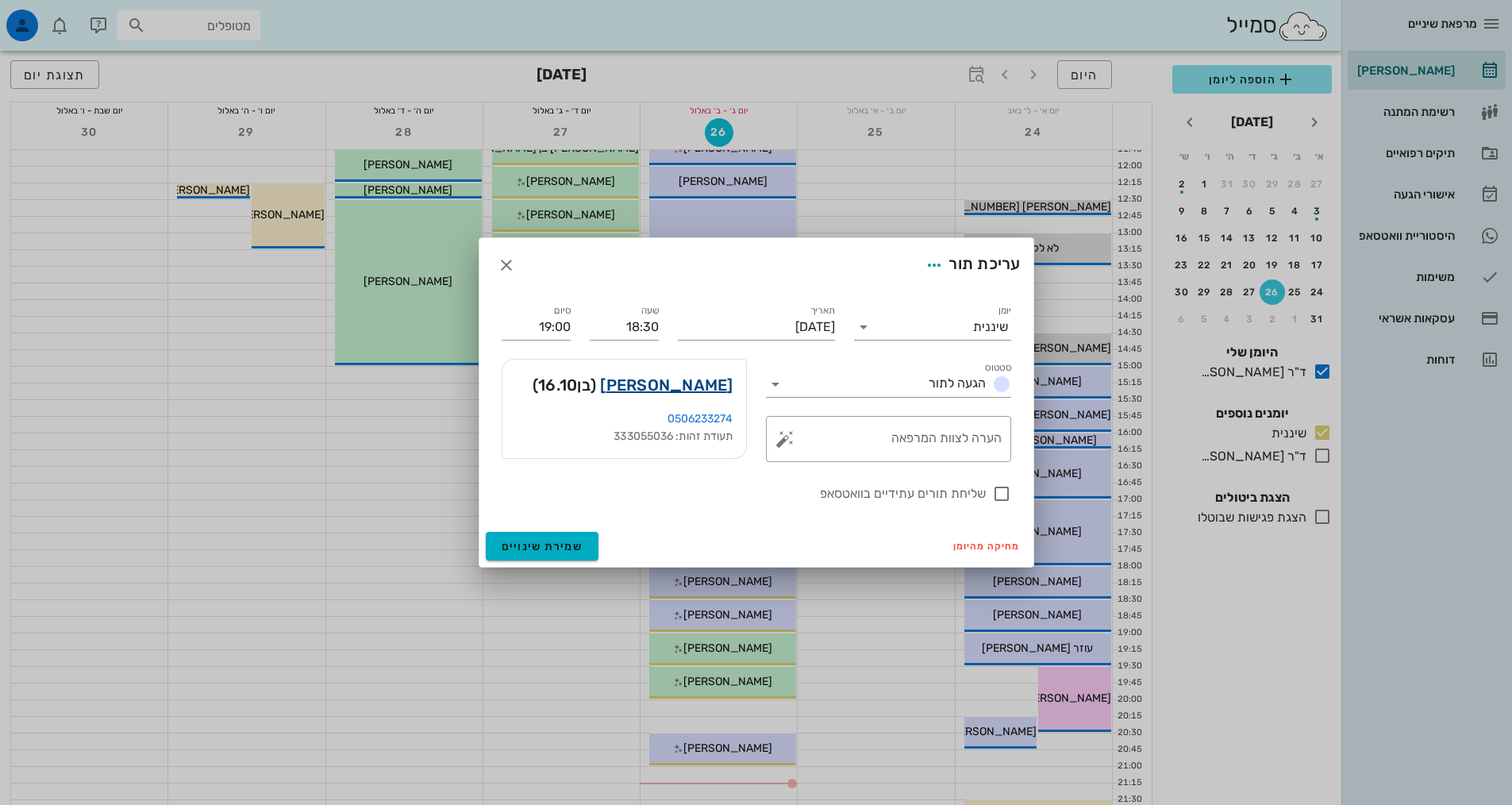
click at [665, 377] on link "[PERSON_NAME]" at bounding box center [666, 385] width 133 height 26
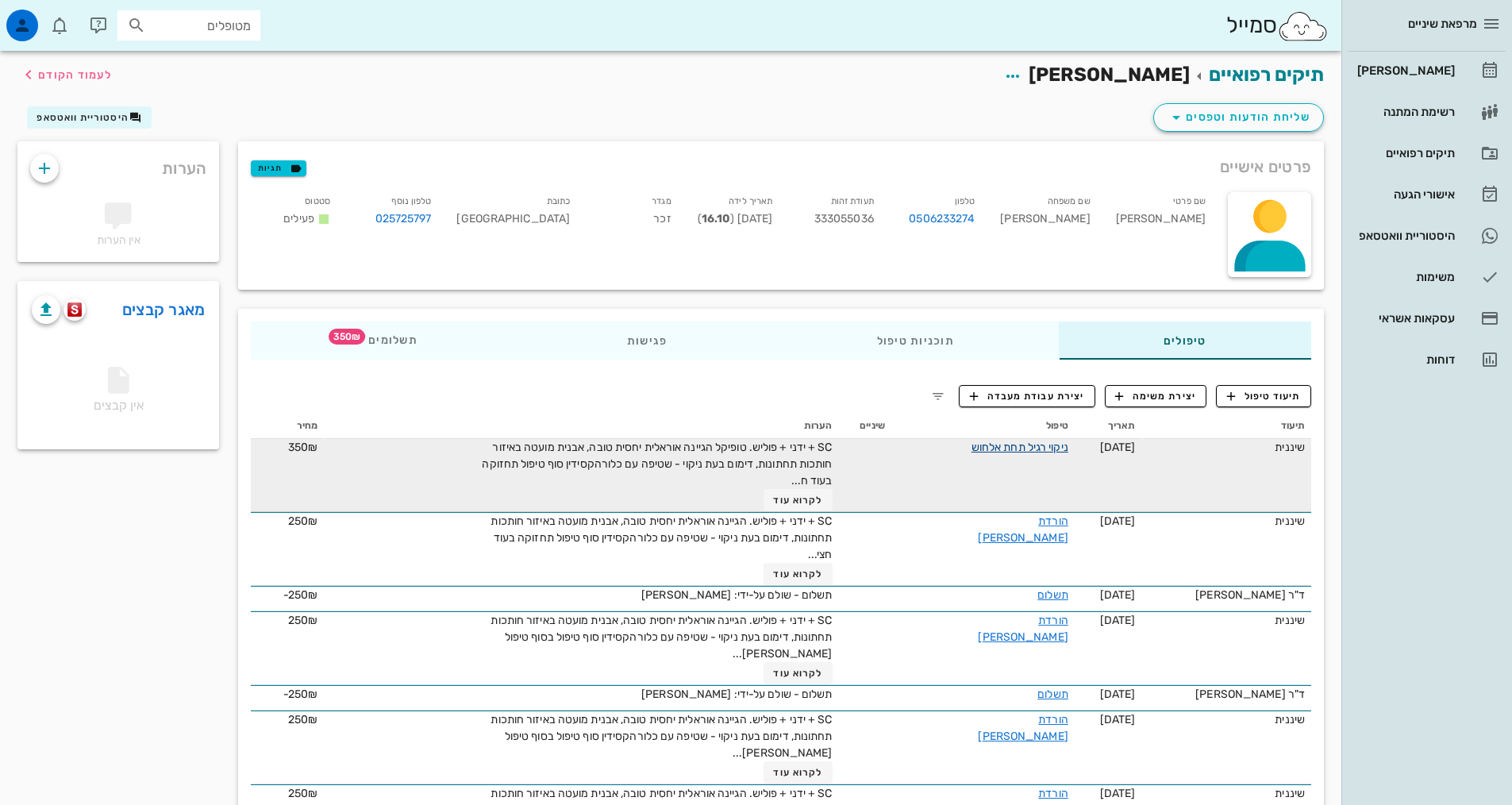
click at [1024, 441] on link "ניקוי רגיל תחת אלחוש" at bounding box center [1020, 447] width 97 height 14
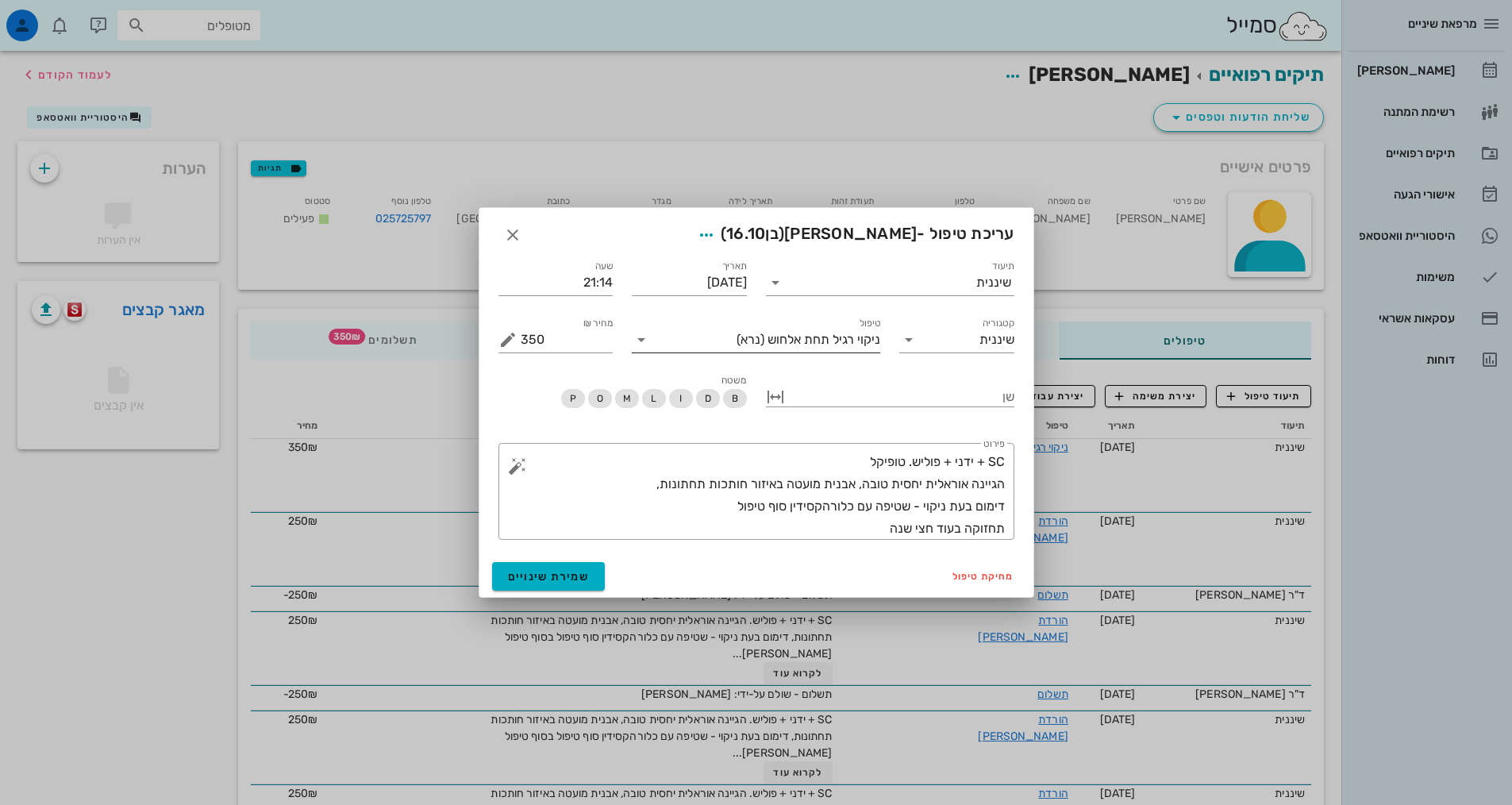
click at [852, 345] on span "ניקוי רגיל תחת אלחוש" at bounding box center [823, 340] width 113 height 15
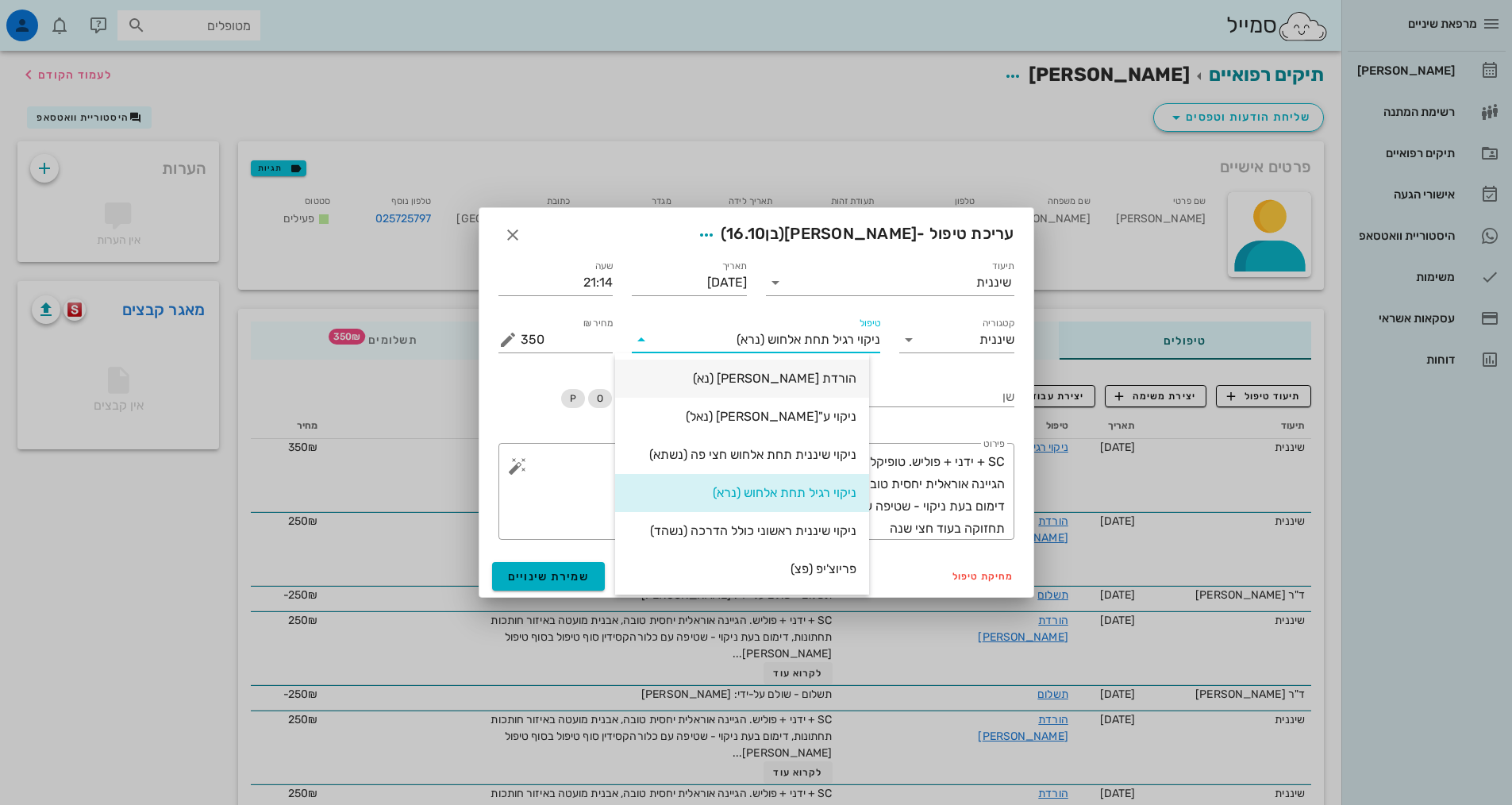
click at [853, 386] on div "הורדת [PERSON_NAME] (נא)" at bounding box center [741, 378] width 228 height 15
type input "250"
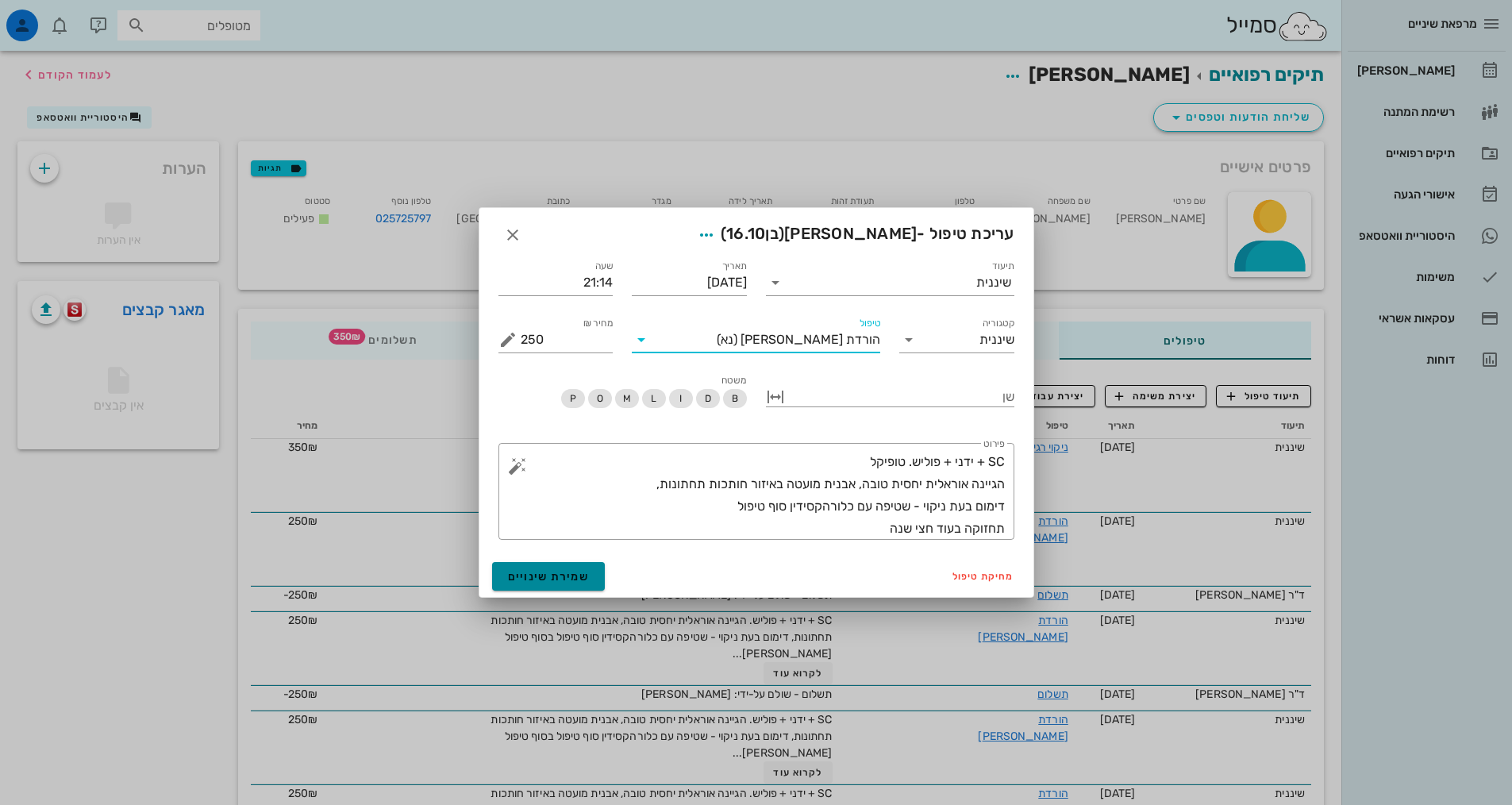
click at [569, 578] on span "שמירת שינויים" at bounding box center [548, 577] width 82 height 14
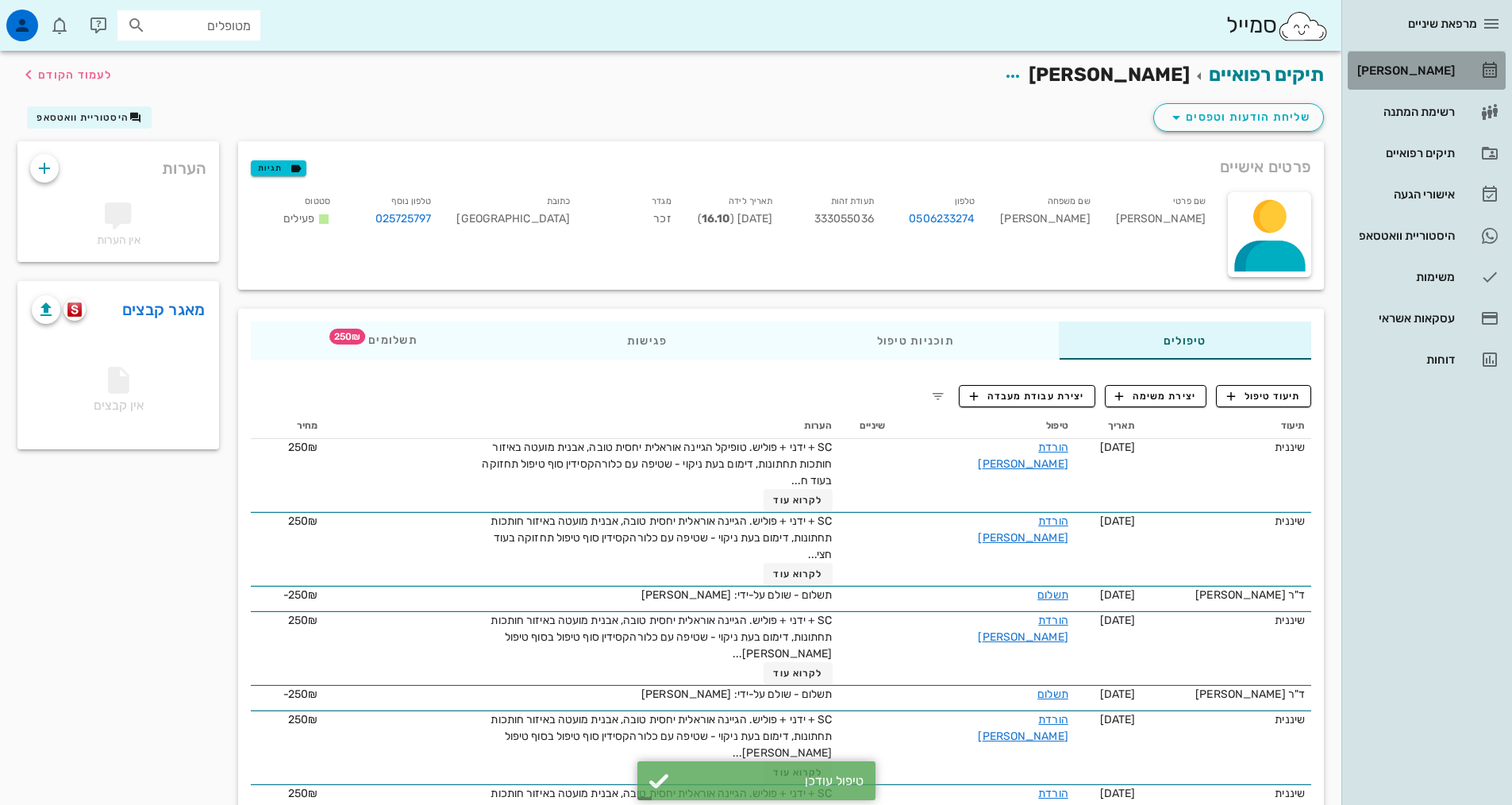
click at [1416, 73] on div "[PERSON_NAME]" at bounding box center [1404, 71] width 101 height 13
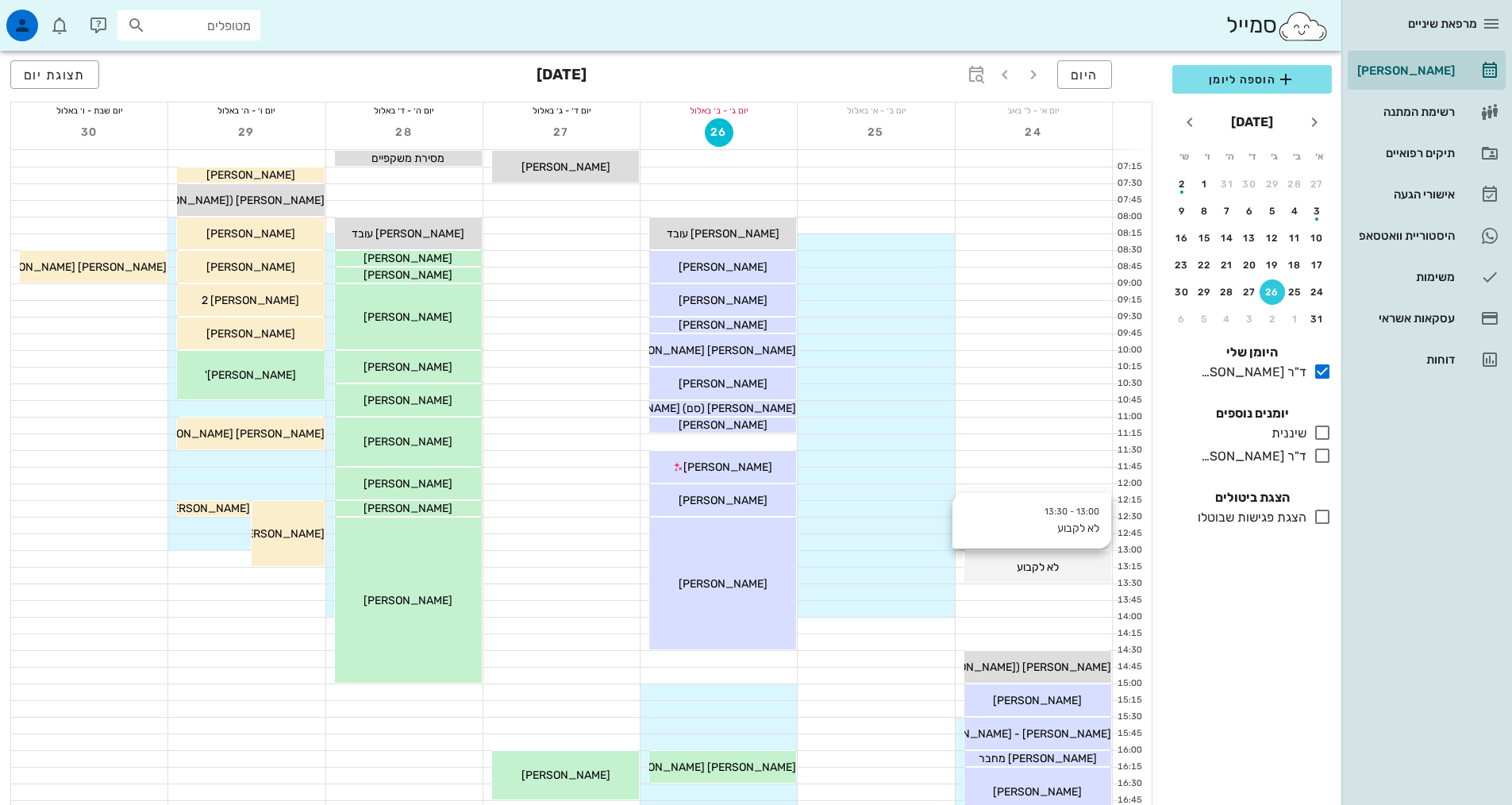
click at [1321, 433] on icon at bounding box center [1321, 433] width 19 height 19
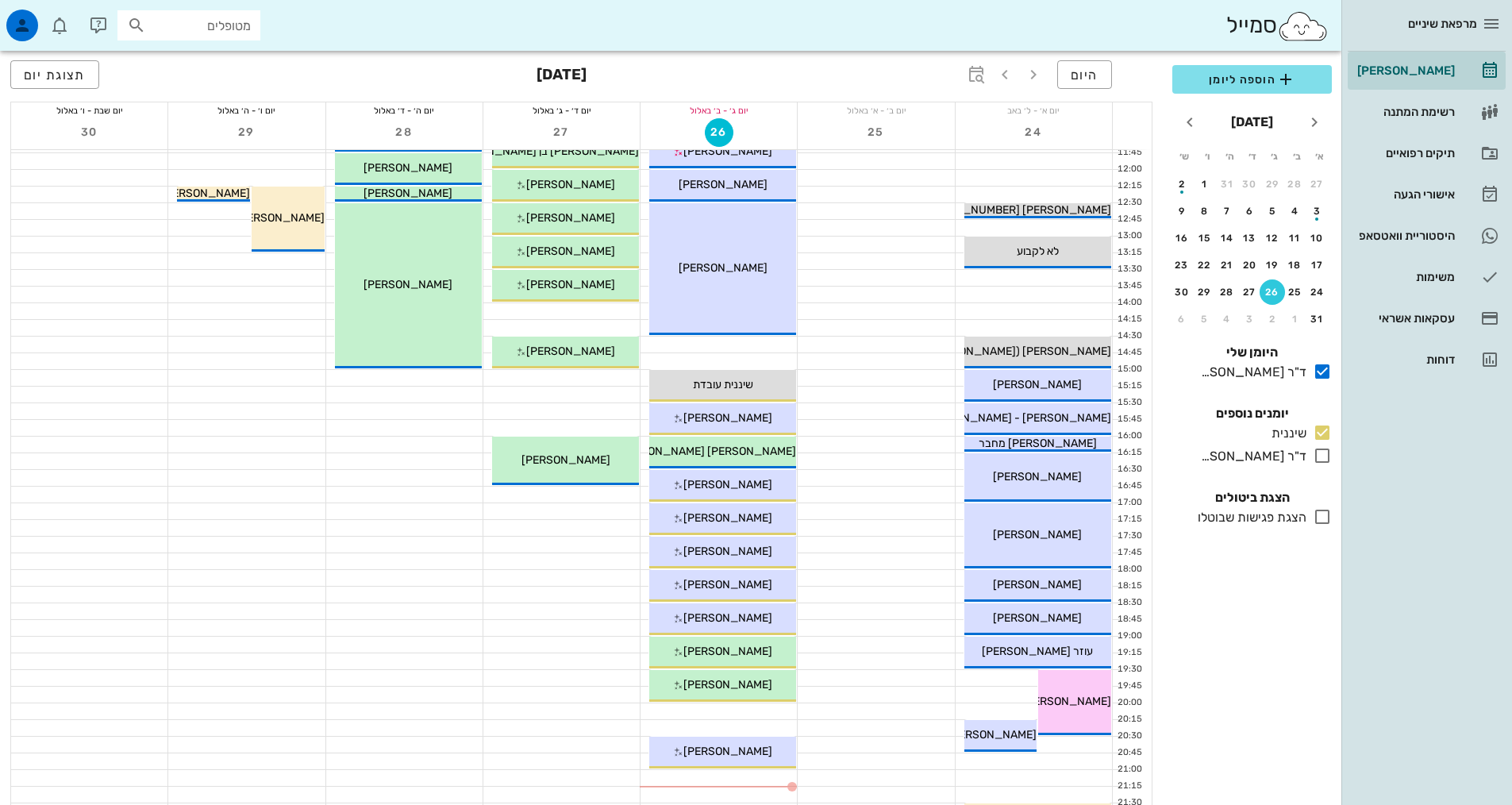
scroll to position [317, 0]
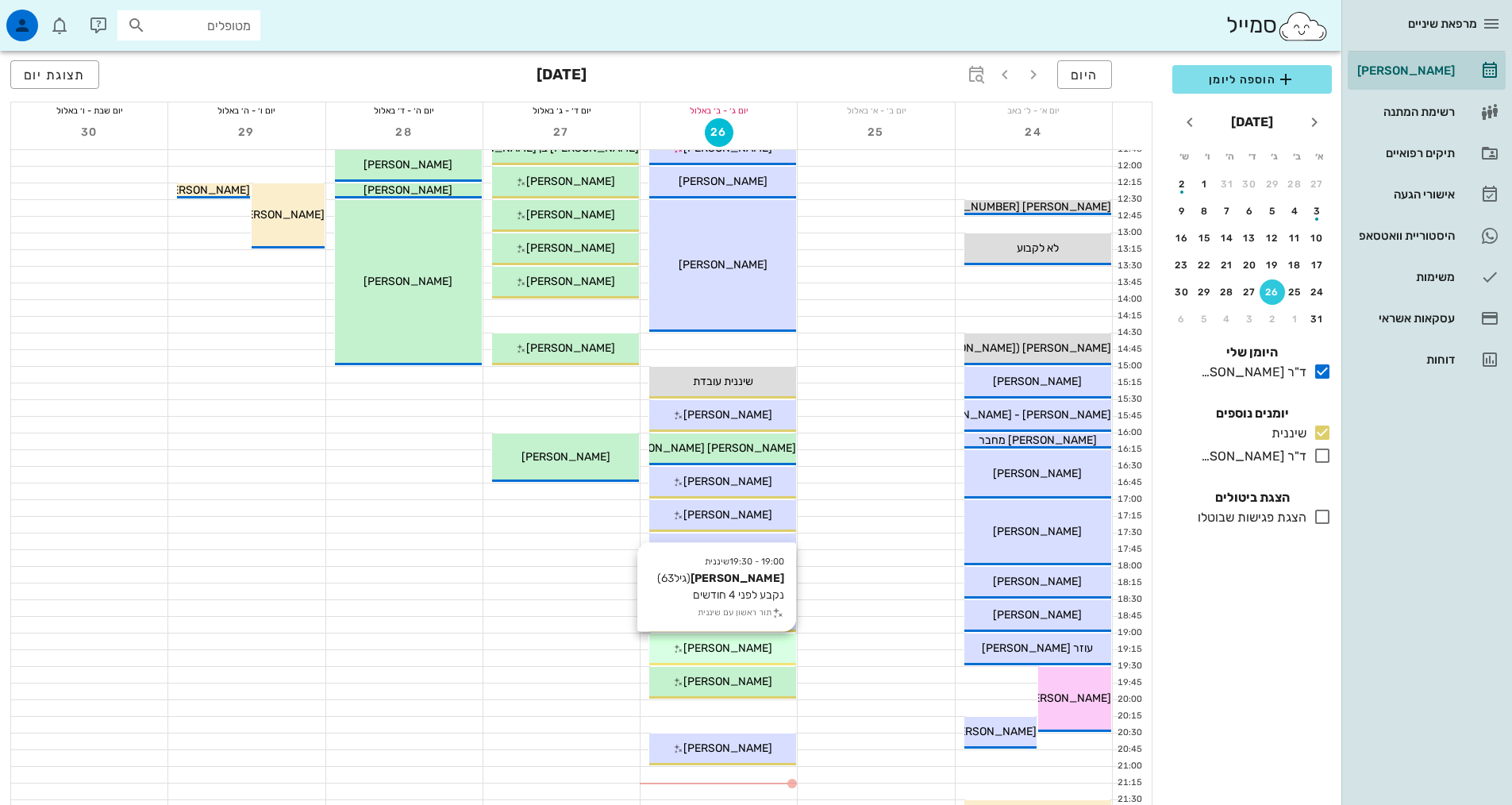
click at [708, 649] on span "[PERSON_NAME]" at bounding box center [728, 648] width 89 height 14
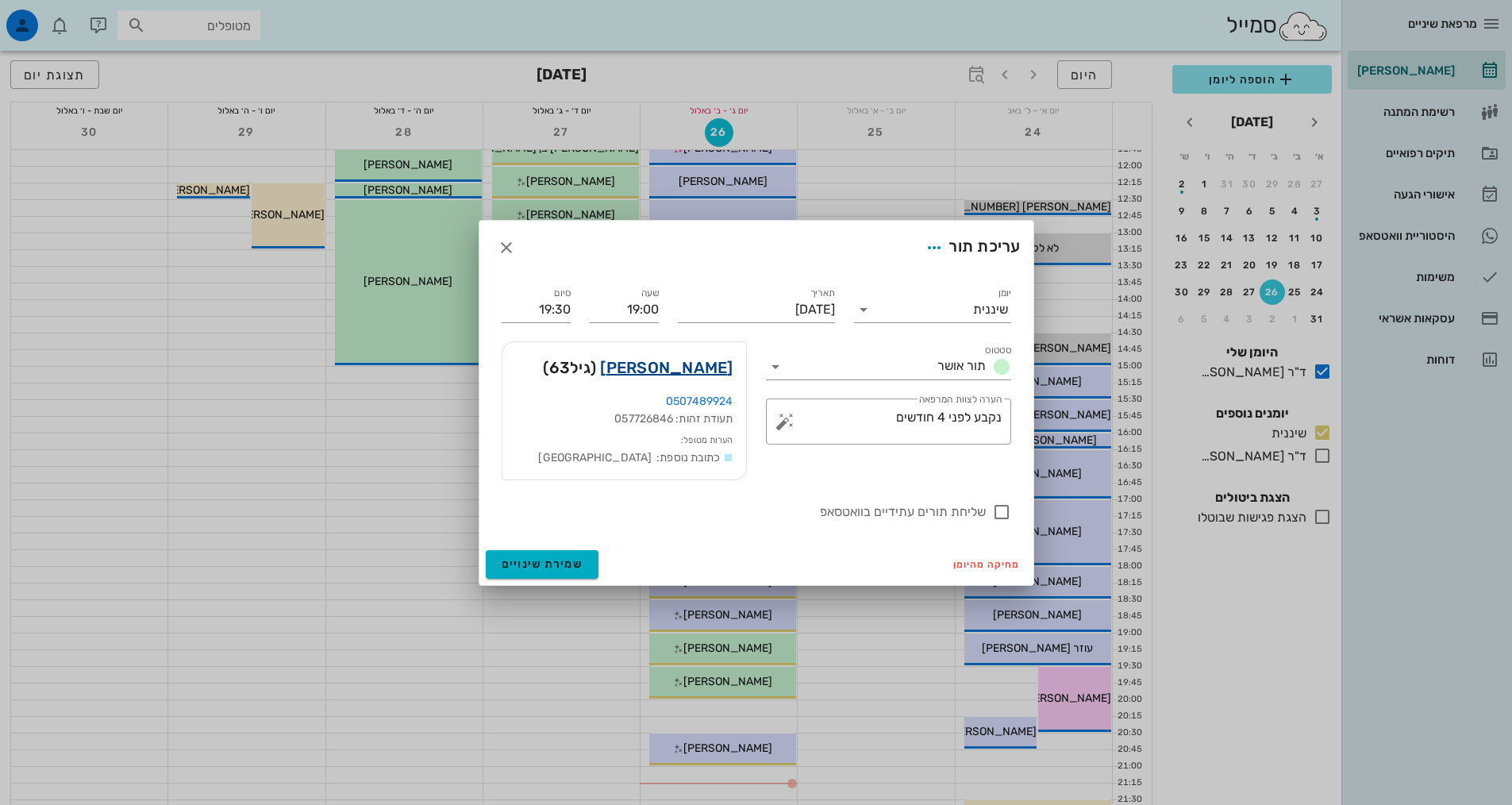
click at [688, 376] on link "[PERSON_NAME]" at bounding box center [666, 368] width 133 height 26
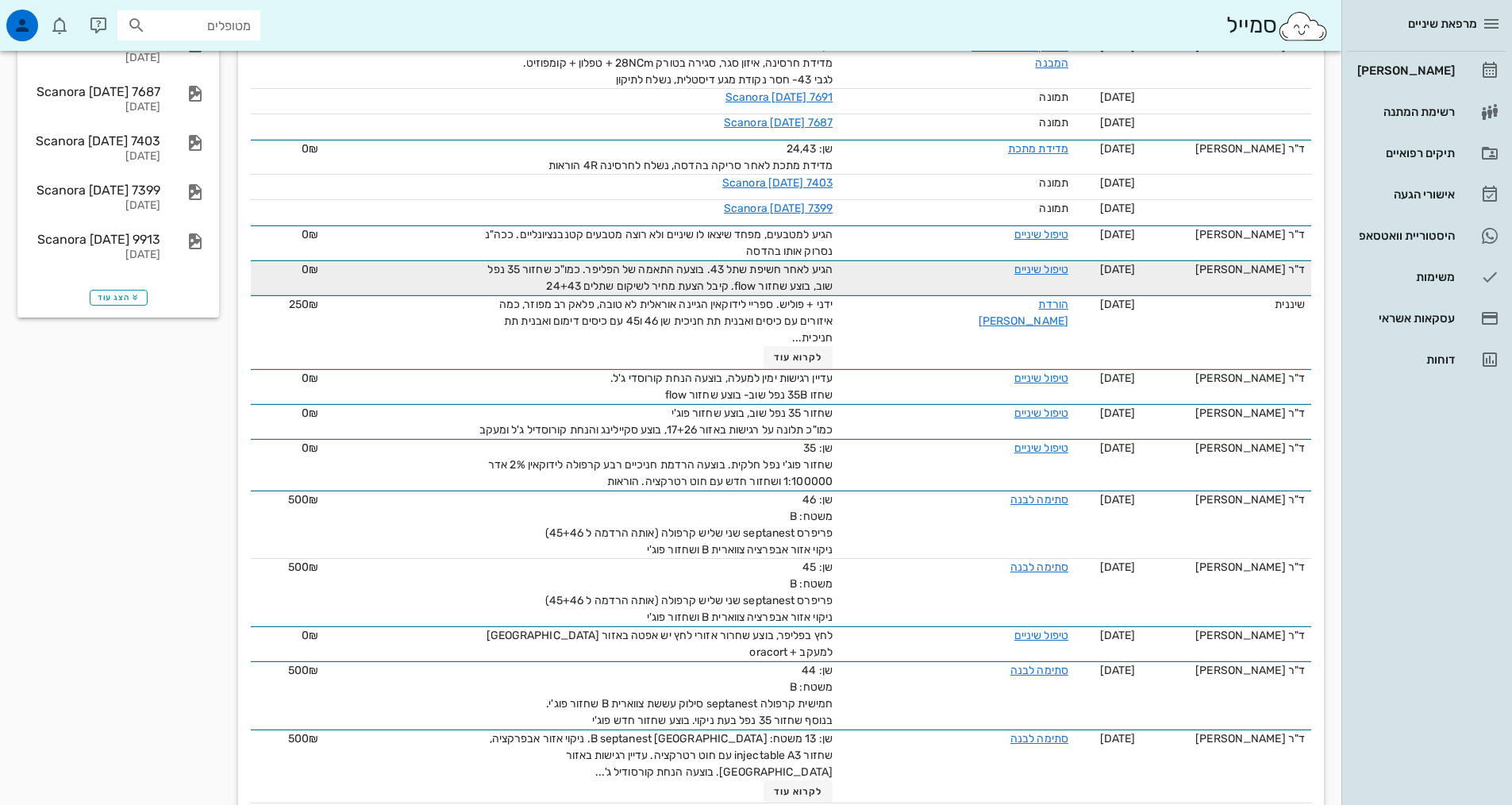
scroll to position [477, 0]
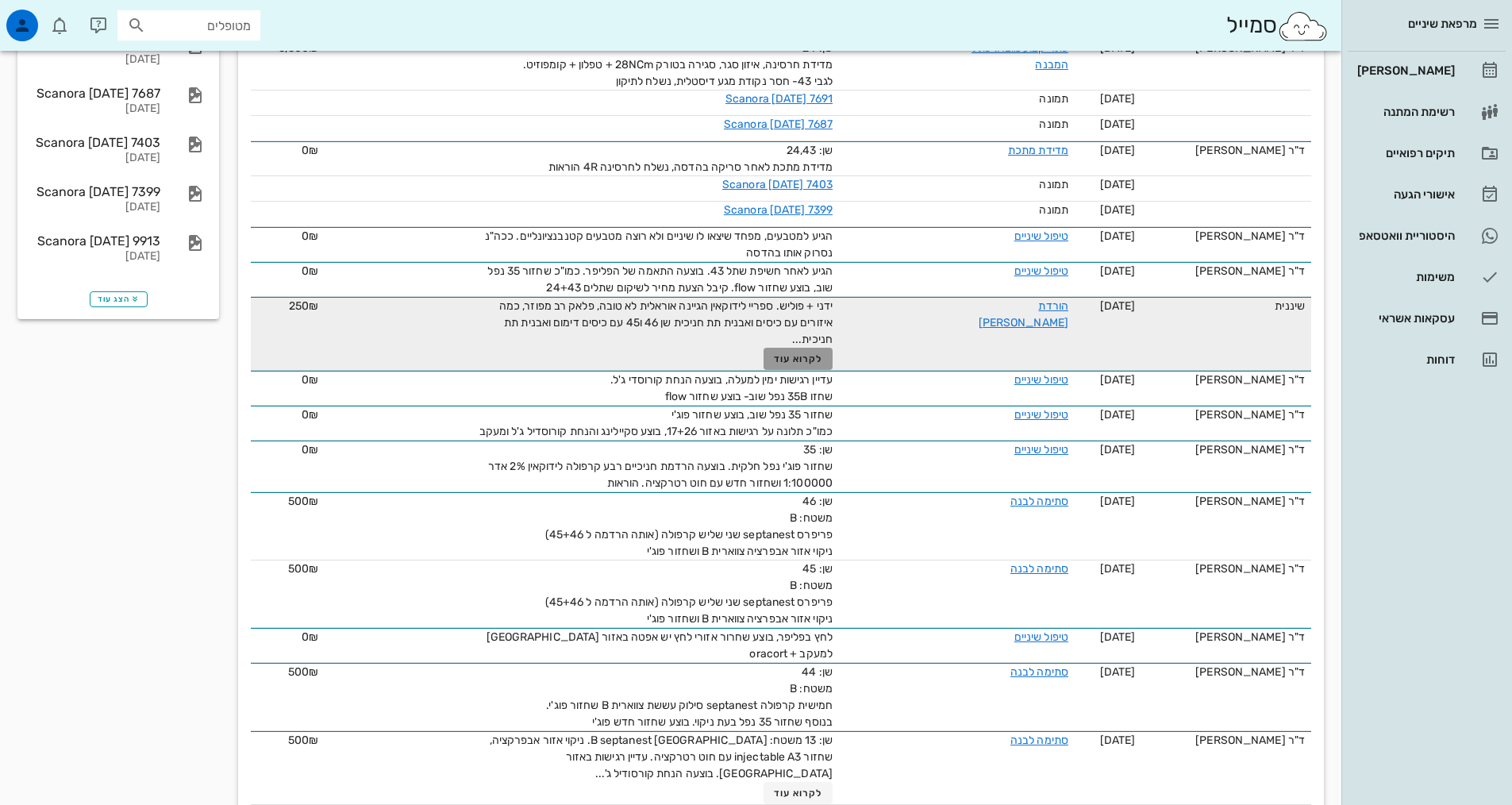
click at [815, 359] on span "לקרוא עוד" at bounding box center [798, 358] width 49 height 11
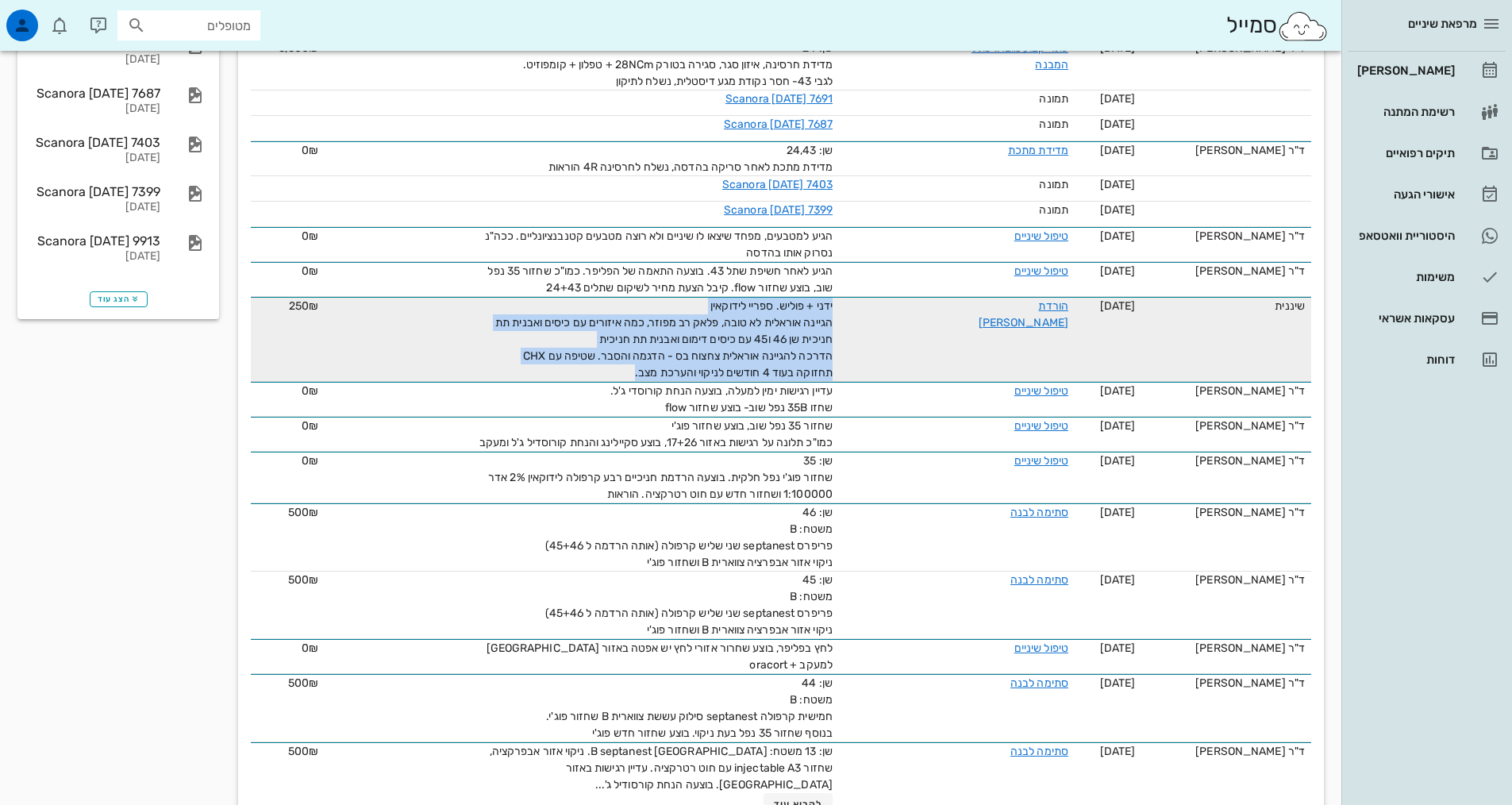
drag, startPoint x: 620, startPoint y: 366, endPoint x: 875, endPoint y: 300, distance: 263.4
click at [875, 300] on tr "שיננית [DATE] הורדת [PERSON_NAME] ידני + פוליש. ספריי לידוקאין הגיינה אוראלית ל…" at bounding box center [781, 339] width 1060 height 85
copy span "ידני + פוליש. ספריי לידוקאין הגיינה אוראלית לא טובה, פלאק רב מפוזר, כמה איזורים…"
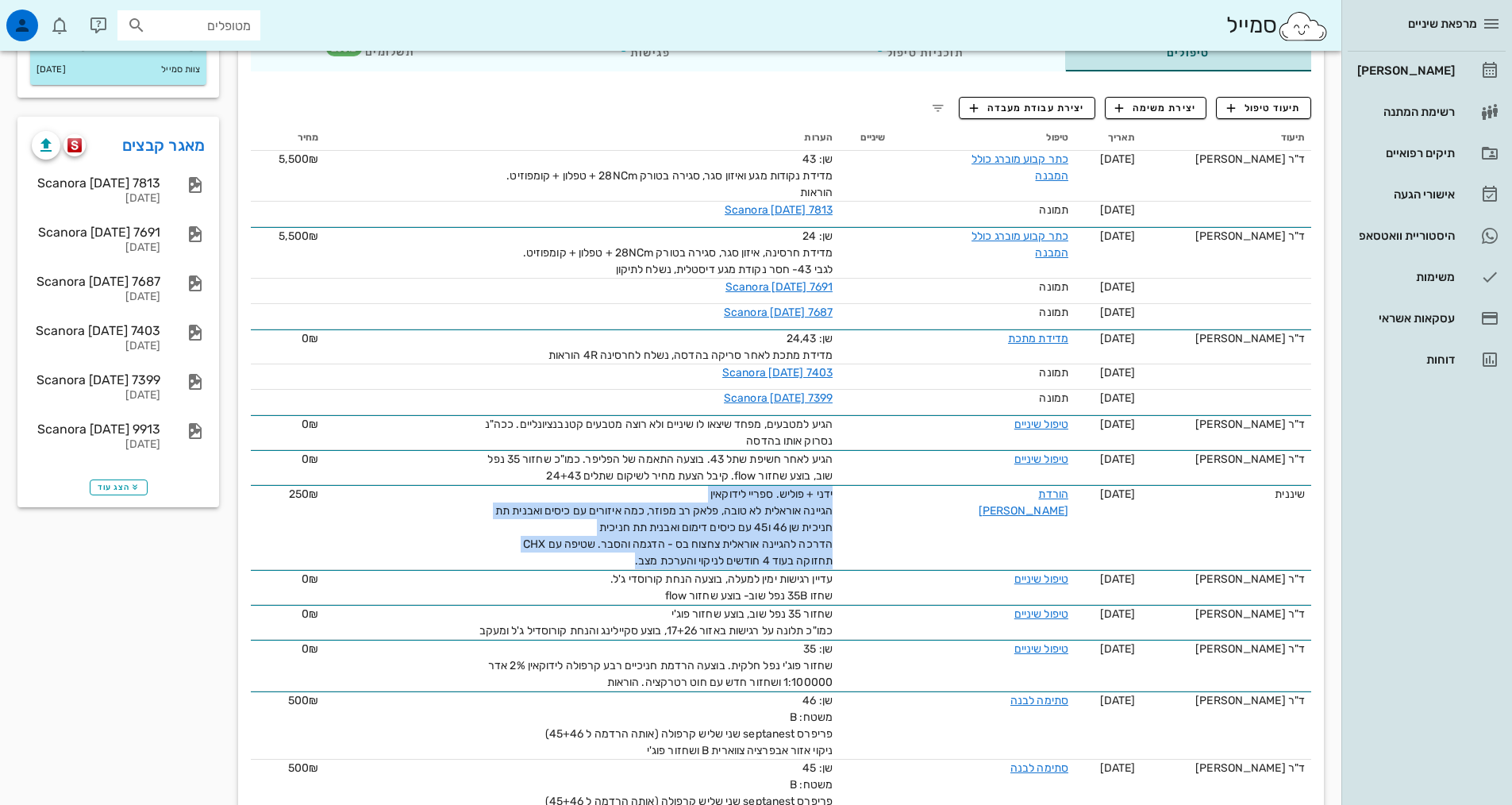
scroll to position [159, 0]
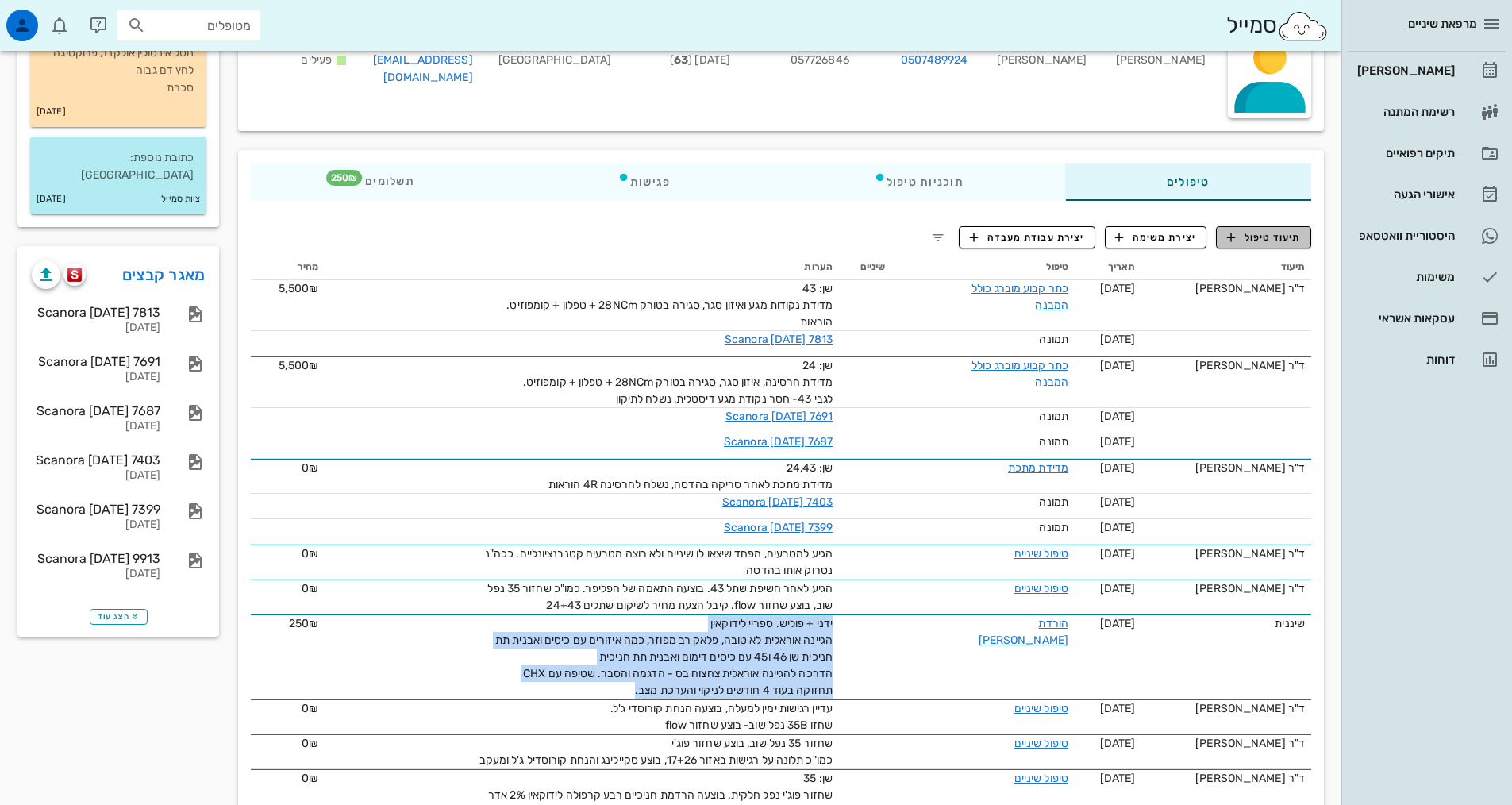
click at [1269, 232] on span "תיעוד טיפול" at bounding box center [1264, 237] width 74 height 15
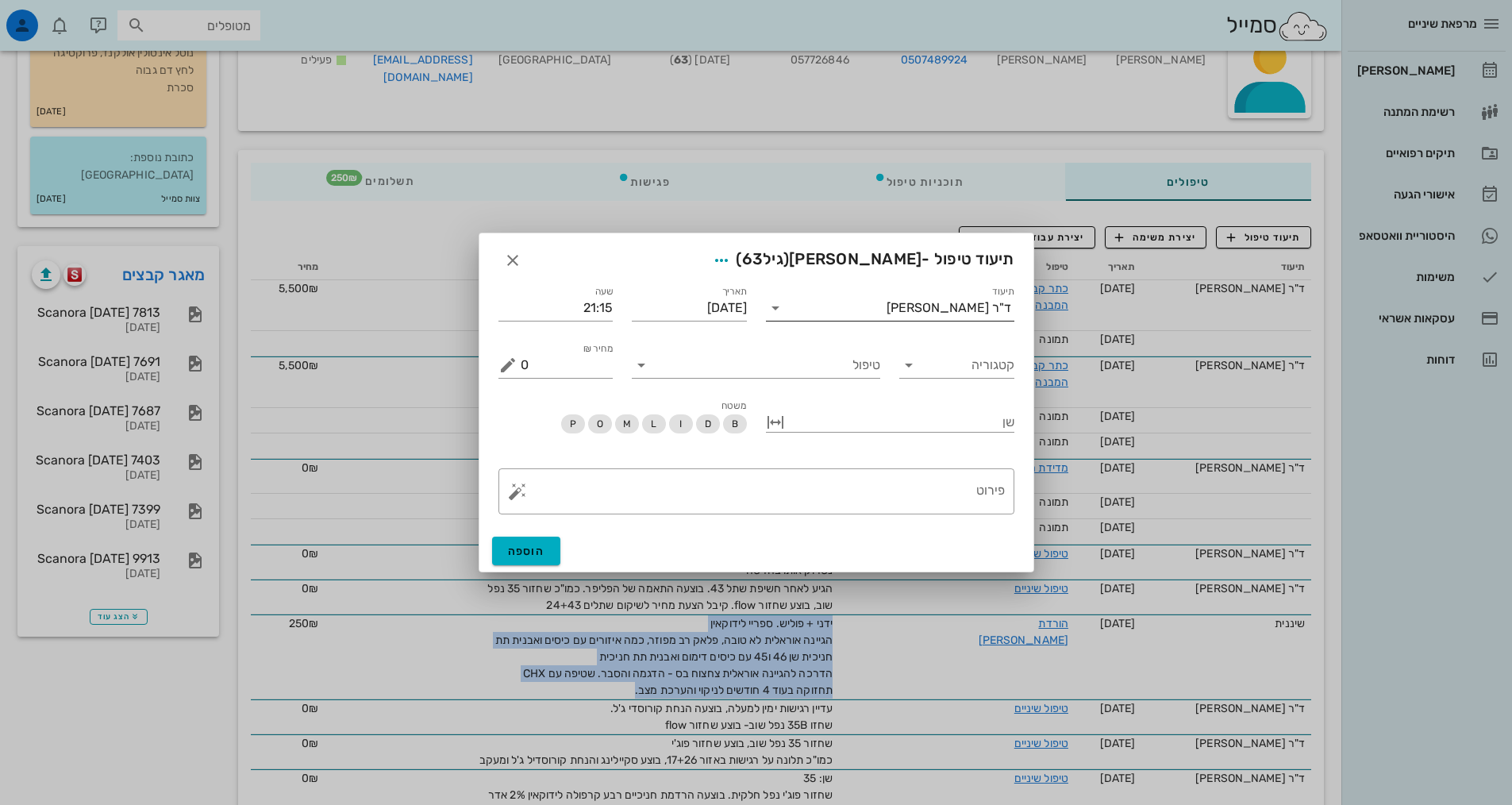
click at [886, 319] on input "תיעוד" at bounding box center [837, 308] width 98 height 26
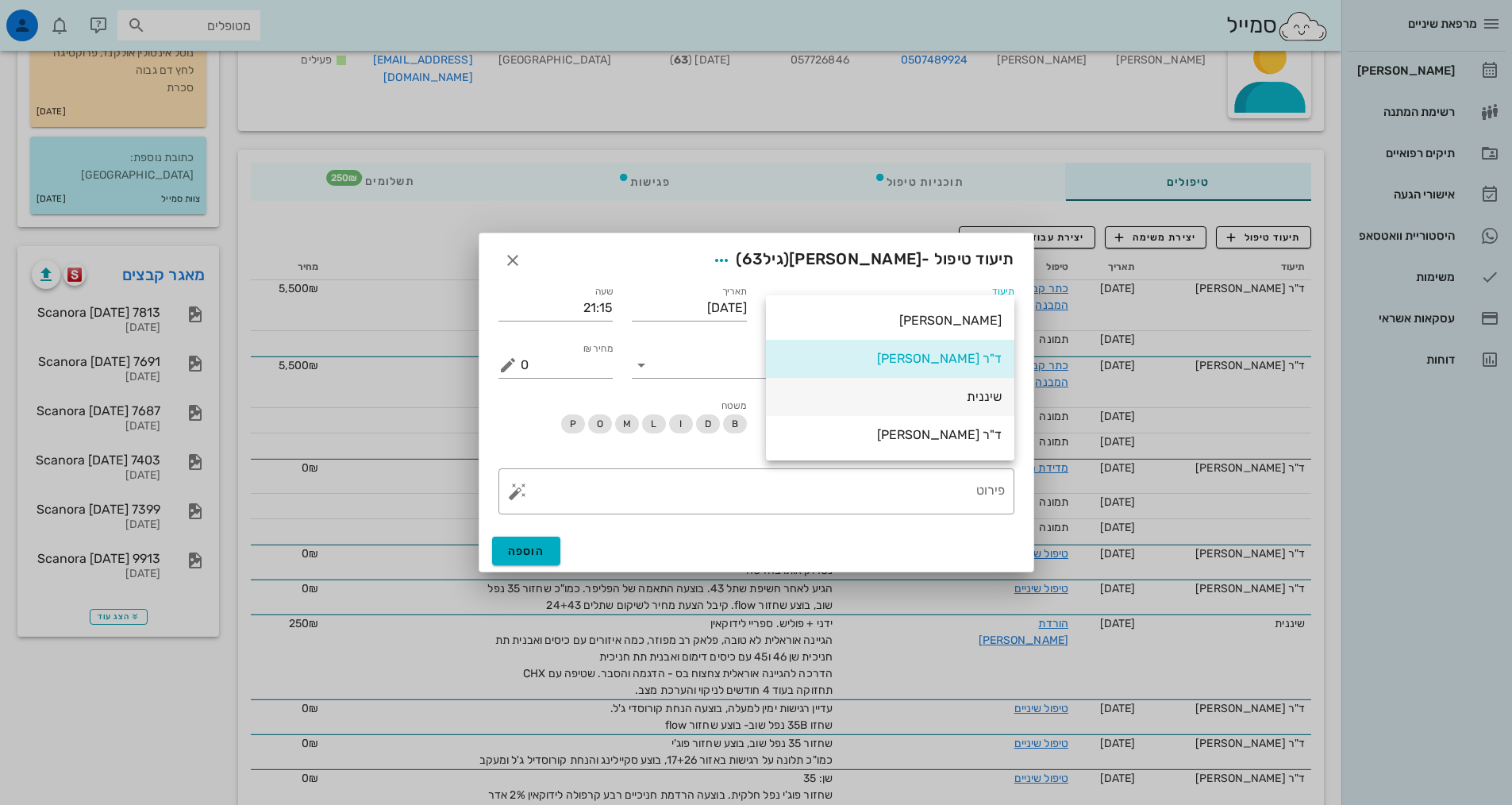
click at [944, 401] on div "שיננית" at bounding box center [889, 396] width 223 height 15
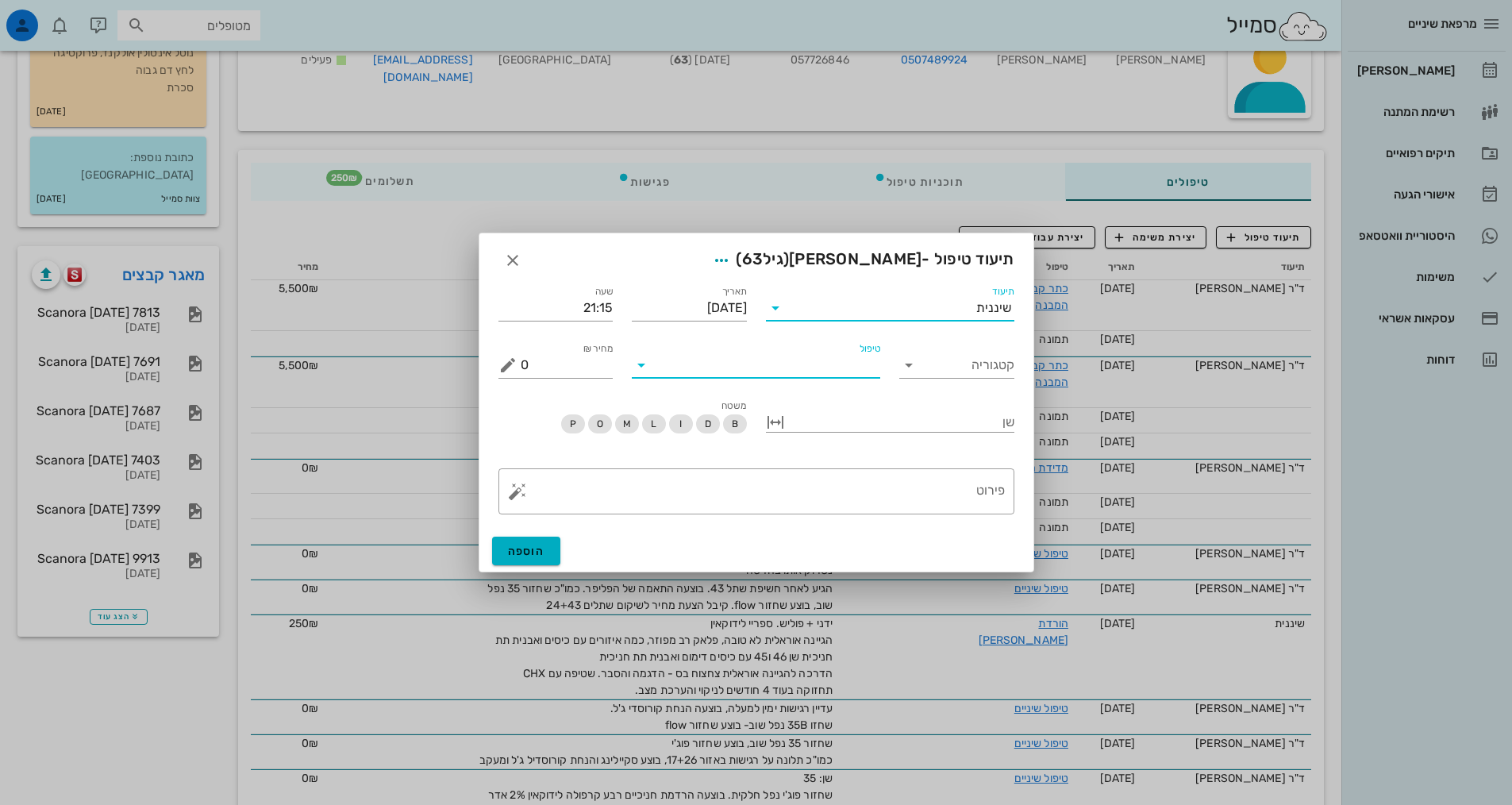
click at [735, 368] on input "טיפול" at bounding box center [767, 365] width 226 height 26
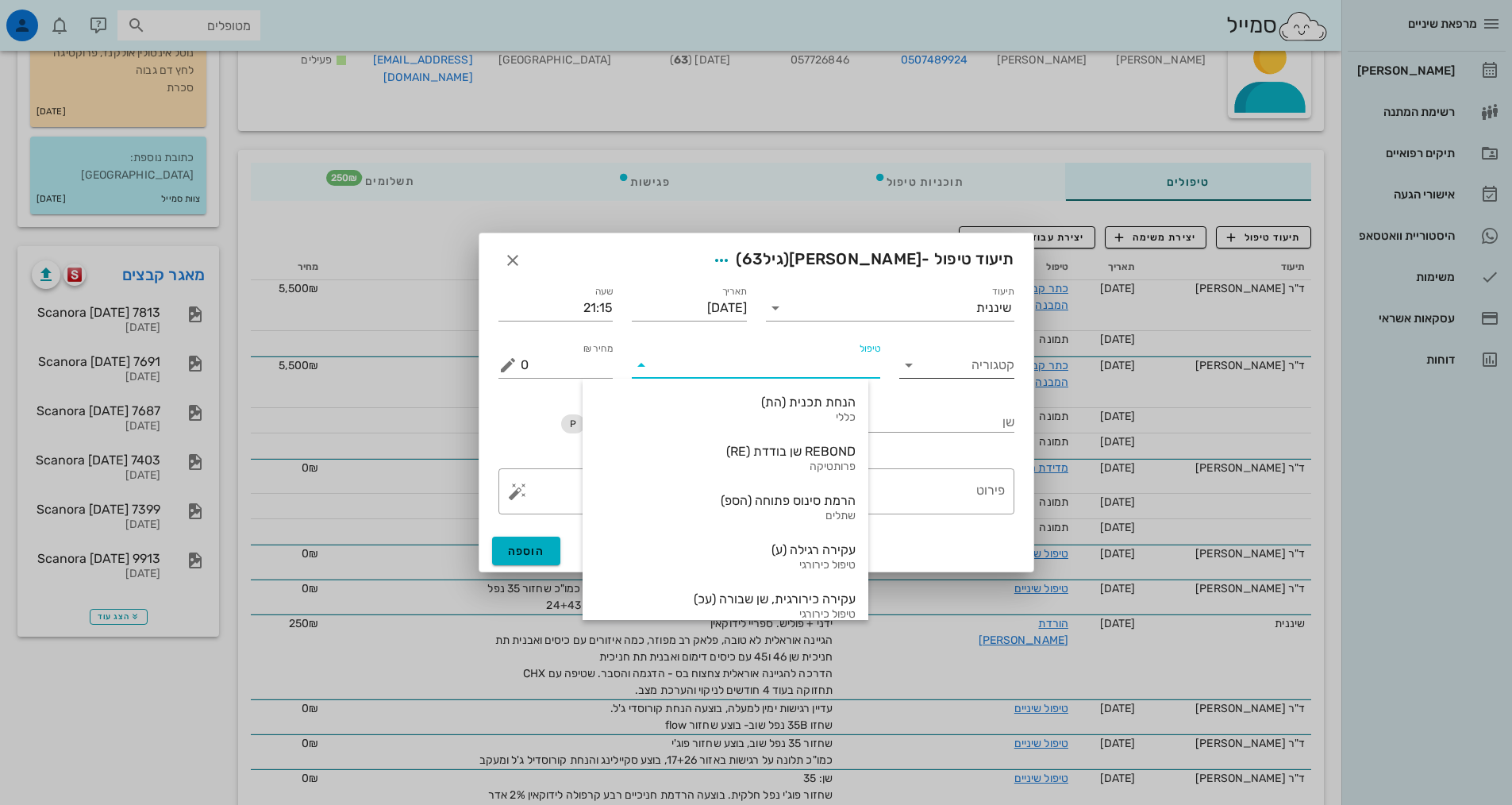
click at [973, 351] on div "קטגוריה" at bounding box center [957, 360] width 115 height 35
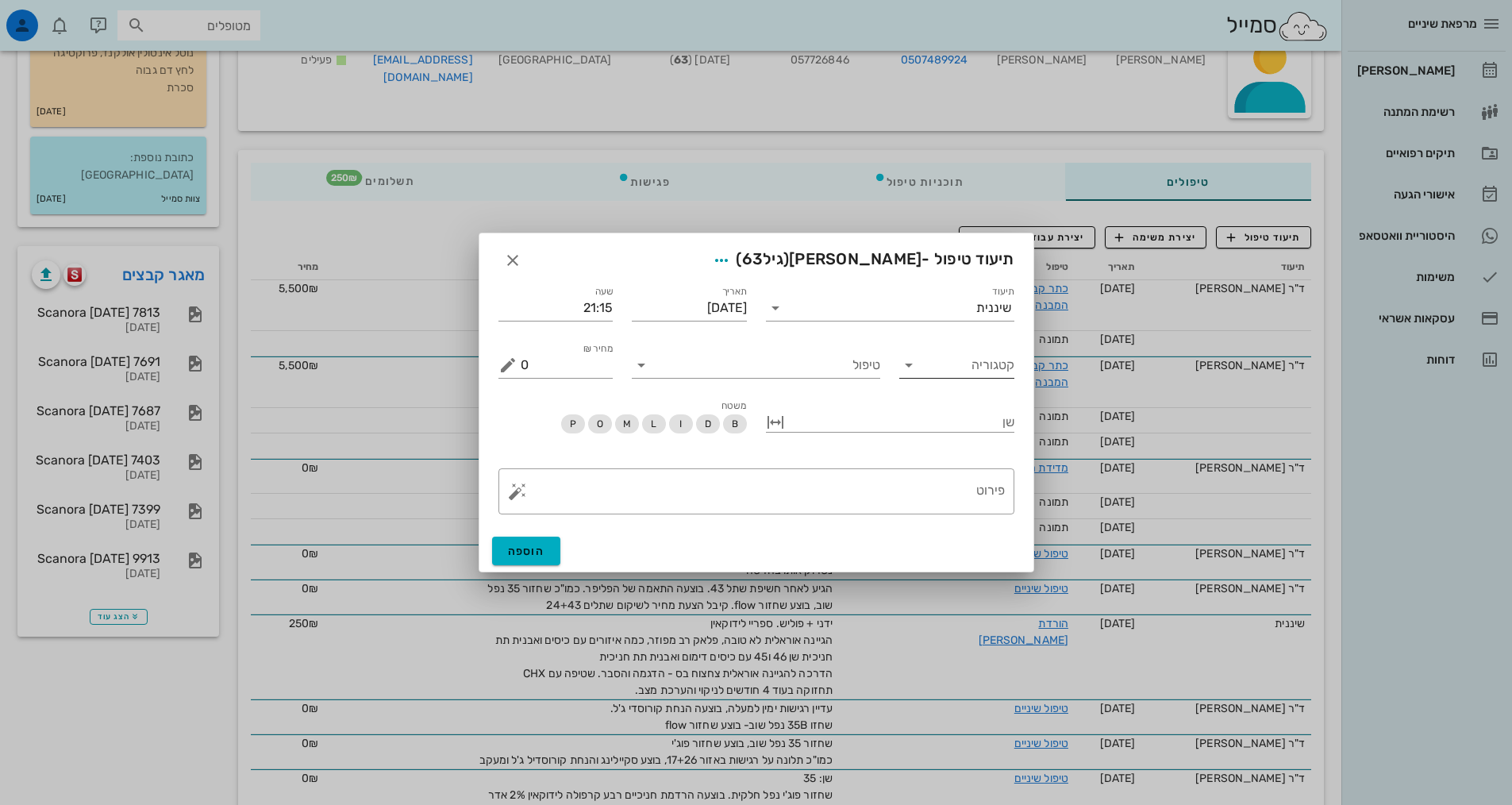
click at [975, 376] on input "קטגוריה" at bounding box center [970, 365] width 90 height 26
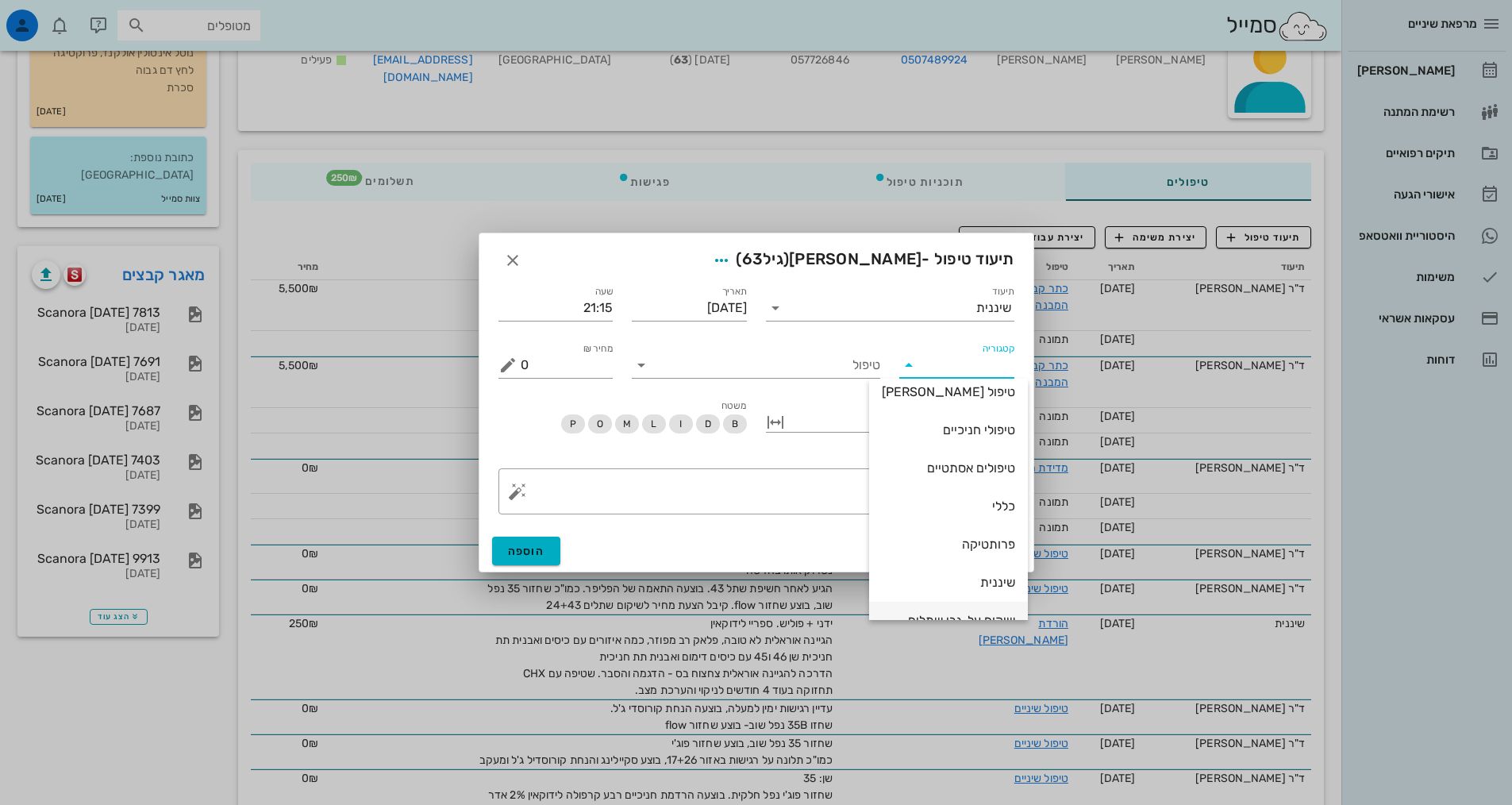
scroll to position [152, 0]
click at [985, 531] on div "שיננית" at bounding box center [948, 517] width 133 height 34
type input "שיננית"
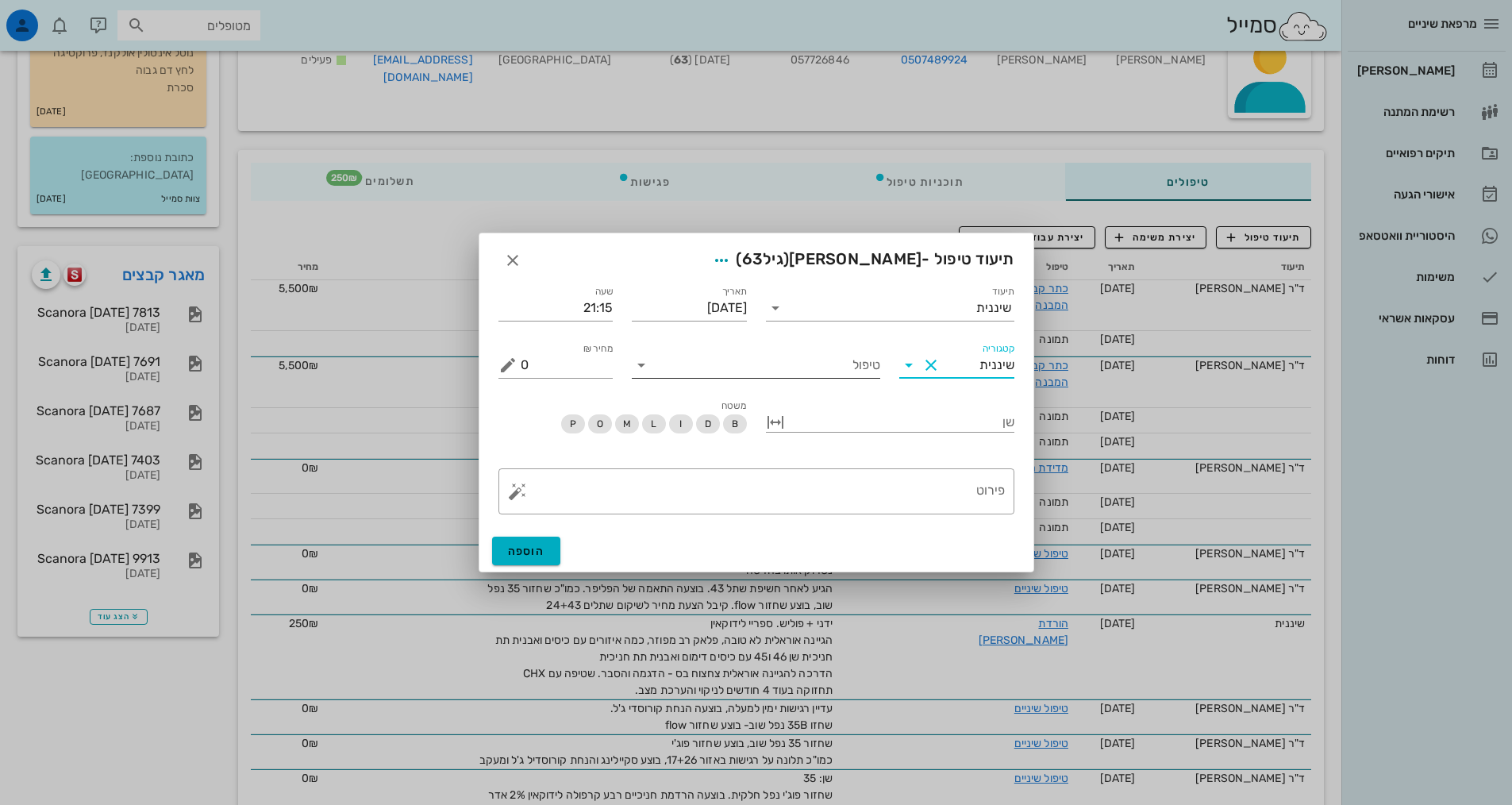
click at [865, 367] on input "טיפול" at bounding box center [767, 365] width 226 height 26
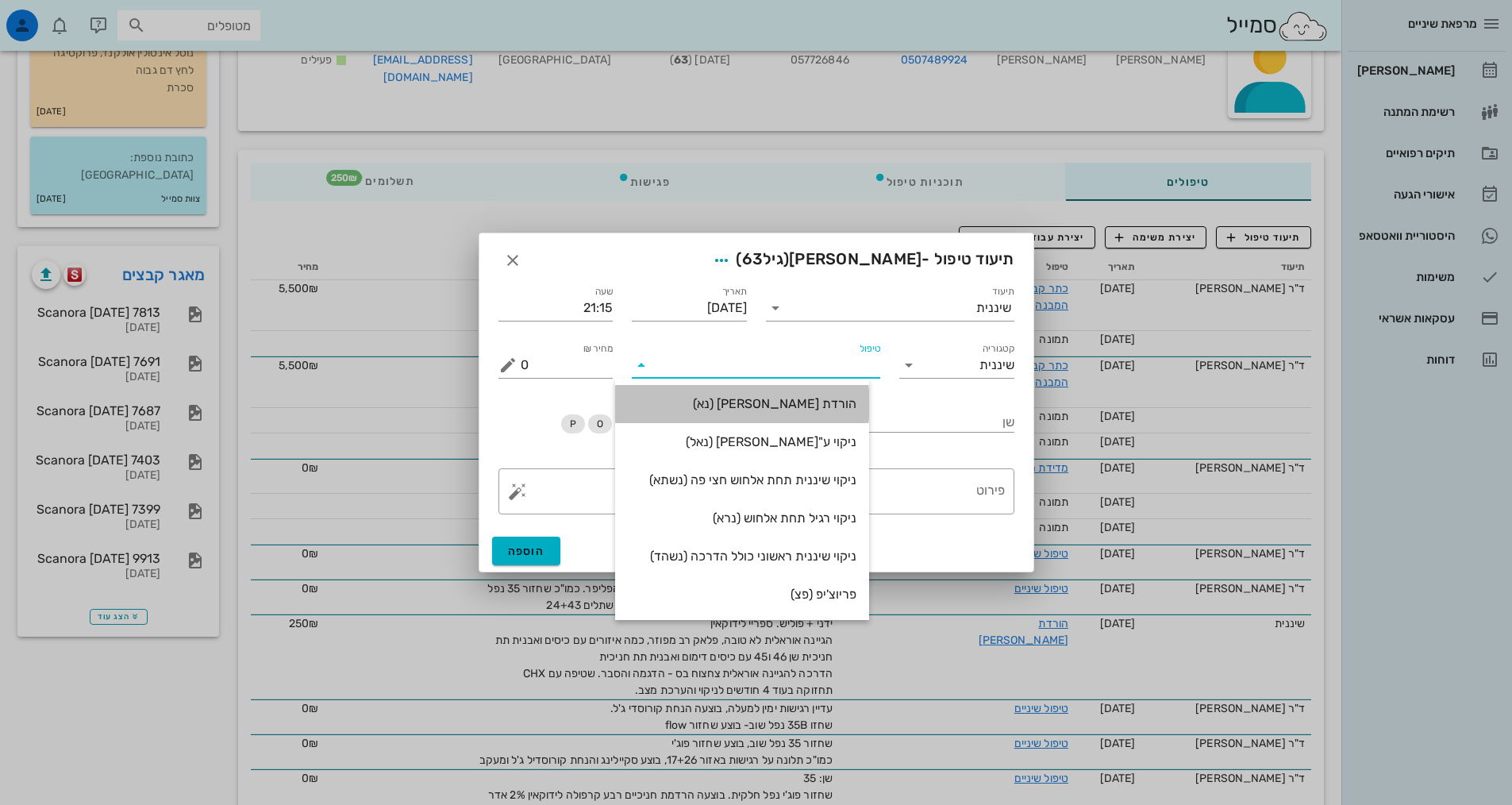
click at [855, 392] on div "הורדת [PERSON_NAME] (נא)" at bounding box center [741, 403] width 228 height 34
type input "250"
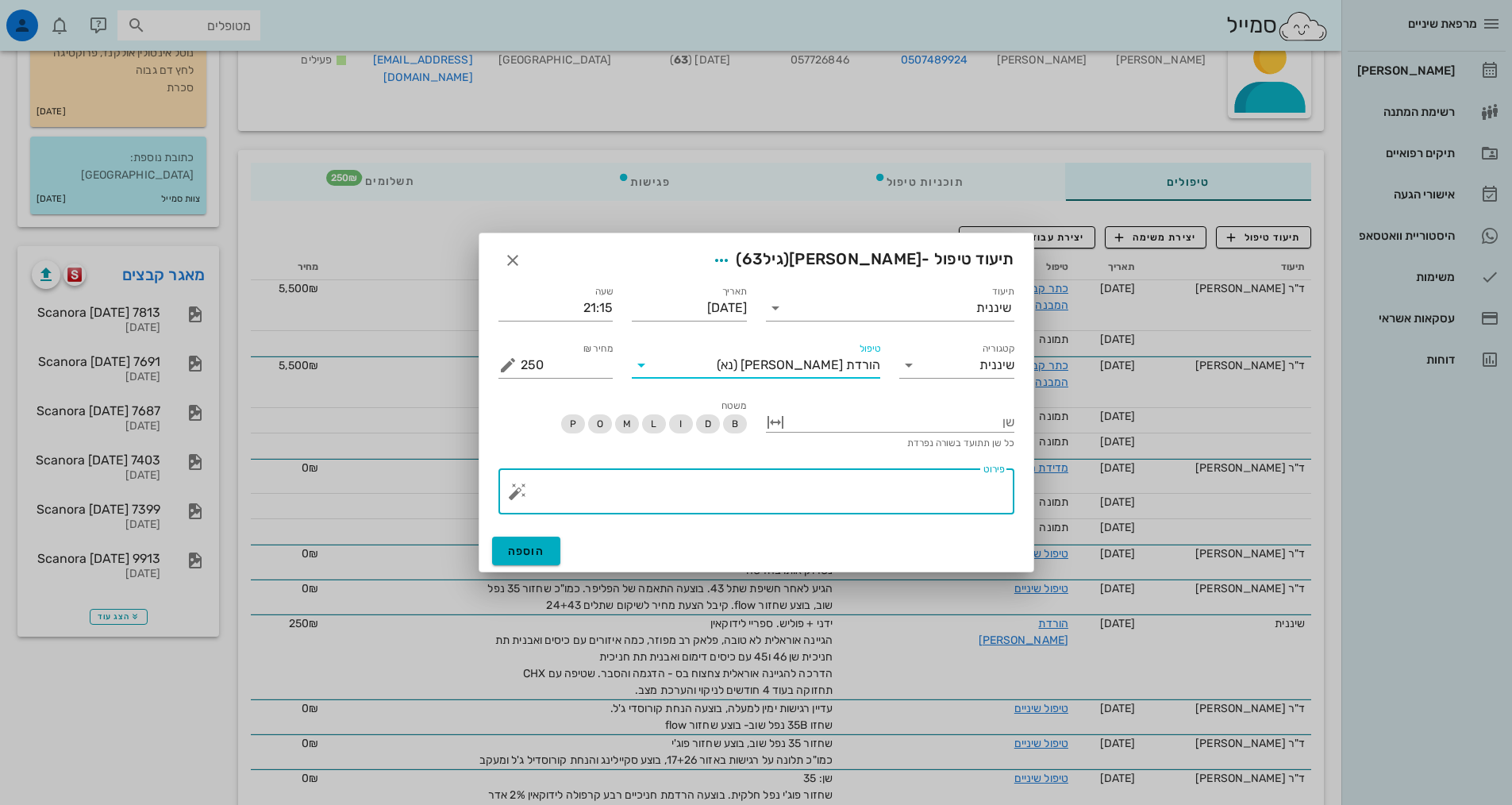
click at [878, 494] on textarea "פירוט" at bounding box center [762, 496] width 484 height 39
paste textarea "ידני + פוליש. ספריי לידוקאין הגיינה אוראלית לא טובה, פלאק רב מפוזר, כמה איזורים…"
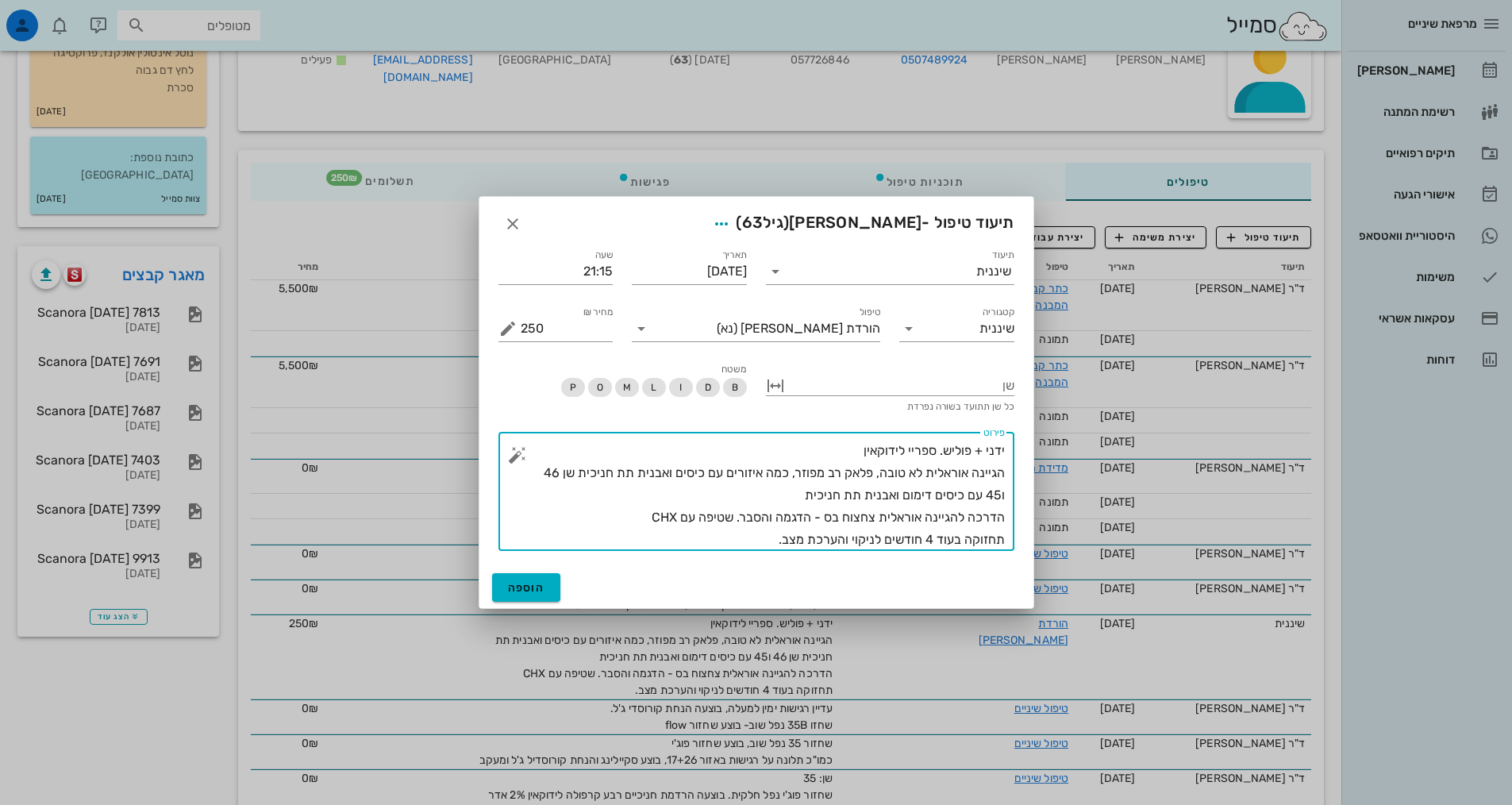
drag, startPoint x: 670, startPoint y: 470, endPoint x: 556, endPoint y: 491, distance: 115.9
click at [556, 491] on textarea "ידני + פוליש. ספריי לידוקאין הגיינה אוראלית לא טובה, פלאק רב מפוזר, כמה איזורים…" at bounding box center [762, 495] width 484 height 111
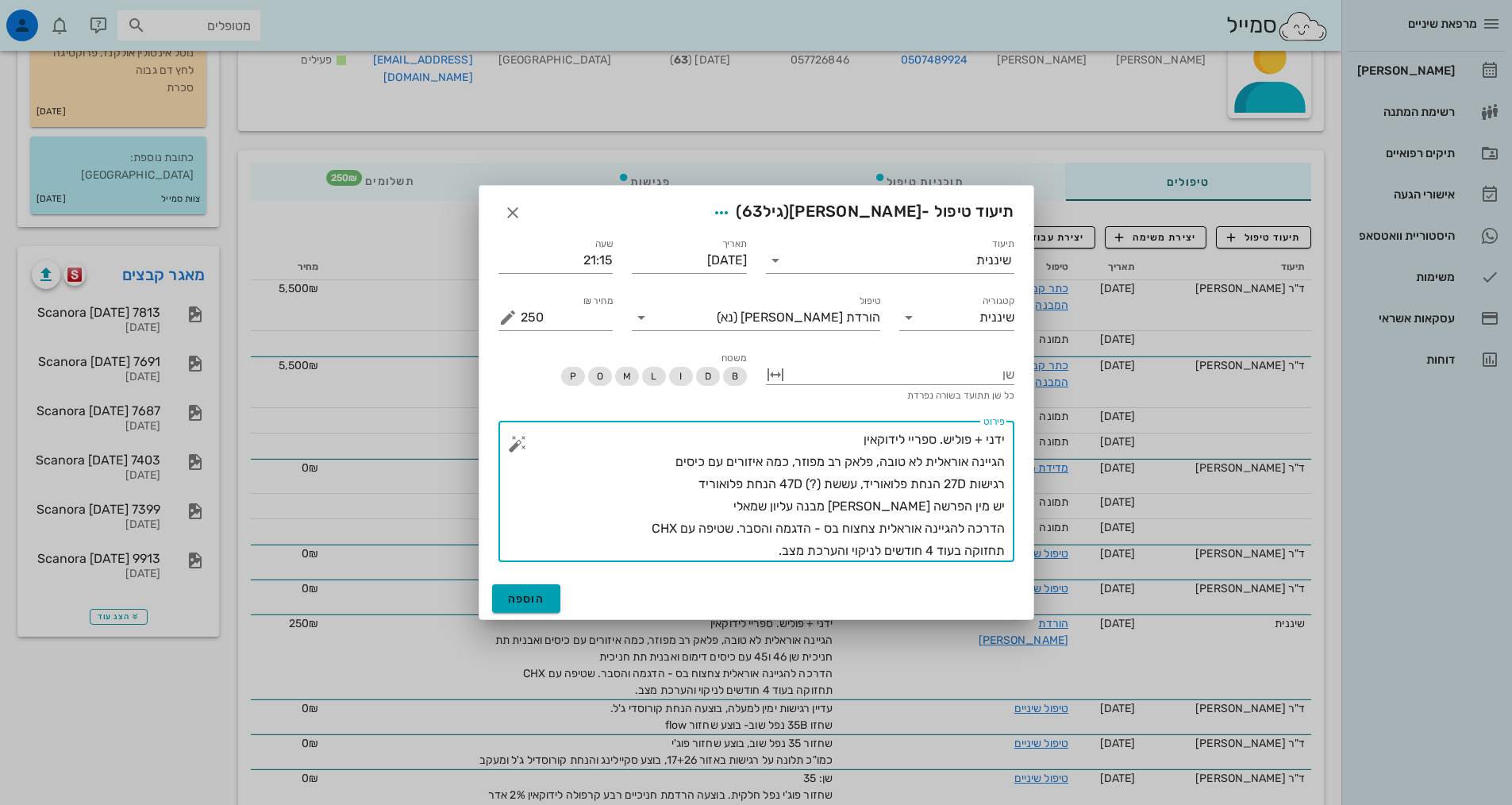
type textarea "ידני + פוליש. ספריי לידוקאין הגיינה אוראלית לא טובה, פלאק רב מפוזר, כמה איזורים…"
click at [528, 599] on span "הוספה" at bounding box center [526, 599] width 38 height 14
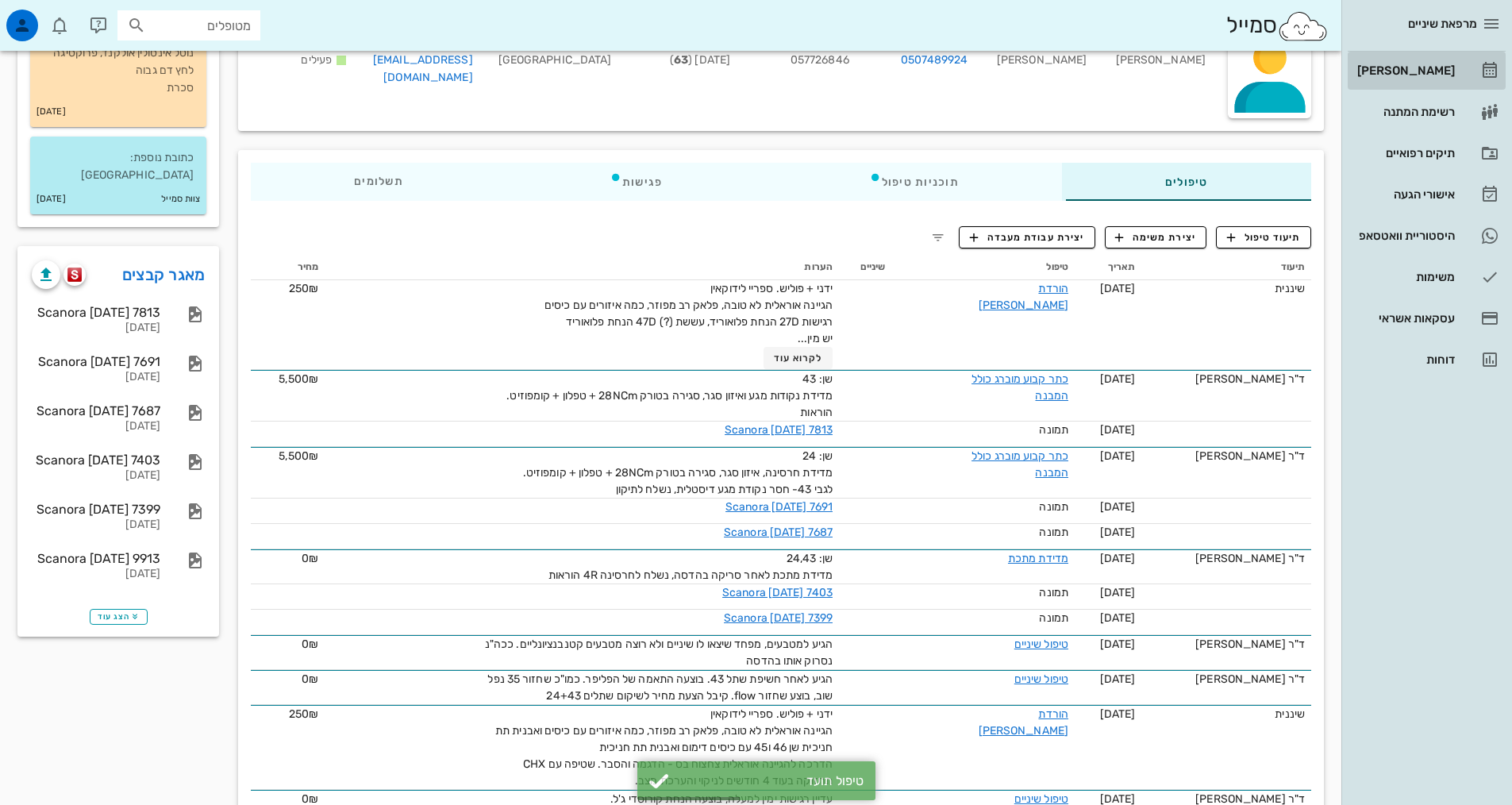
click at [1435, 66] on div "[PERSON_NAME]" at bounding box center [1404, 71] width 101 height 13
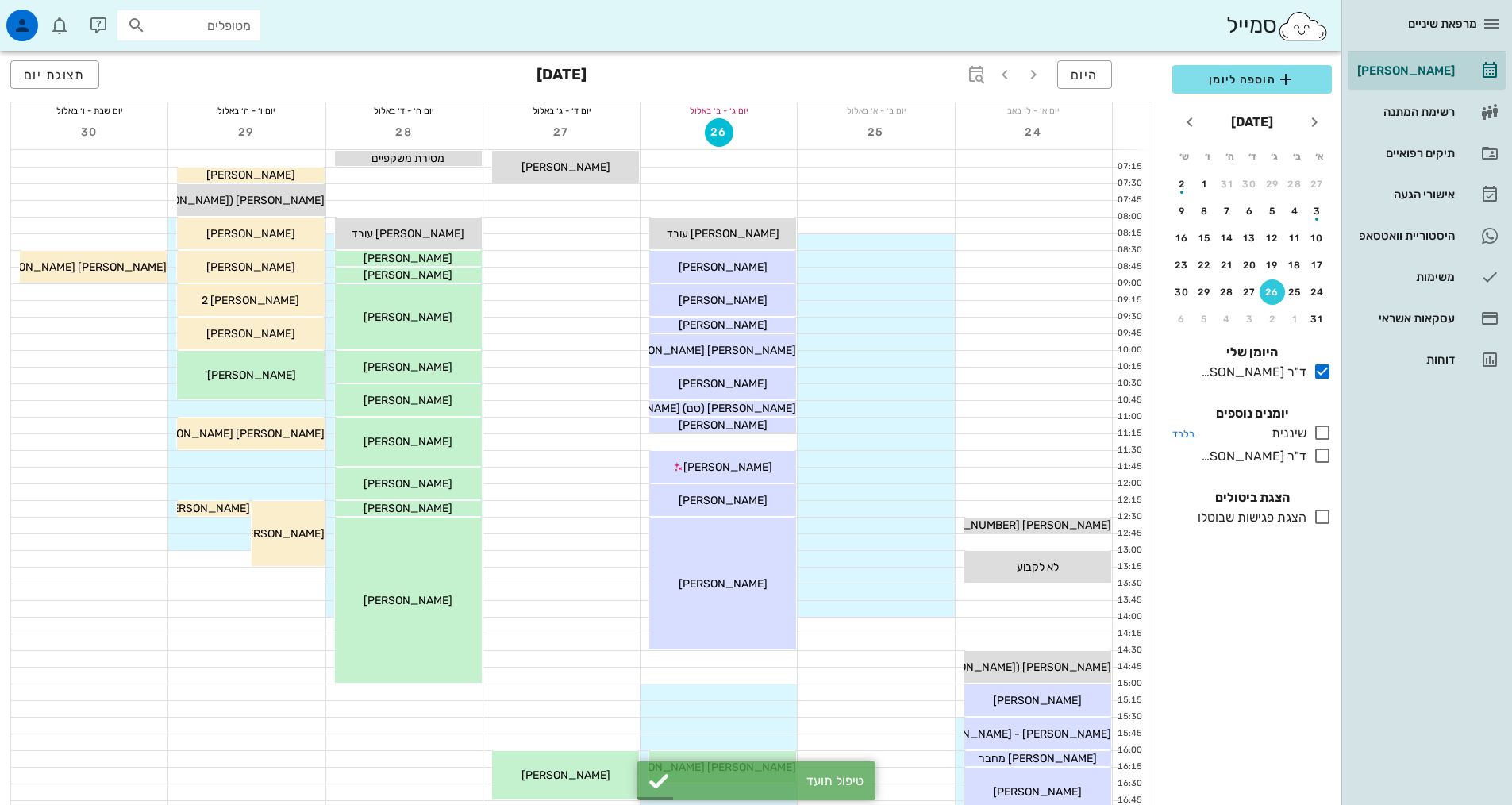
click at [1325, 435] on icon at bounding box center [1321, 433] width 19 height 19
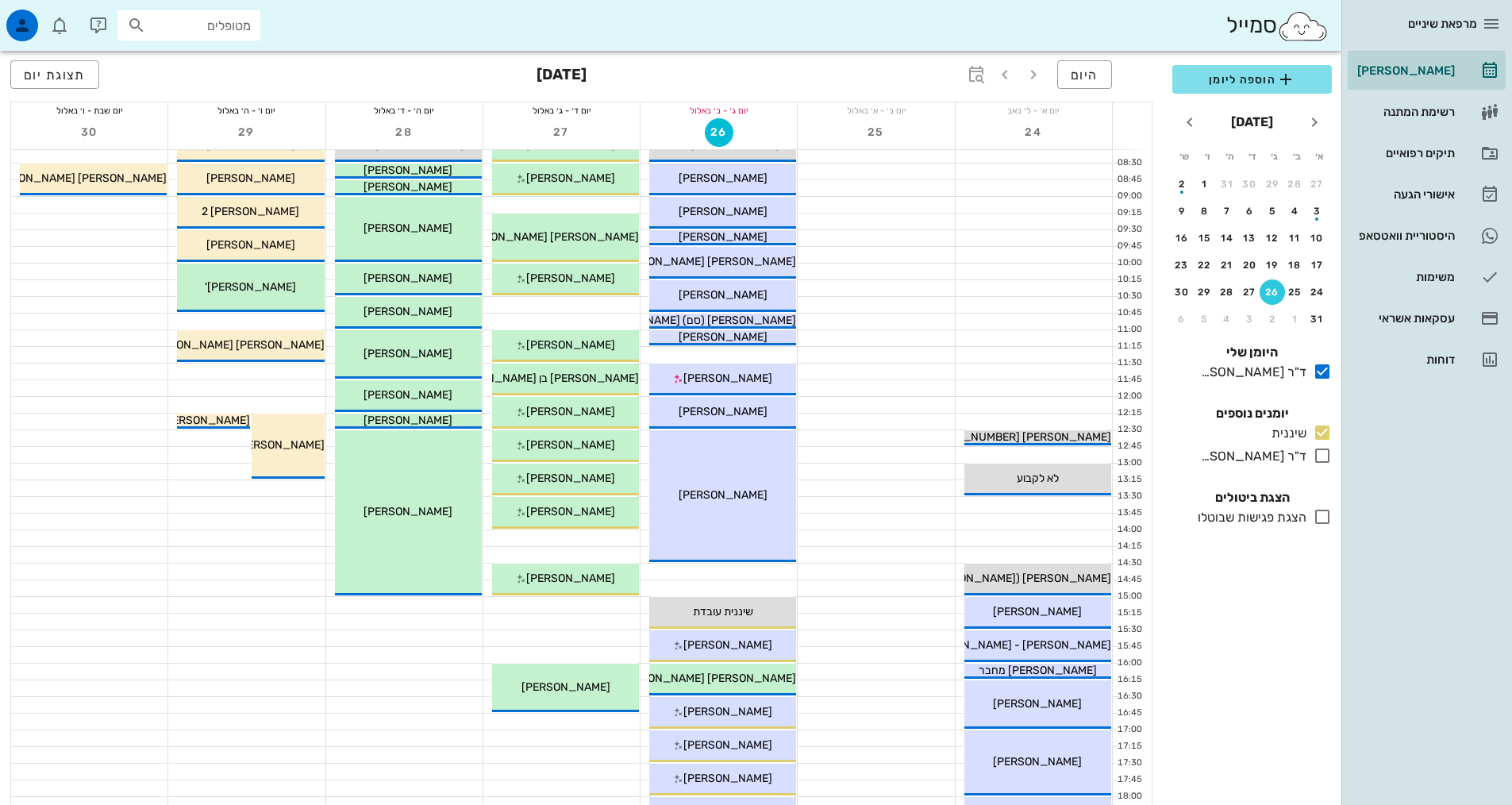
scroll to position [317, 0]
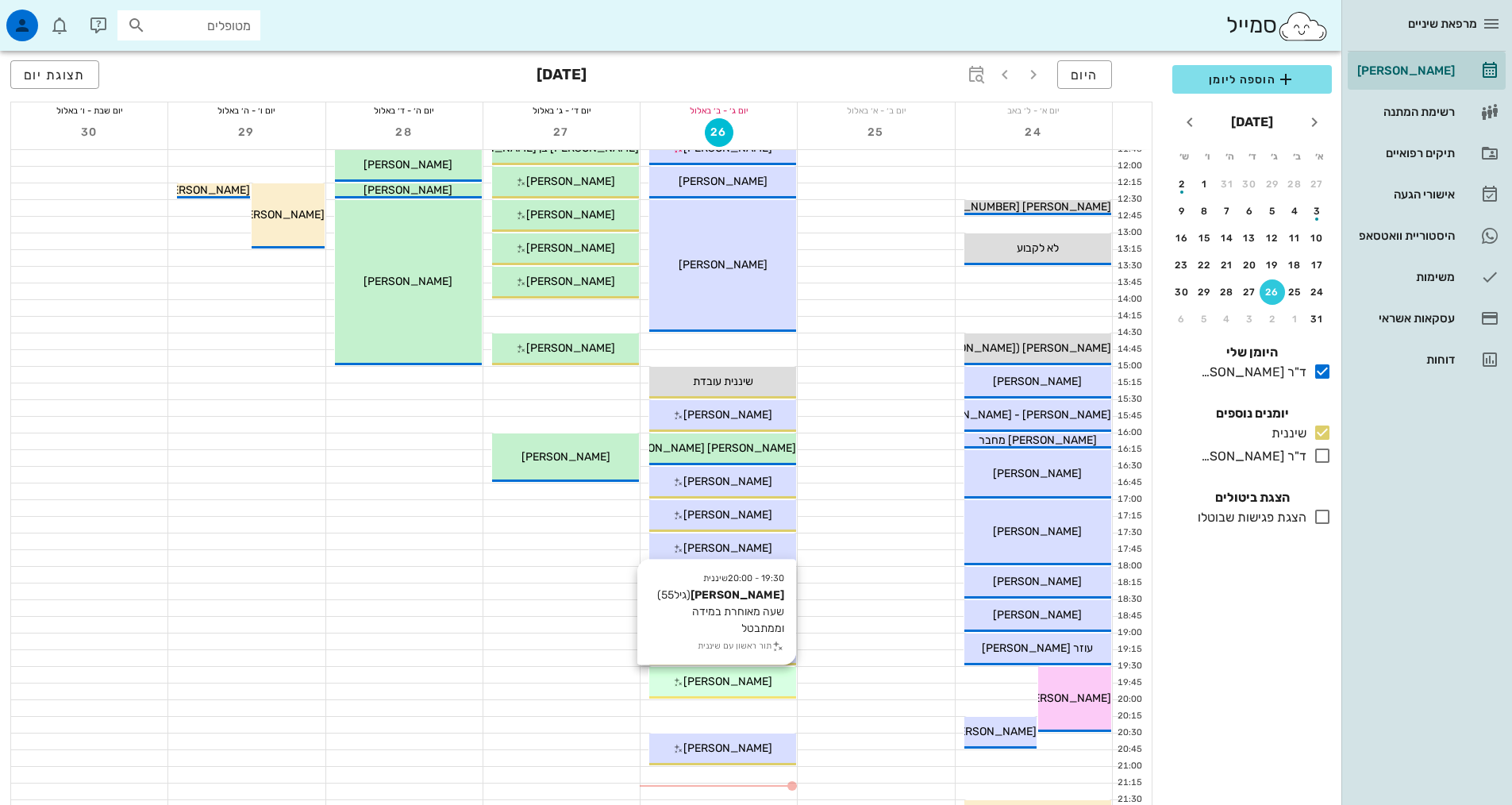
click at [707, 688] on div "[PERSON_NAME]" at bounding box center [722, 681] width 147 height 17
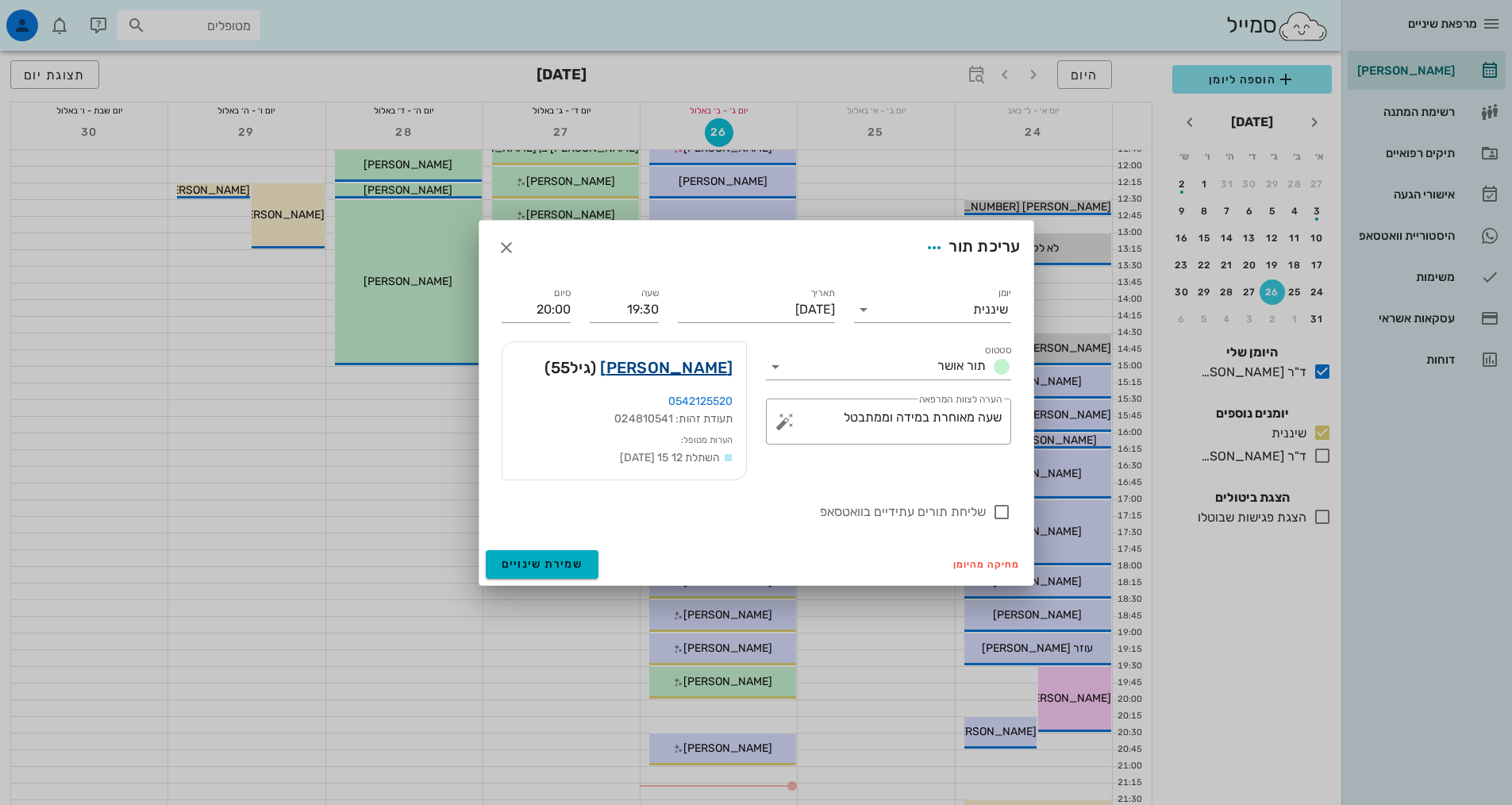
click at [697, 377] on link "[PERSON_NAME]" at bounding box center [666, 368] width 133 height 26
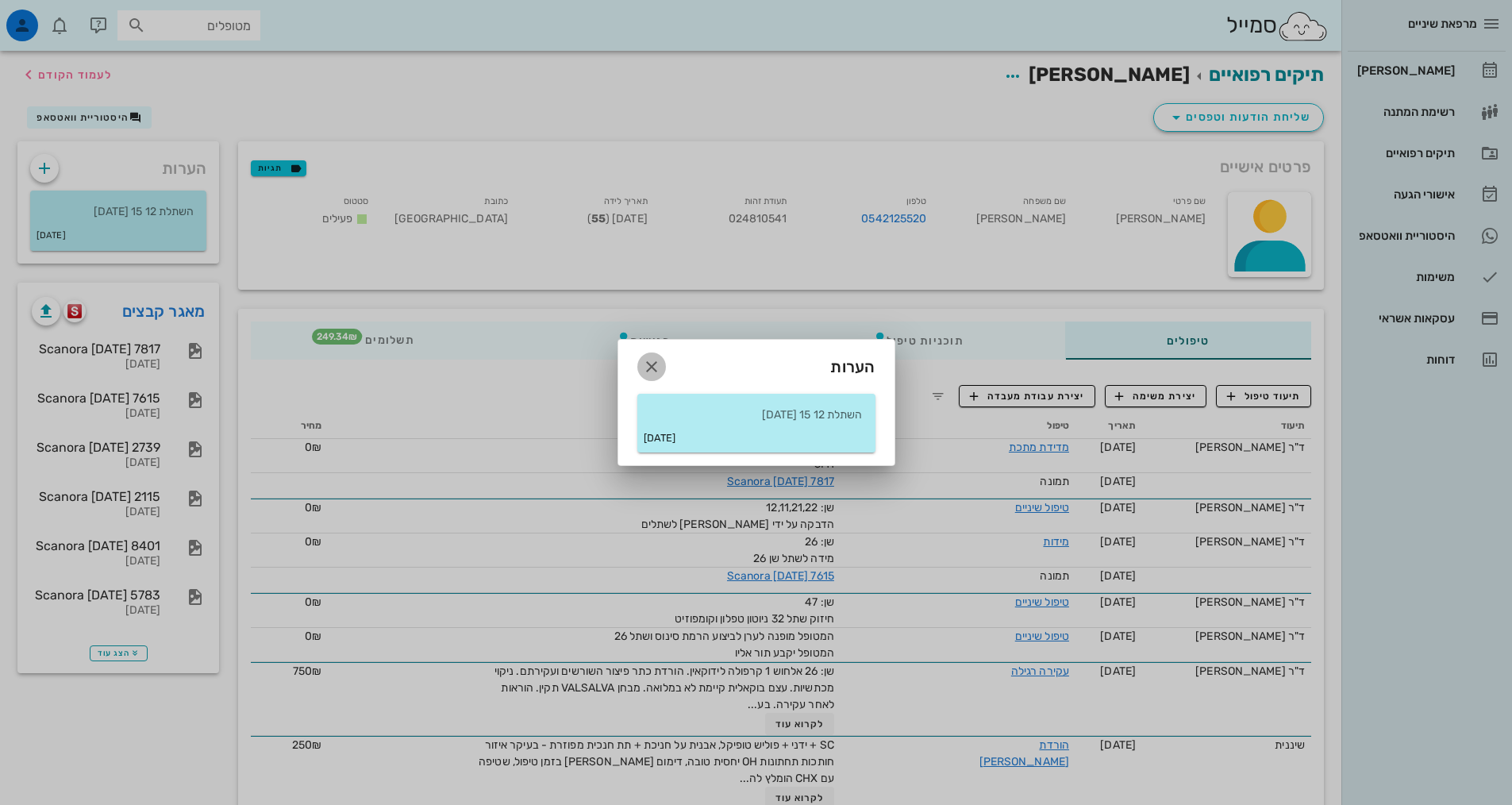
drag, startPoint x: 651, startPoint y: 363, endPoint x: 761, endPoint y: 402, distance: 116.7
click at [652, 363] on icon "button" at bounding box center [652, 367] width 19 height 19
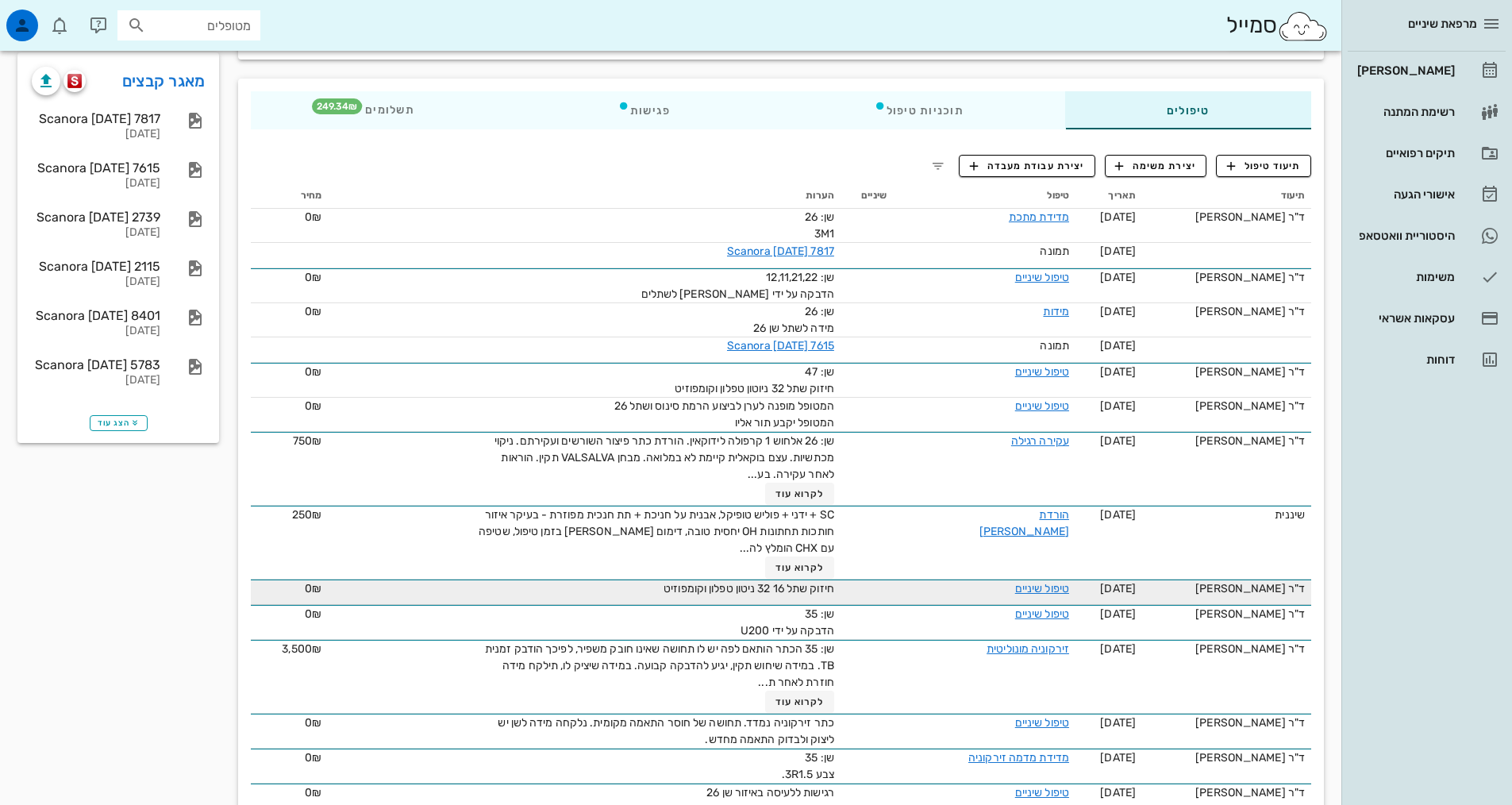
scroll to position [238, 0]
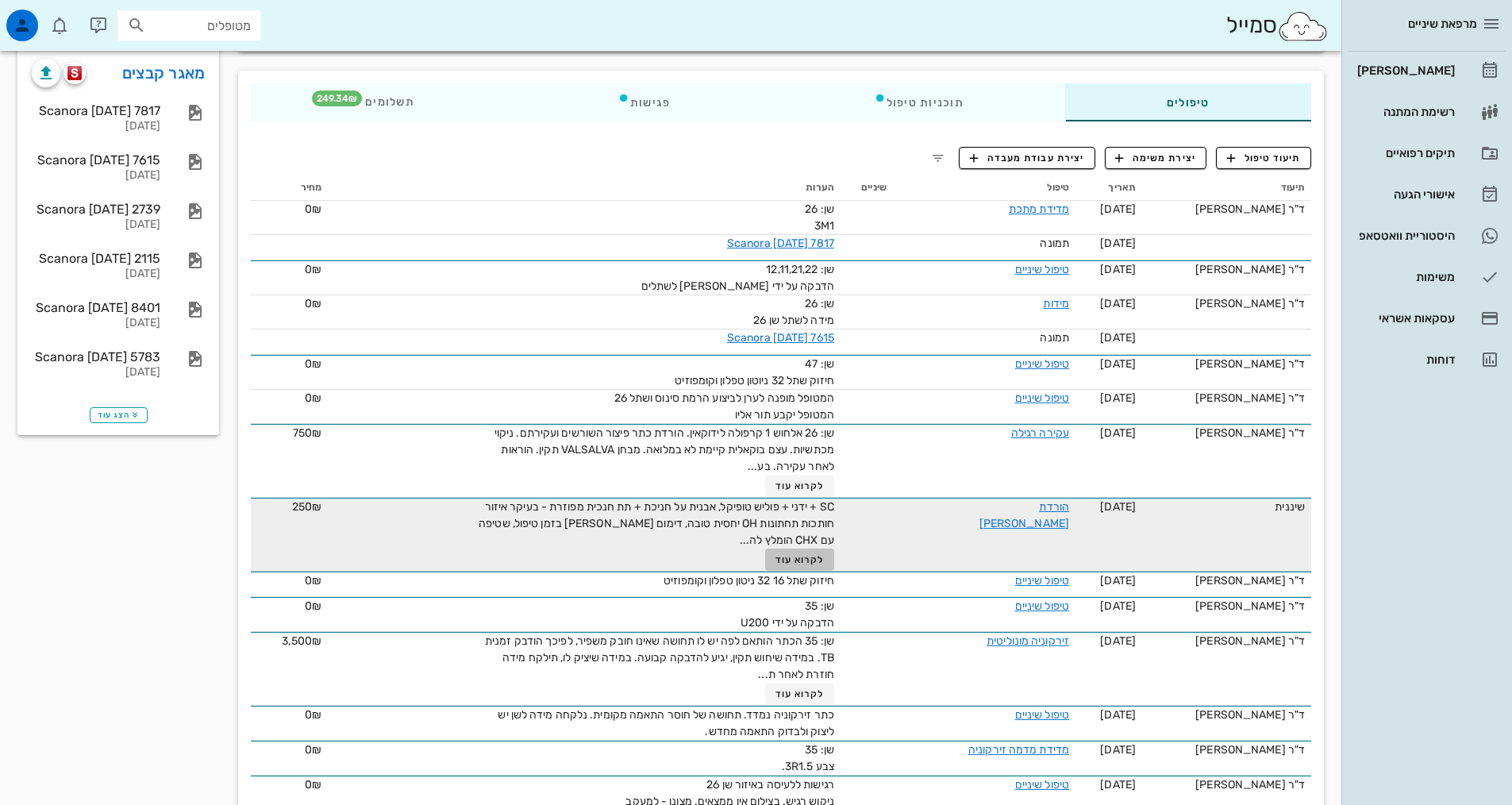
click at [784, 559] on span "לקרוא עוד" at bounding box center [800, 559] width 49 height 11
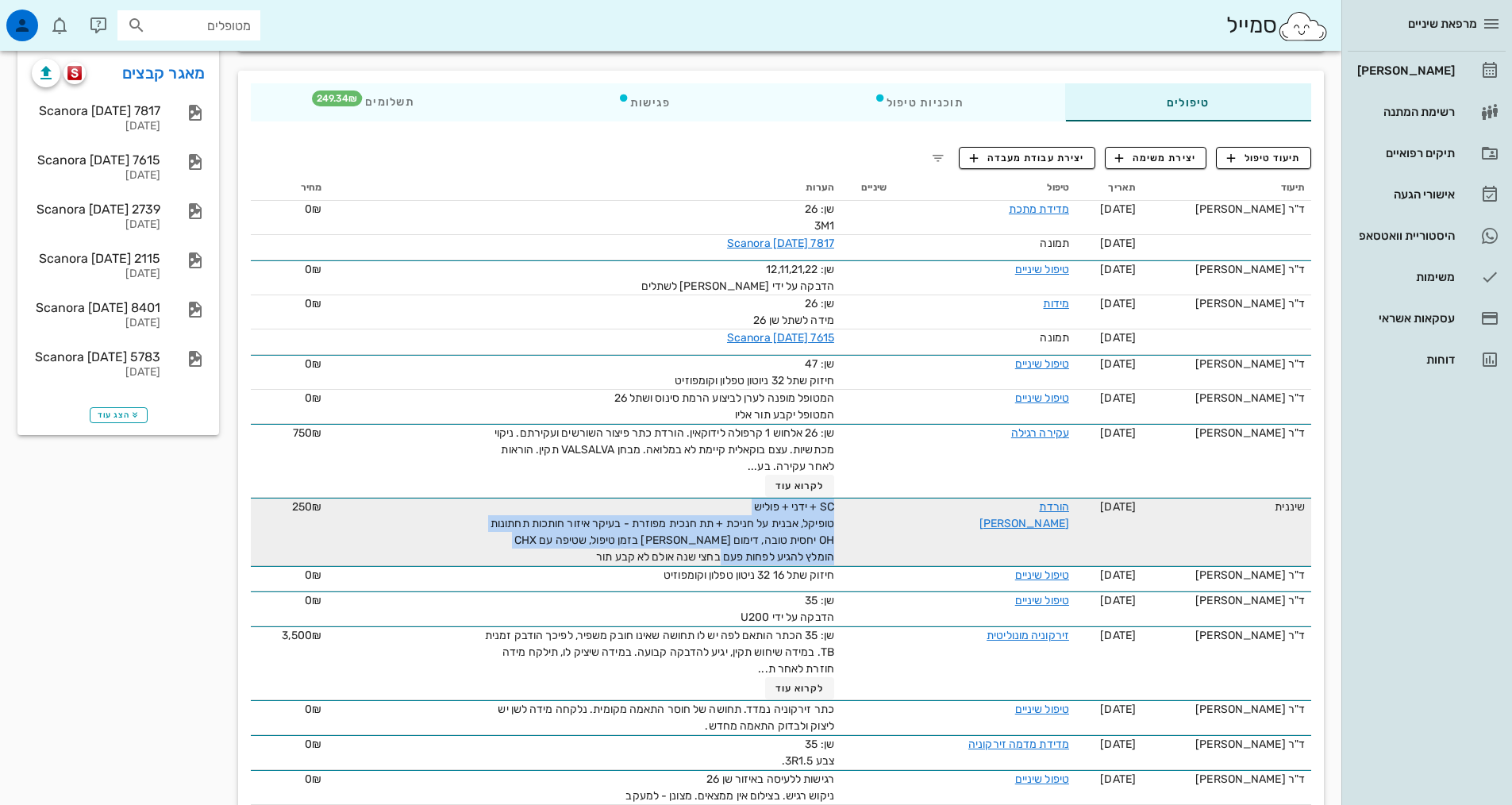
drag, startPoint x: 676, startPoint y: 561, endPoint x: 865, endPoint y: 508, distance: 196.3
click at [865, 508] on tr "שיננית [DATE] הורדת [PERSON_NAME] SC + ידני + פוליש טופיקל, אבנית על חניכת + תת…" at bounding box center [781, 532] width 1060 height 68
copy span "SC + ידני + פוליש טופיקל, אבנית על חניכת + תת חנכית מפוזרת - בעיקר איזור חותכות…"
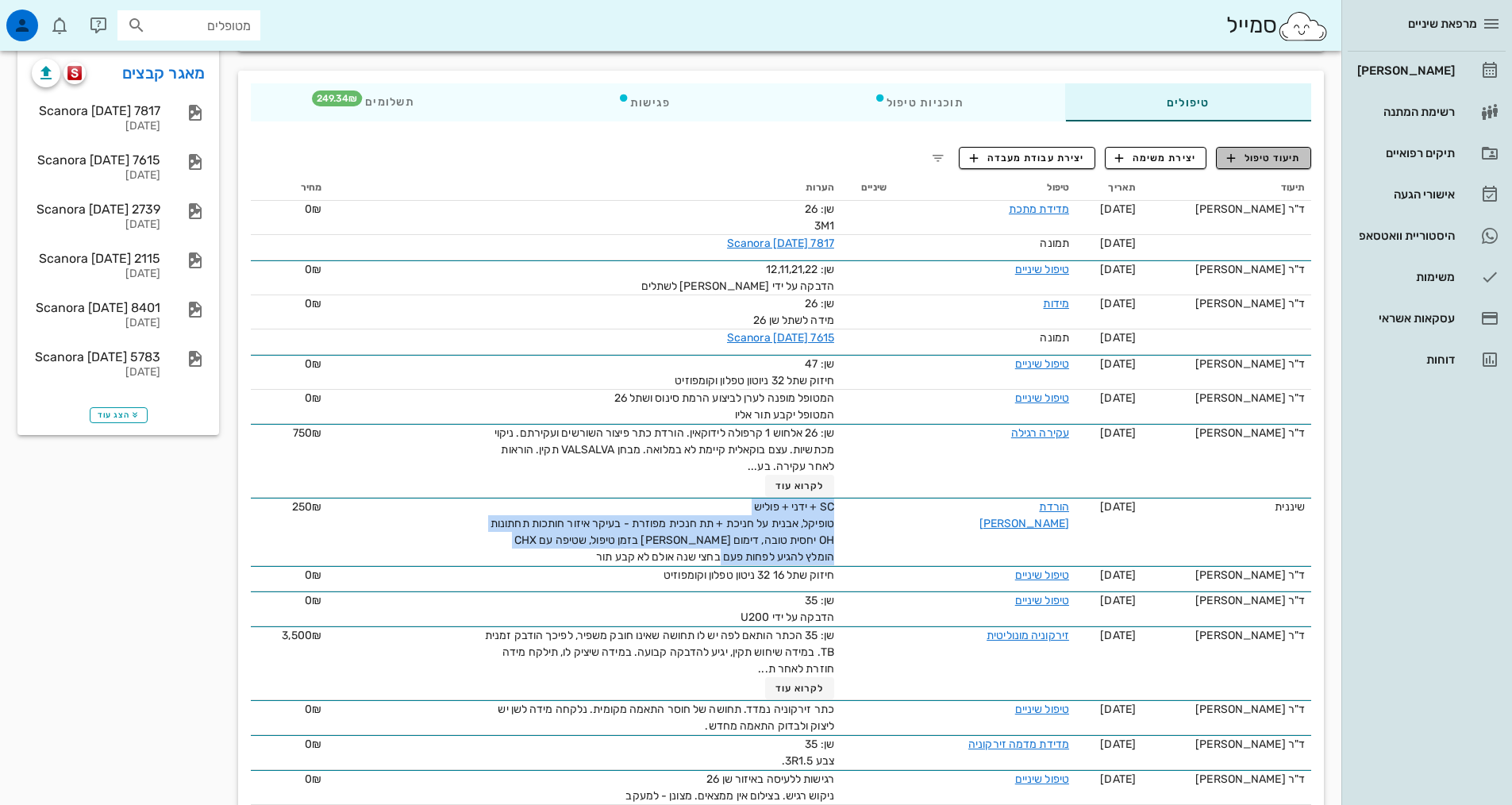
click at [1287, 151] on span "תיעוד טיפול" at bounding box center [1264, 159] width 74 height 15
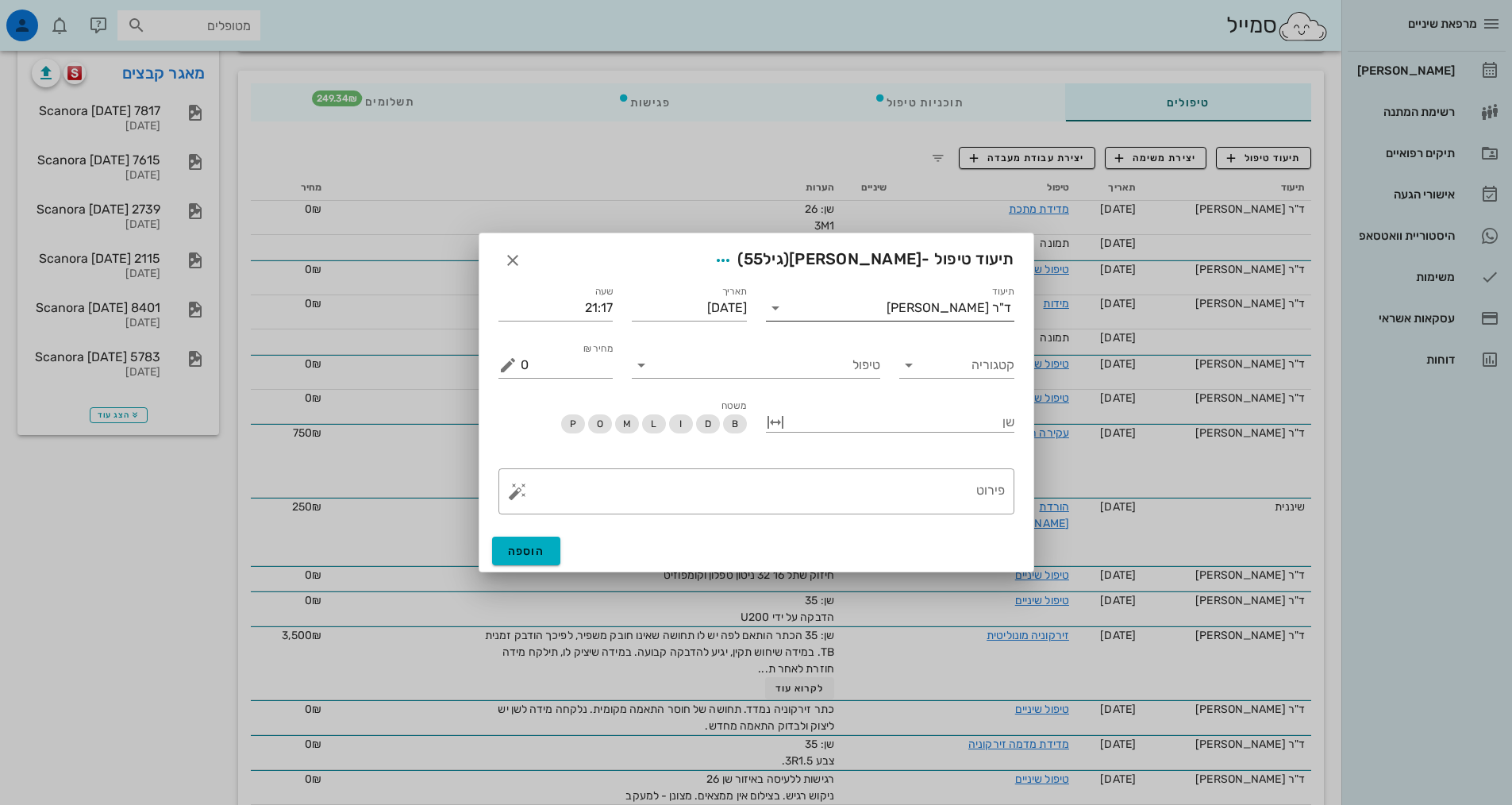
click at [979, 314] on div "ד"ר [PERSON_NAME]" at bounding box center [948, 308] width 125 height 15
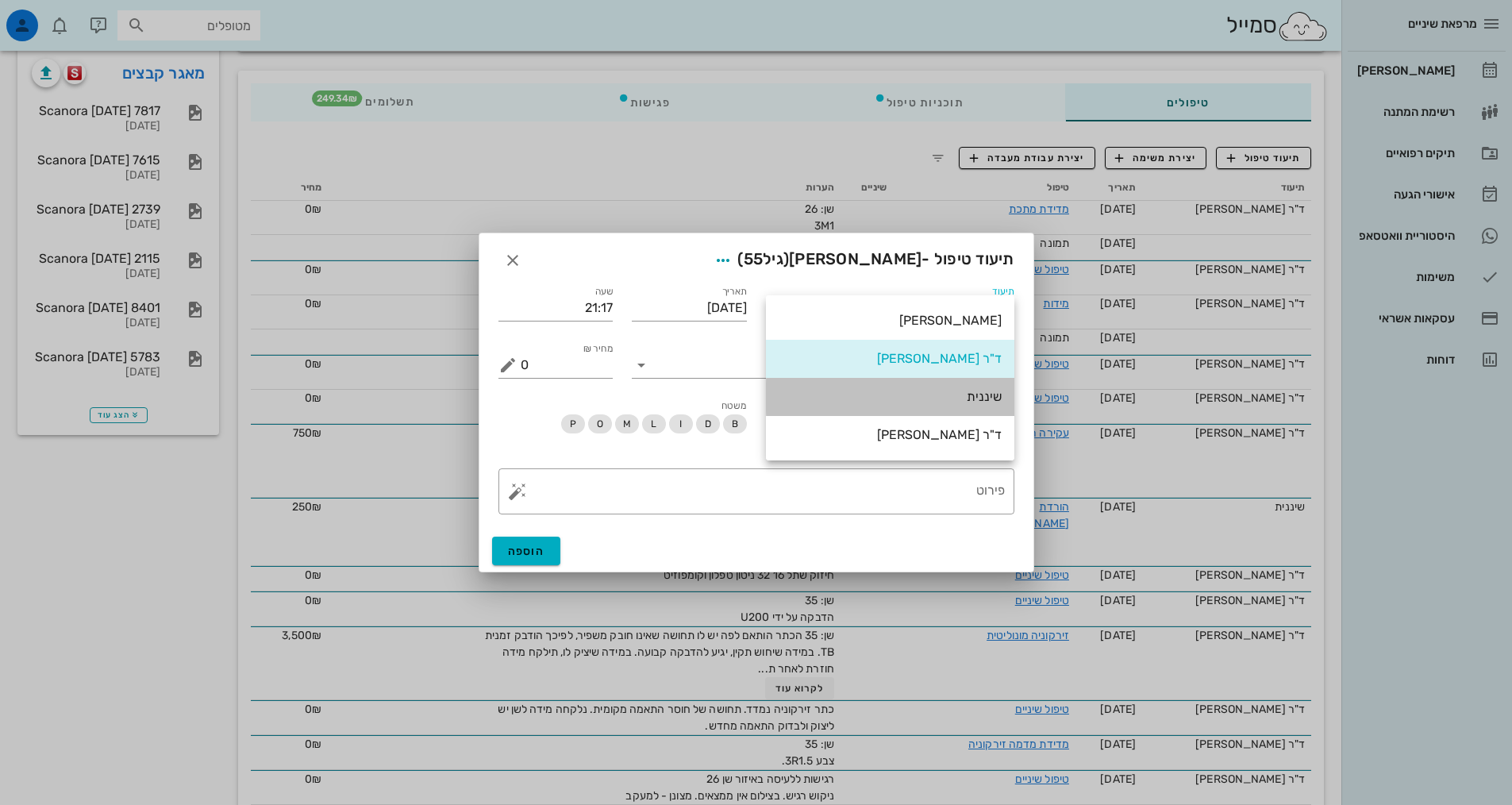
click at [1004, 386] on div "שיננית" at bounding box center [890, 397] width 248 height 39
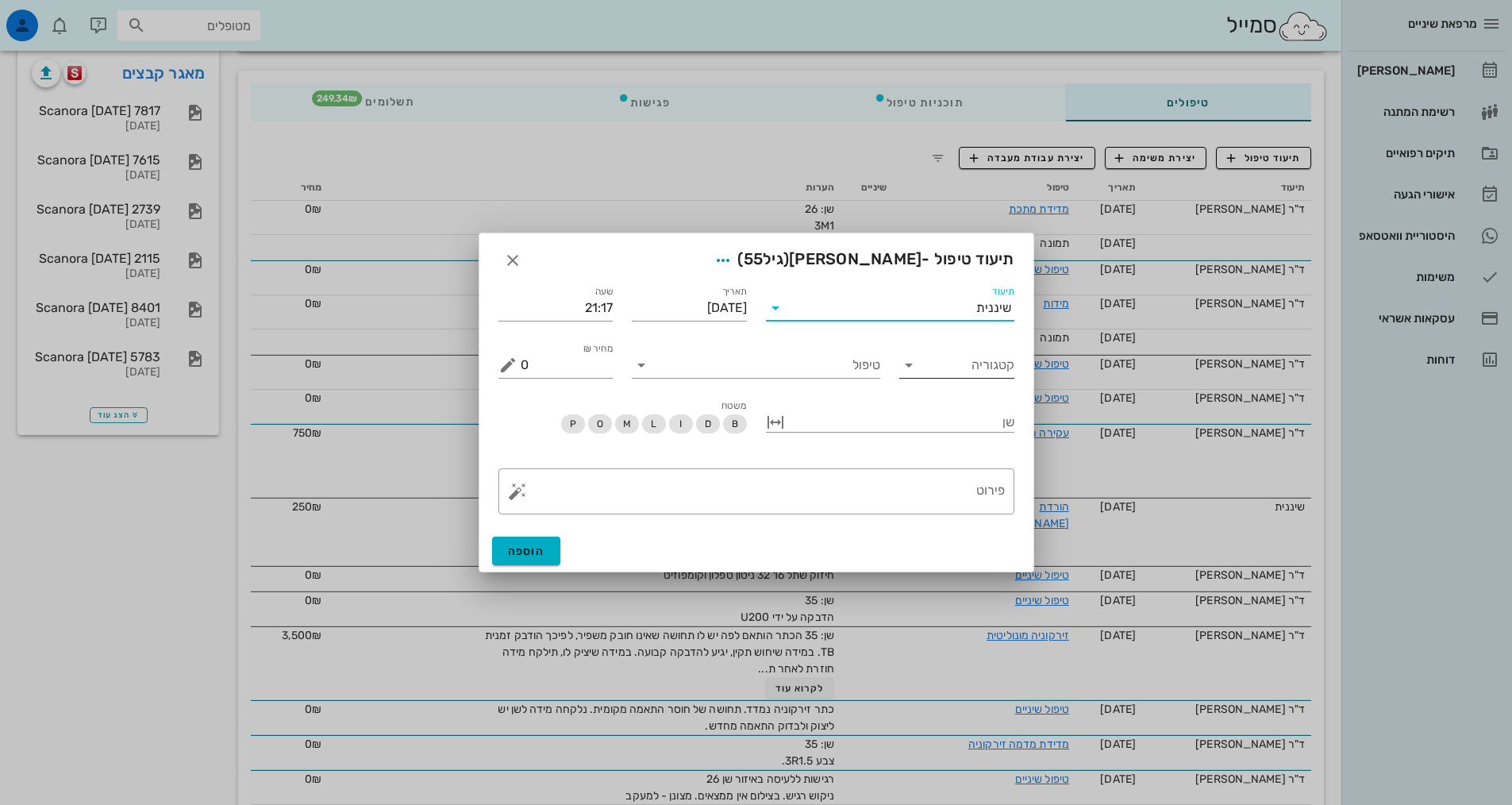
click at [979, 357] on input "קטגוריה" at bounding box center [970, 365] width 90 height 26
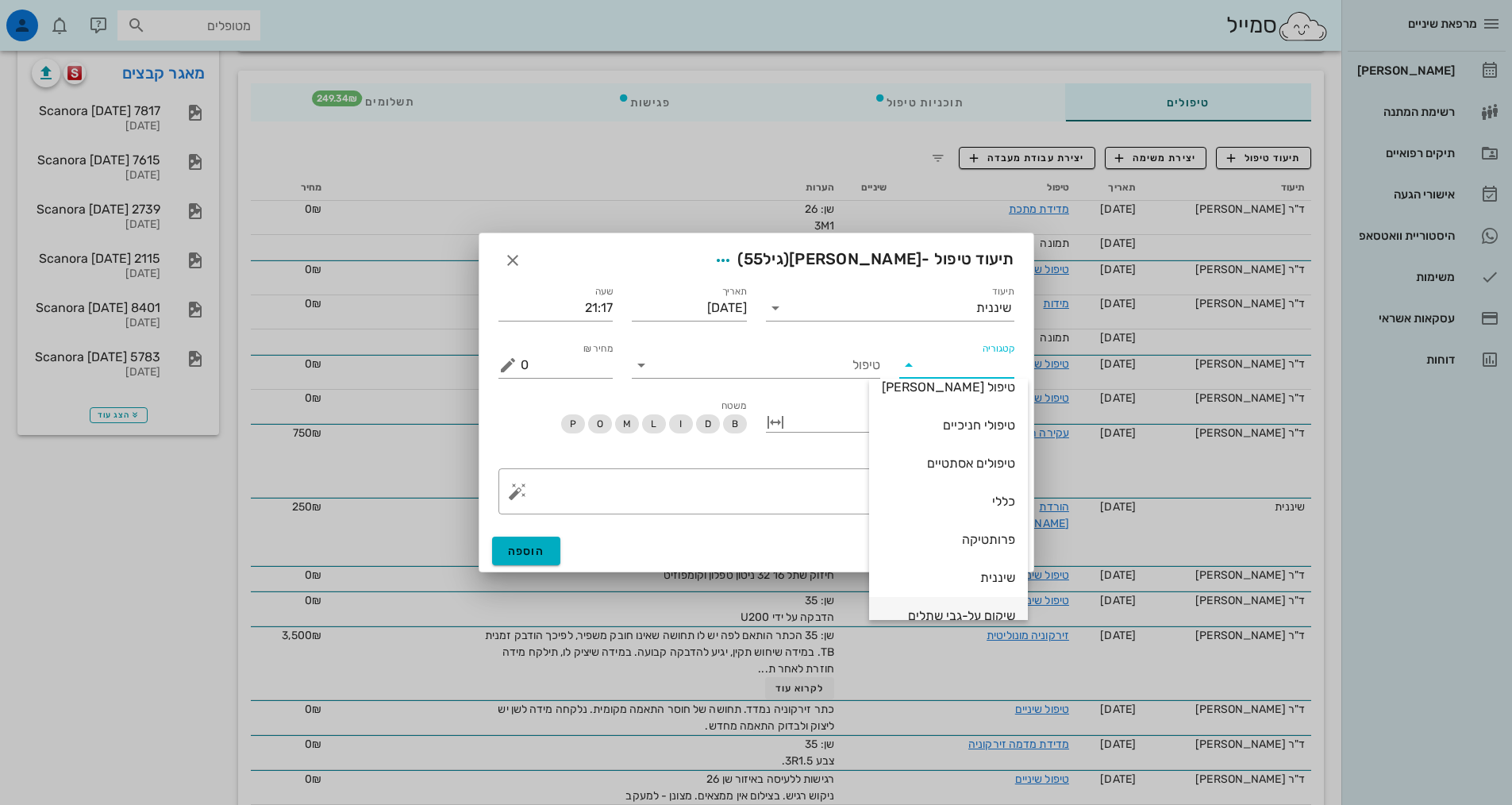
scroll to position [152, 0]
click at [962, 518] on div "שיננית" at bounding box center [948, 518] width 133 height 15
type input "שיננית"
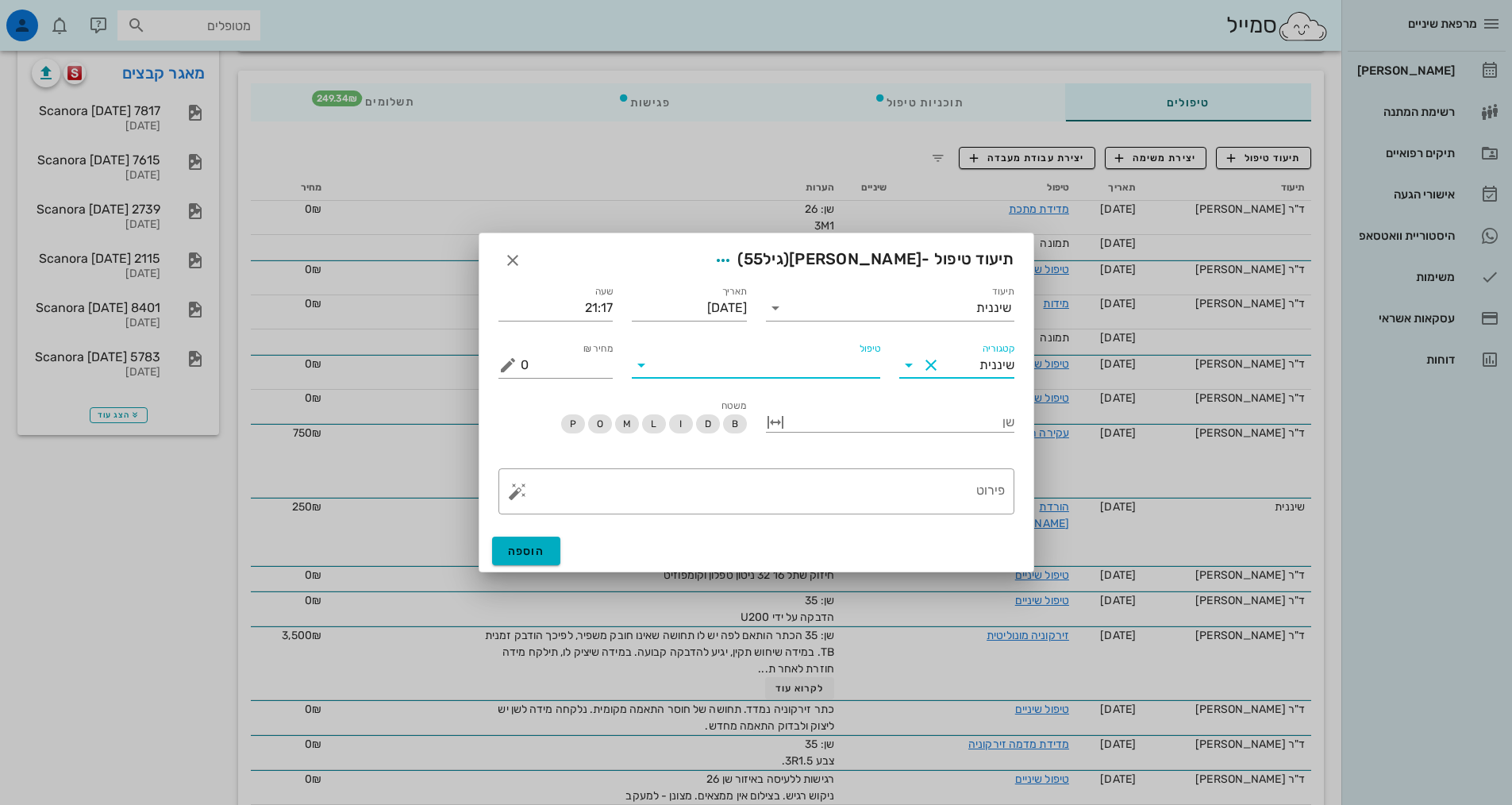
click at [878, 376] on input "טיפול" at bounding box center [767, 365] width 226 height 26
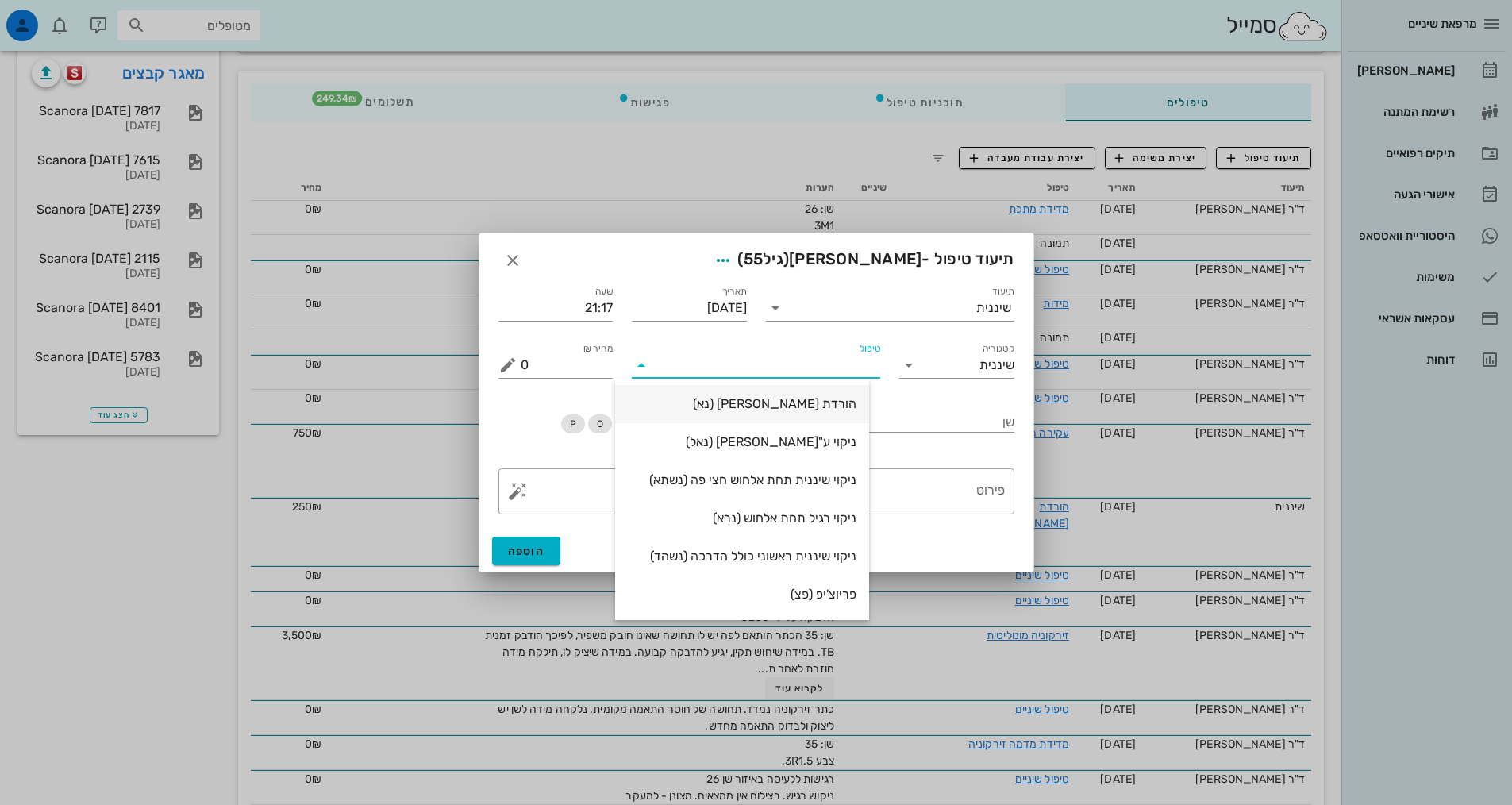
drag, startPoint x: 855, startPoint y: 392, endPoint x: 862, endPoint y: 415, distance: 24.0
click at [855, 394] on div "הורדת [PERSON_NAME] (נא)" at bounding box center [741, 403] width 228 height 34
type input "250"
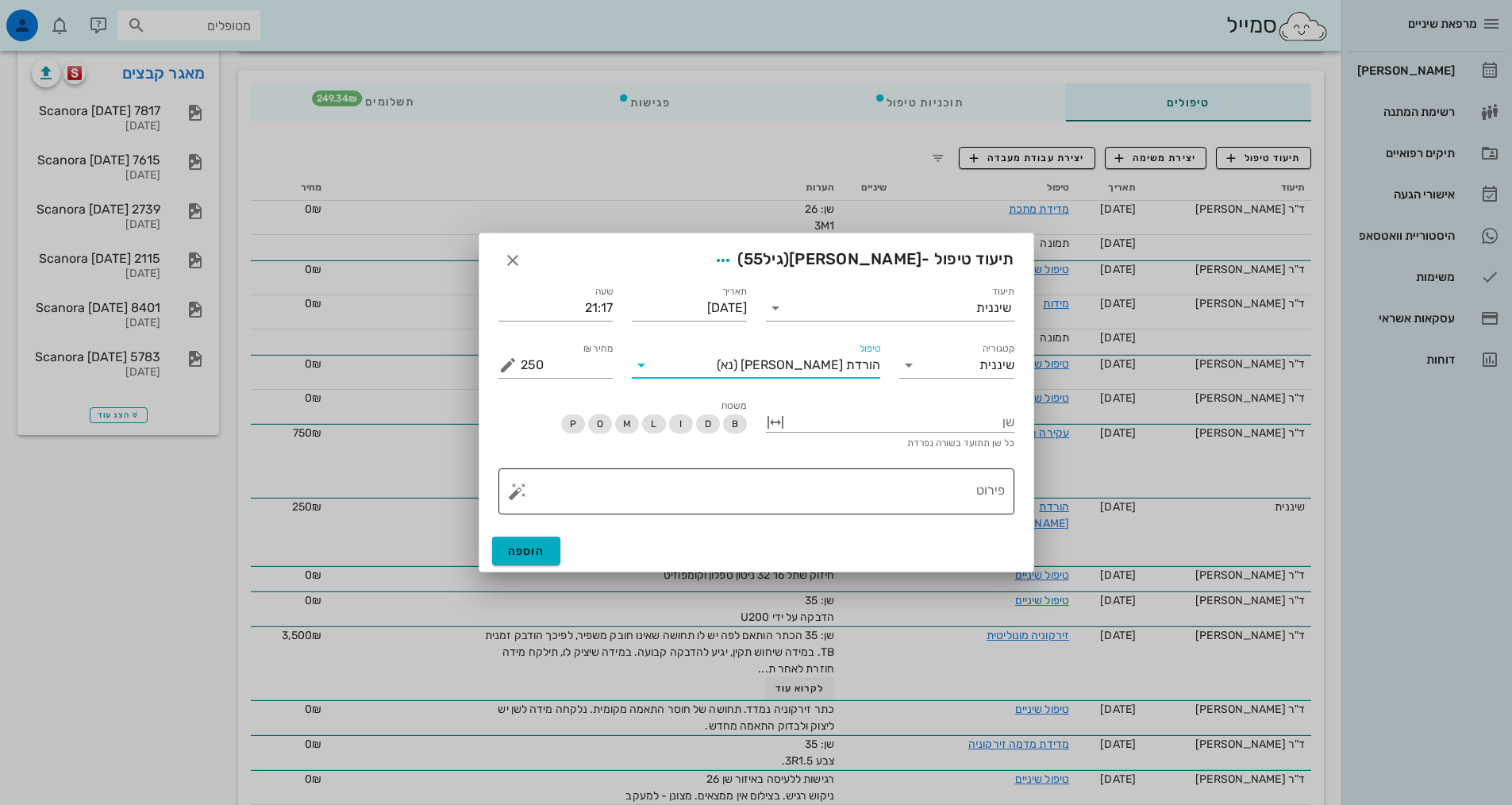
click at [882, 483] on textarea "פירוט" at bounding box center [762, 496] width 484 height 39
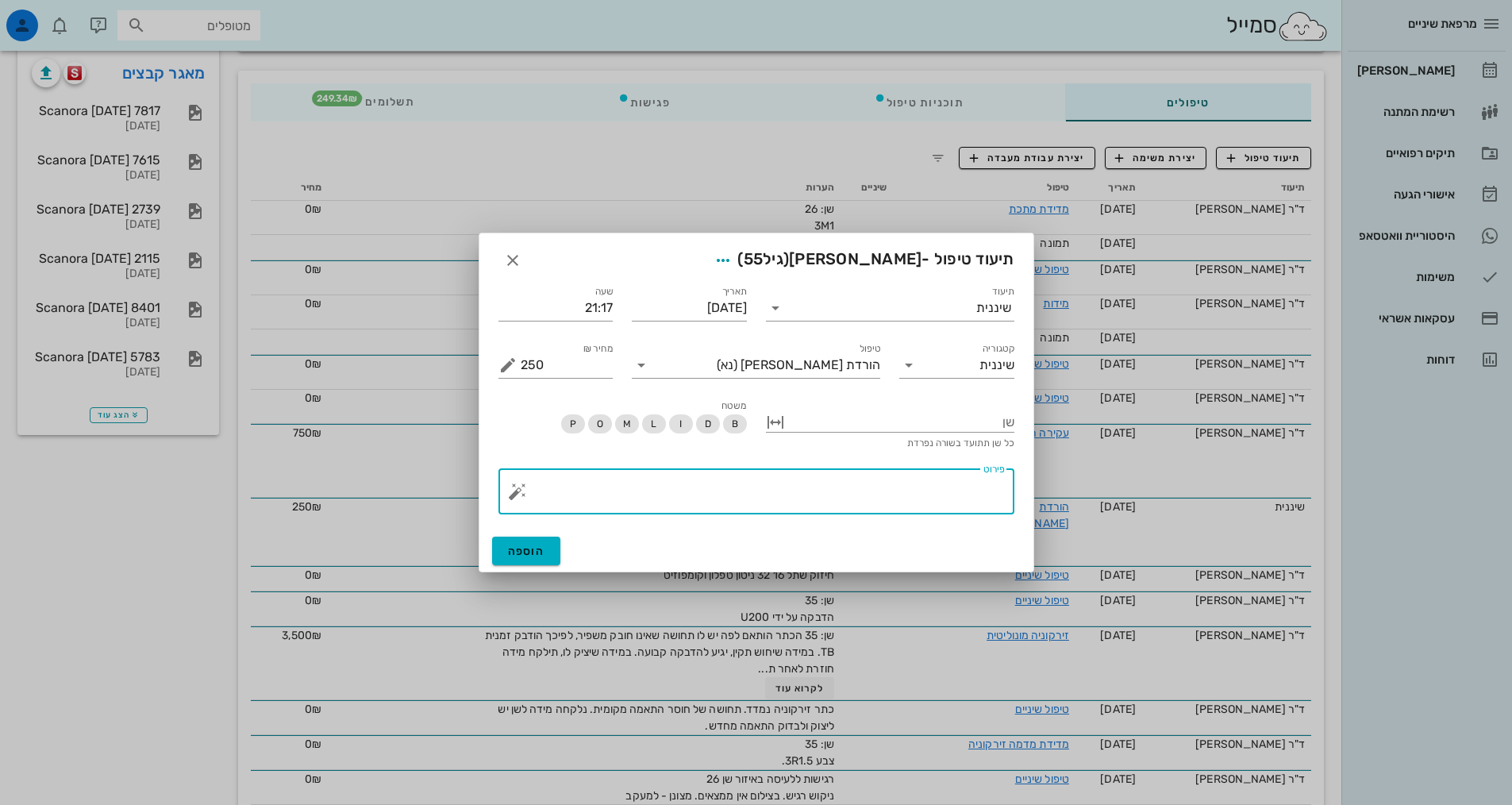
paste textarea "SC + ידני + פוליש טופיקל, אבנית על חניכת + תת חנכית מפוזרת - בעיקר איזור חותכות…"
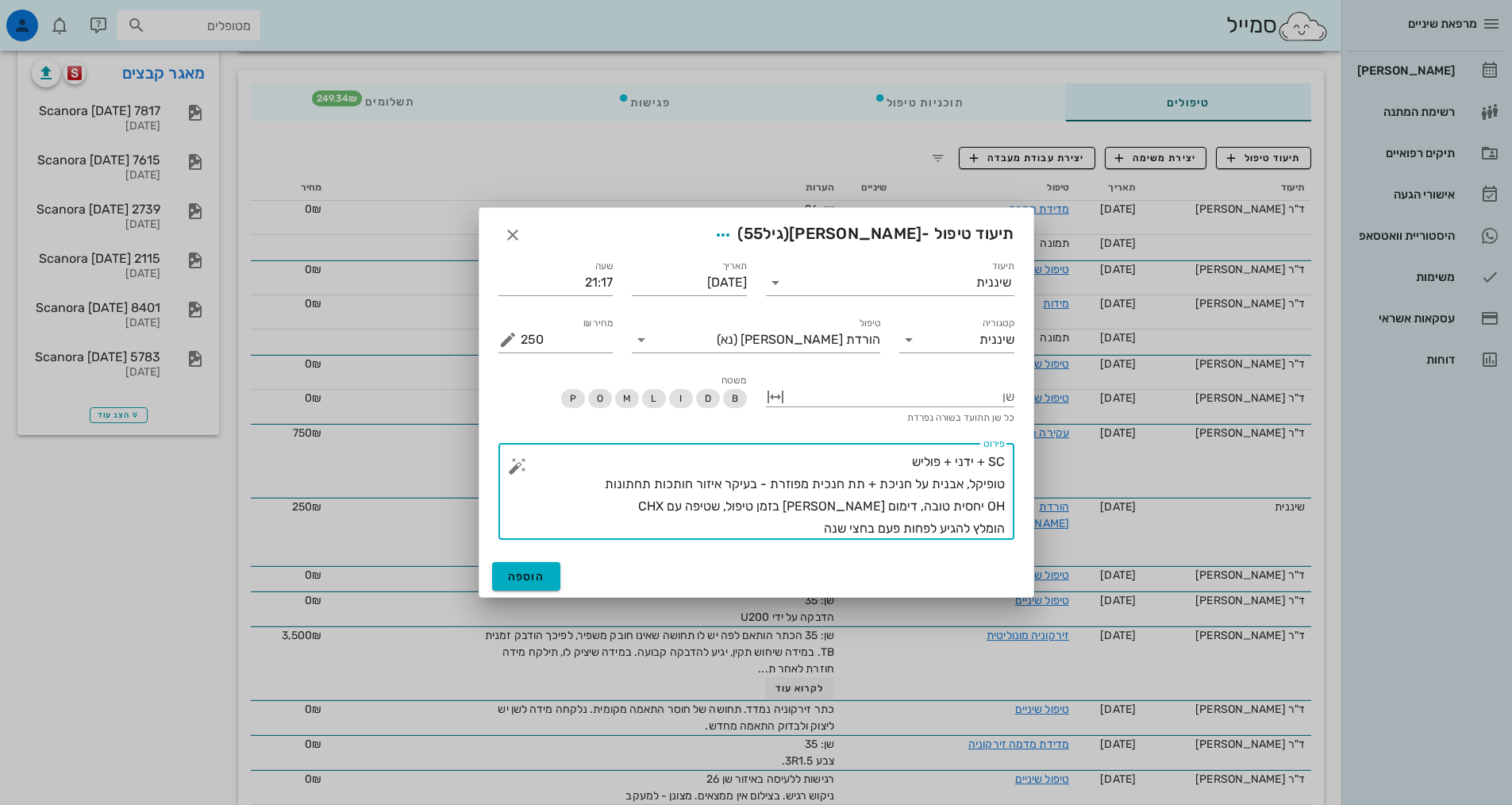
drag, startPoint x: 926, startPoint y: 512, endPoint x: 988, endPoint y: 516, distance: 62.1
click at [988, 516] on textarea "SC + ידני + פוליש טופיקל, אבנית על חניכת + תת חנכית מפוזרת - בעיקר איזור חותכות…" at bounding box center [762, 495] width 484 height 89
type textarea "SC + ידני + פוליש טופיקל, אבנית על חניכת + תת חנכית מפוזרת - בעיקר איזור חותכות…"
click at [523, 577] on span "הוספה" at bounding box center [526, 577] width 38 height 14
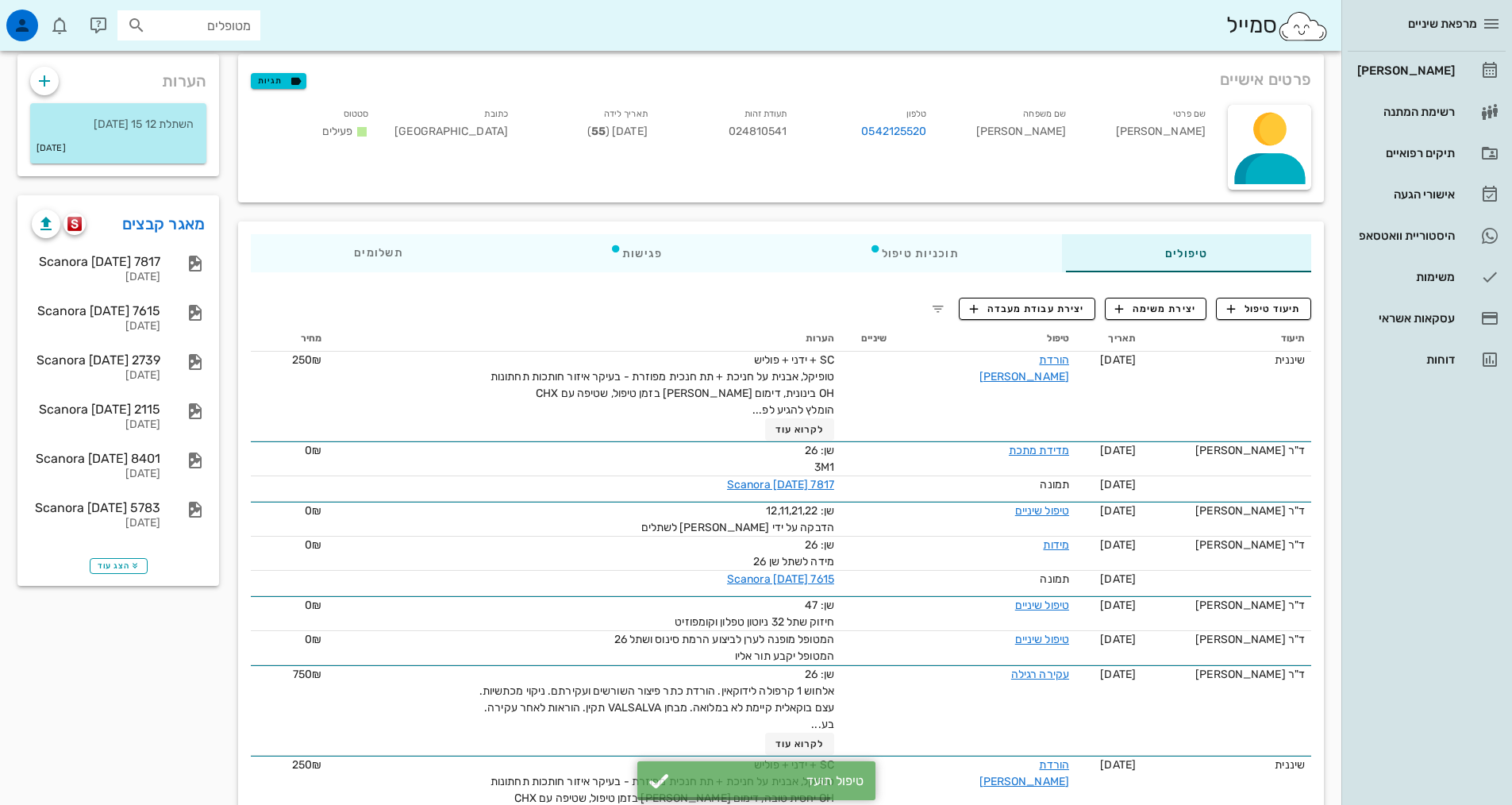
scroll to position [0, 0]
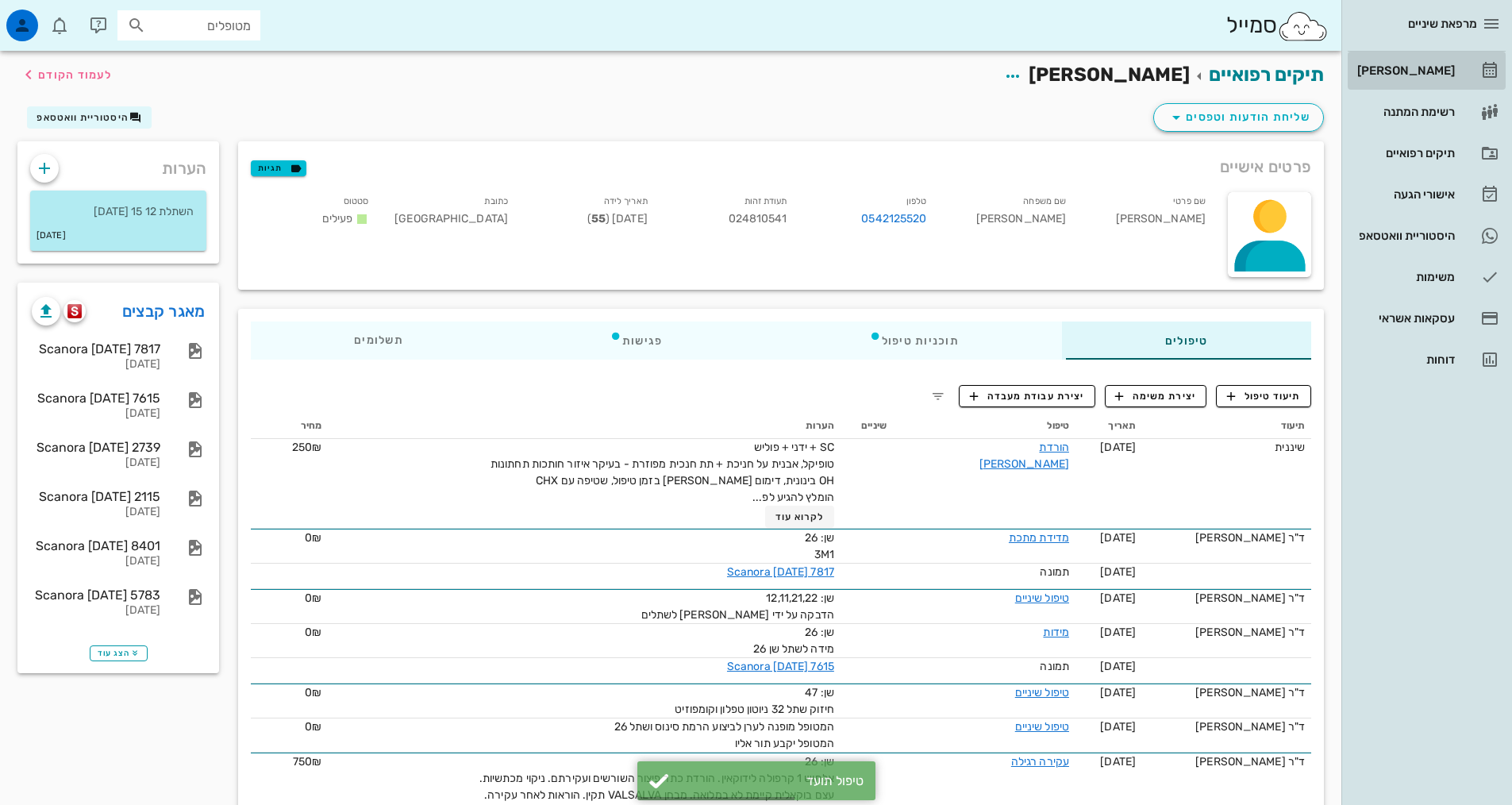
click at [1405, 73] on div "[PERSON_NAME]" at bounding box center [1404, 71] width 101 height 13
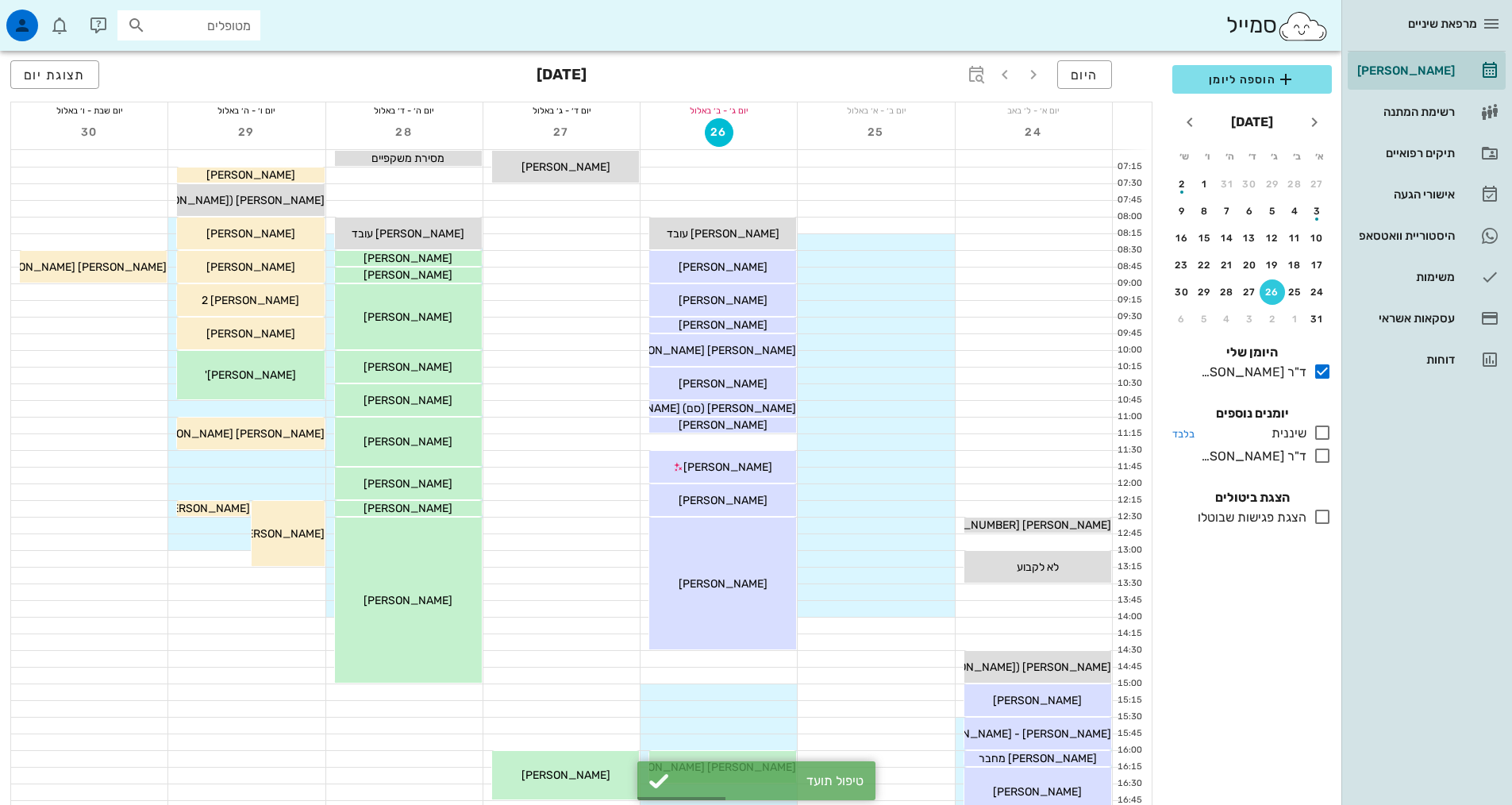
click at [1326, 426] on icon at bounding box center [1321, 433] width 19 height 19
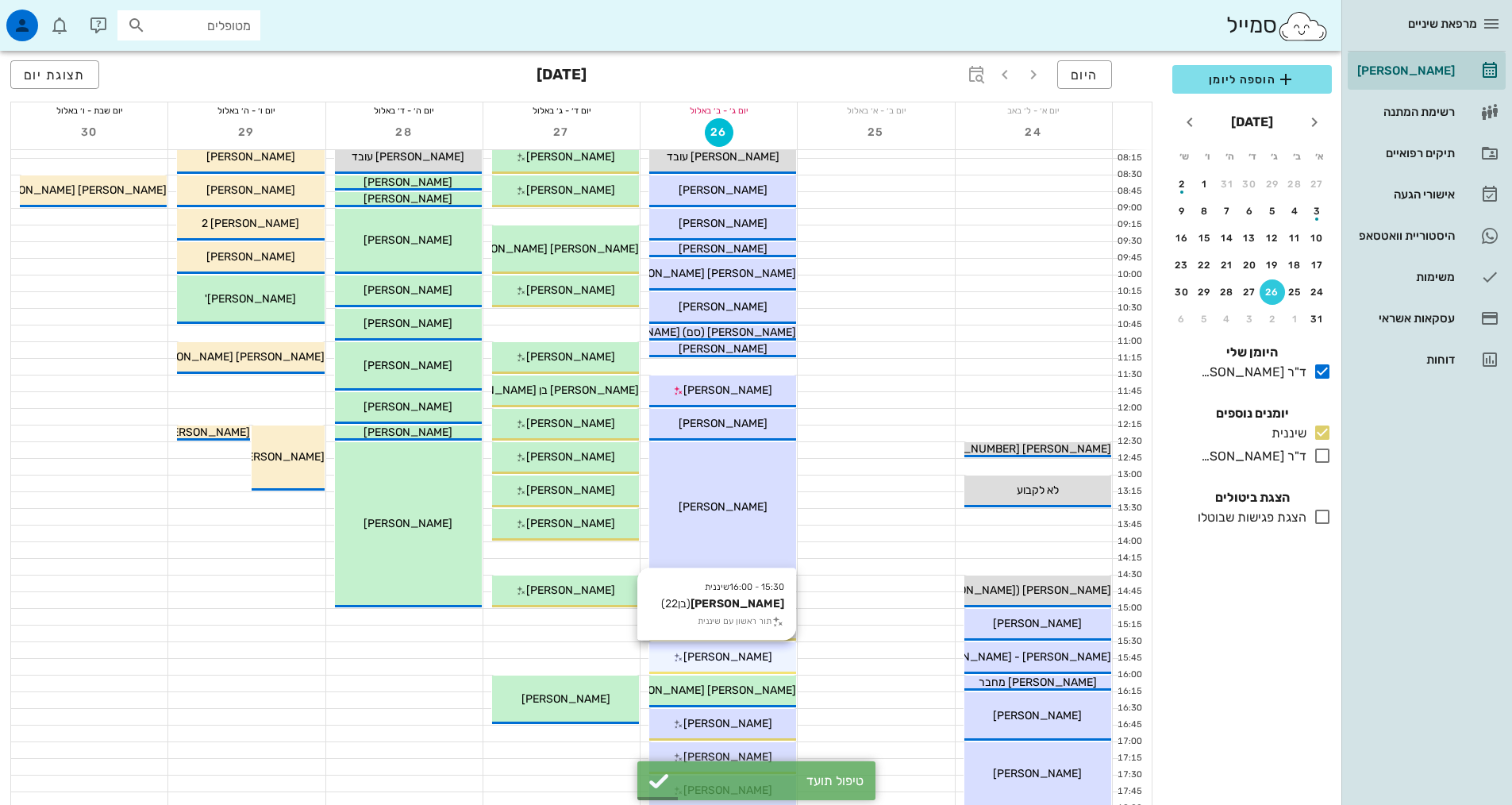
scroll to position [159, 0]
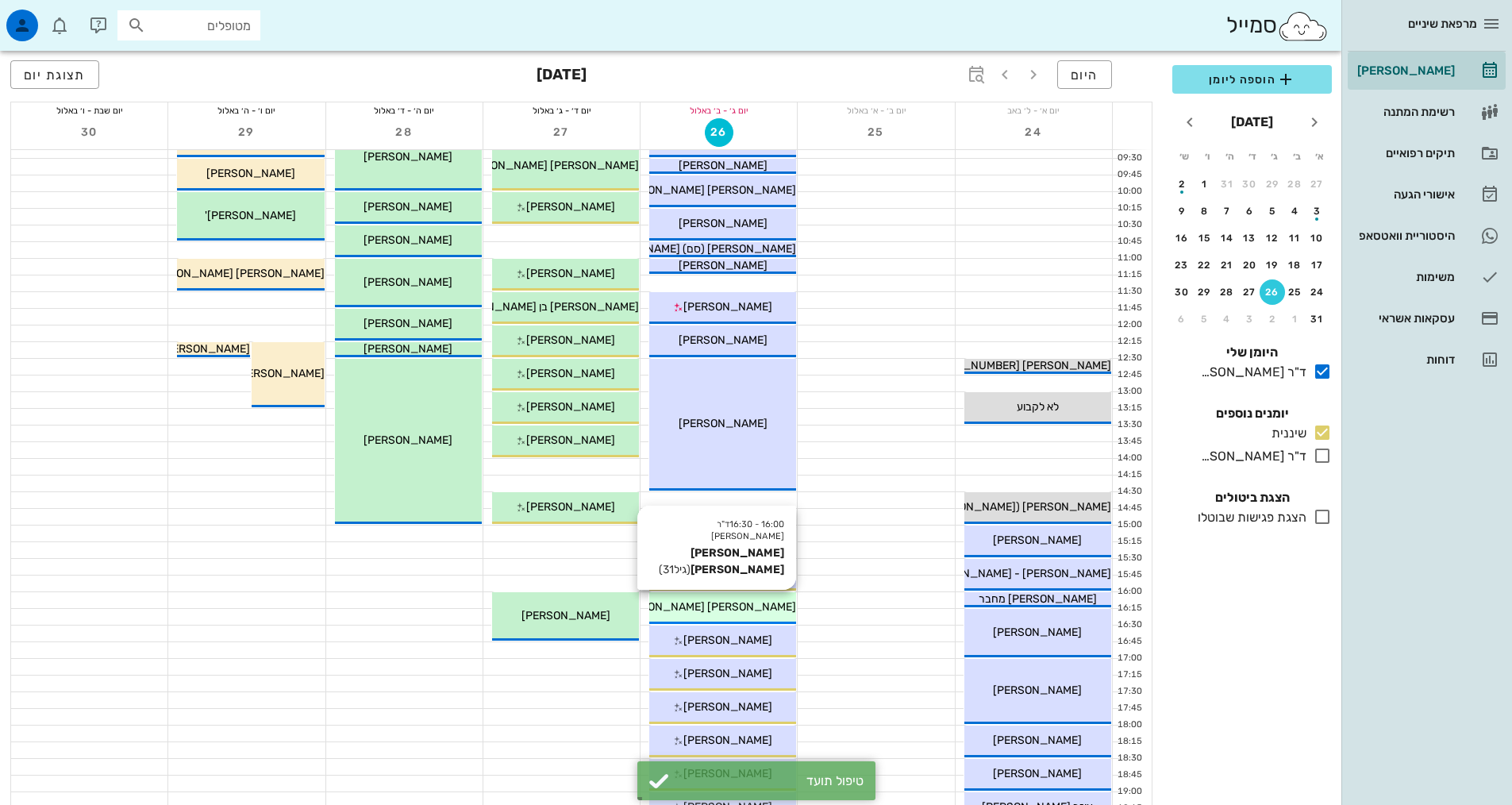
click at [762, 609] on div "[PERSON_NAME] [PERSON_NAME]" at bounding box center [722, 607] width 147 height 17
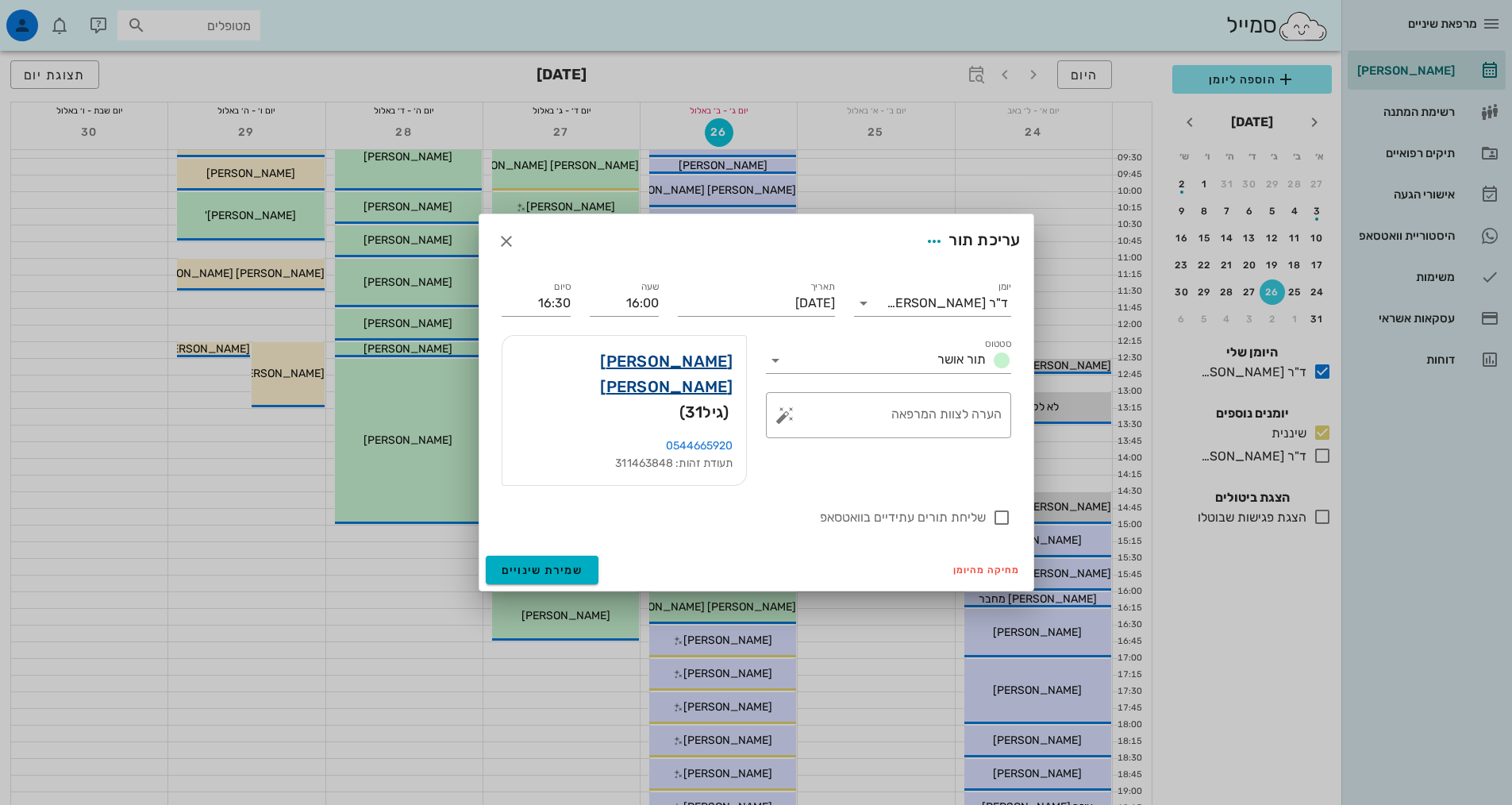
click at [722, 382] on link "[PERSON_NAME] [PERSON_NAME]" at bounding box center [624, 373] width 218 height 50
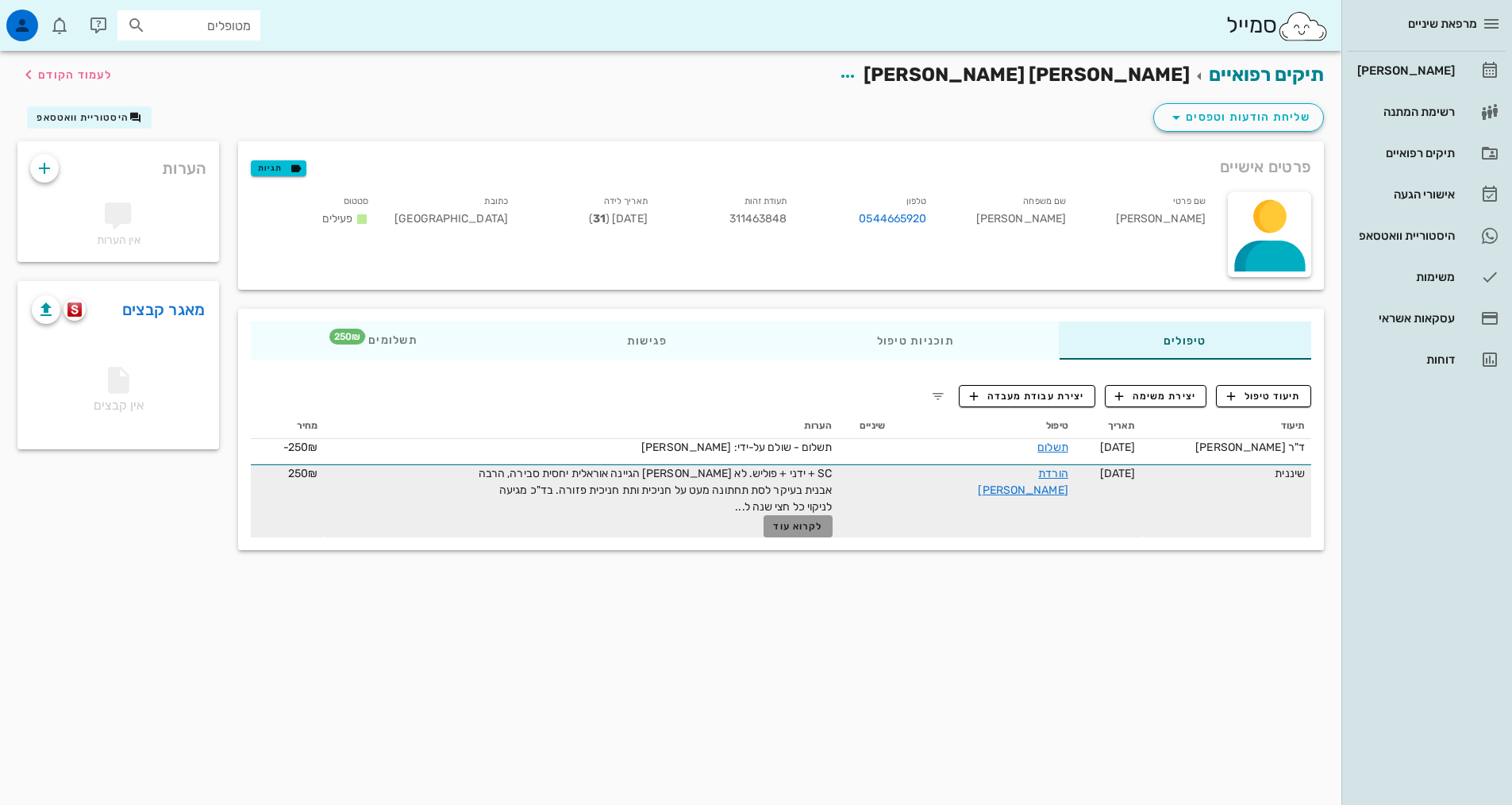
click at [822, 521] on span "לקרוא עוד" at bounding box center [797, 526] width 49 height 11
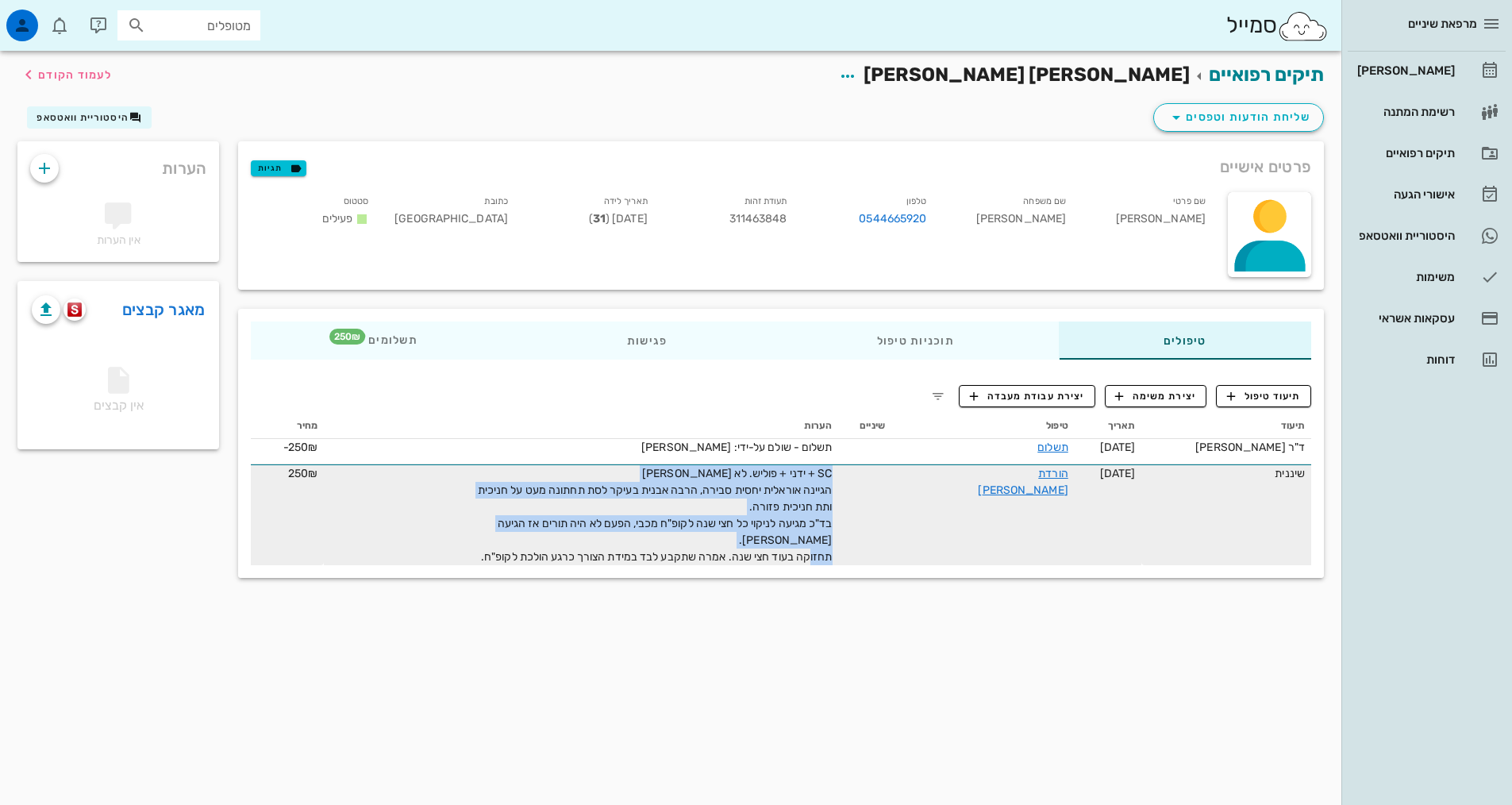
drag, startPoint x: 798, startPoint y: 555, endPoint x: 926, endPoint y: 470, distance: 153.7
click at [926, 470] on tr "שיננית [DATE] הורדת [PERSON_NAME] SC + ידני + פוליש. לא [PERSON_NAME] הגיינה או…" at bounding box center [781, 515] width 1060 height 101
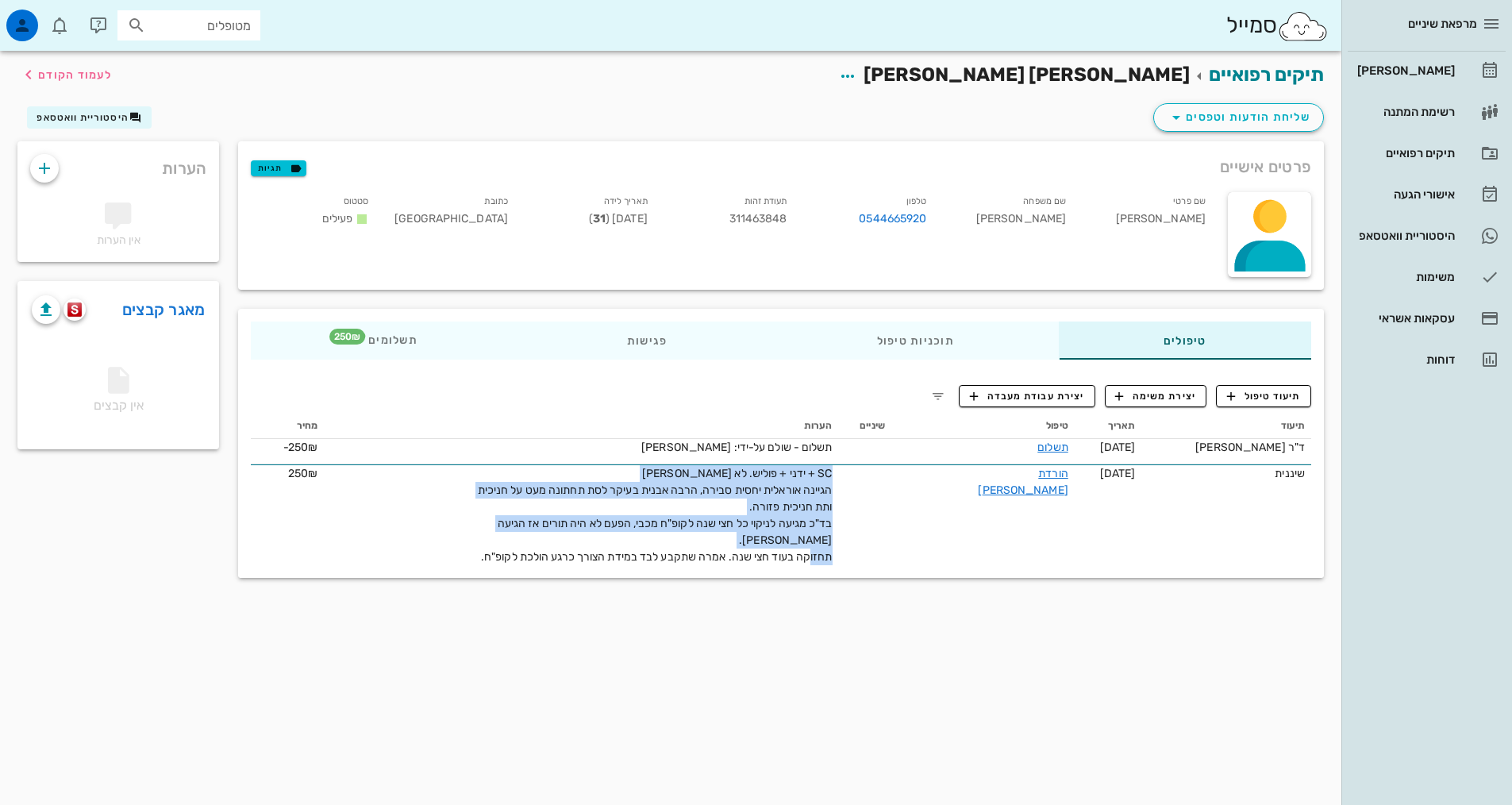
copy span "SC + ידני + פוליש. לא [PERSON_NAME] הגיינה אוראלית יחסית סבירה, הרבה אבנית בעיק…"
click at [1273, 402] on span "תיעוד טיפול" at bounding box center [1264, 396] width 74 height 15
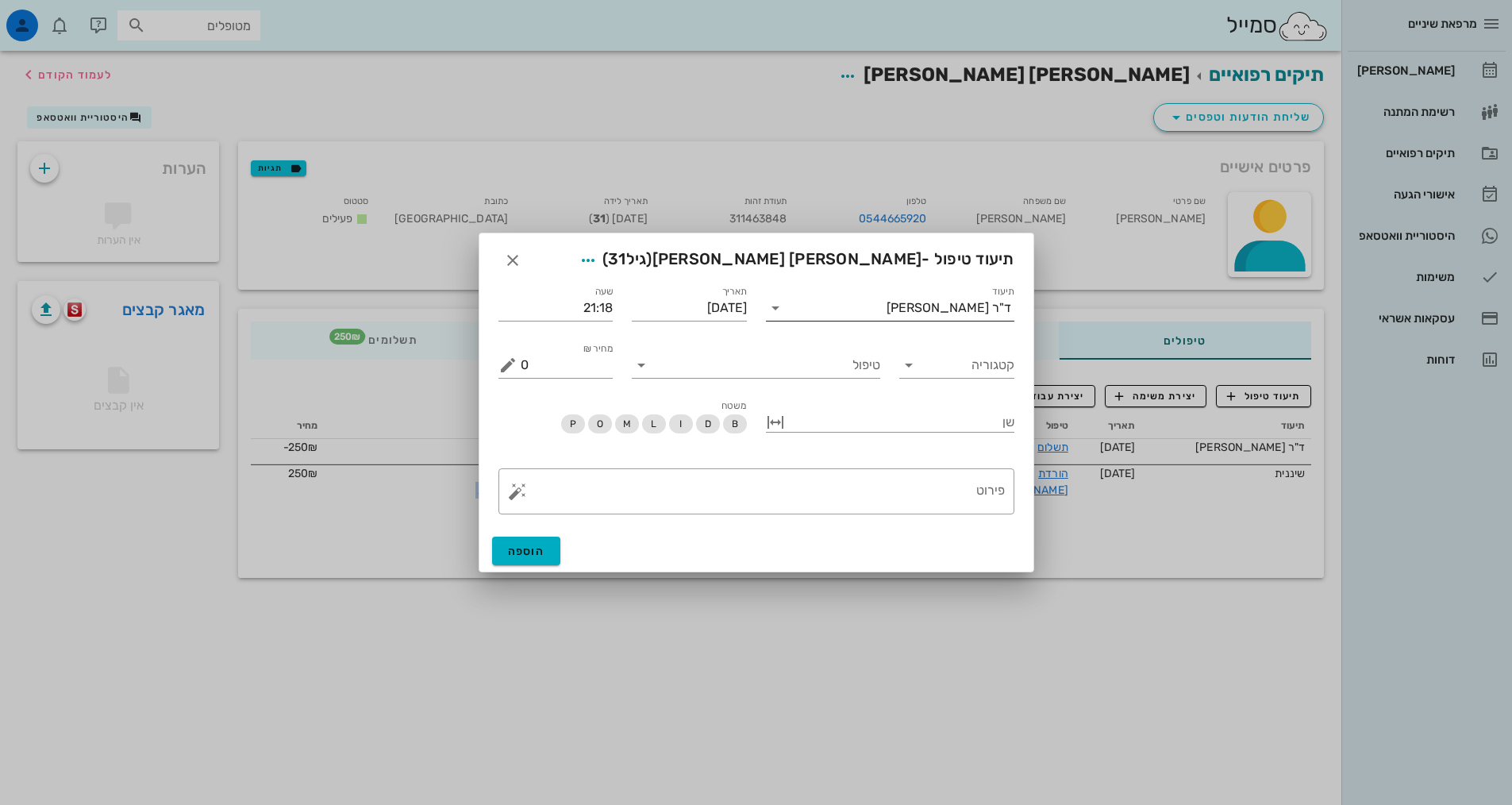
click at [968, 308] on div "ד"ר [PERSON_NAME]" at bounding box center [948, 308] width 125 height 15
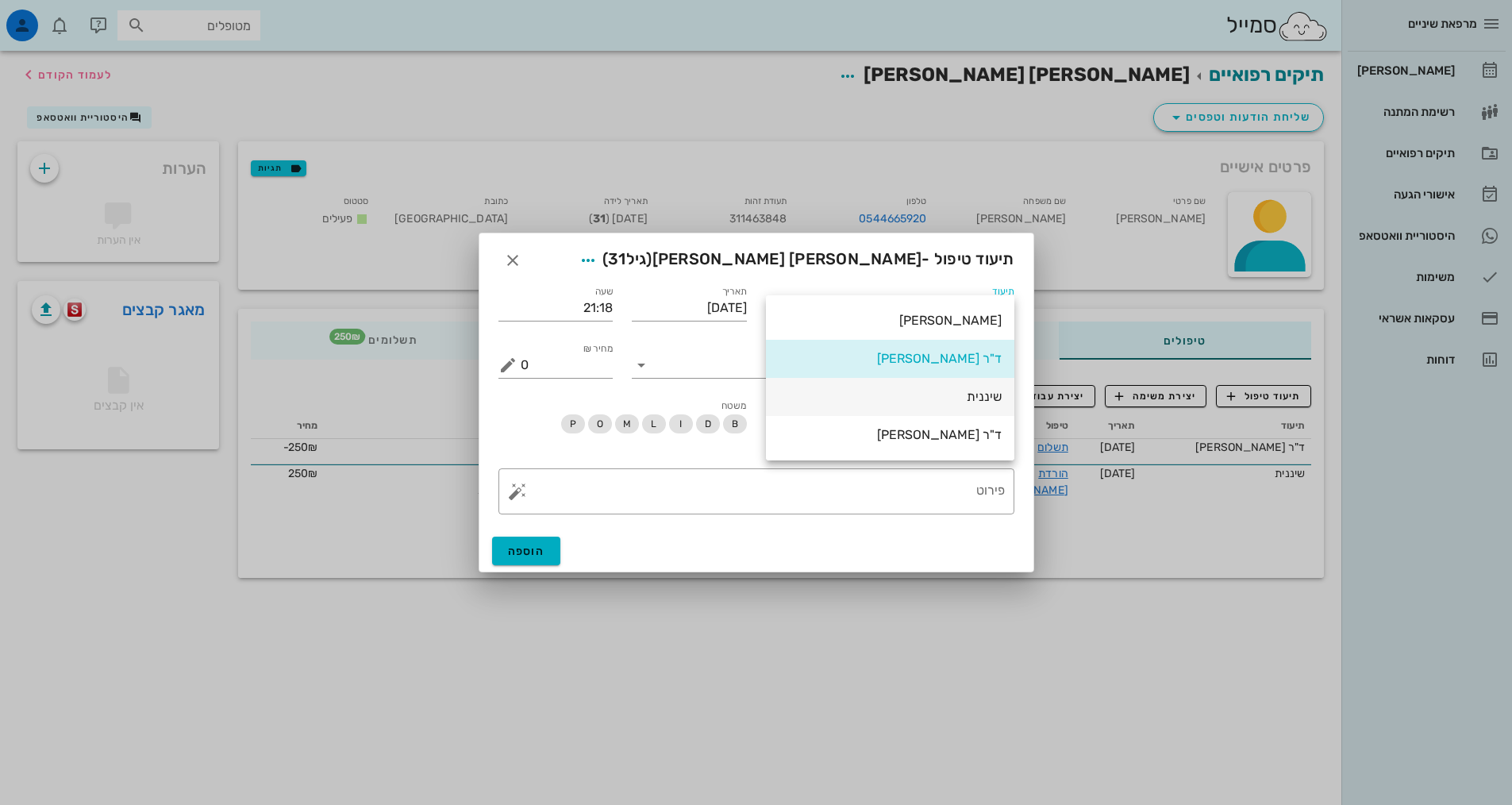
click at [992, 399] on div "שיננית" at bounding box center [889, 396] width 223 height 15
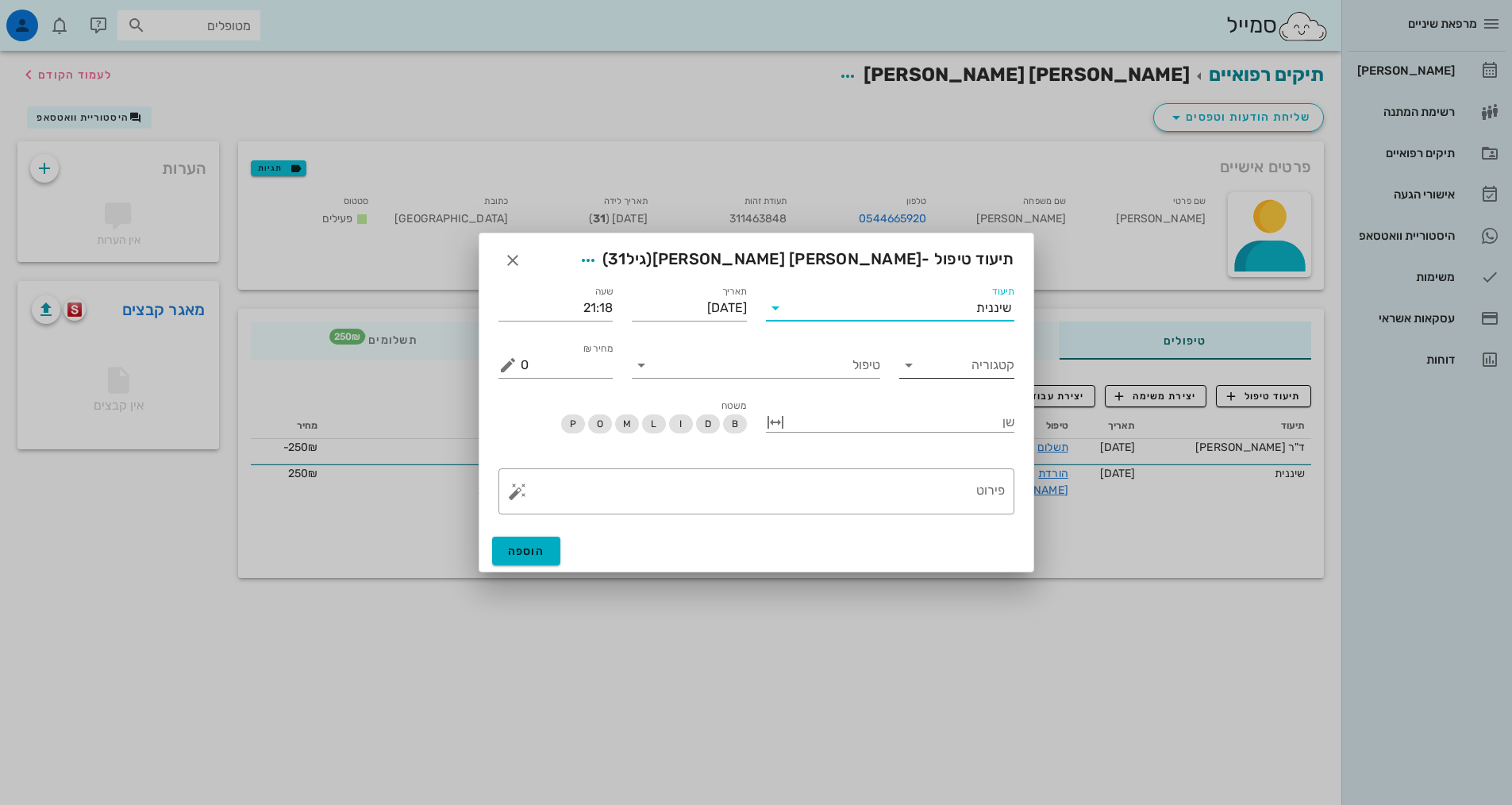
click at [957, 376] on input "קטגוריה" at bounding box center [970, 365] width 90 height 26
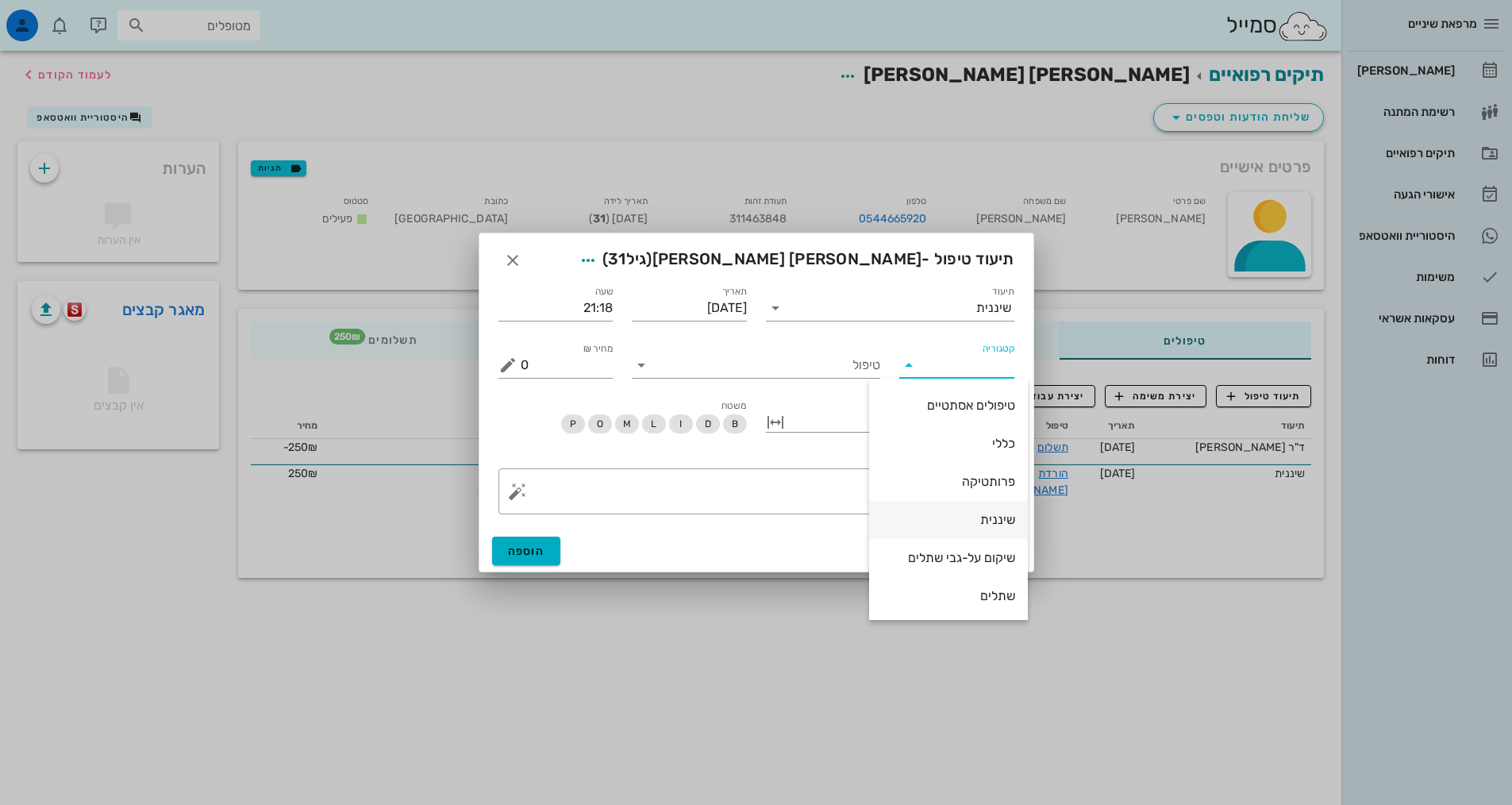
scroll to position [152, 0]
click at [999, 516] on div "שיננית" at bounding box center [948, 518] width 133 height 15
type input "שיננית"
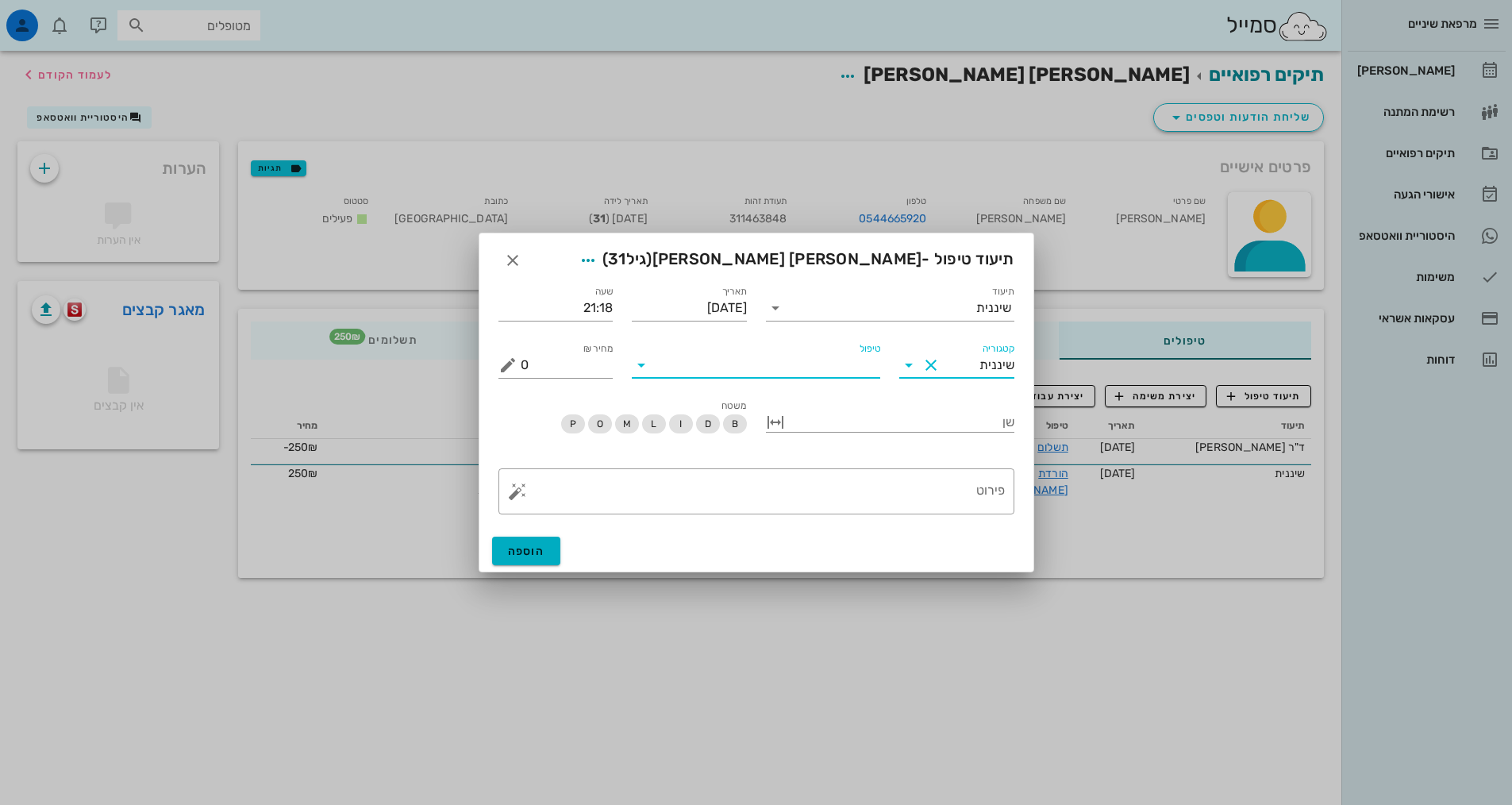
click at [867, 369] on input "טיפול" at bounding box center [767, 365] width 226 height 26
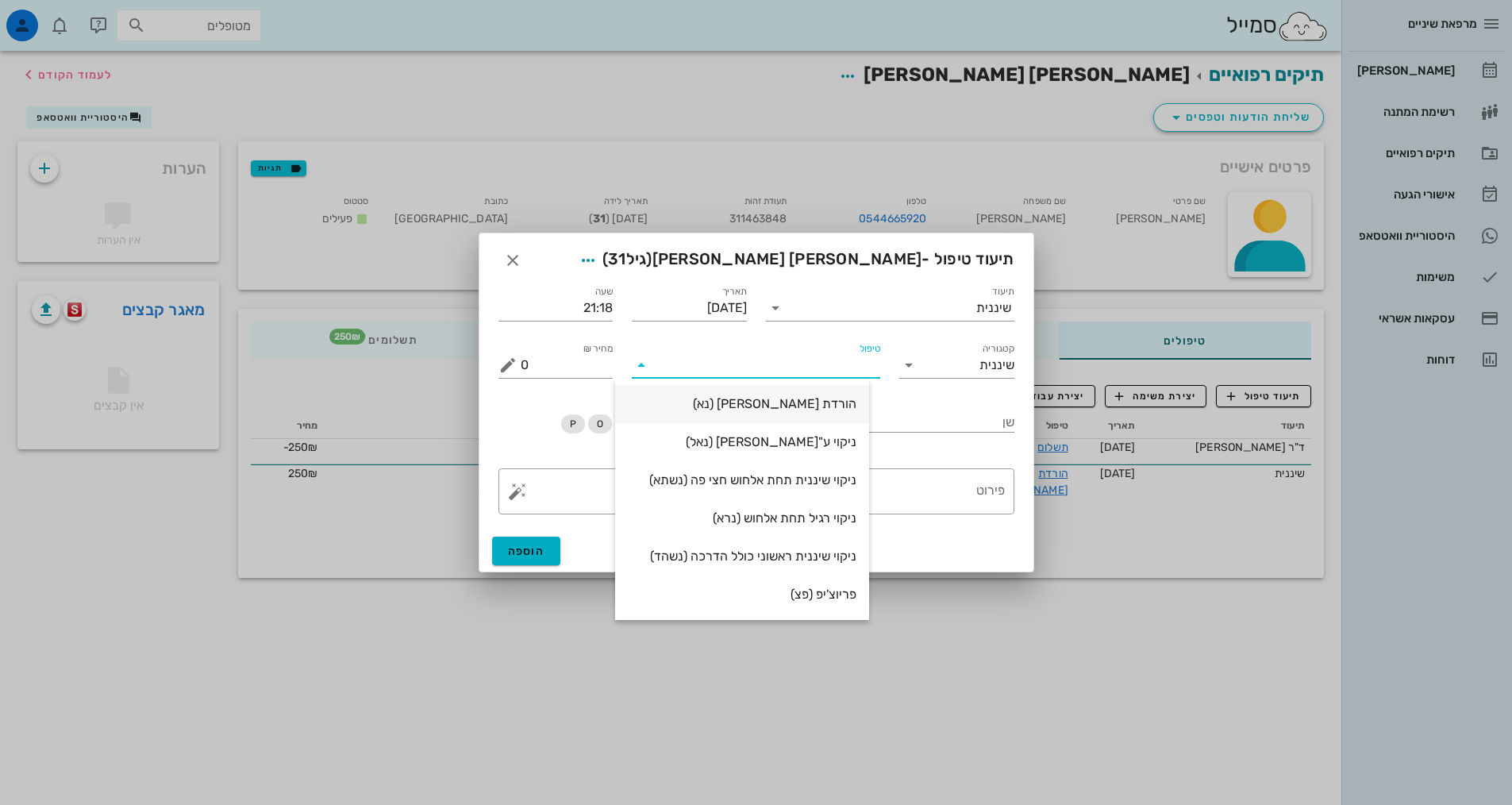
click at [831, 405] on div "הורדת [PERSON_NAME] (נא)" at bounding box center [741, 403] width 228 height 15
type input "250"
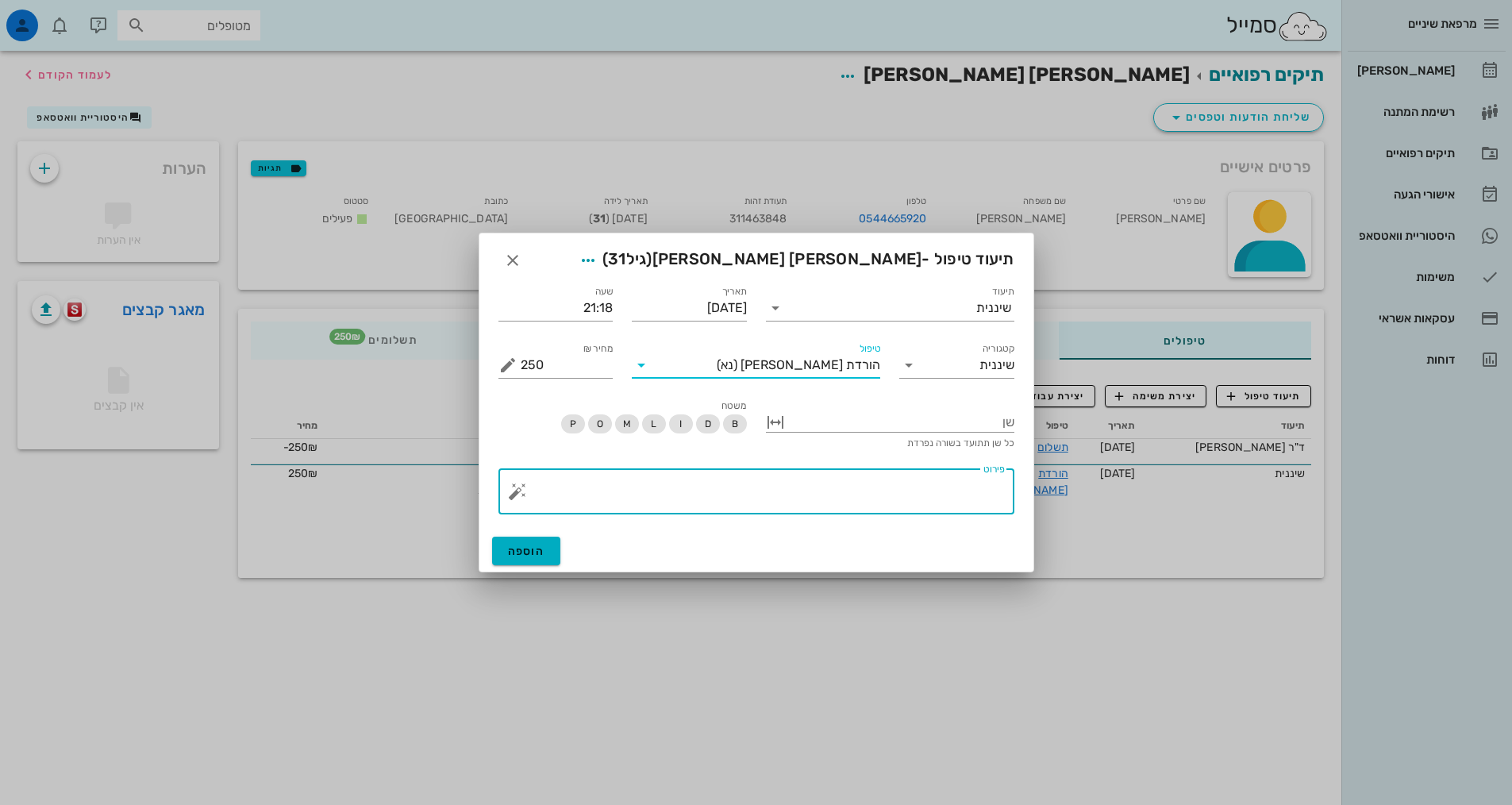
click at [869, 490] on textarea "פירוט" at bounding box center [762, 496] width 484 height 39
paste textarea "SC + ידני + פוליש. לא [PERSON_NAME] הגיינה אוראלית יחסית סבירה, הרבה אבנית בעיק…"
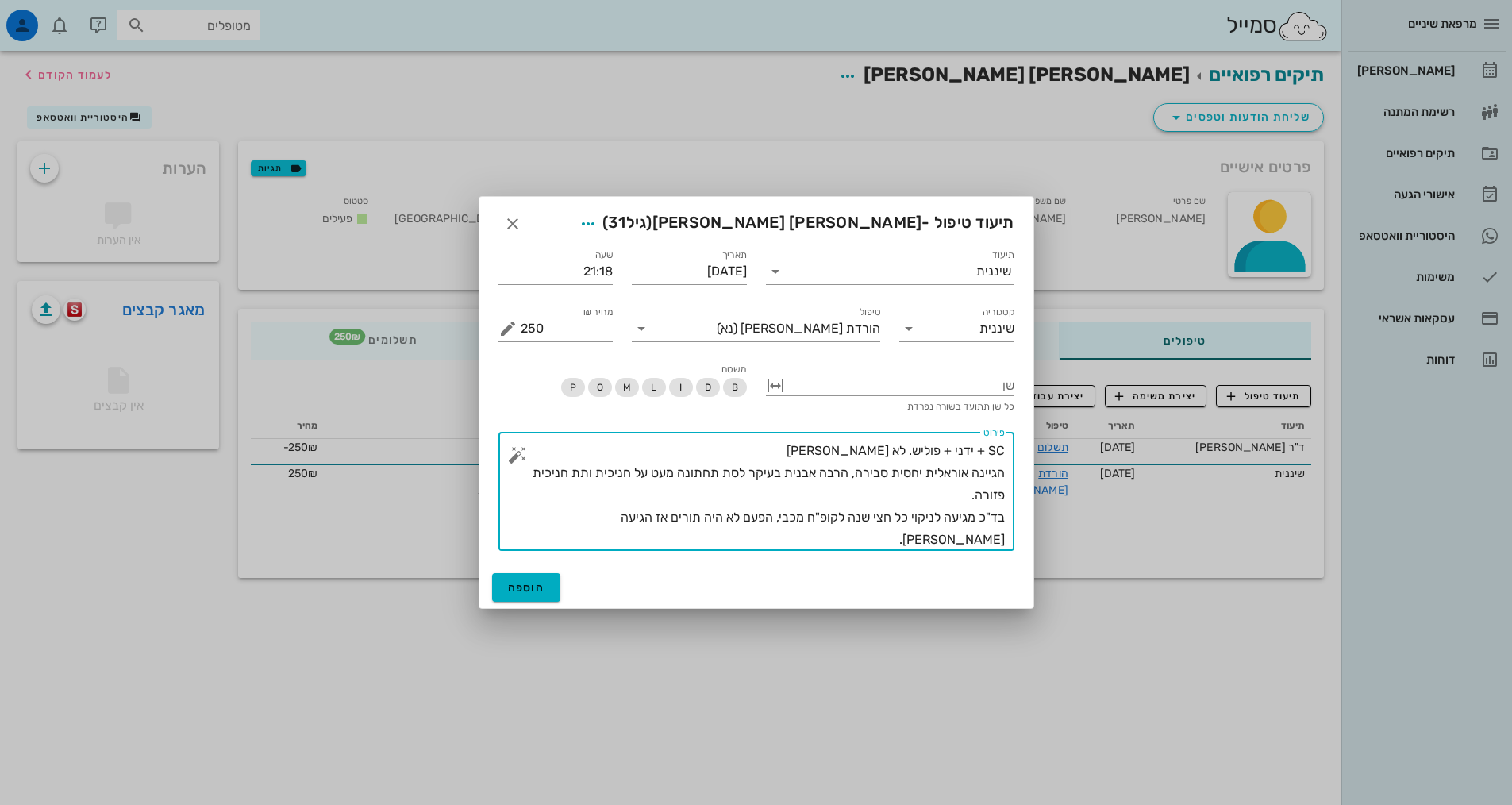
click at [876, 459] on textarea "SC + ידני + פוליש. לא [PERSON_NAME] הגיינה אוראלית יחסית סבירה, הרבה אבנית בעיק…" at bounding box center [762, 495] width 484 height 111
click at [874, 450] on textarea "SC + ידני + פוליש. לא [PERSON_NAME] הגיינה אוראלית יחסית סבירה, הרבה אבנית בעיק…" at bounding box center [762, 495] width 484 height 111
drag, startPoint x: 855, startPoint y: 539, endPoint x: 1018, endPoint y: 518, distance: 164.3
click at [1018, 518] on div "​ פירוט SC + ידני + פוליש. לא טופיקל הגיינה אוראלית יחסית סבירה, הרבה אבנית בעי…" at bounding box center [756, 491] width 535 height 138
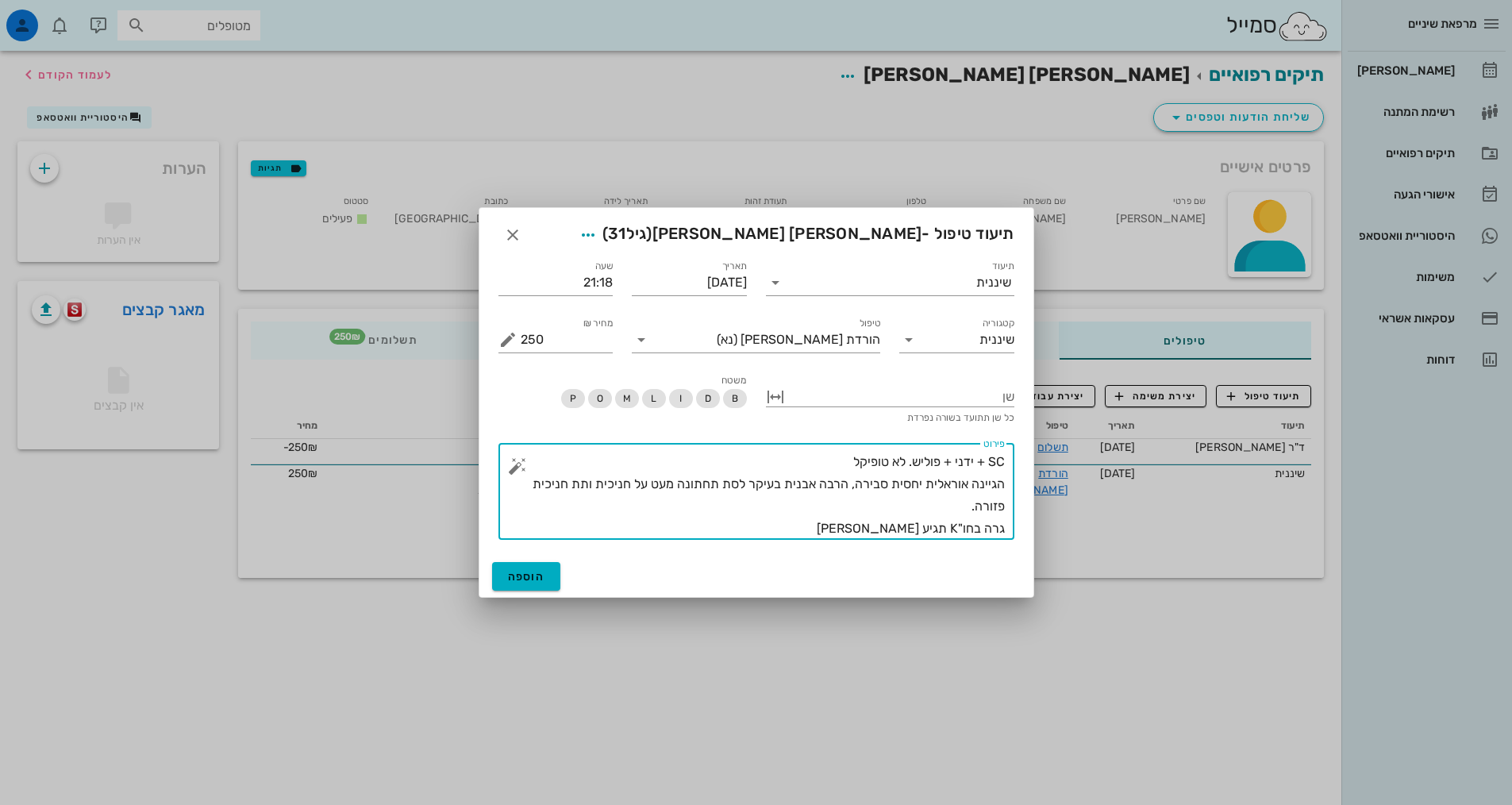
click at [954, 528] on textarea "SC + ידני + פוליש. לא טופיקל הגיינה אוראלית יחסית סבירה, הרבה אבנית בעיקר לסת ת…" at bounding box center [762, 495] width 484 height 89
click at [954, 533] on textarea "SC + ידני + פוליש. לא טופיקל הגיינה אוראלית יחסית סבירה, הרבה אבנית בעיקר לסת ת…" at bounding box center [762, 495] width 484 height 89
click at [877, 530] on textarea "SC + ידני + פוליש. לא טופיקל הגיינה אוראלית יחסית סבירה, הרבה אבנית בעיקר לסת ת…" at bounding box center [762, 495] width 484 height 89
click at [914, 529] on textarea "SC + ידני + פוליש. לא טופיקל הגיינה אוראלית יחסית סבירה, הרבה אבנית בעיקר לסת ת…" at bounding box center [762, 495] width 484 height 89
type textarea "SC + ידני + פוליש. לא טופיקל הגיינה אוראלית יחסית סבירה, הרבה אבנית בעיקר לסת ת…"
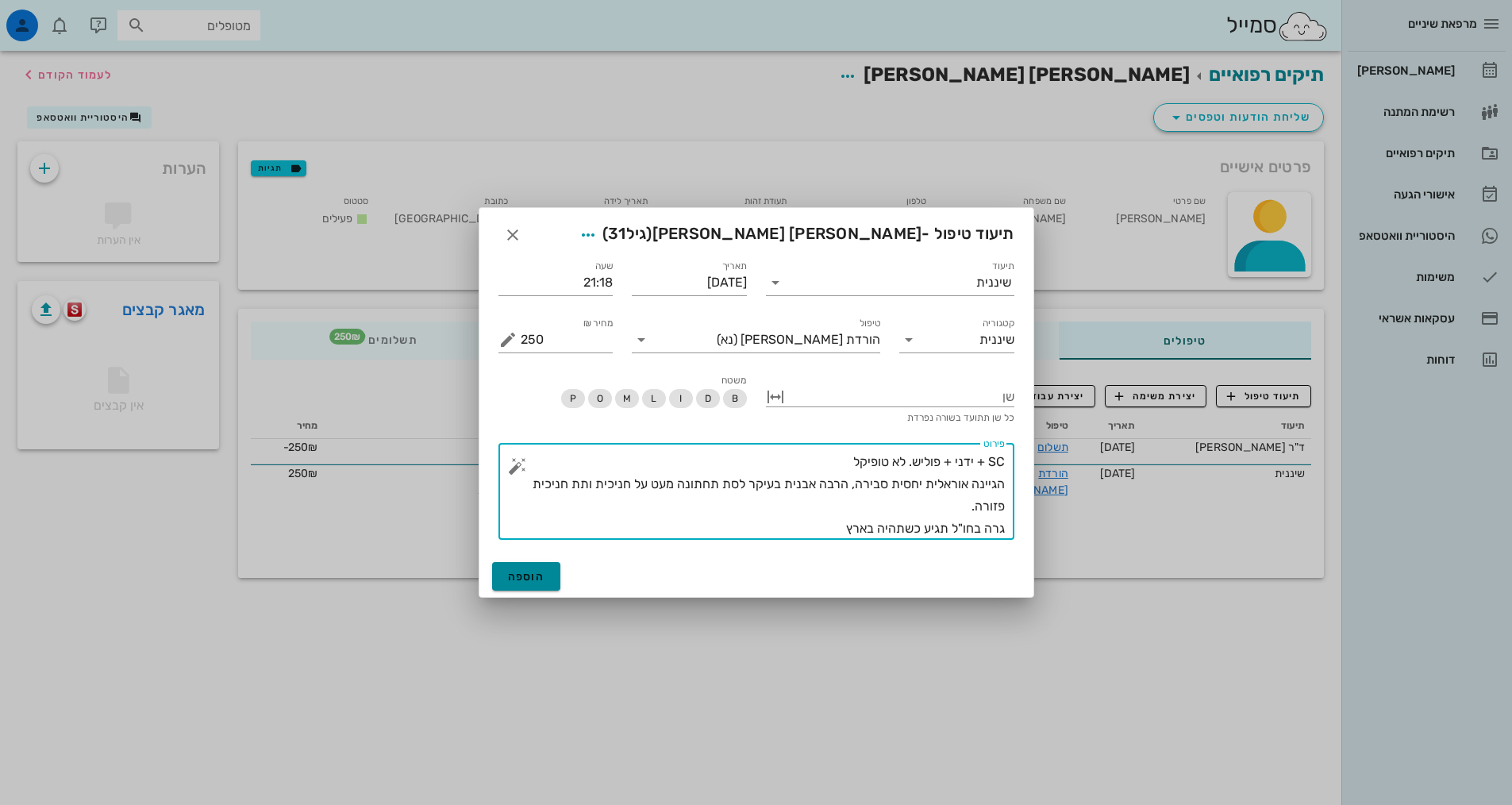
click at [524, 578] on span "הוספה" at bounding box center [526, 577] width 38 height 14
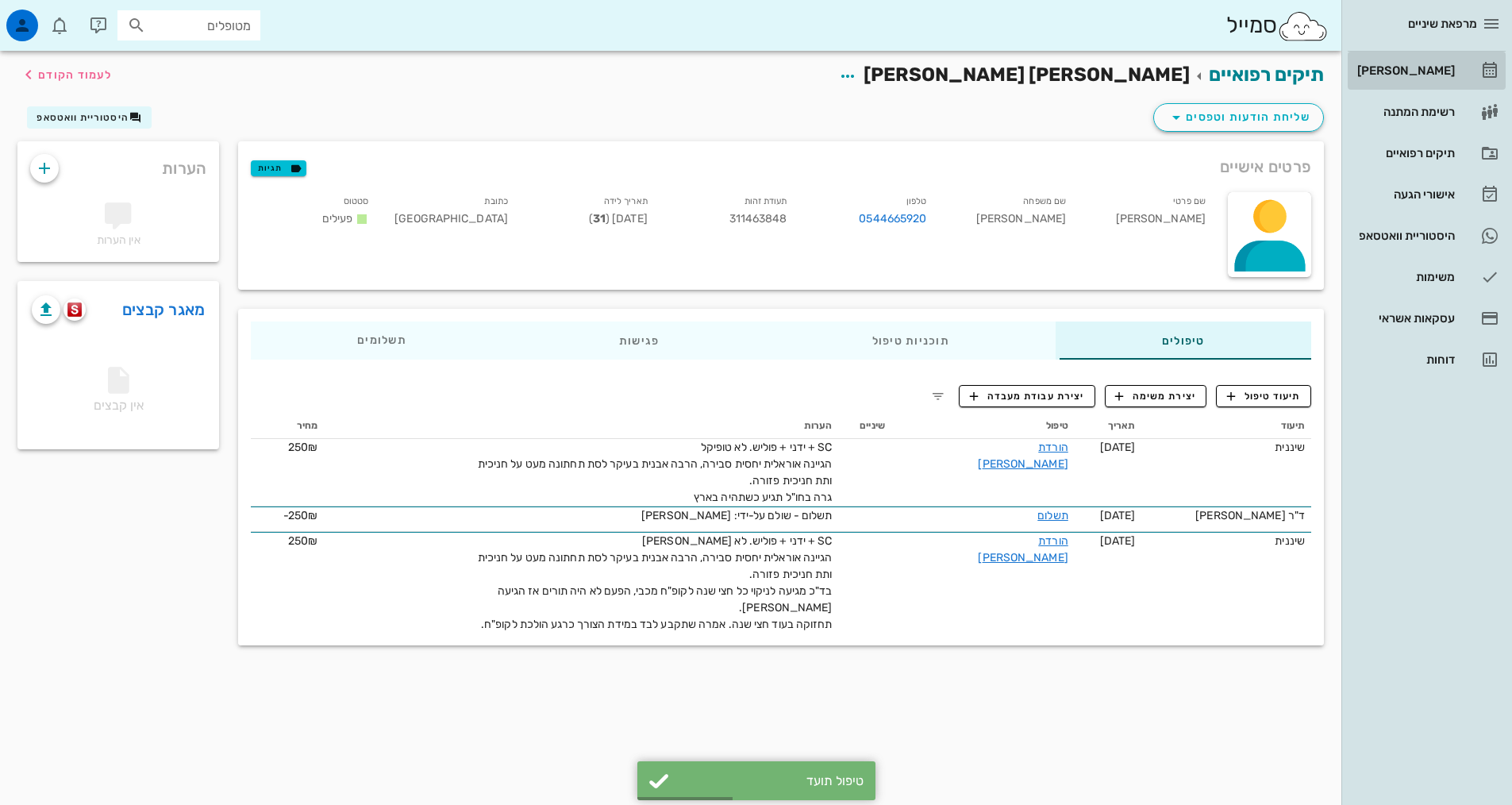
click at [1427, 62] on div "[PERSON_NAME]" at bounding box center [1404, 71] width 101 height 26
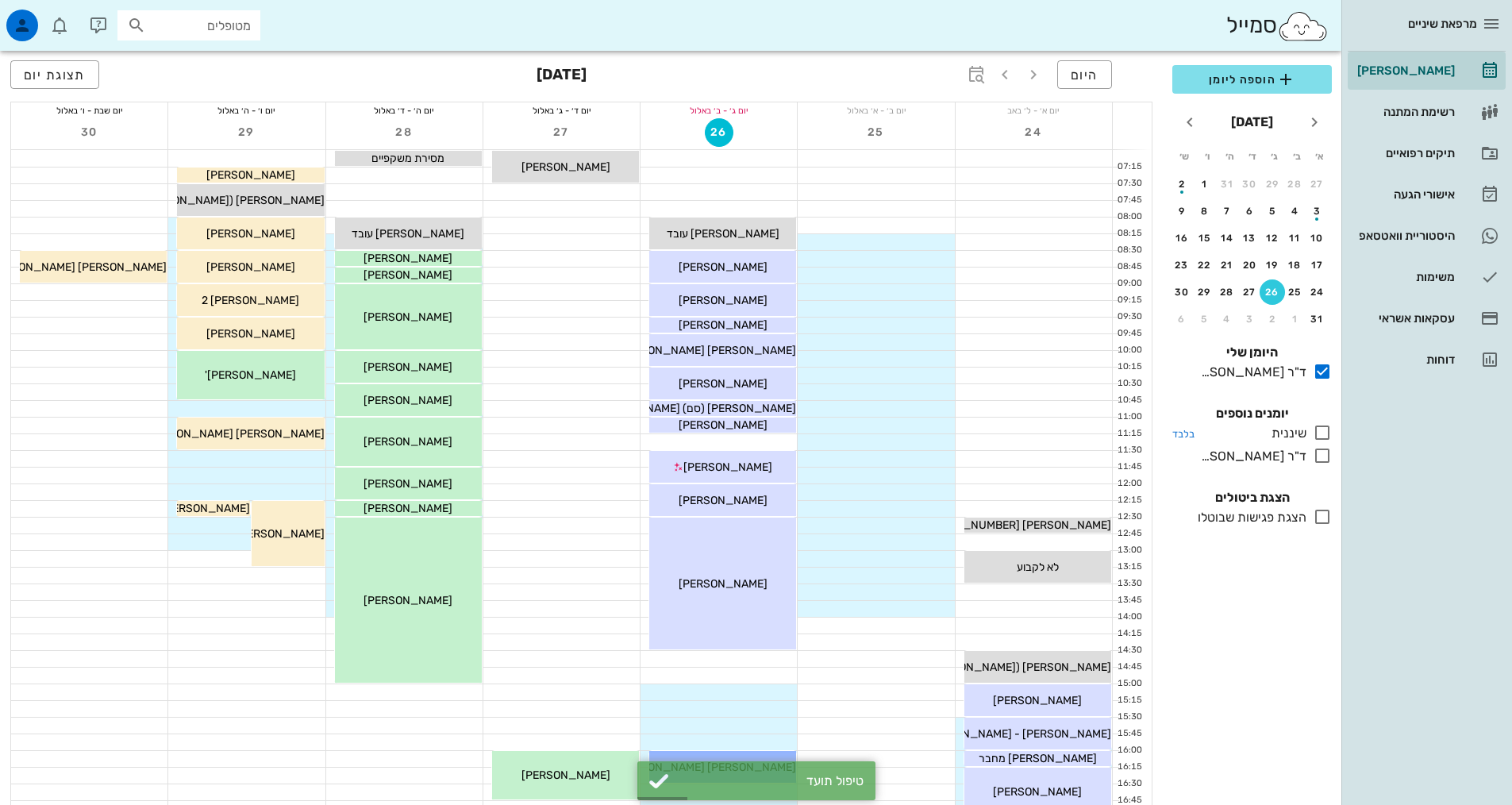
click at [1323, 436] on icon at bounding box center [1321, 433] width 19 height 19
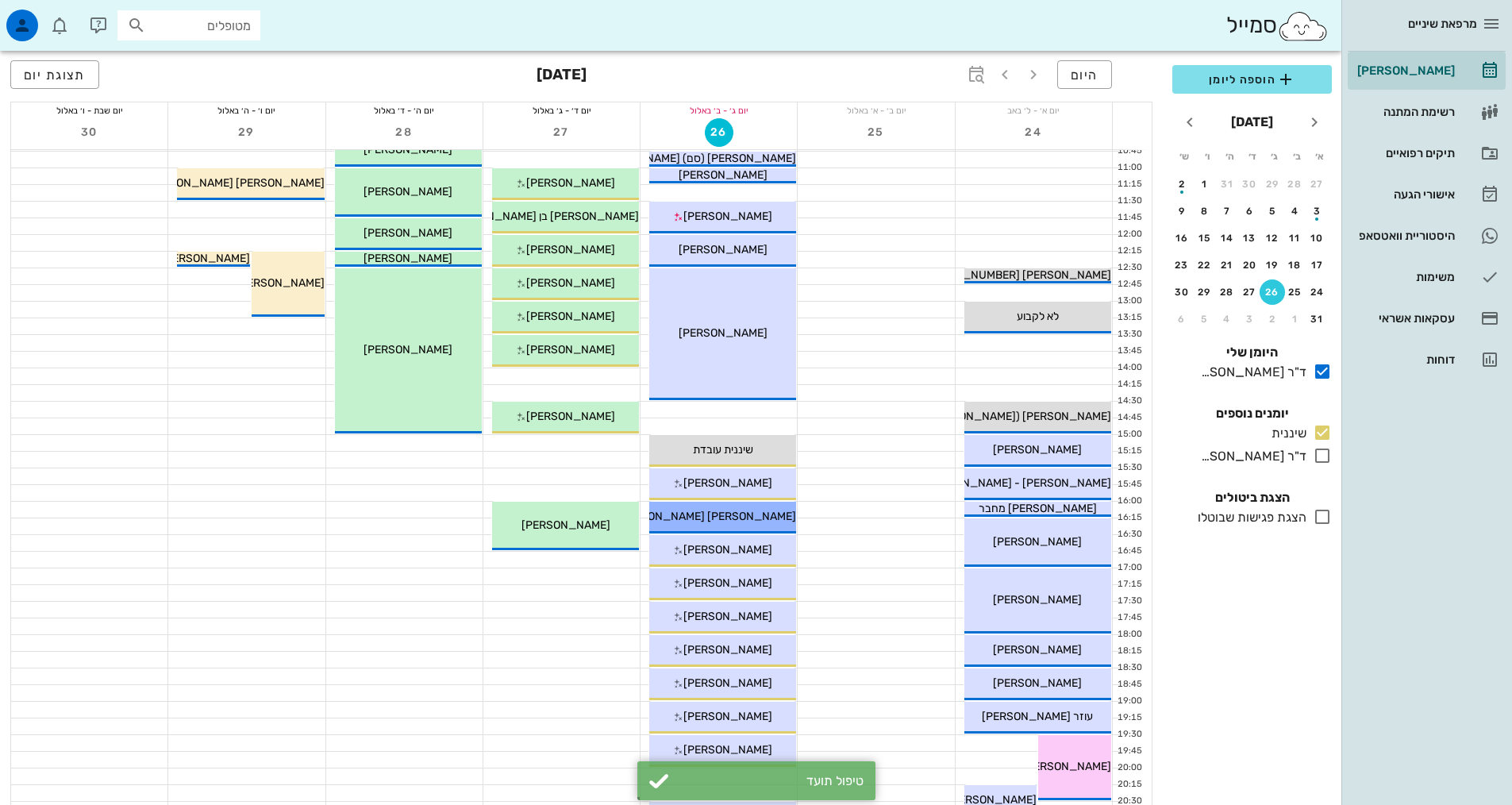
scroll to position [477, 0]
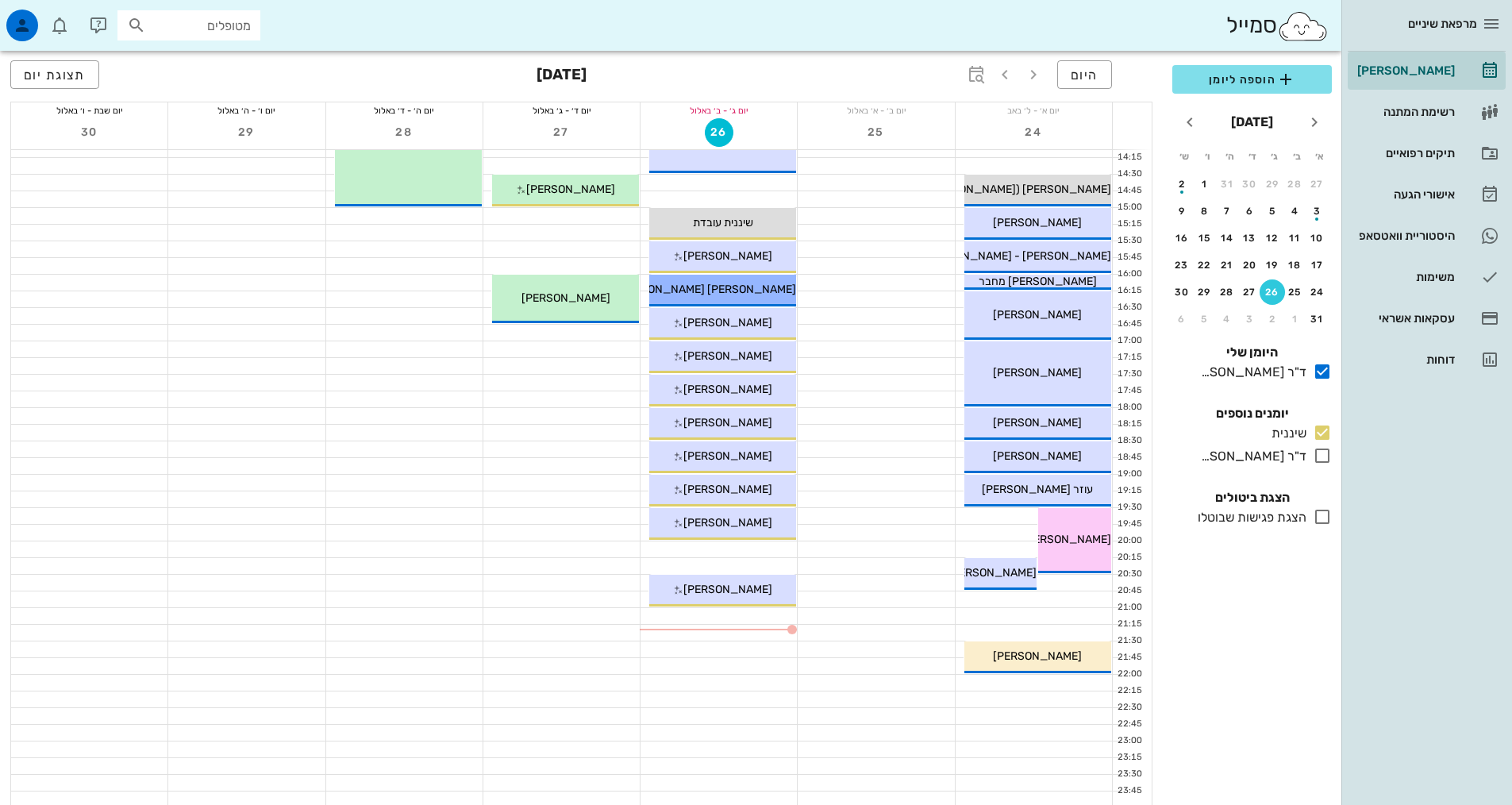
click at [845, 445] on div at bounding box center [875, 448] width 157 height 16
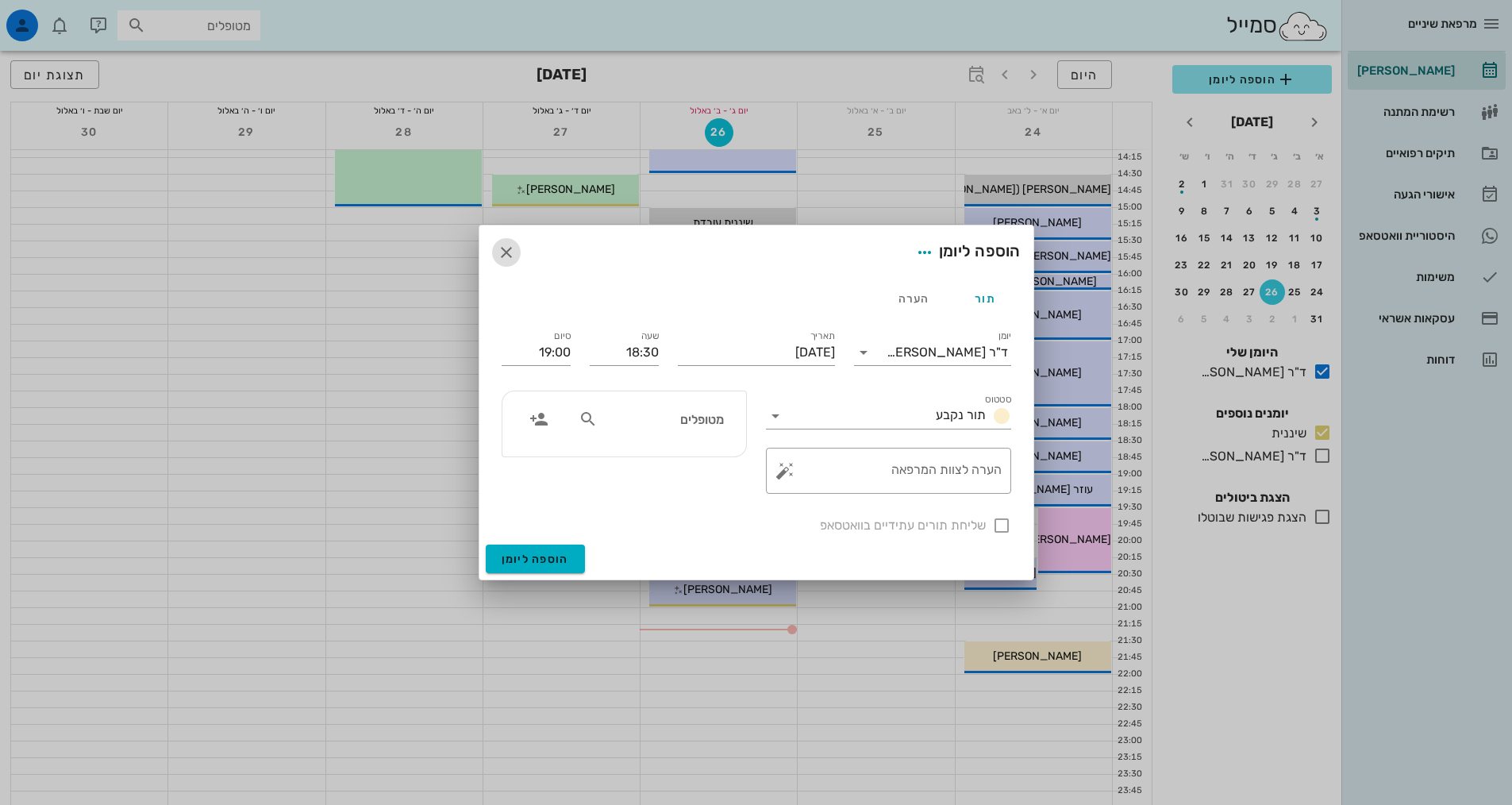
click at [510, 246] on icon "button" at bounding box center [506, 252] width 19 height 19
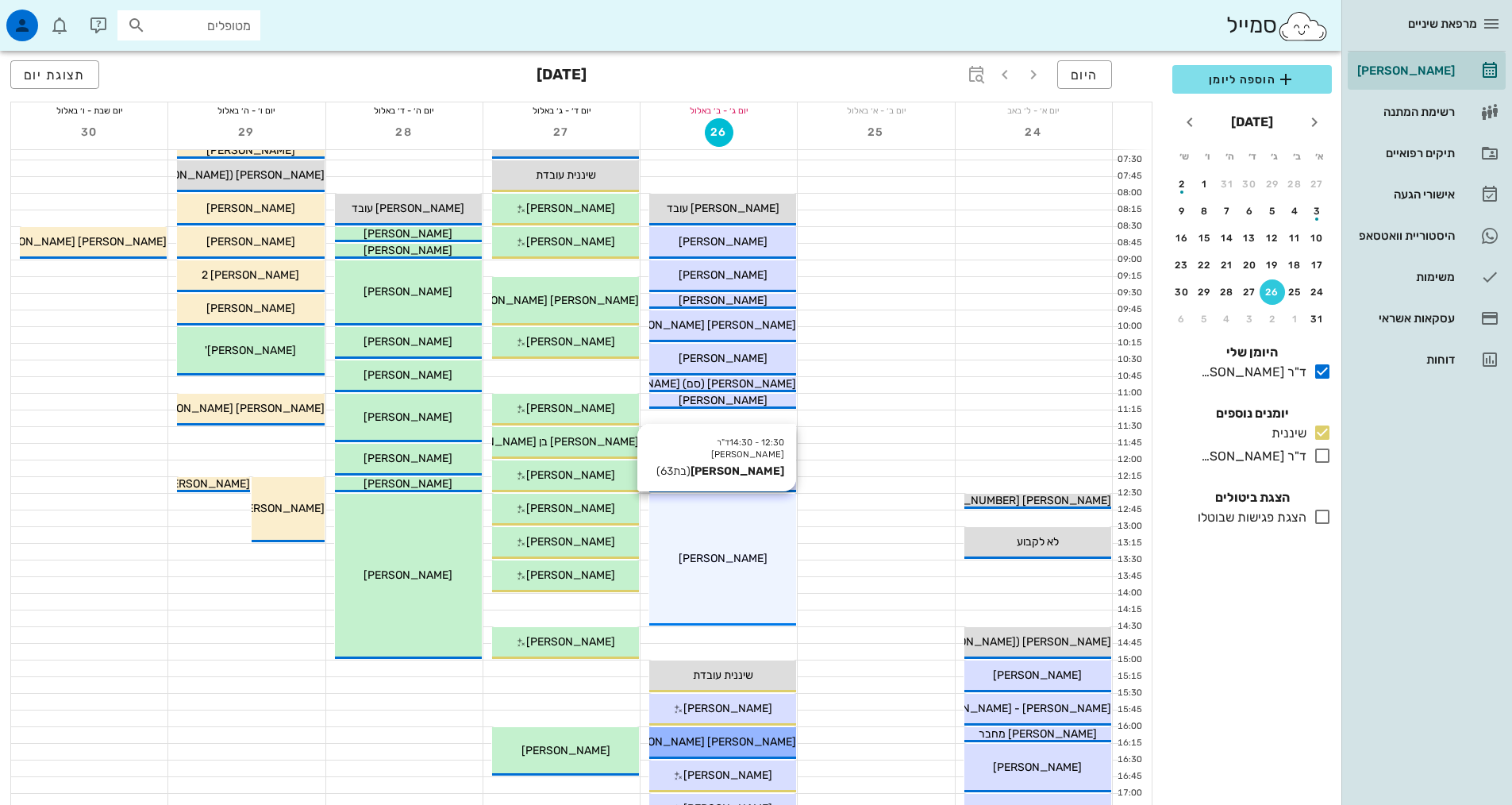
scroll to position [0, 0]
